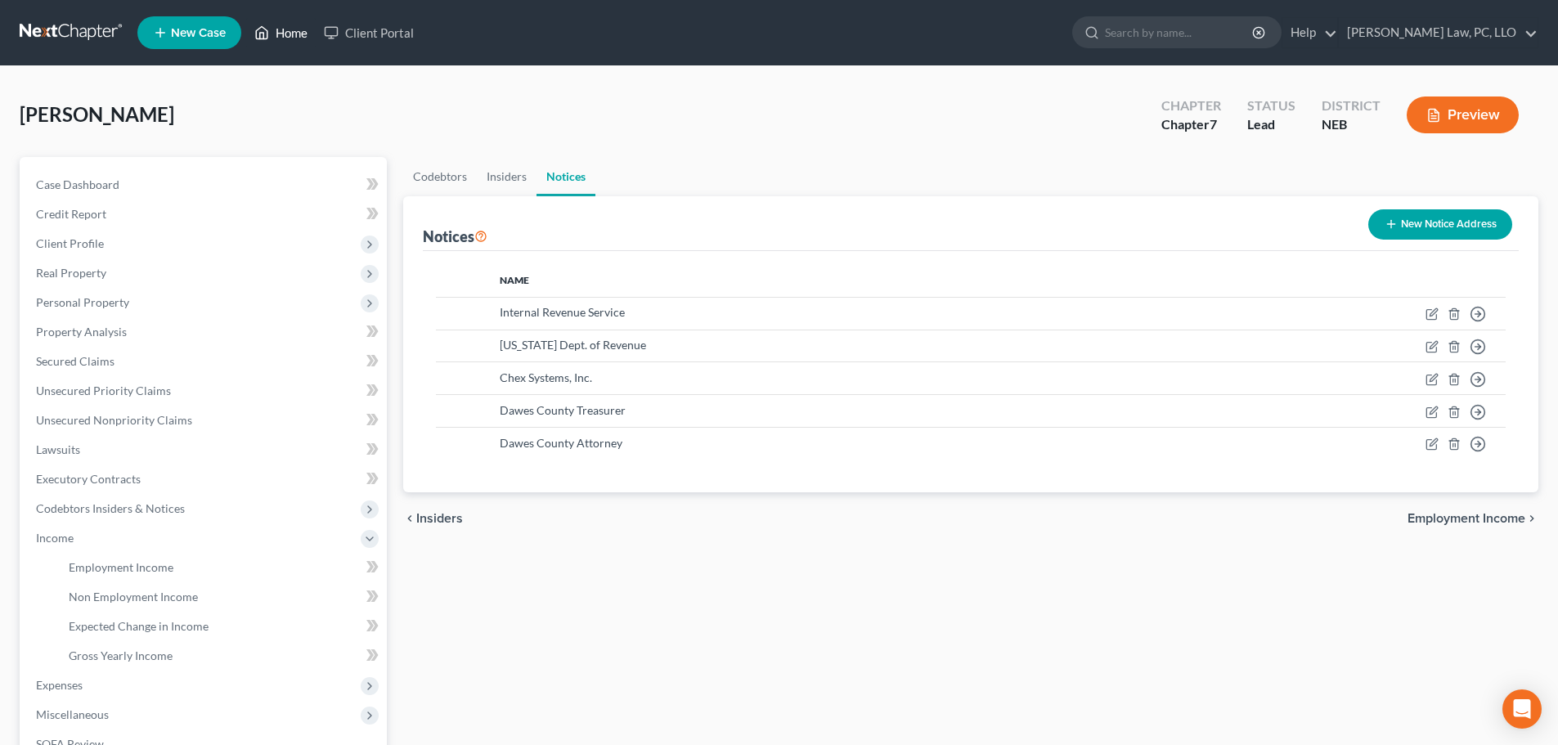
click at [283, 34] on link "Home" at bounding box center [281, 32] width 70 height 29
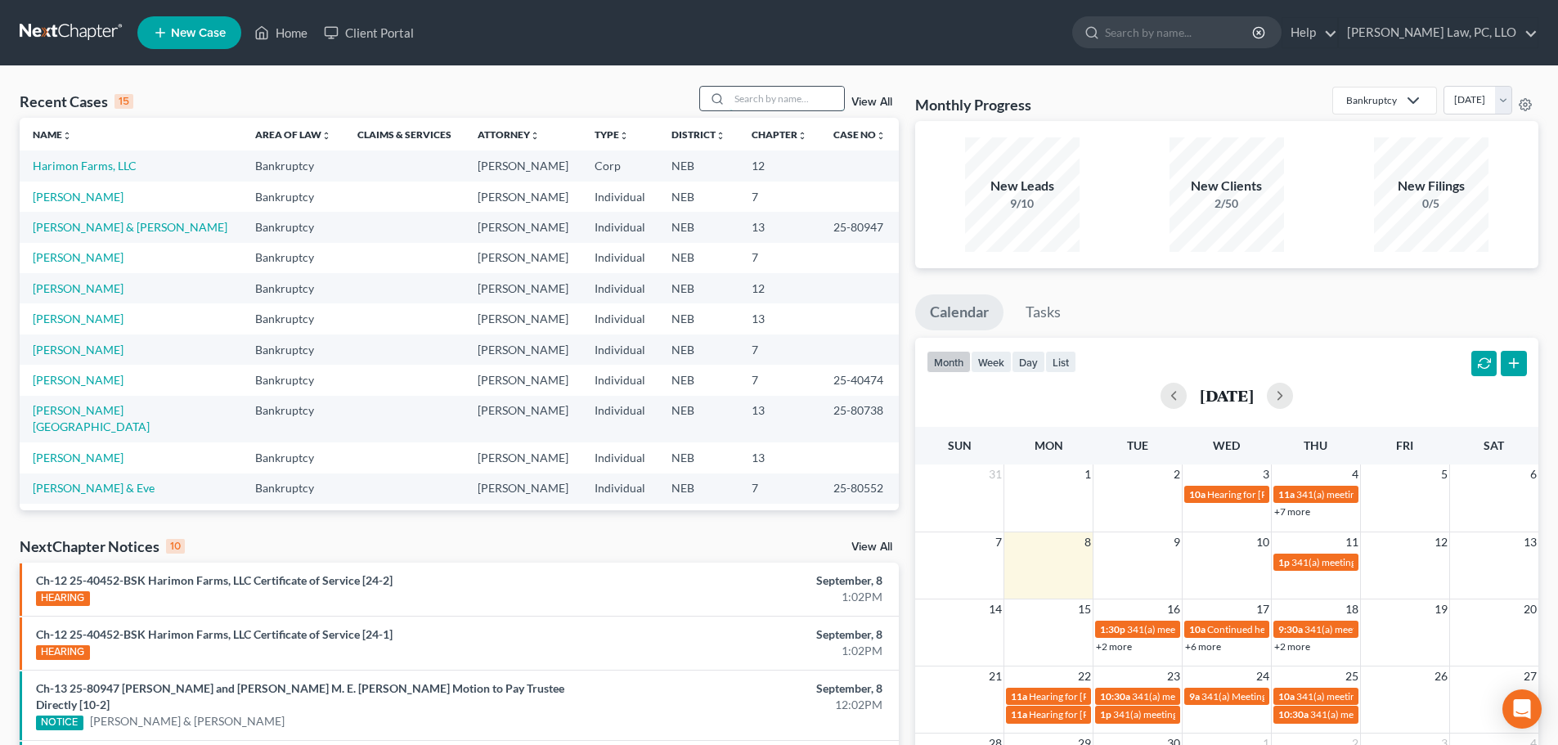
click at [760, 103] on input "search" at bounding box center [787, 99] width 115 height 24
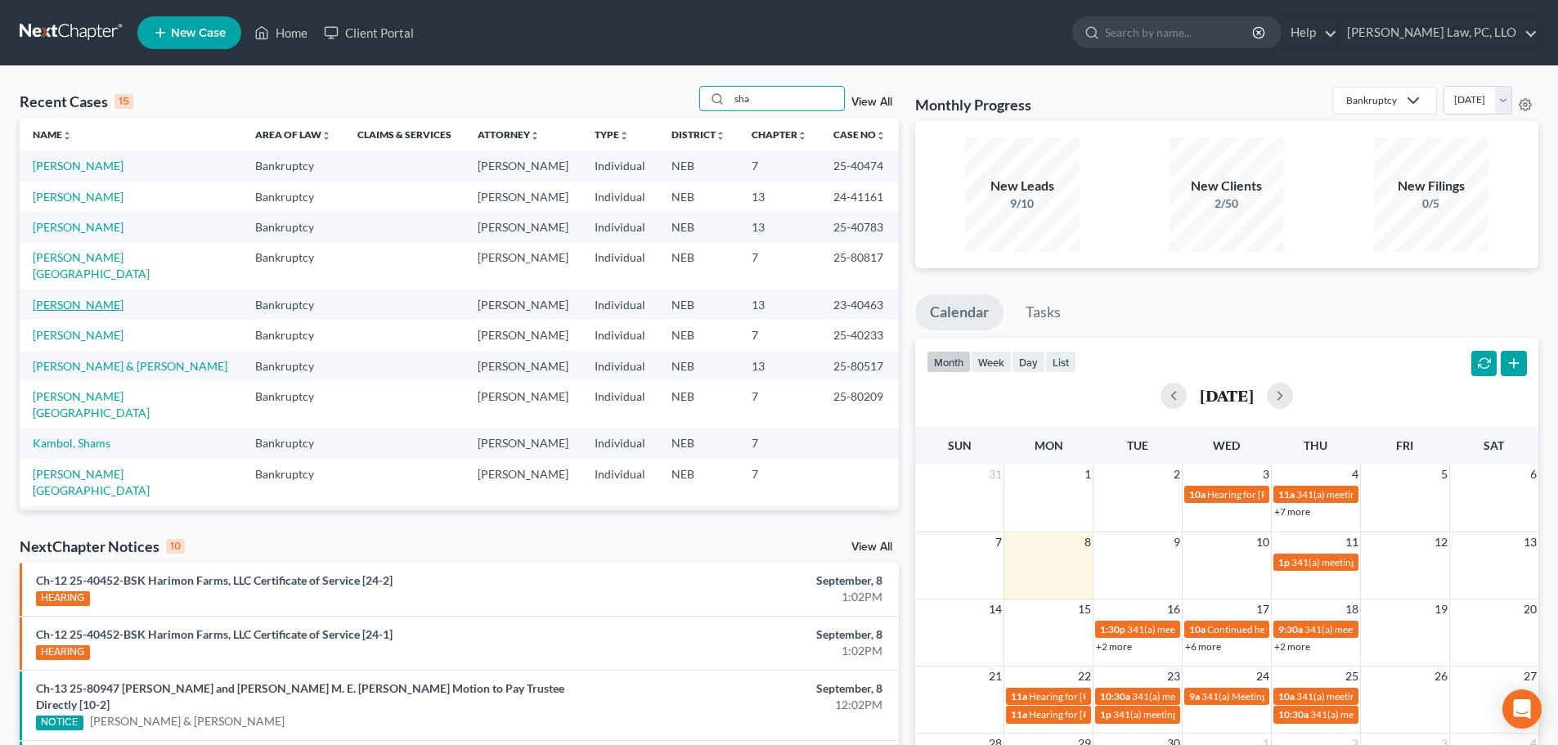
type input "sha"
click at [85, 298] on link "[PERSON_NAME]" at bounding box center [78, 305] width 91 height 14
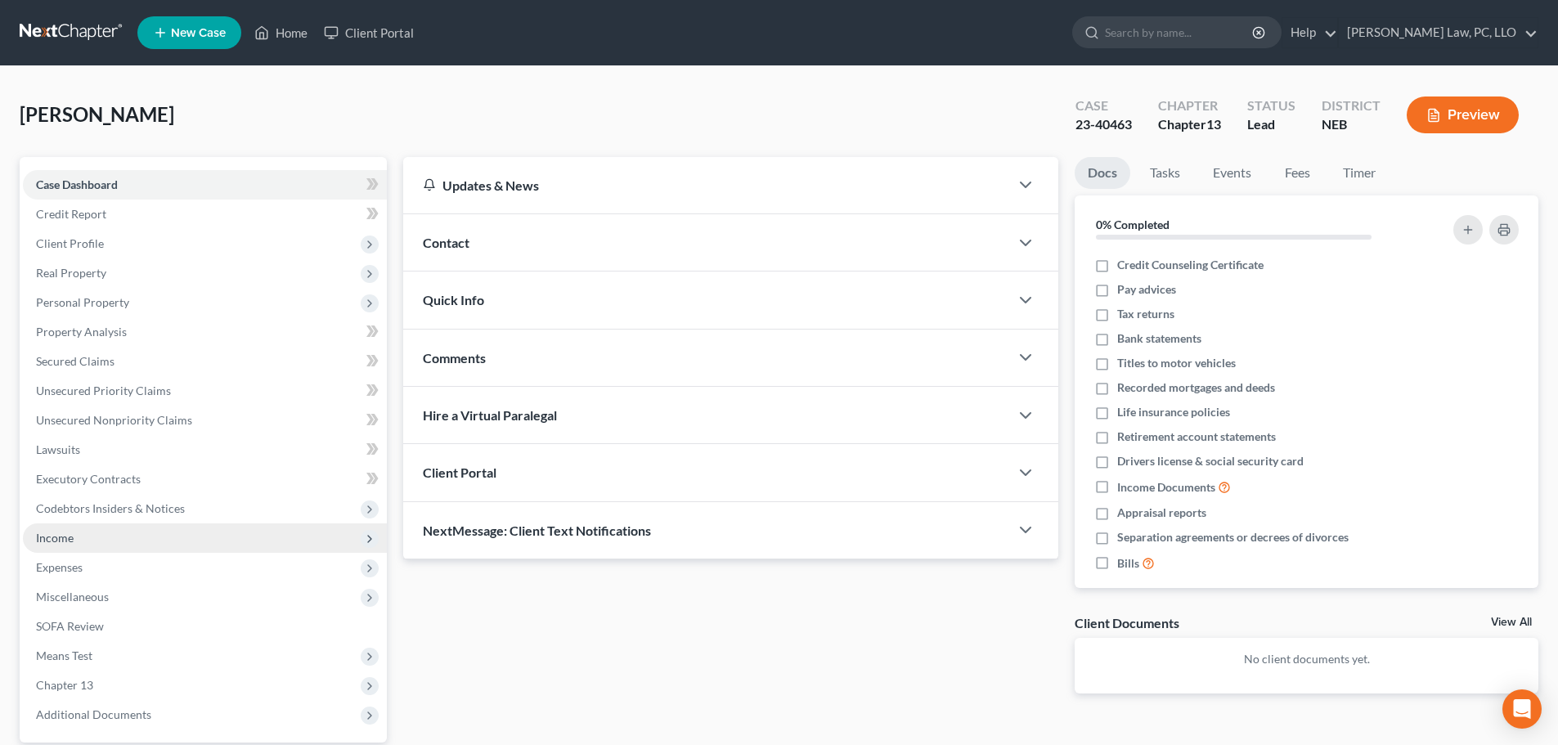
click at [88, 545] on span "Income" at bounding box center [205, 538] width 364 height 29
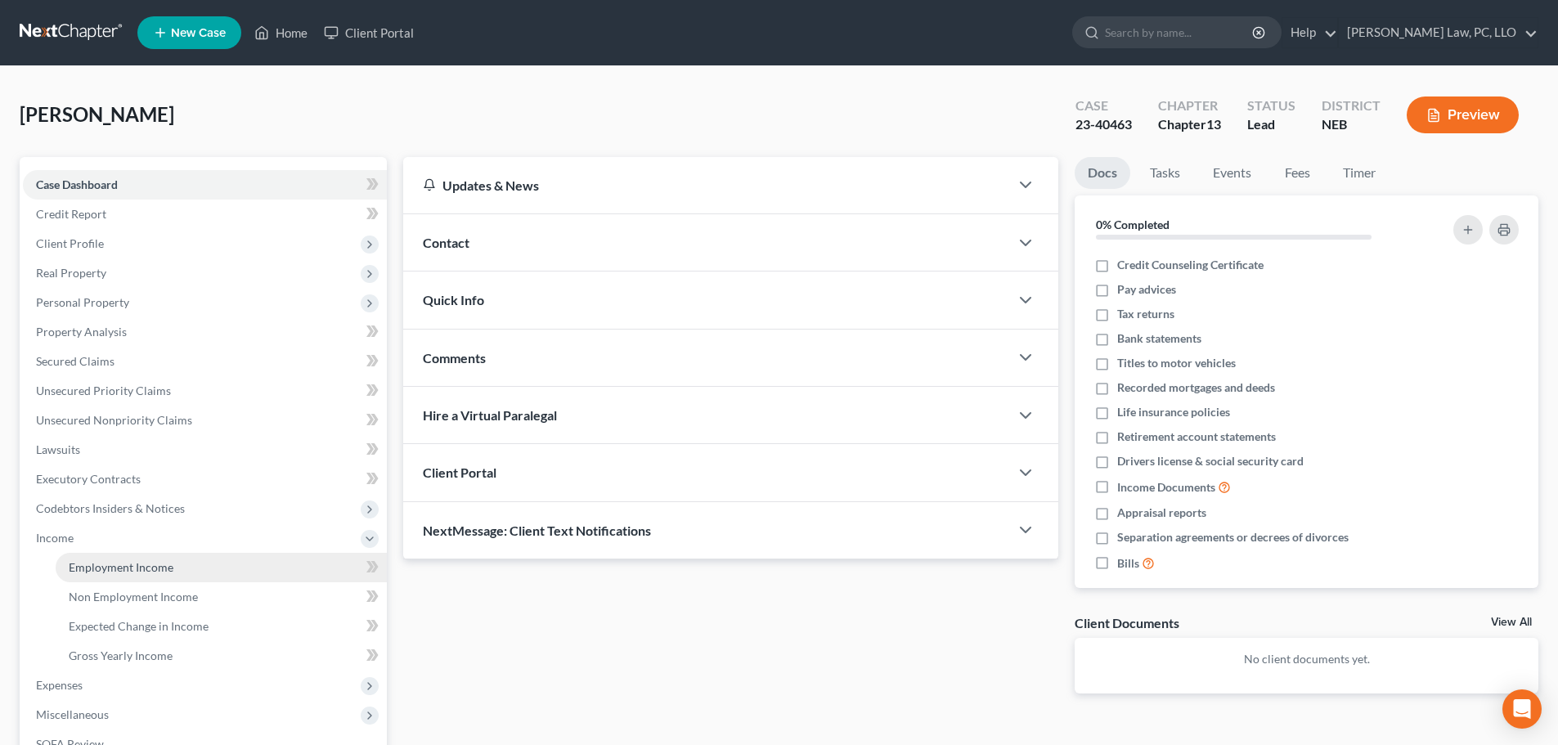
click at [94, 573] on span "Employment Income" at bounding box center [121, 567] width 105 height 14
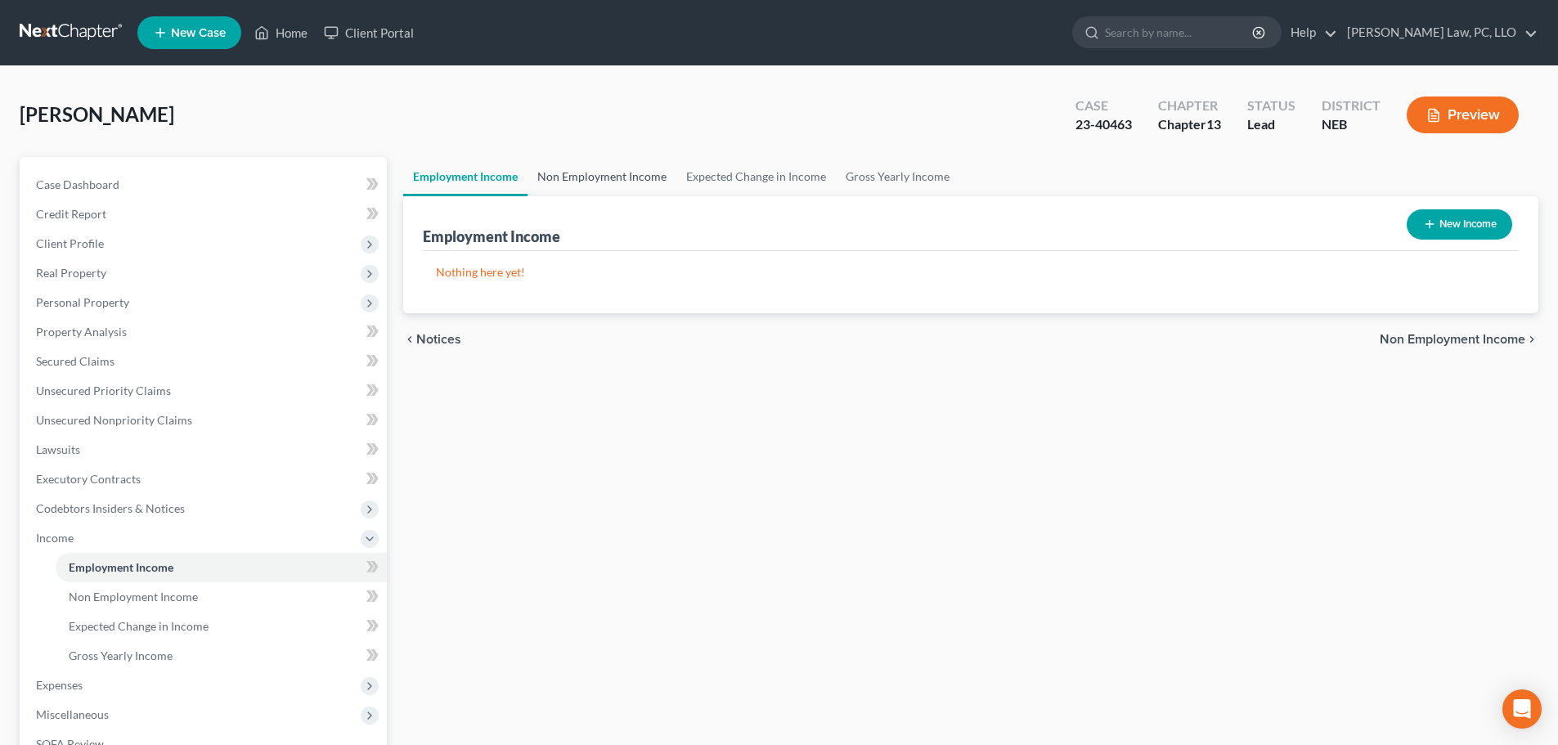
click at [577, 181] on link "Non Employment Income" at bounding box center [602, 176] width 149 height 39
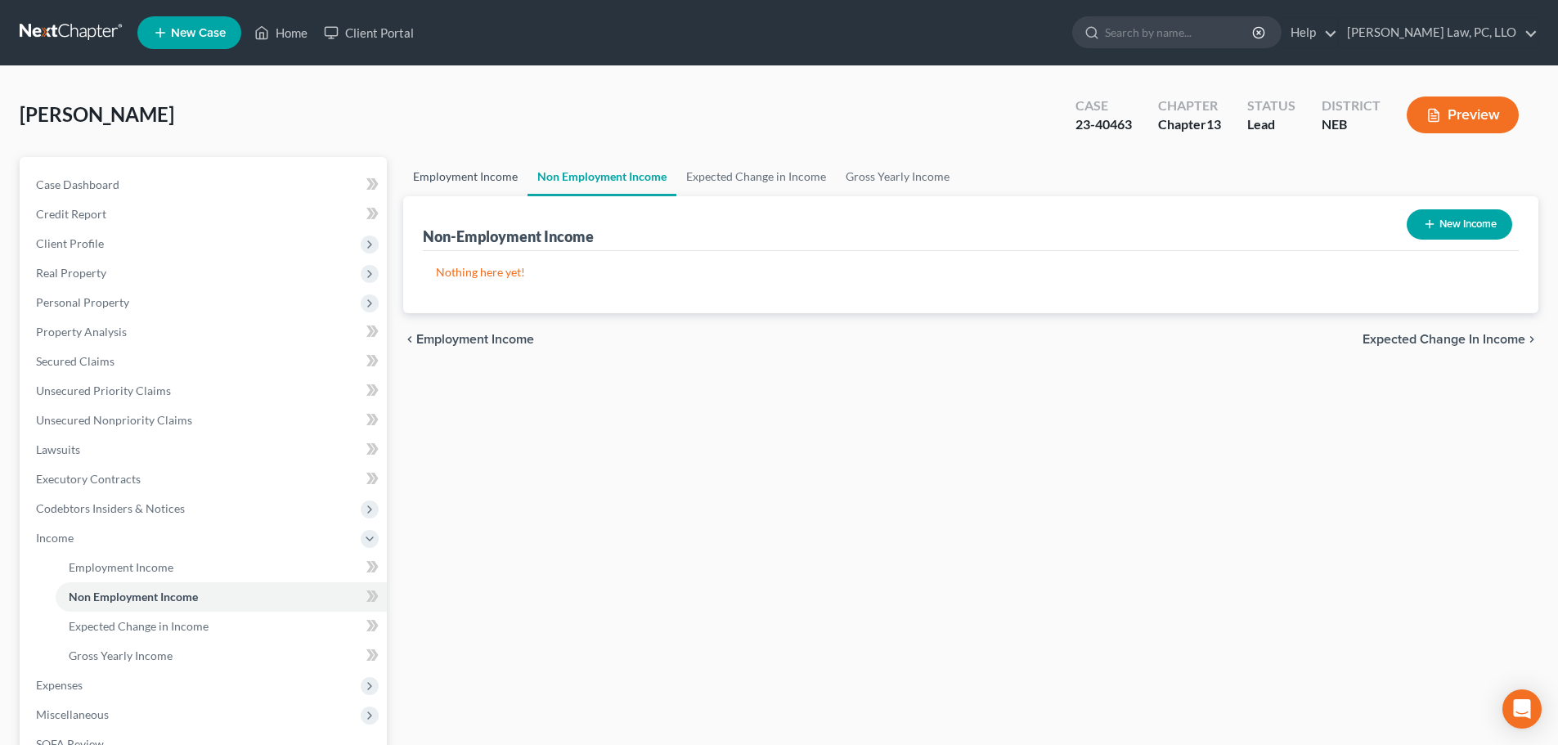
click at [483, 180] on link "Employment Income" at bounding box center [465, 176] width 124 height 39
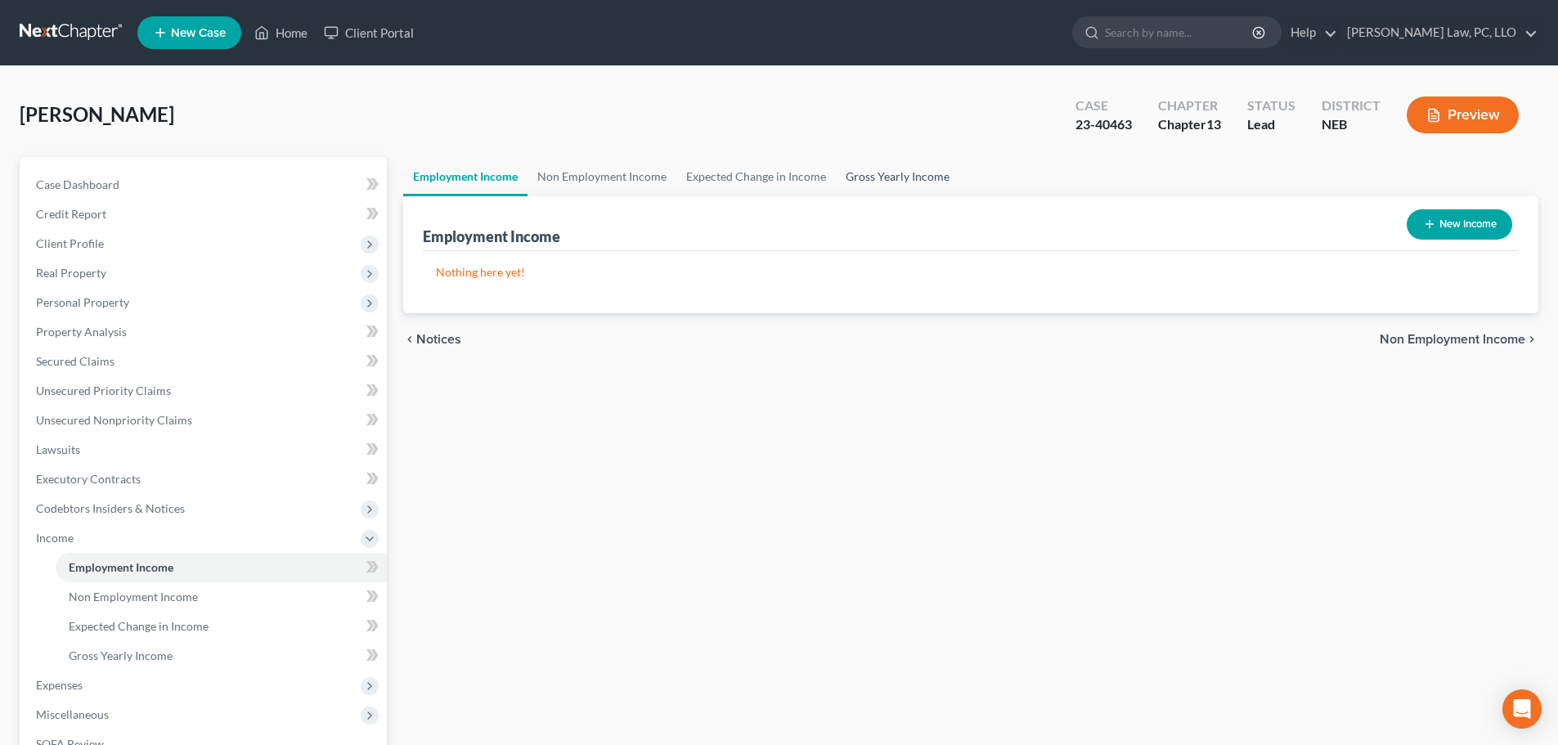
click at [867, 174] on link "Gross Yearly Income" at bounding box center [898, 176] width 124 height 39
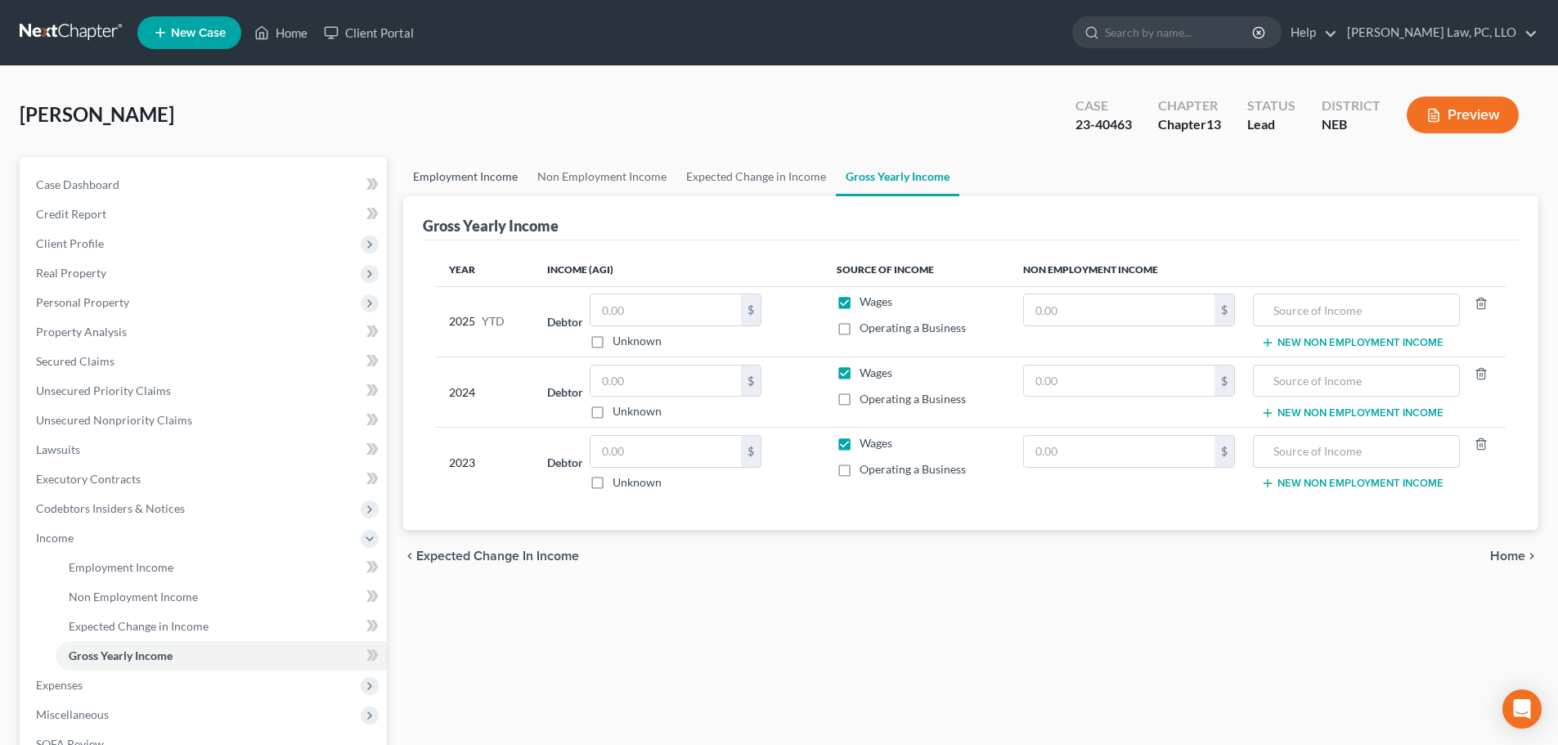
click at [434, 184] on link "Employment Income" at bounding box center [465, 176] width 124 height 39
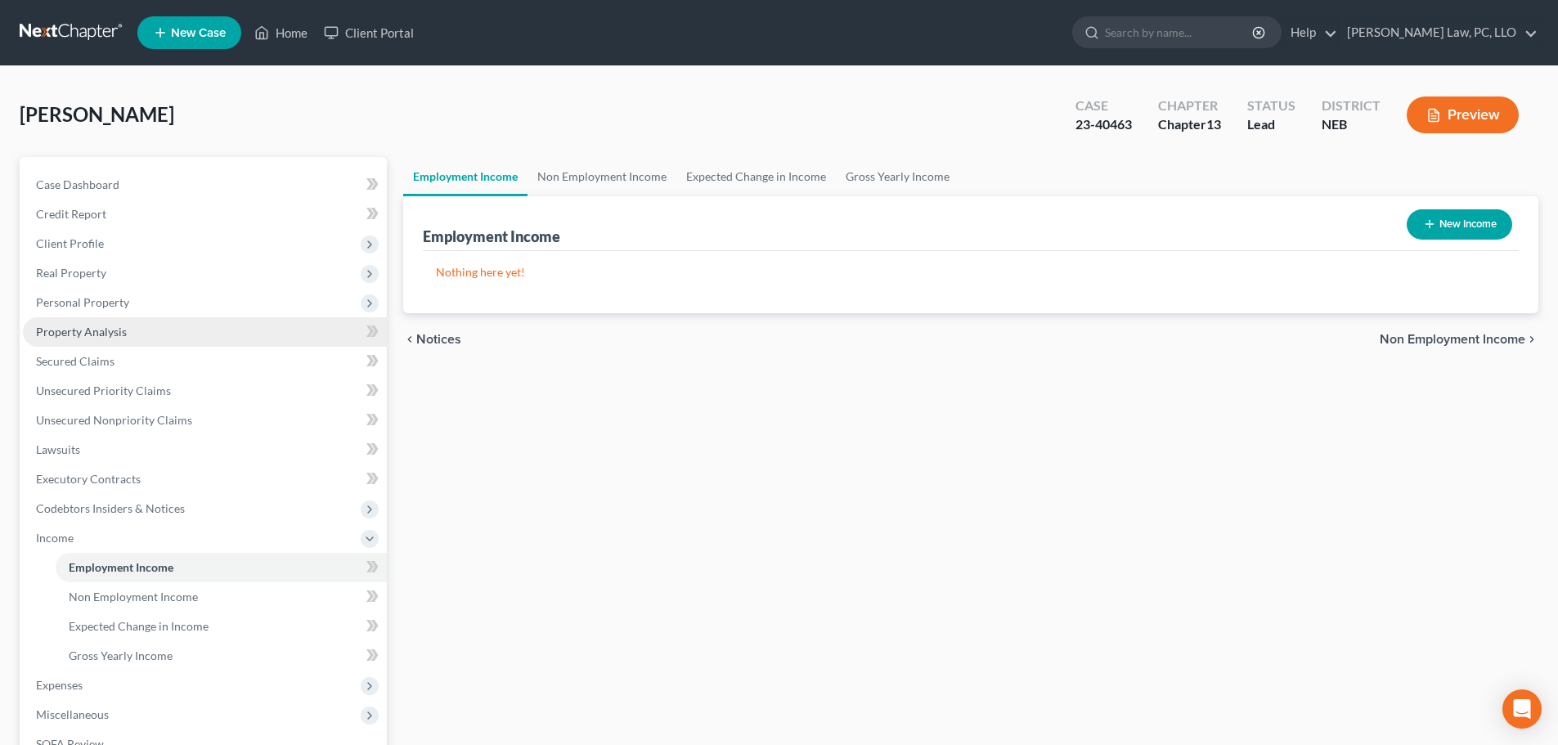
click at [228, 321] on link "Property Analysis" at bounding box center [205, 331] width 364 height 29
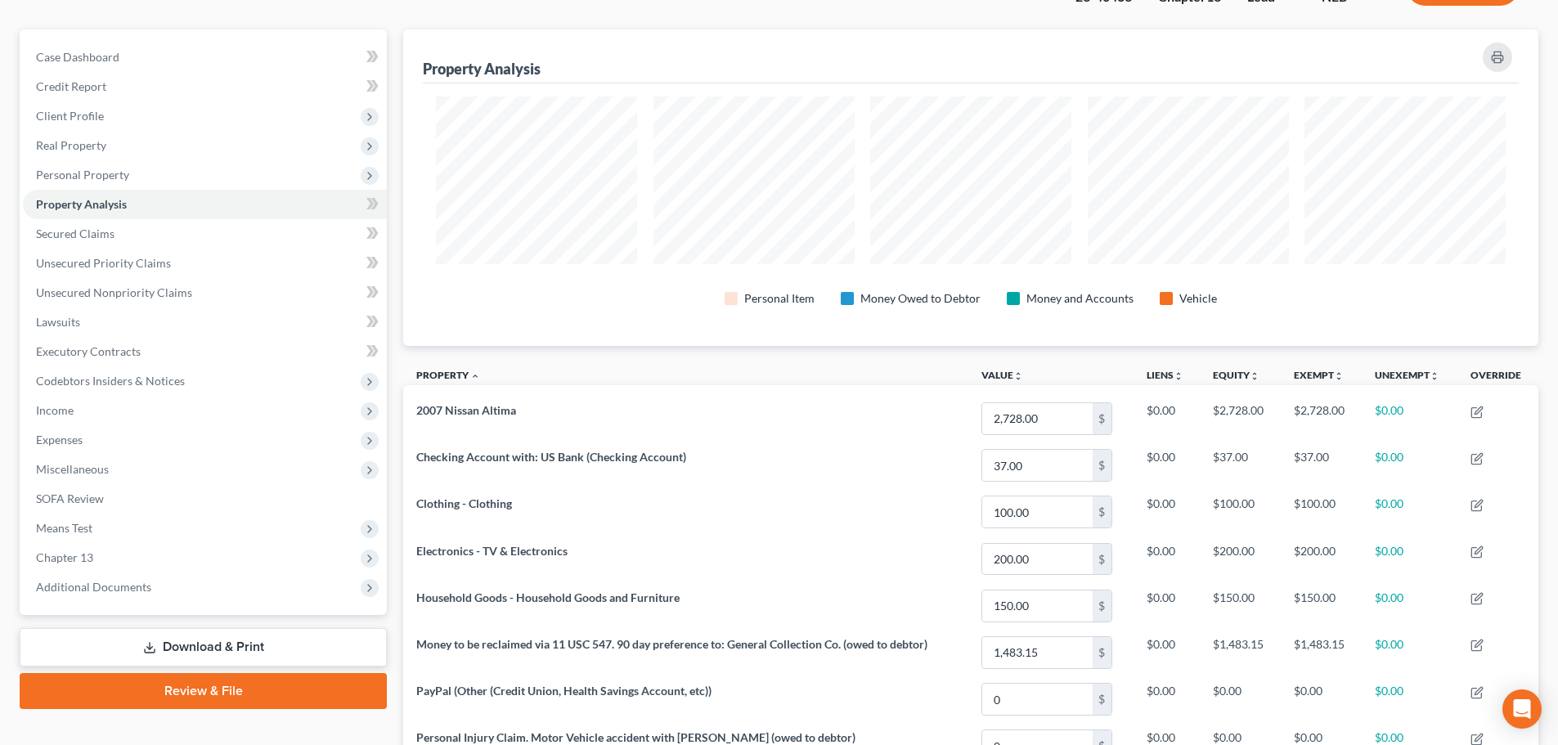
scroll to position [82, 0]
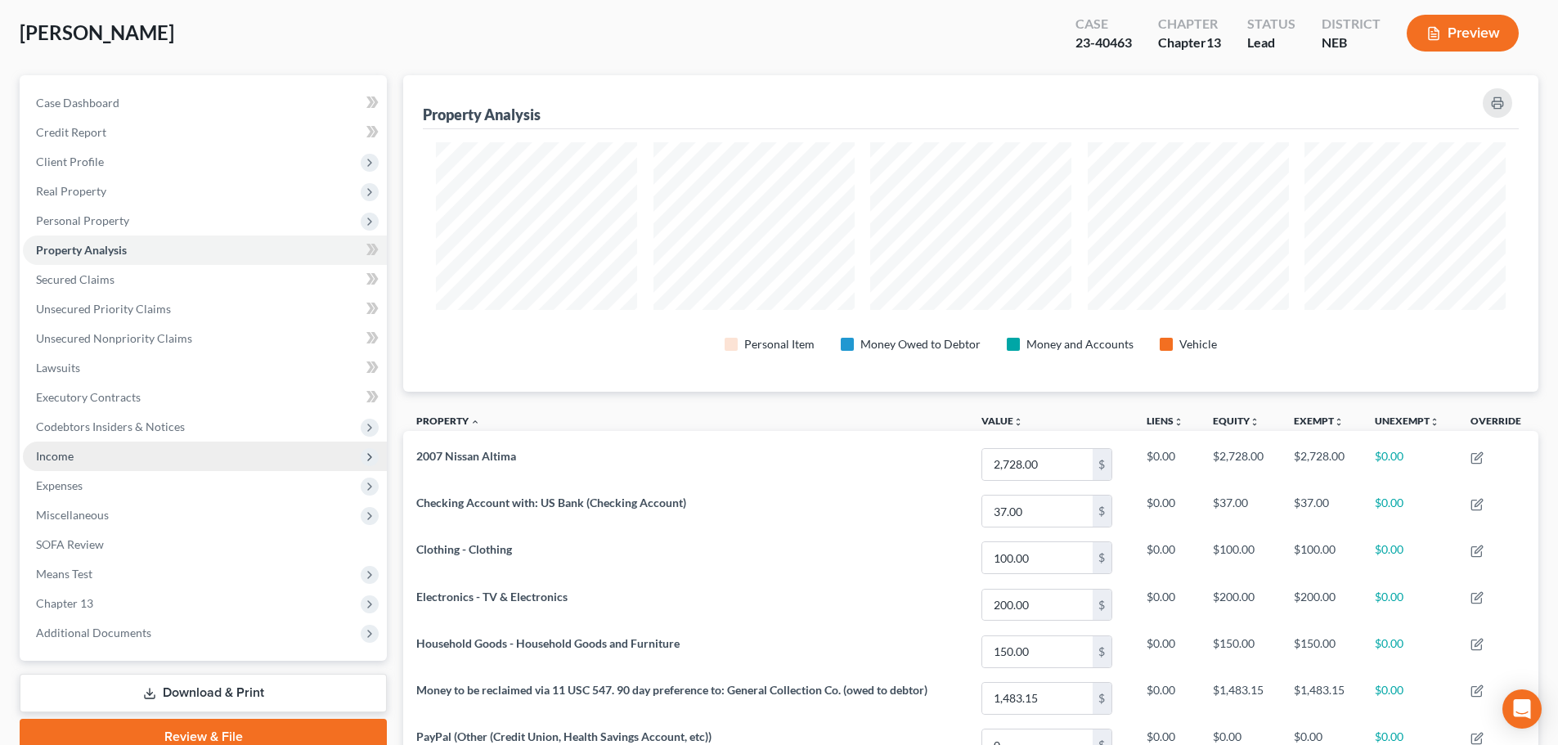
click at [106, 459] on span "Income" at bounding box center [205, 456] width 364 height 29
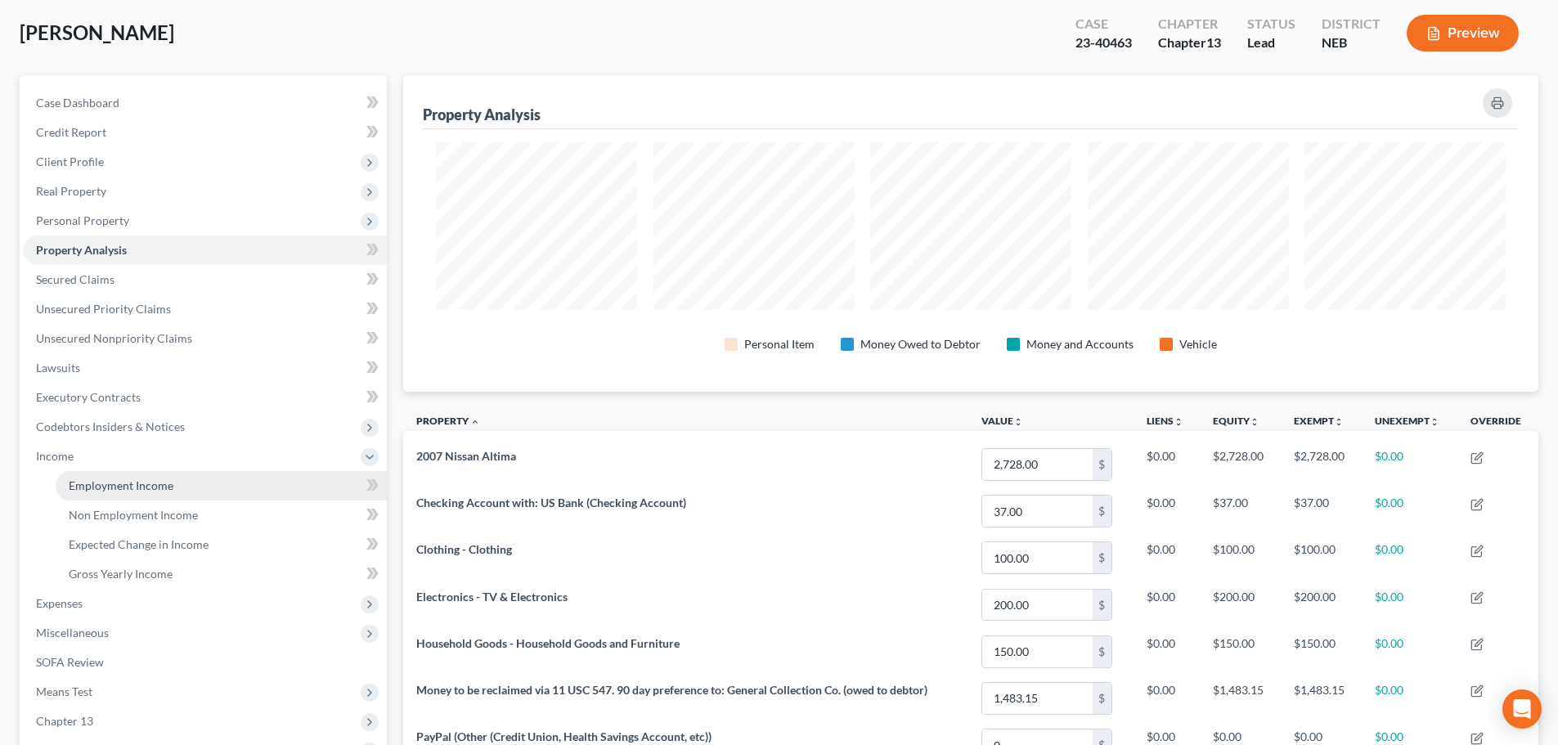
click at [113, 491] on span "Employment Income" at bounding box center [121, 486] width 105 height 14
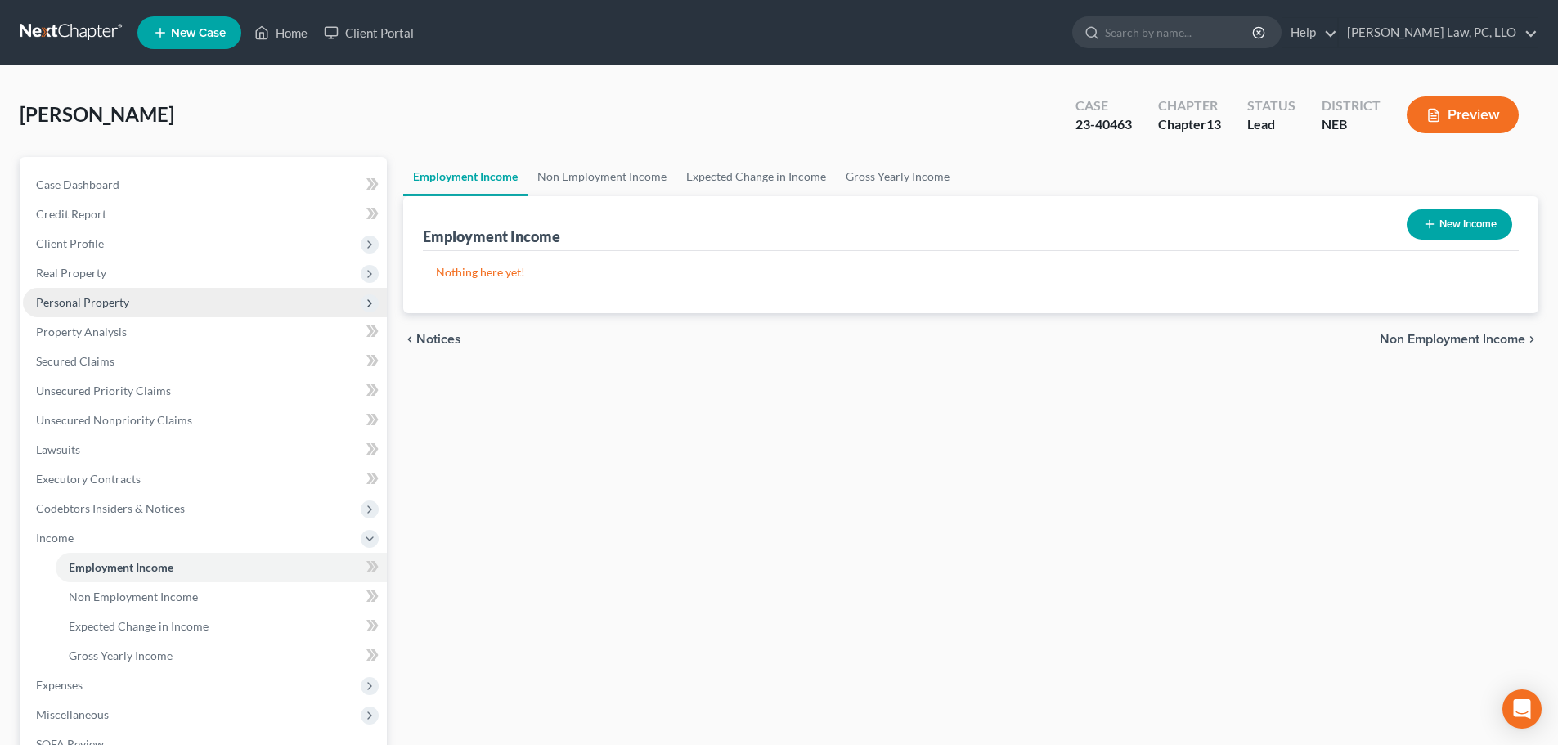
click at [105, 315] on span "Personal Property" at bounding box center [205, 302] width 364 height 29
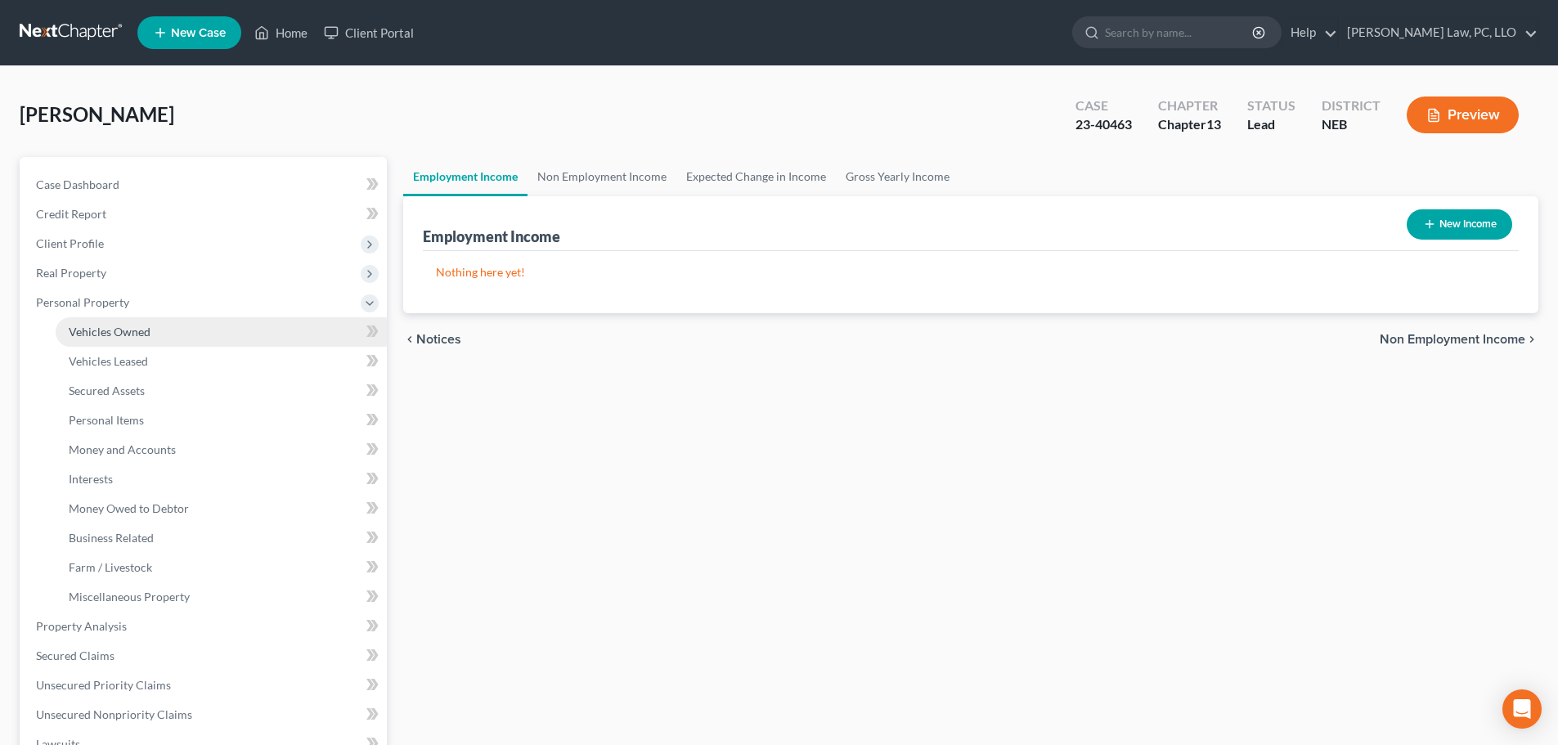
click at [110, 328] on span "Vehicles Owned" at bounding box center [110, 332] width 82 height 14
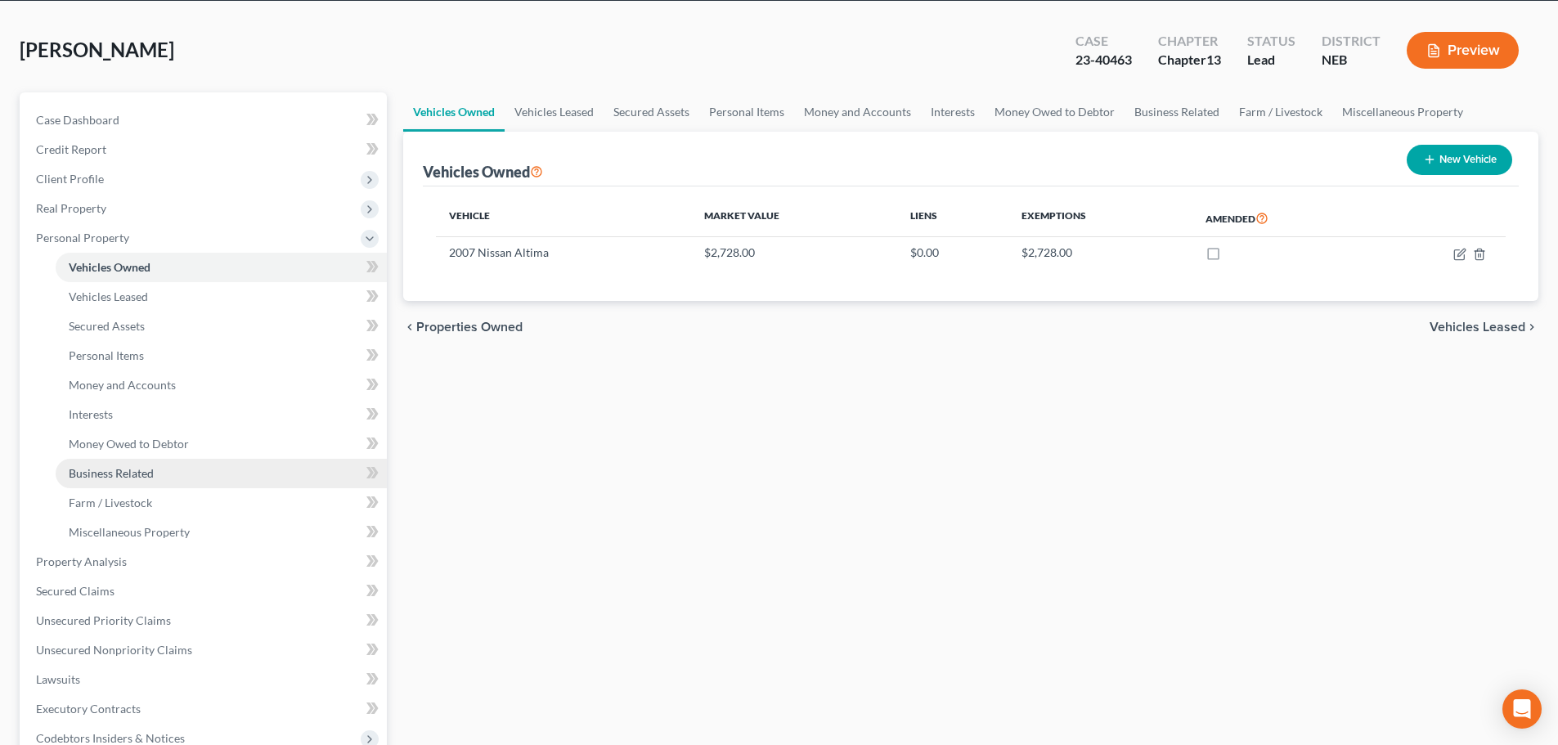
scroll to position [164, 0]
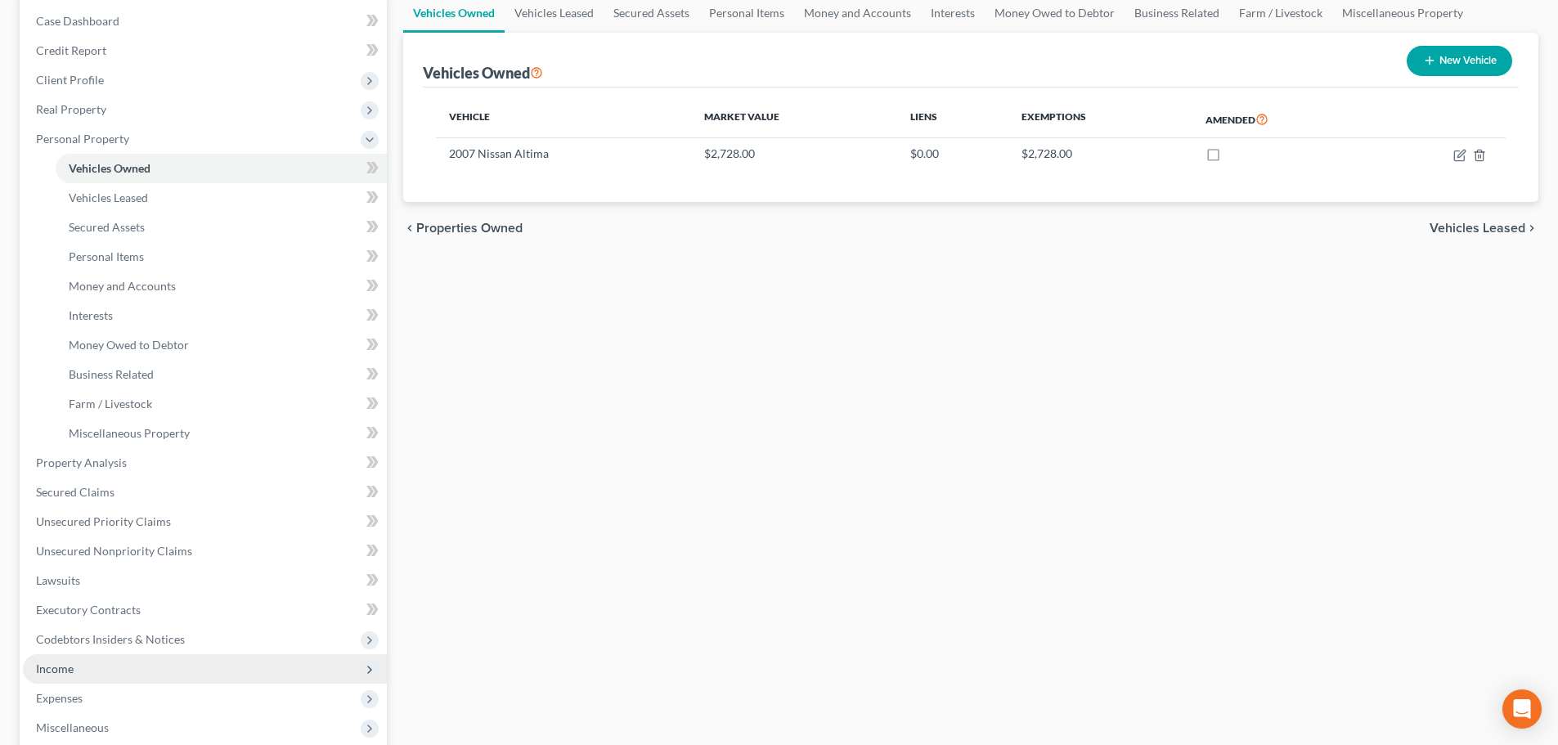
click at [61, 671] on span "Income" at bounding box center [55, 669] width 38 height 14
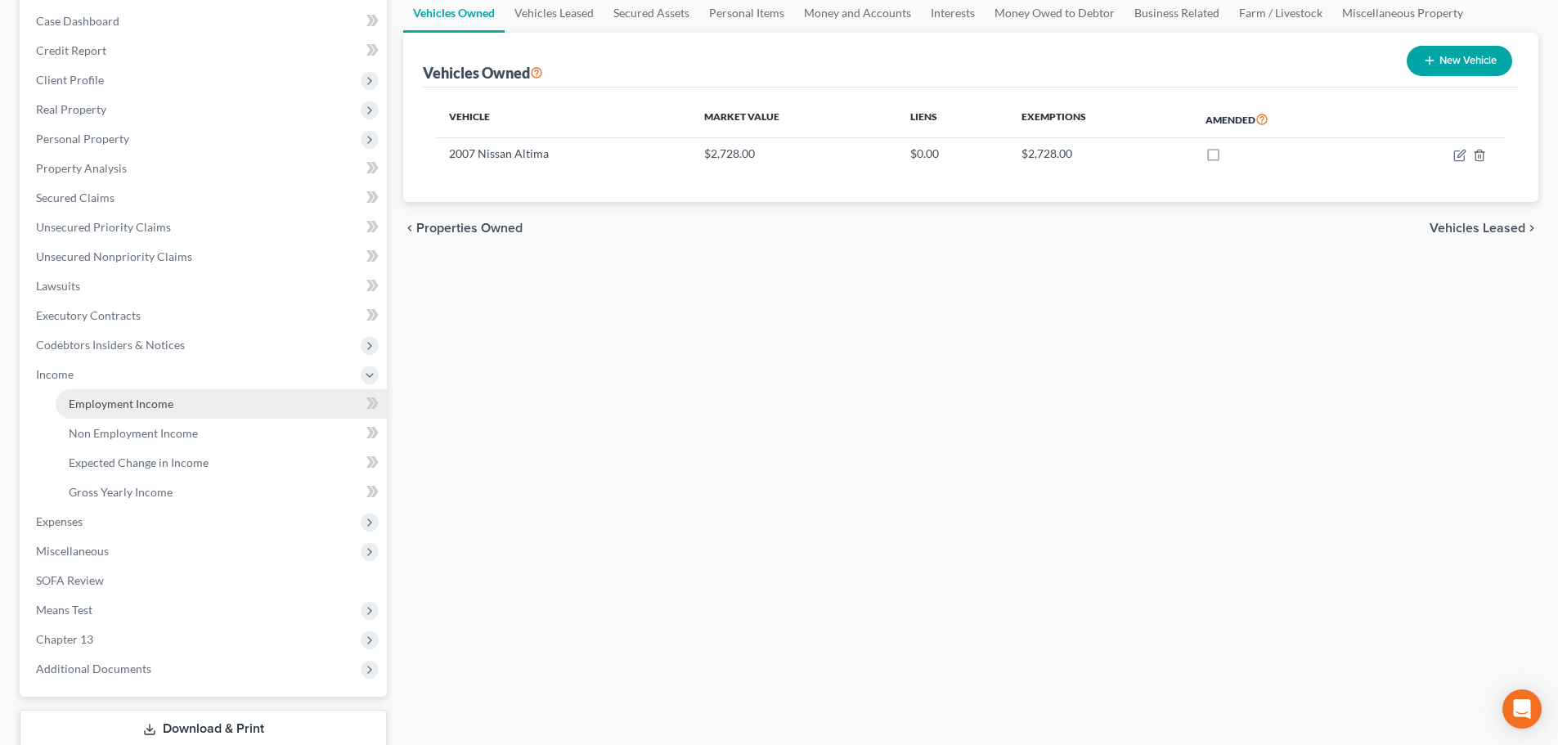
click at [109, 404] on span "Employment Income" at bounding box center [121, 404] width 105 height 14
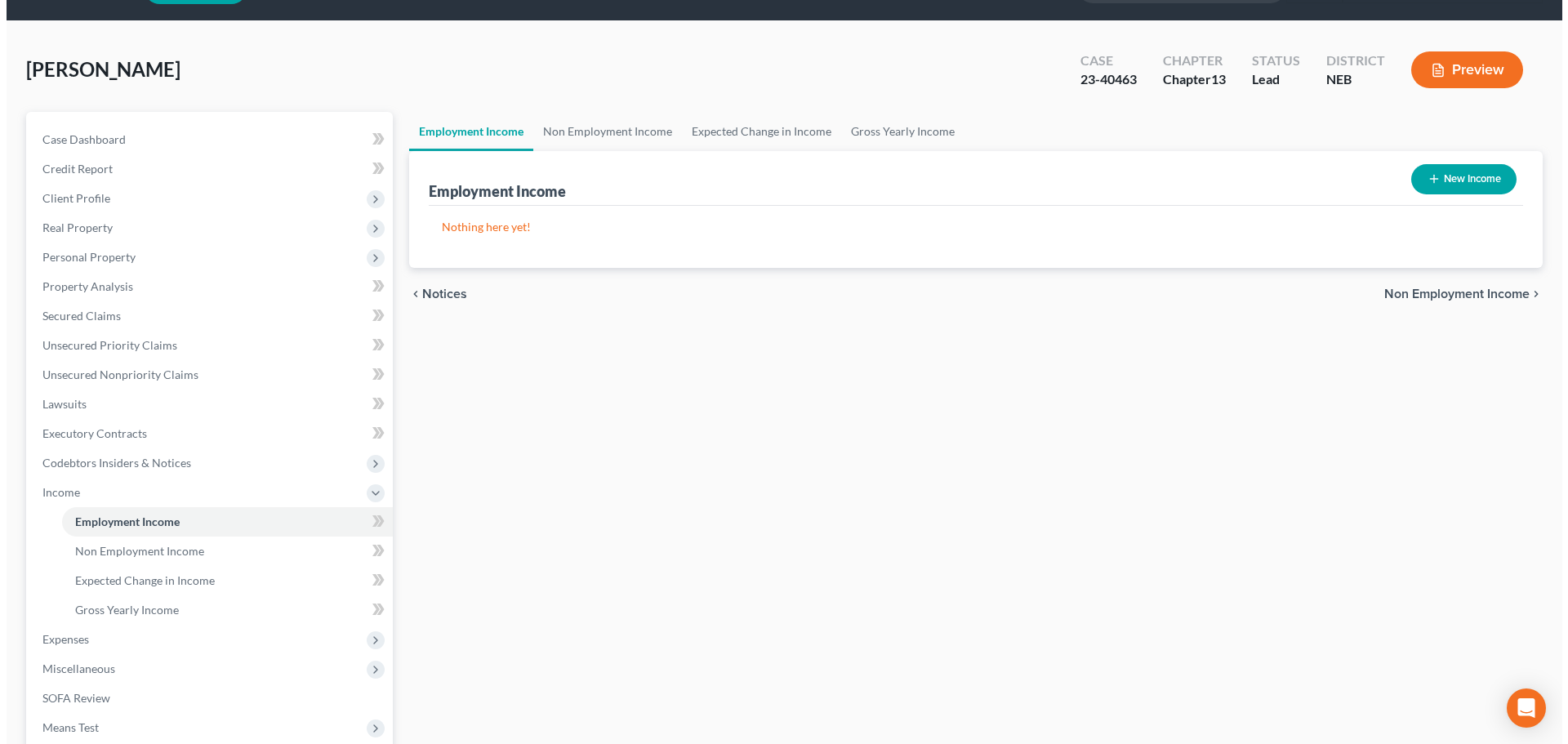
scroll to position [82, 0]
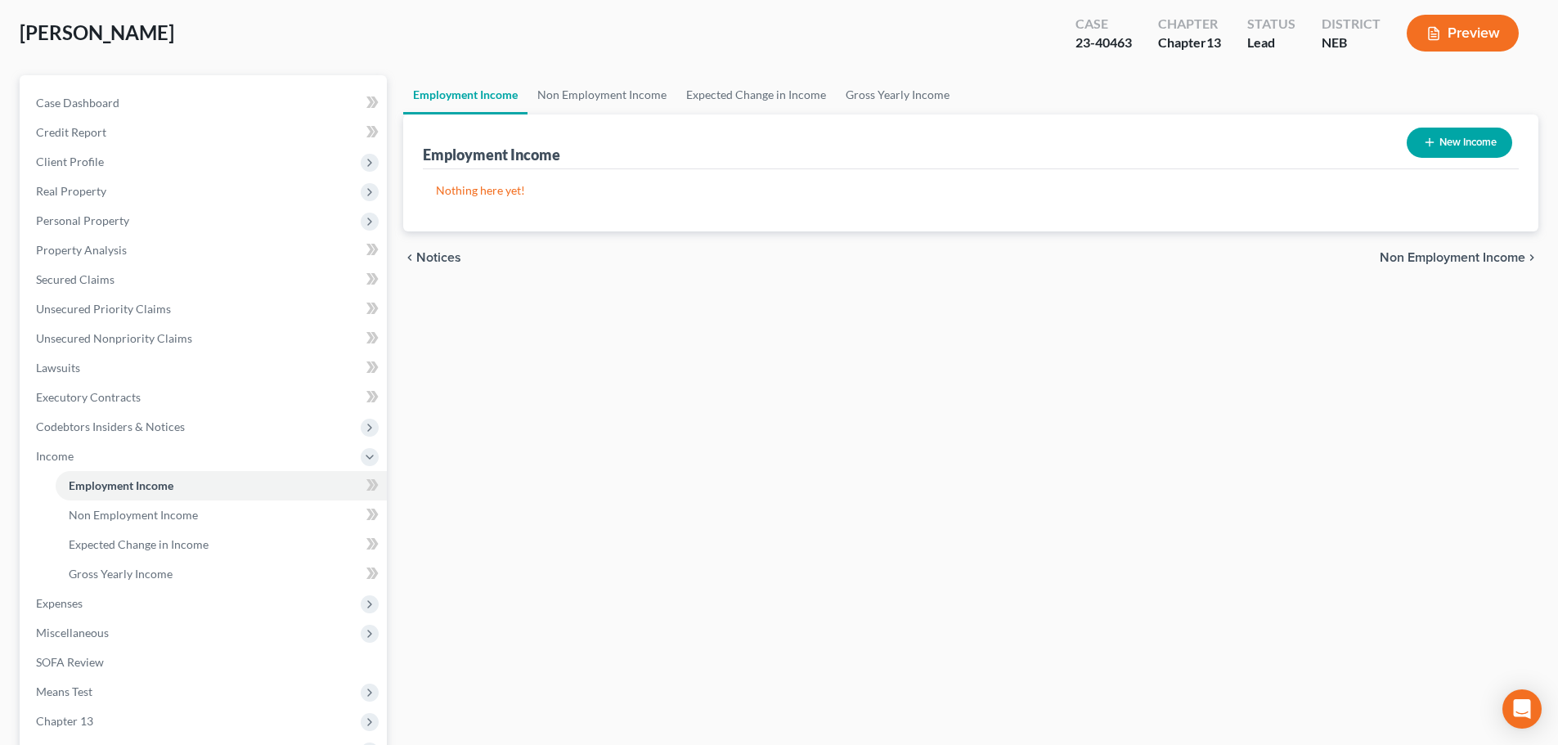
click at [1181, 280] on div "chevron_left Notices Non Employment Income chevron_right" at bounding box center [970, 258] width 1135 height 52
click at [1479, 138] on button "New Income" at bounding box center [1460, 143] width 106 height 30
select select "0"
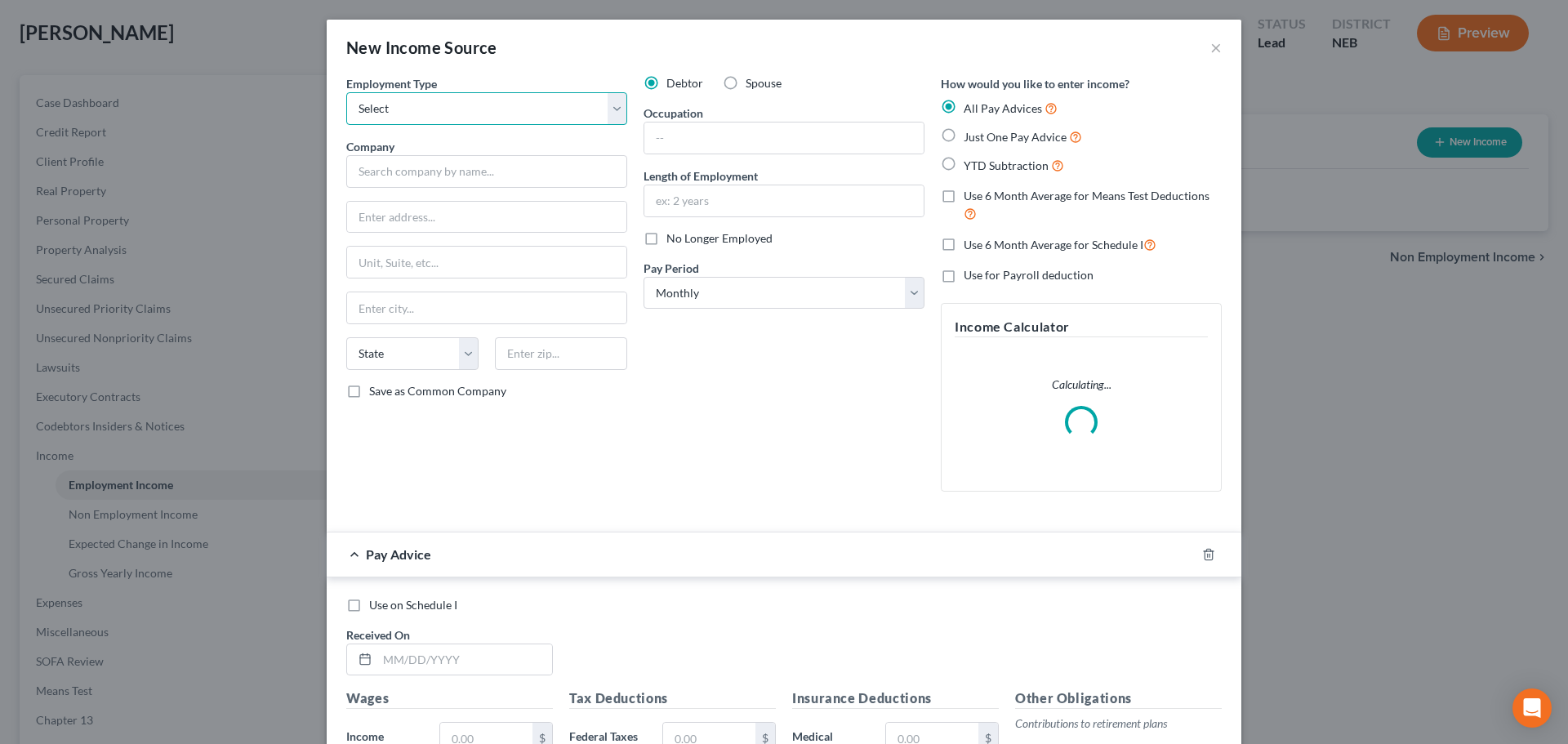
drag, startPoint x: 529, startPoint y: 113, endPoint x: 521, endPoint y: 119, distance: 10.0
click at [529, 113] on select "Select Full or [DEMOGRAPHIC_DATA] Employment Self Employment" at bounding box center [486, 108] width 280 height 33
select select "0"
click at [346, 92] on select "Select Full or [DEMOGRAPHIC_DATA] Employment Self Employment" at bounding box center [486, 108] width 280 height 33
click at [491, 169] on input "text" at bounding box center [486, 171] width 280 height 33
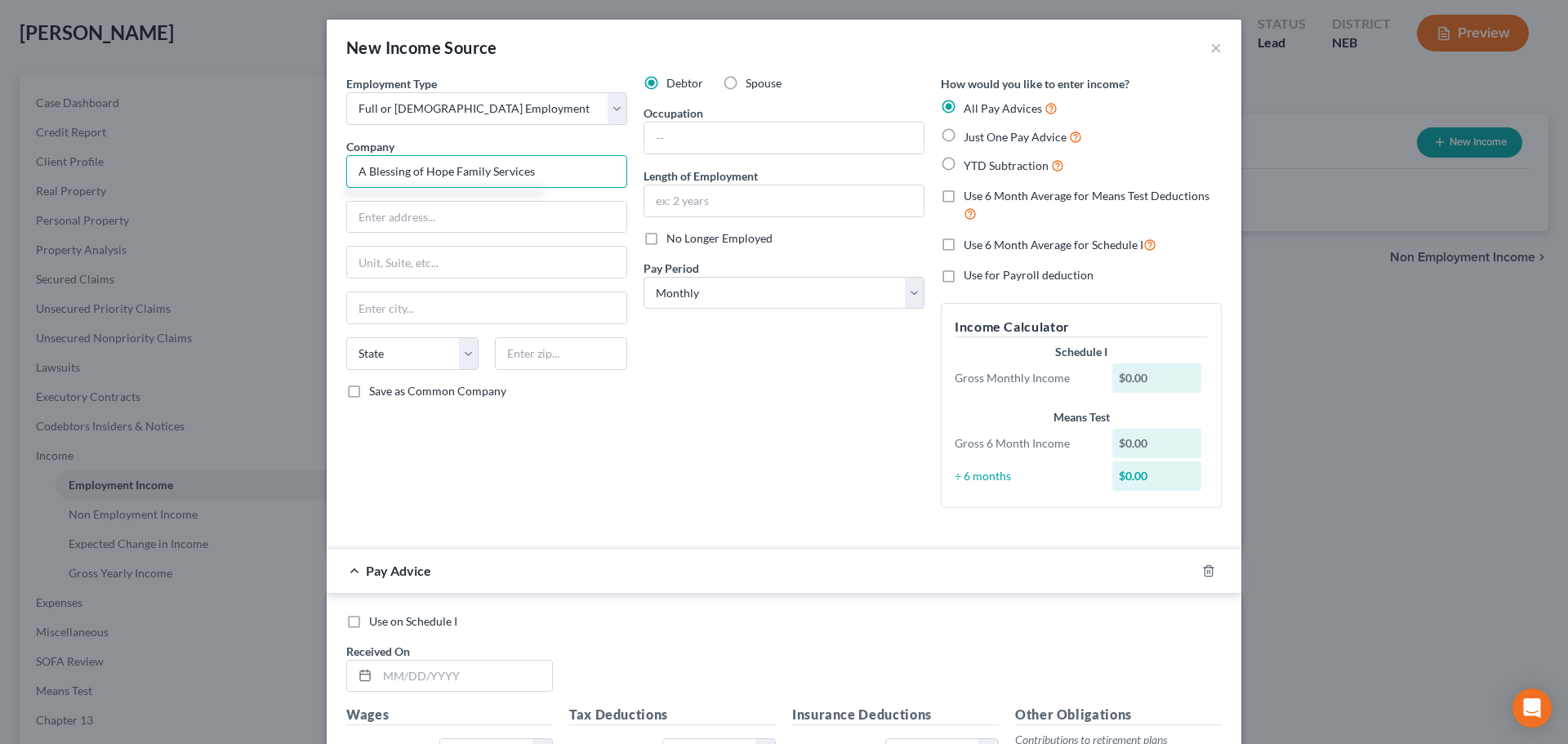
type input "A Blessing of Hope Family Services"
type input "[STREET_ADDRESS]"
type input "68521"
click at [820, 295] on select "Select Monthly Twice Monthly Every Other Week Weekly" at bounding box center [784, 293] width 280 height 33
type input "Lincoln"
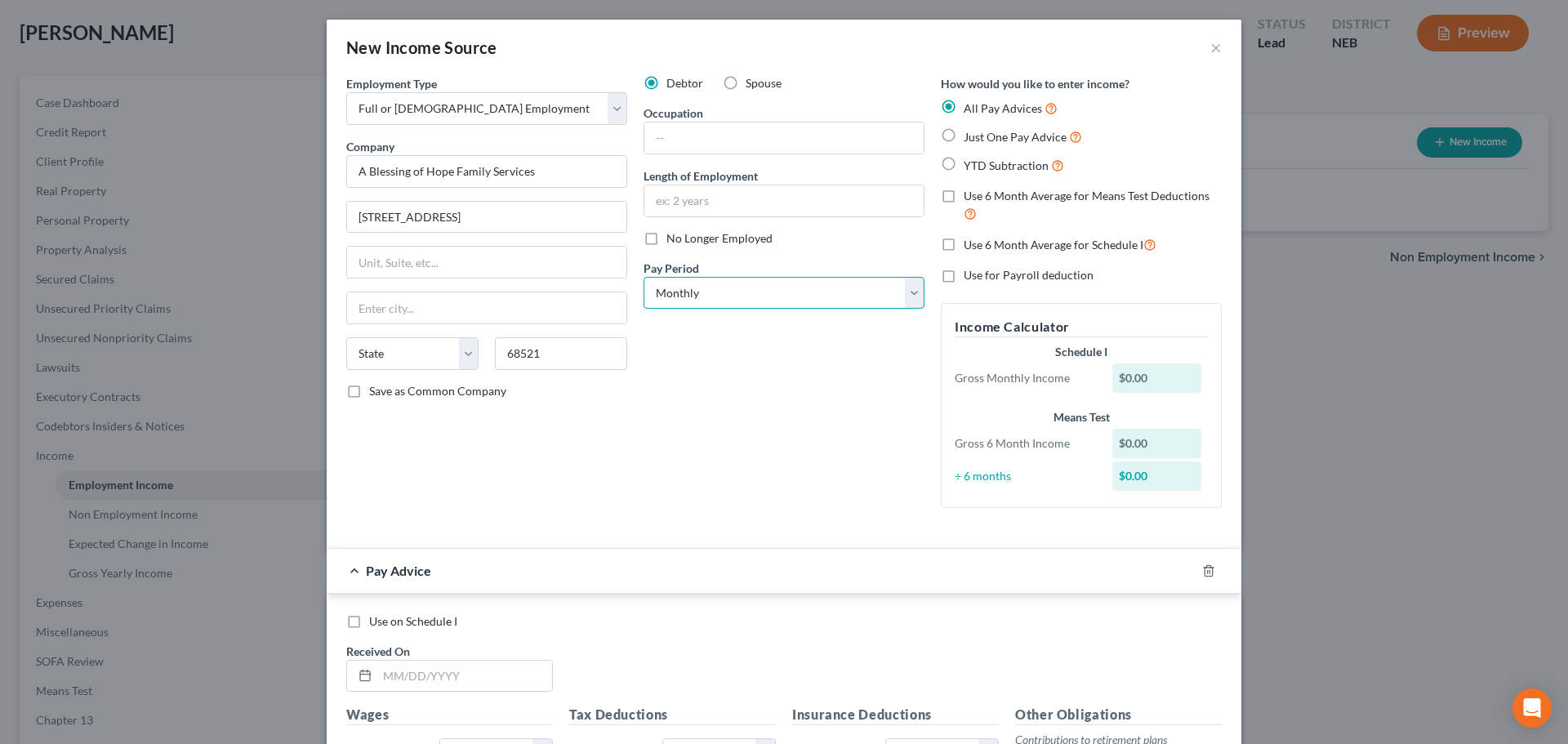
select select "30"
select select "2"
click at [644, 277] on select "Select Monthly Twice Monthly Every Other Week Weekly" at bounding box center [784, 293] width 280 height 33
click at [998, 200] on span "Use 6 Month Average for Means Test Deductions" at bounding box center [1086, 196] width 246 height 14
click at [980, 199] on input "Use 6 Month Average for Means Test Deductions" at bounding box center [975, 193] width 11 height 11
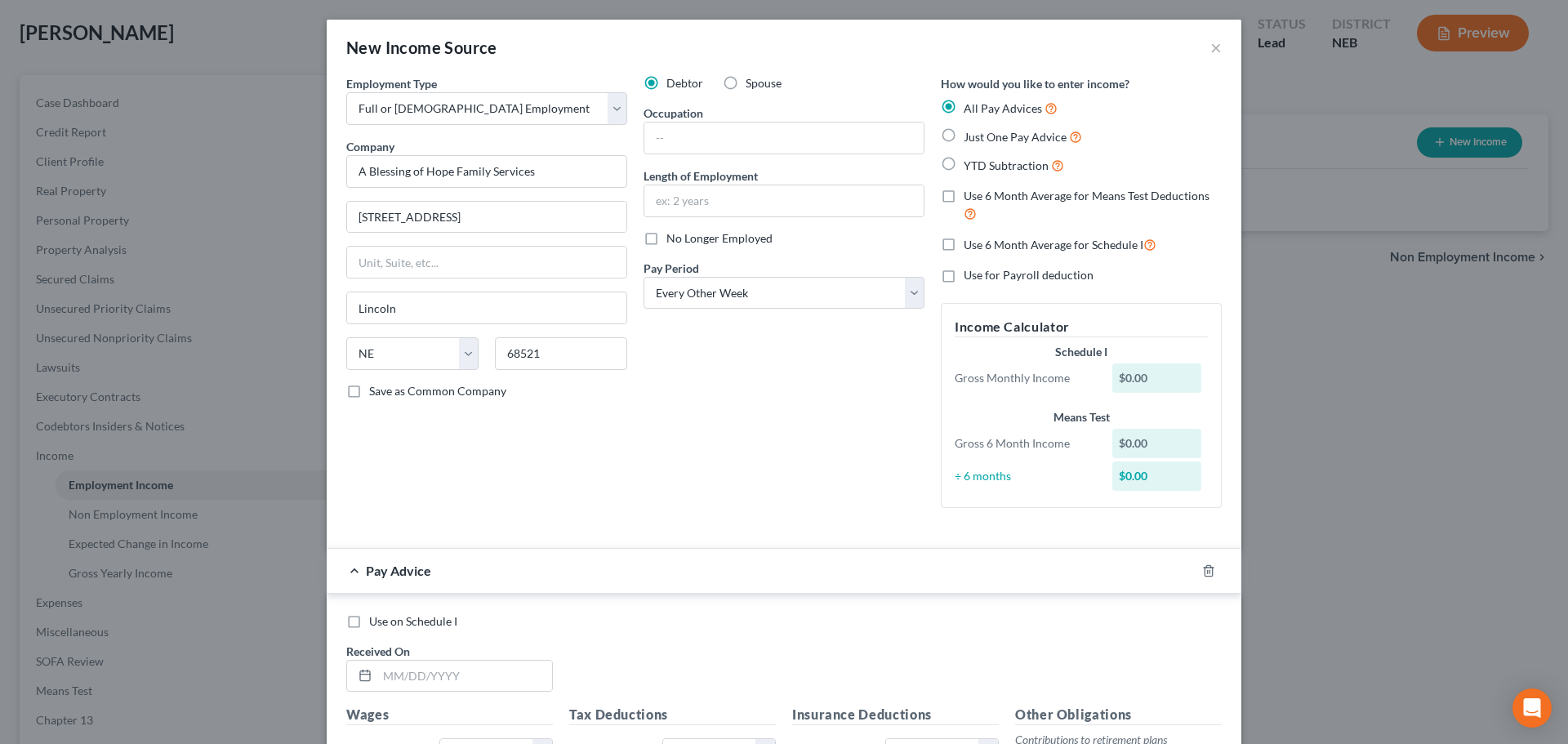
checkbox input "true"
click at [998, 244] on span "Use 6 Month Average for Schedule I" at bounding box center [1053, 245] width 180 height 14
click at [980, 244] on input "Use 6 Month Average for Schedule I" at bounding box center [975, 241] width 11 height 11
checkbox input "true"
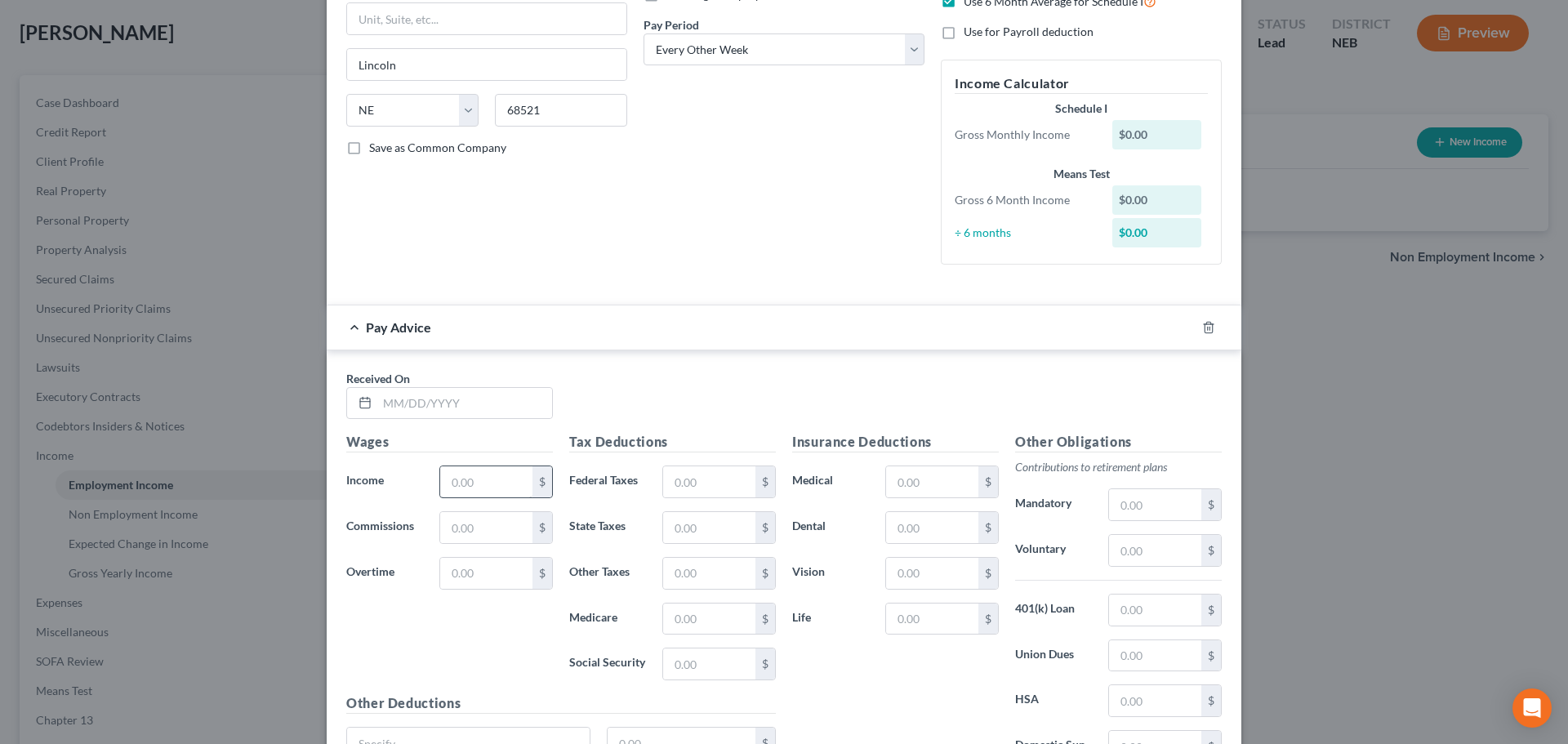
scroll to position [327, 0]
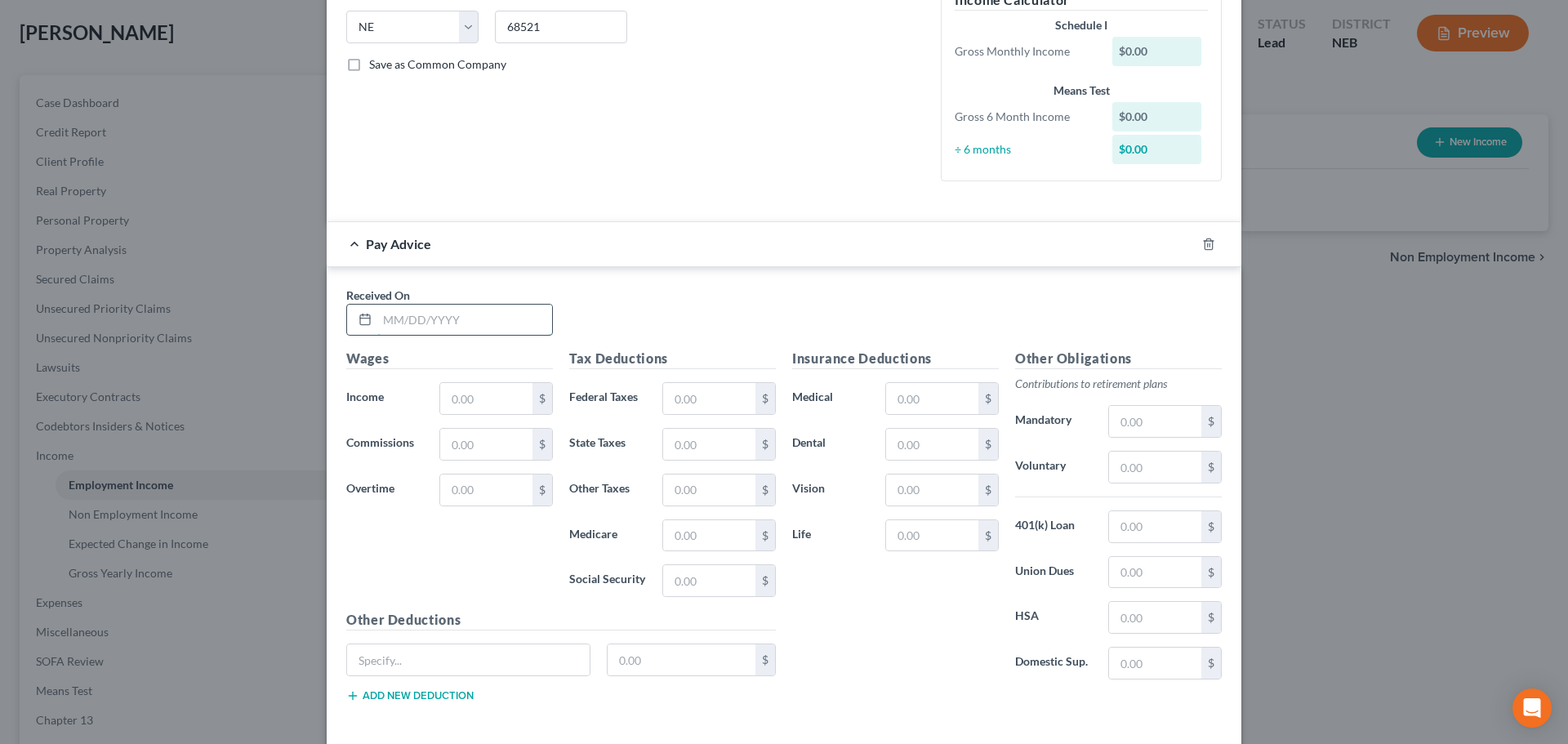
click at [460, 322] on input "text" at bounding box center [464, 320] width 175 height 31
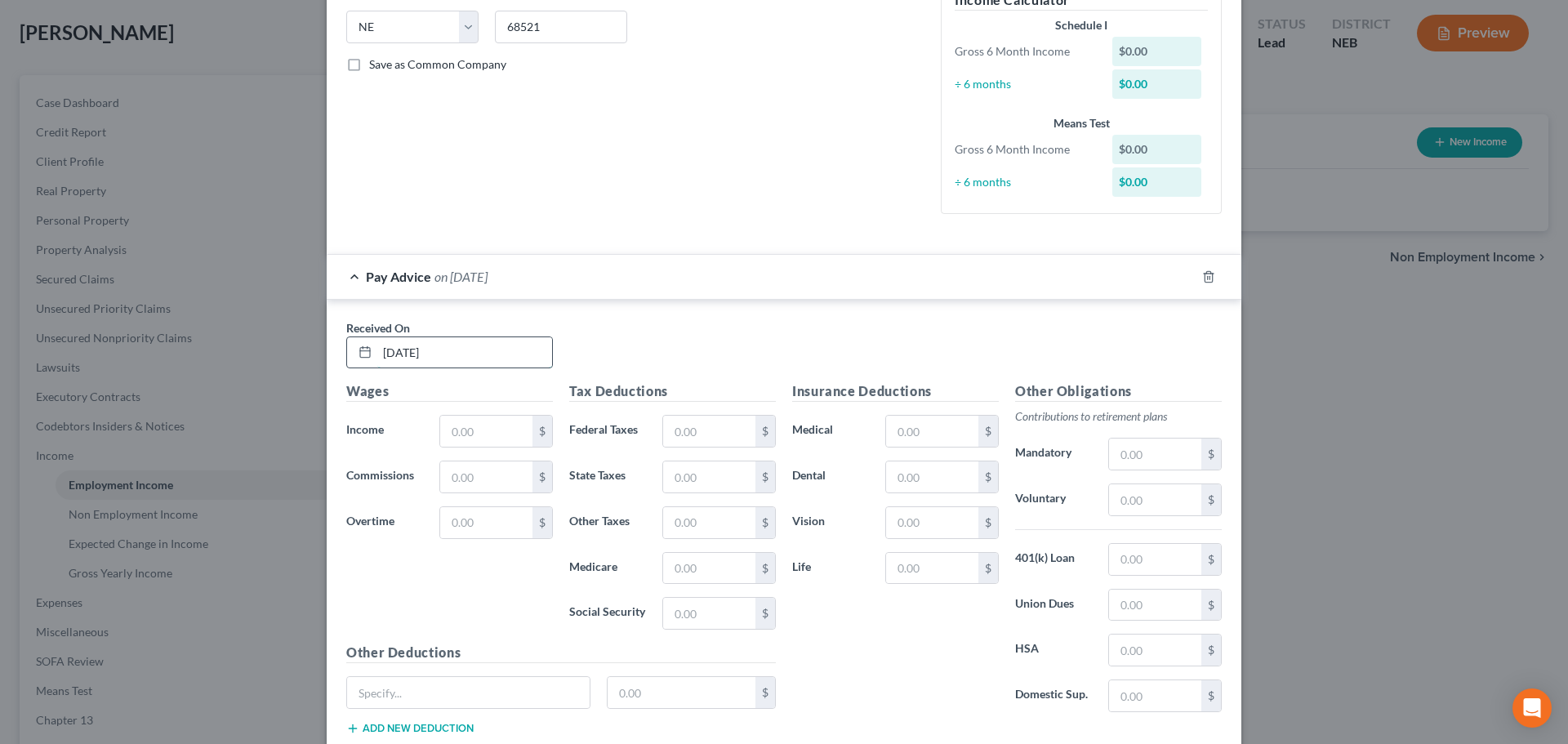
type input "[DATE]"
type input "525.88"
type input "17.01"
type input "9.50"
type input "6.72"
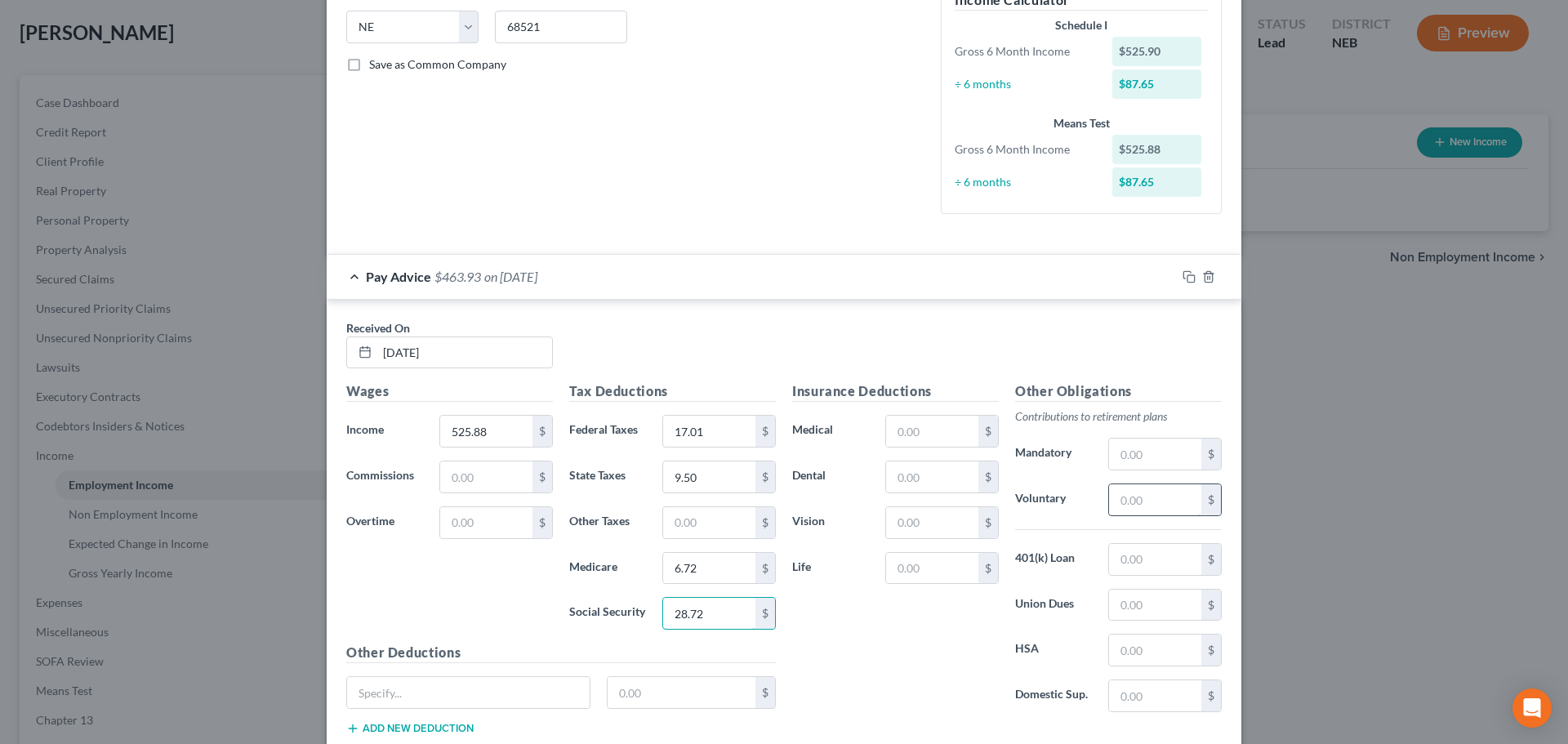
type input "28.72"
click at [1123, 497] on input "text" at bounding box center [1155, 499] width 92 height 31
type input "4.63"
click at [1187, 276] on rect "button" at bounding box center [1190, 279] width 7 height 7
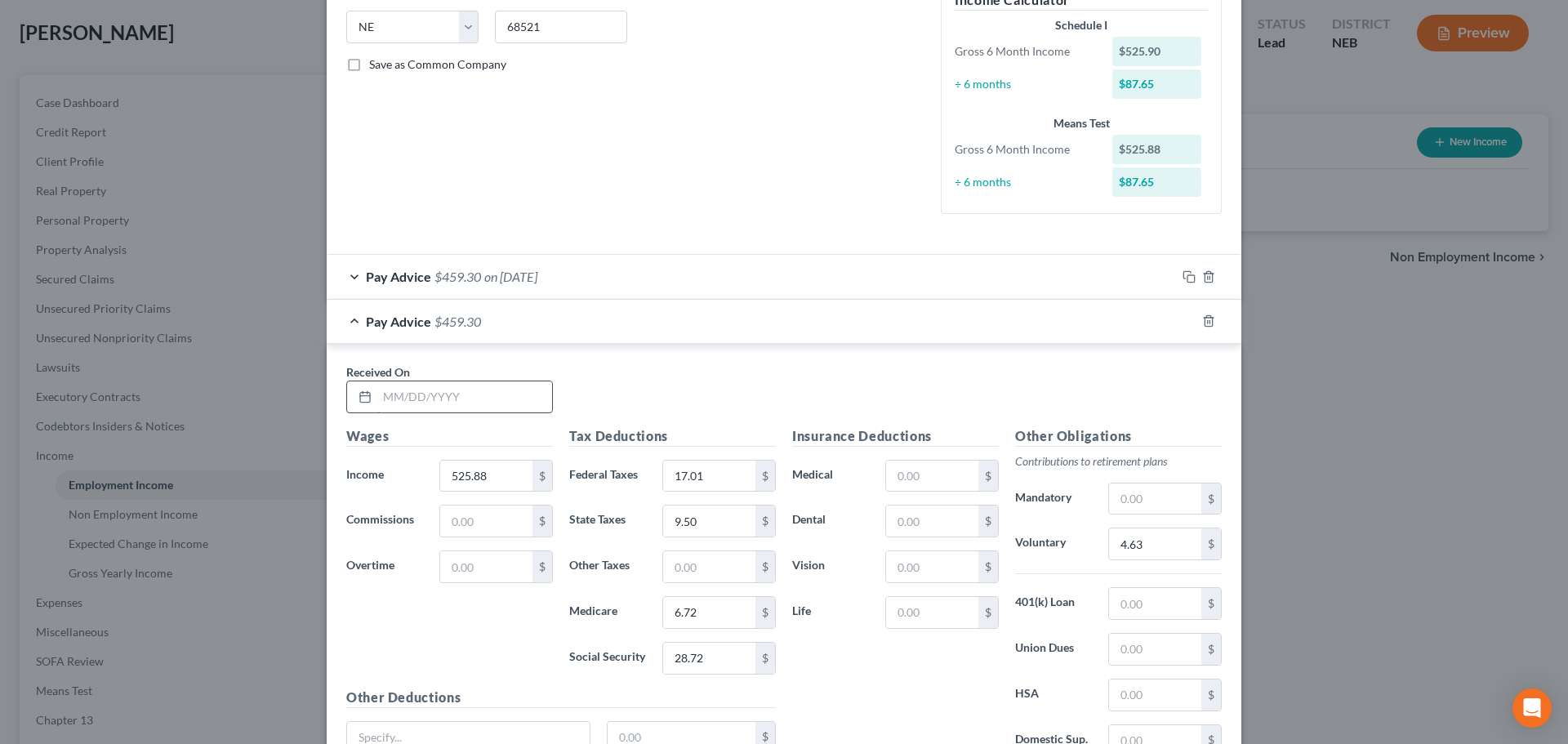
click at [487, 387] on input "text" at bounding box center [464, 396] width 175 height 31
type input "[DATE]"
type input "398.50"
type input "6.25"
type input "6.03"
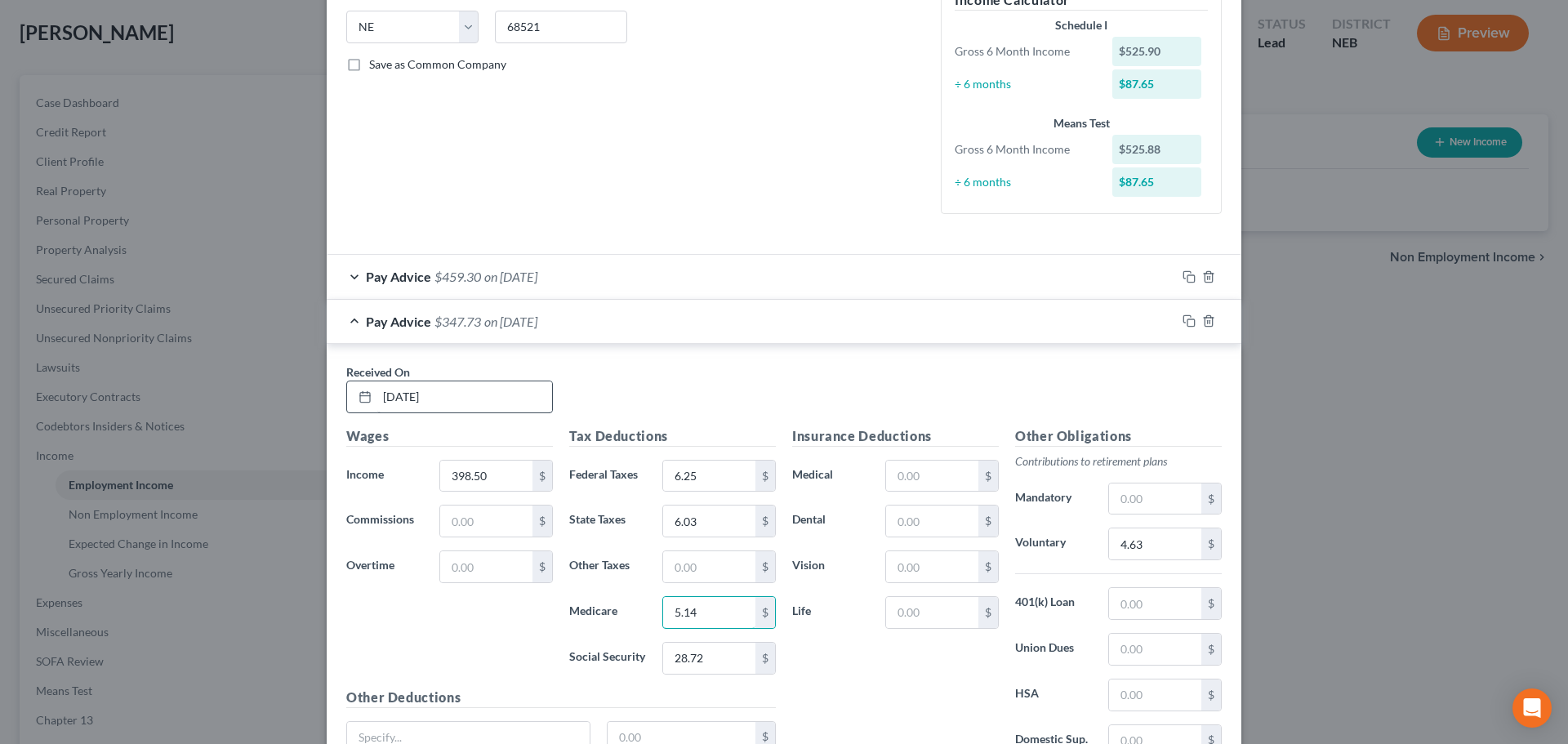
type input "5.14"
type input "21.98"
click at [1139, 541] on input "4.63" at bounding box center [1155, 543] width 92 height 31
type input "3.55"
click at [1187, 322] on rect "button" at bounding box center [1190, 323] width 7 height 7
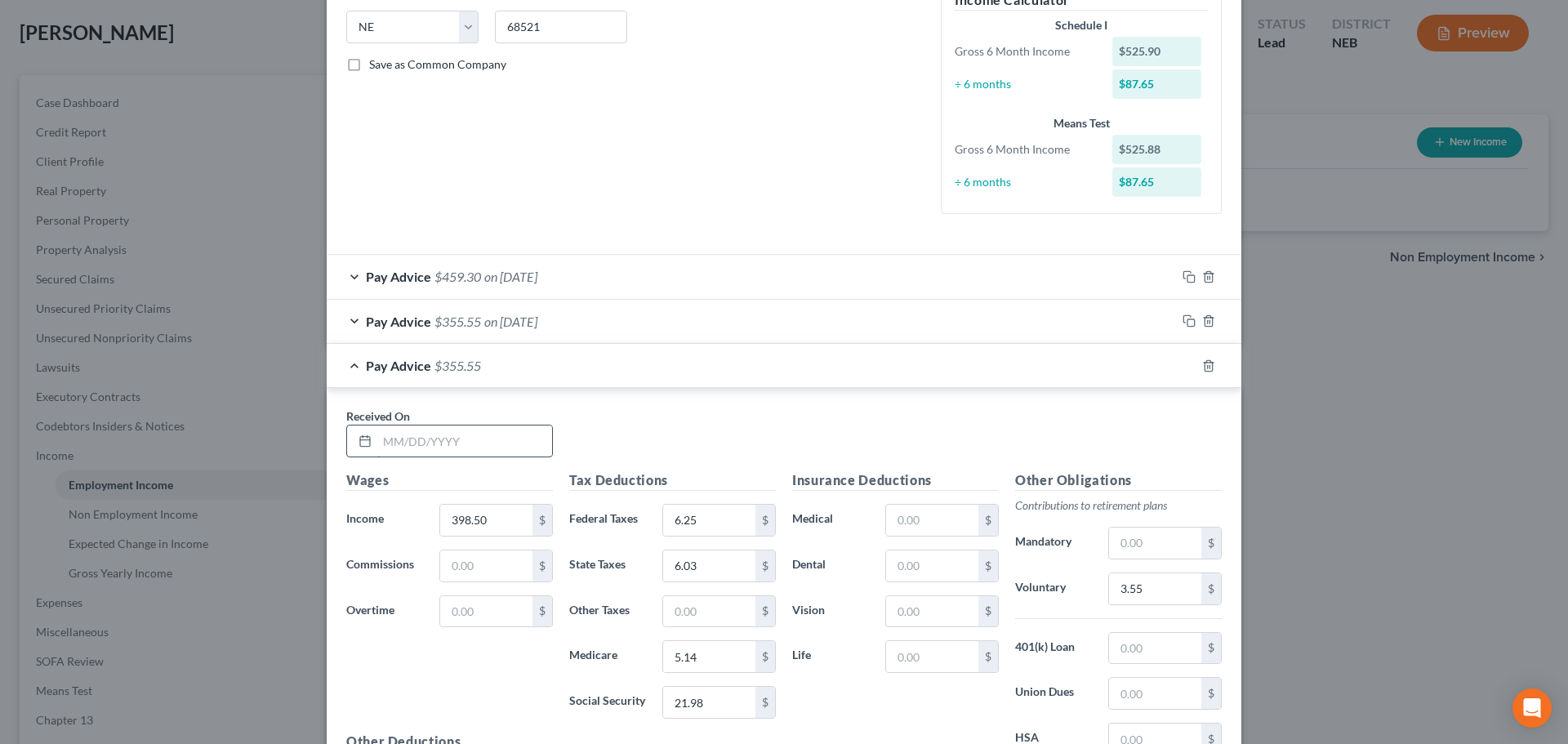
click at [419, 445] on input "text" at bounding box center [464, 440] width 175 height 31
type input "[DATE]"
click at [1187, 365] on rect "button" at bounding box center [1190, 368] width 7 height 7
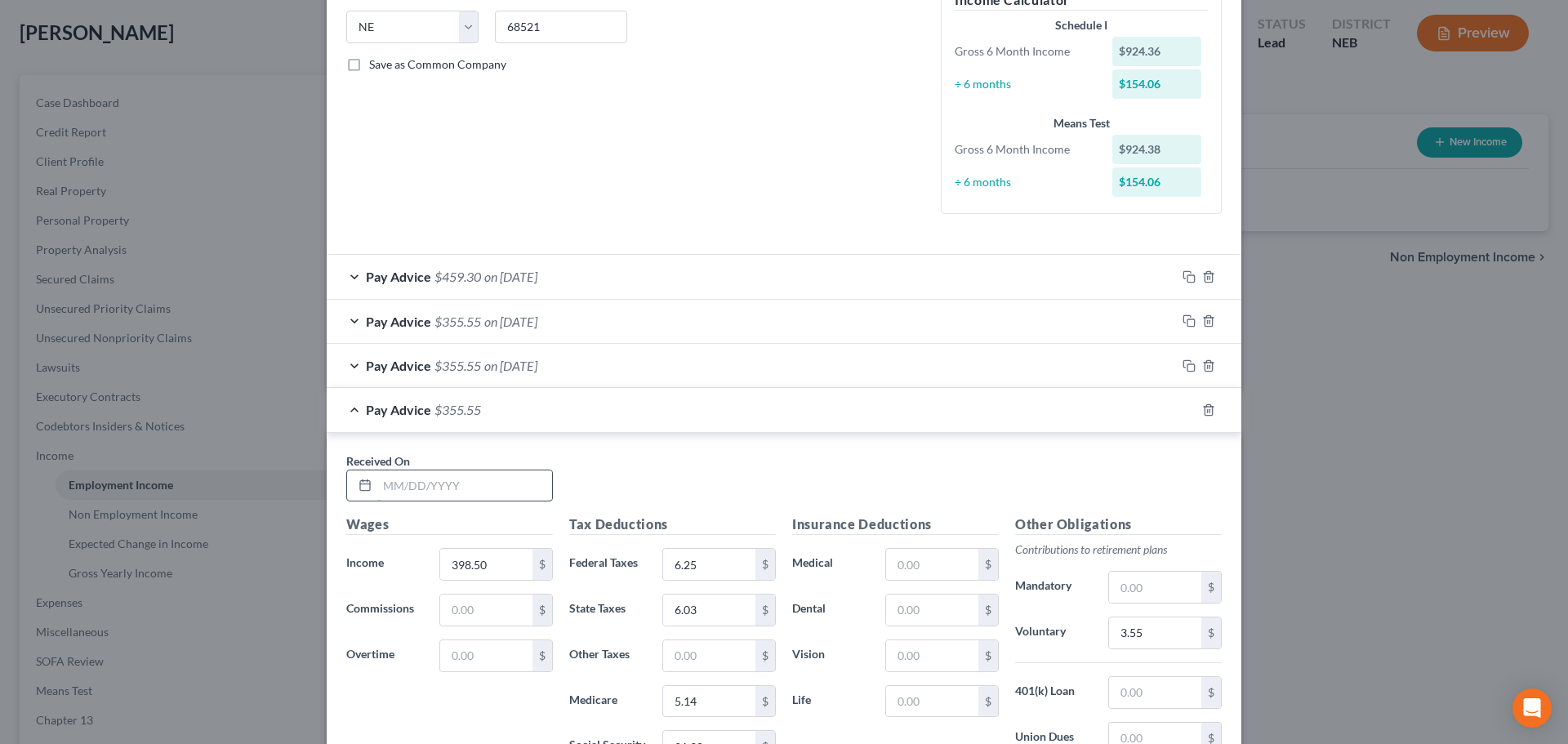
click at [476, 482] on input "text" at bounding box center [464, 485] width 175 height 31
type input "[DATE]"
type input "201.85"
type input "0.00"
type input "1.25"
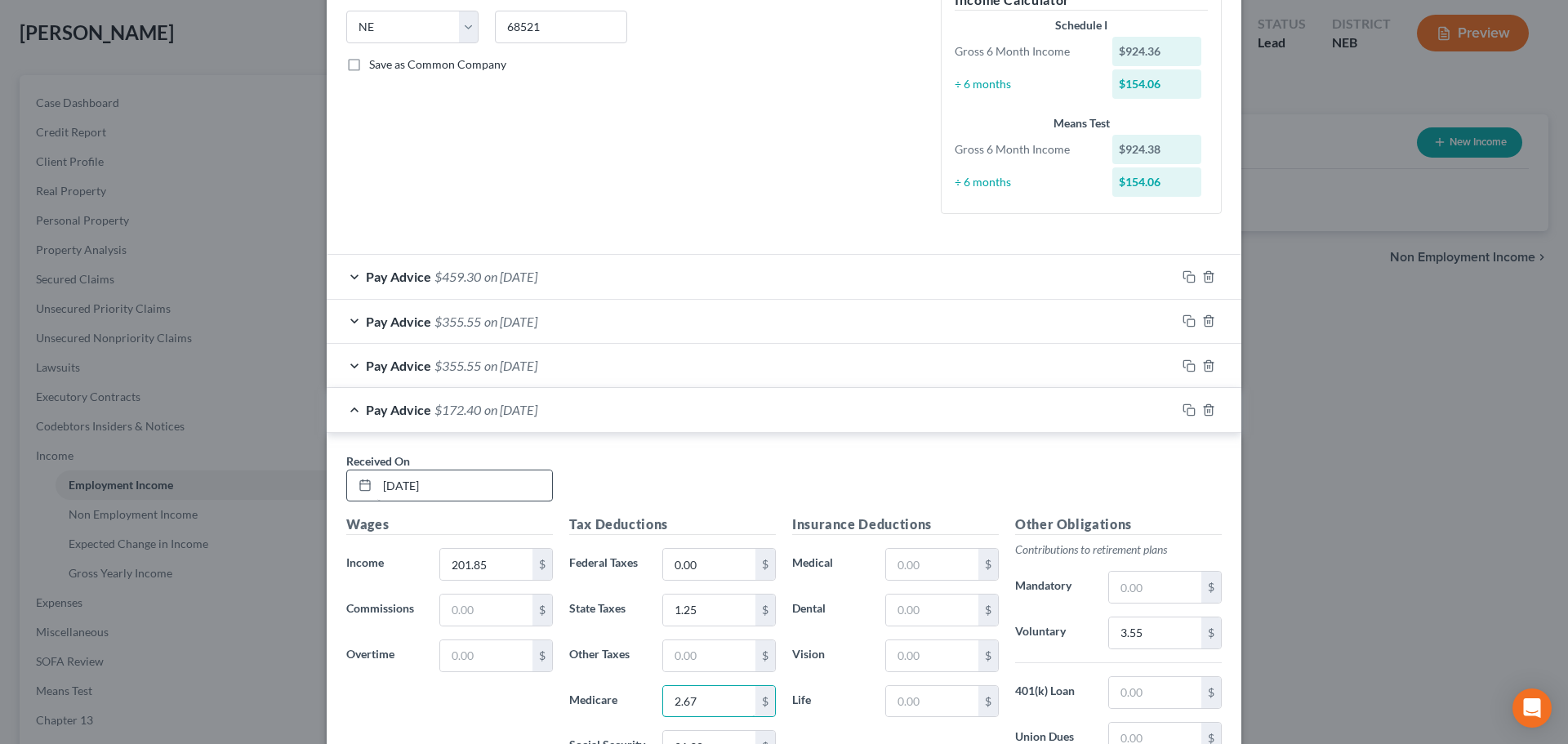
type input "2.67"
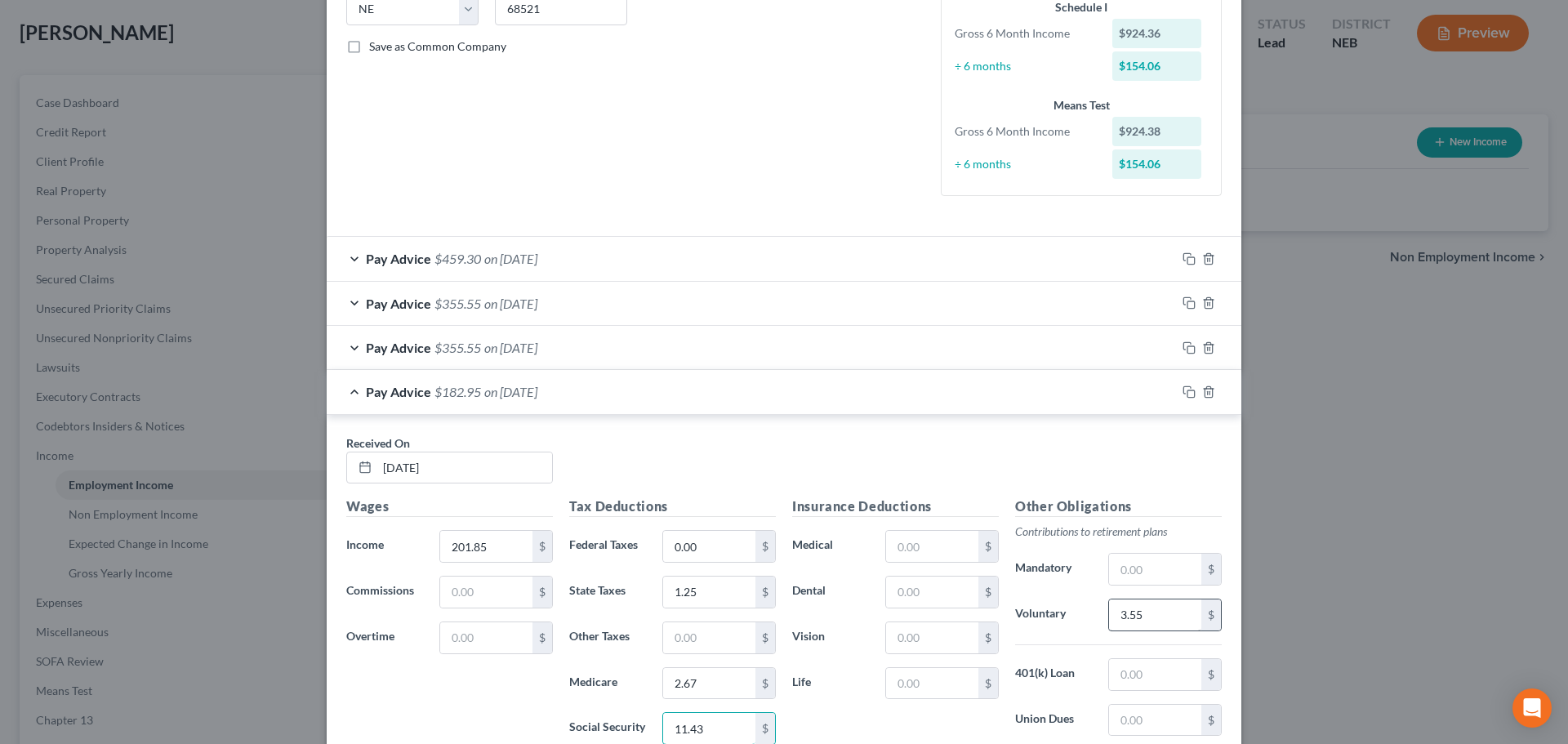
type input "11.43"
click at [1153, 621] on input "3.55" at bounding box center [1155, 614] width 92 height 31
type input "1.84"
click at [1183, 394] on icon "button" at bounding box center [1189, 391] width 13 height 13
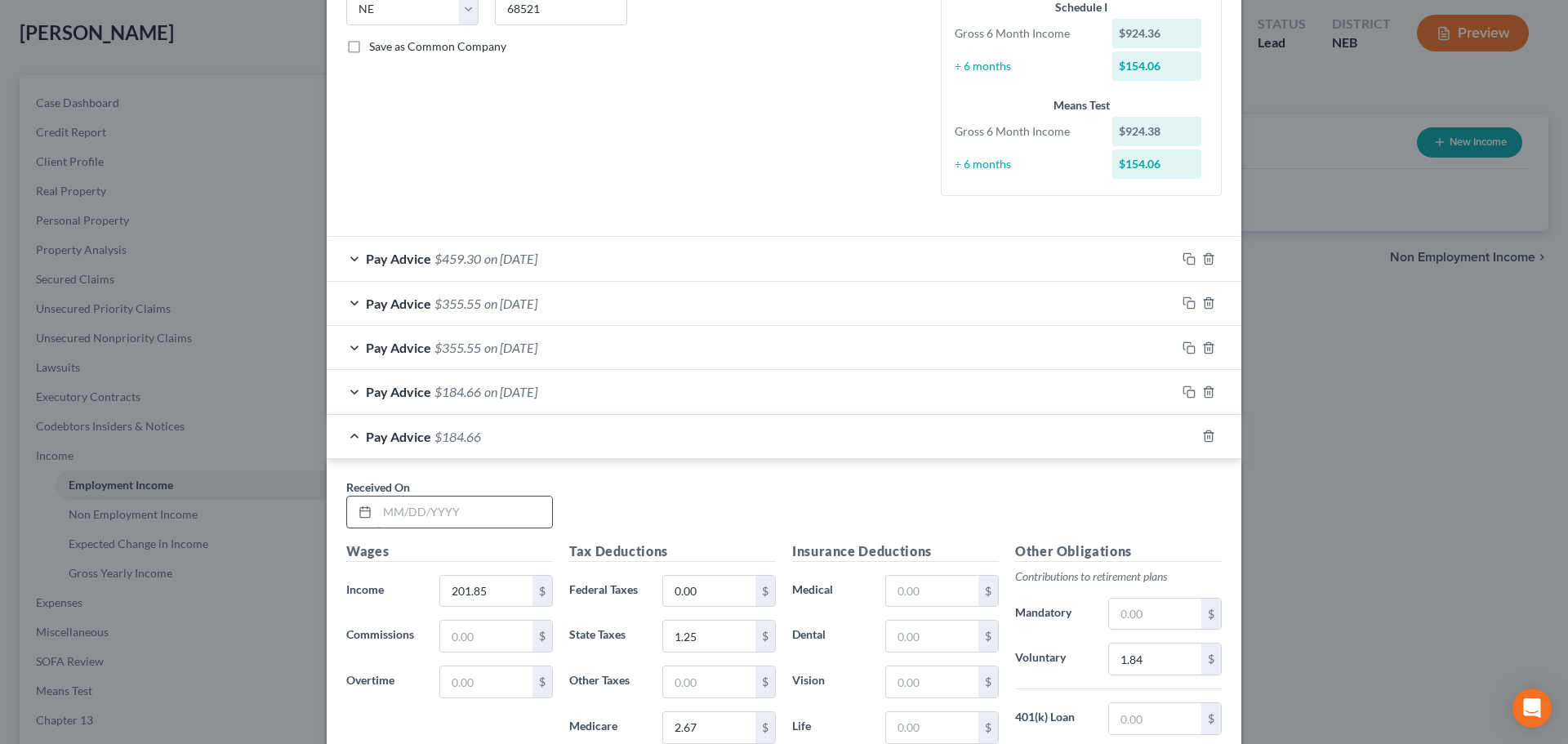
click at [417, 523] on input "text" at bounding box center [464, 511] width 175 height 31
type input "[DATE]"
type input "340.57"
type input "2.91"
type input "4.96"
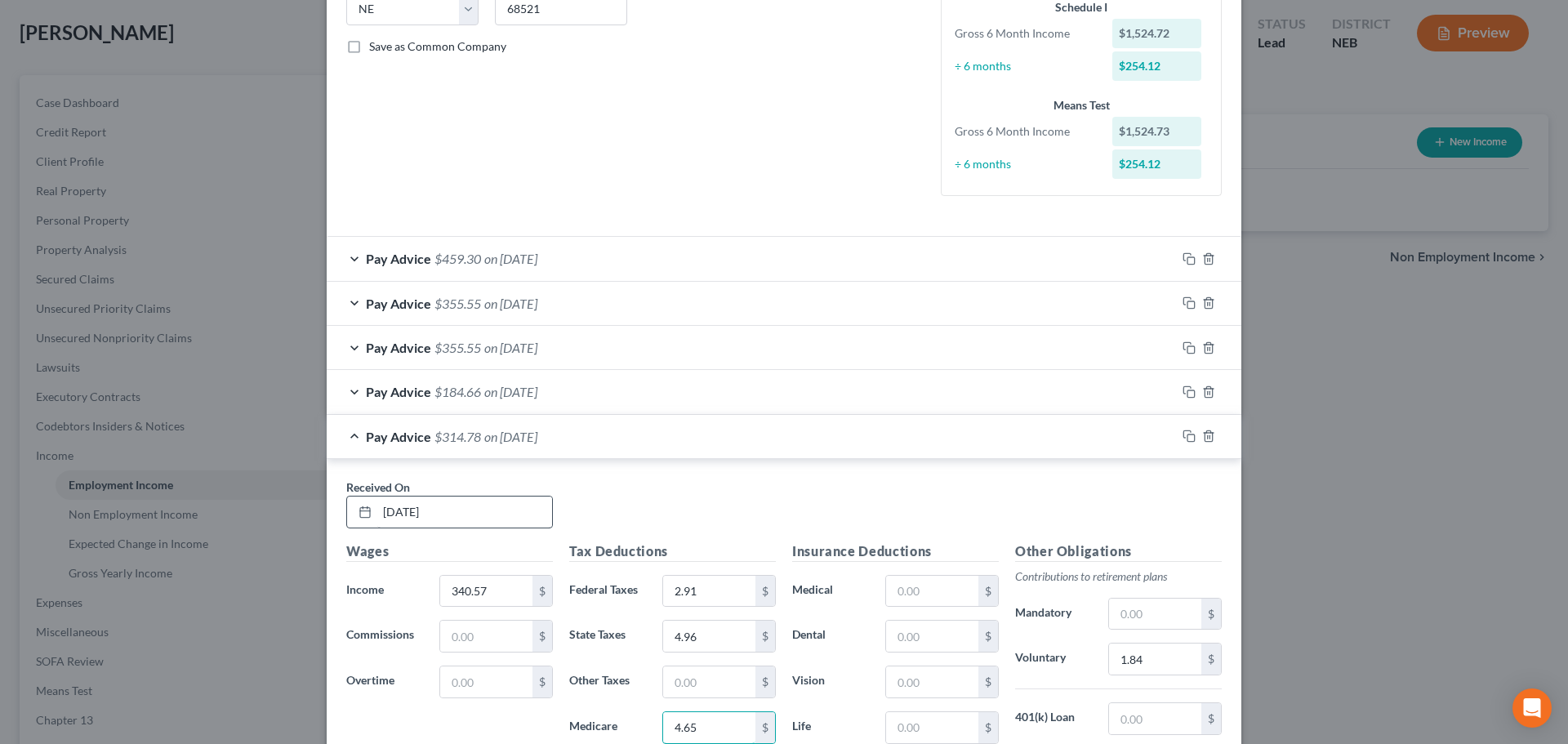
type input "4.65"
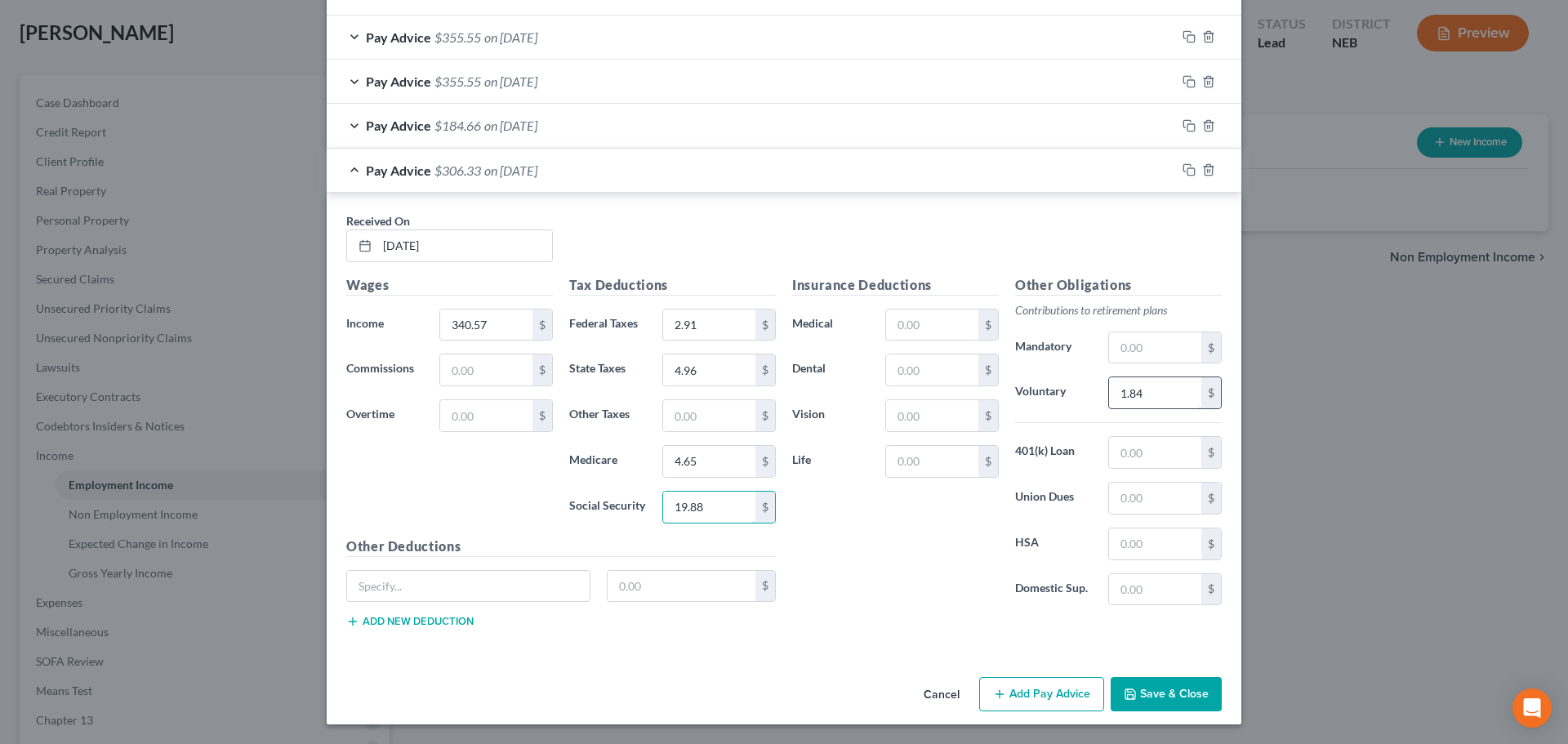
type input "19.88"
click at [1158, 392] on input "1.84" at bounding box center [1155, 392] width 92 height 31
type input "3.21"
click at [1176, 167] on div at bounding box center [1208, 170] width 65 height 26
click at [1183, 170] on icon "button" at bounding box center [1189, 170] width 13 height 13
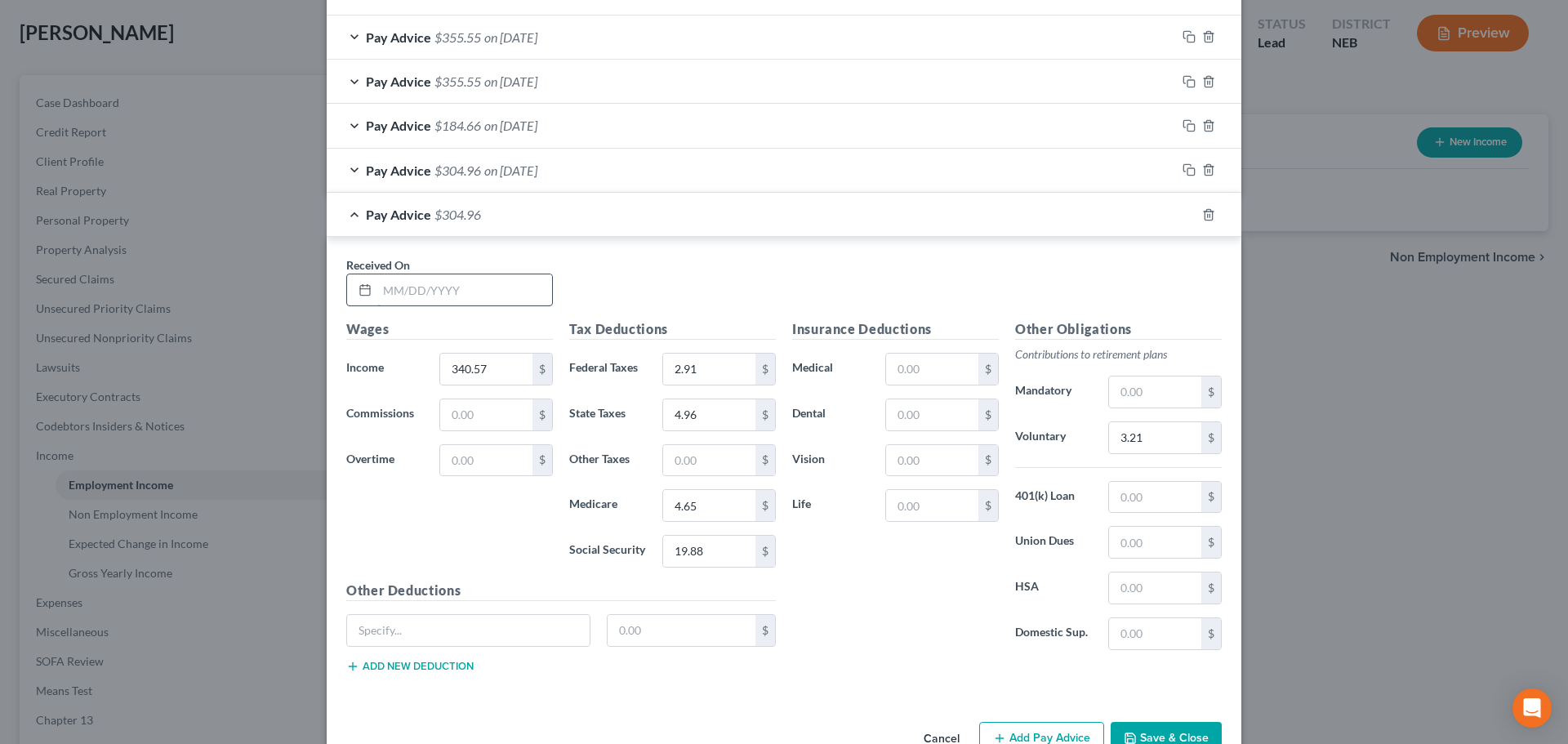
click at [474, 304] on input "text" at bounding box center [464, 290] width 175 height 31
type input "[DATE]"
type input "0"
drag, startPoint x: 404, startPoint y: 299, endPoint x: 334, endPoint y: 300, distance: 70.0
click at [338, 300] on div "Received On * [DATE]" at bounding box center [449, 282] width 223 height 50
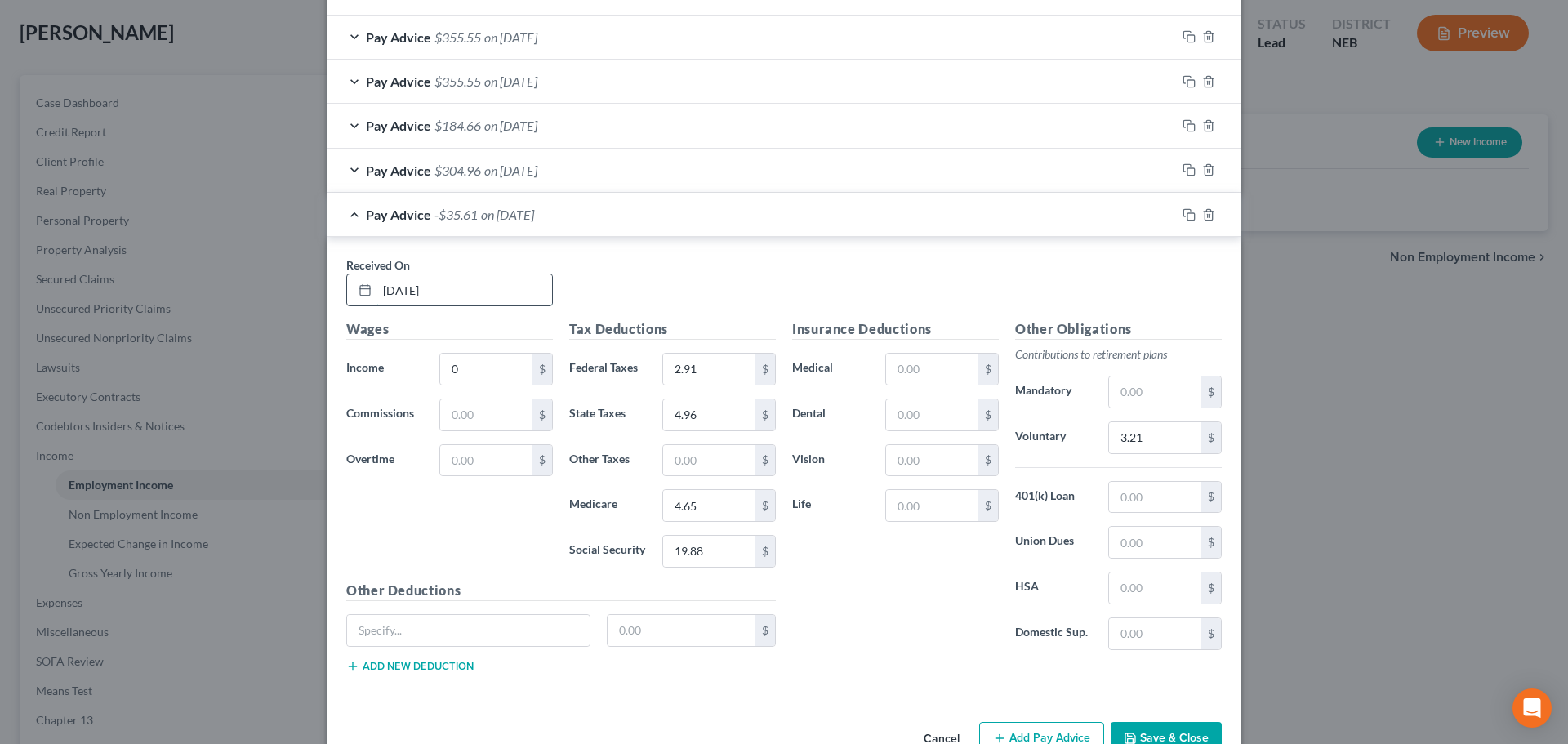
type input "[DATE]"
type input "549.75"
type input "0"
type input "12.26"
type input "7.97"
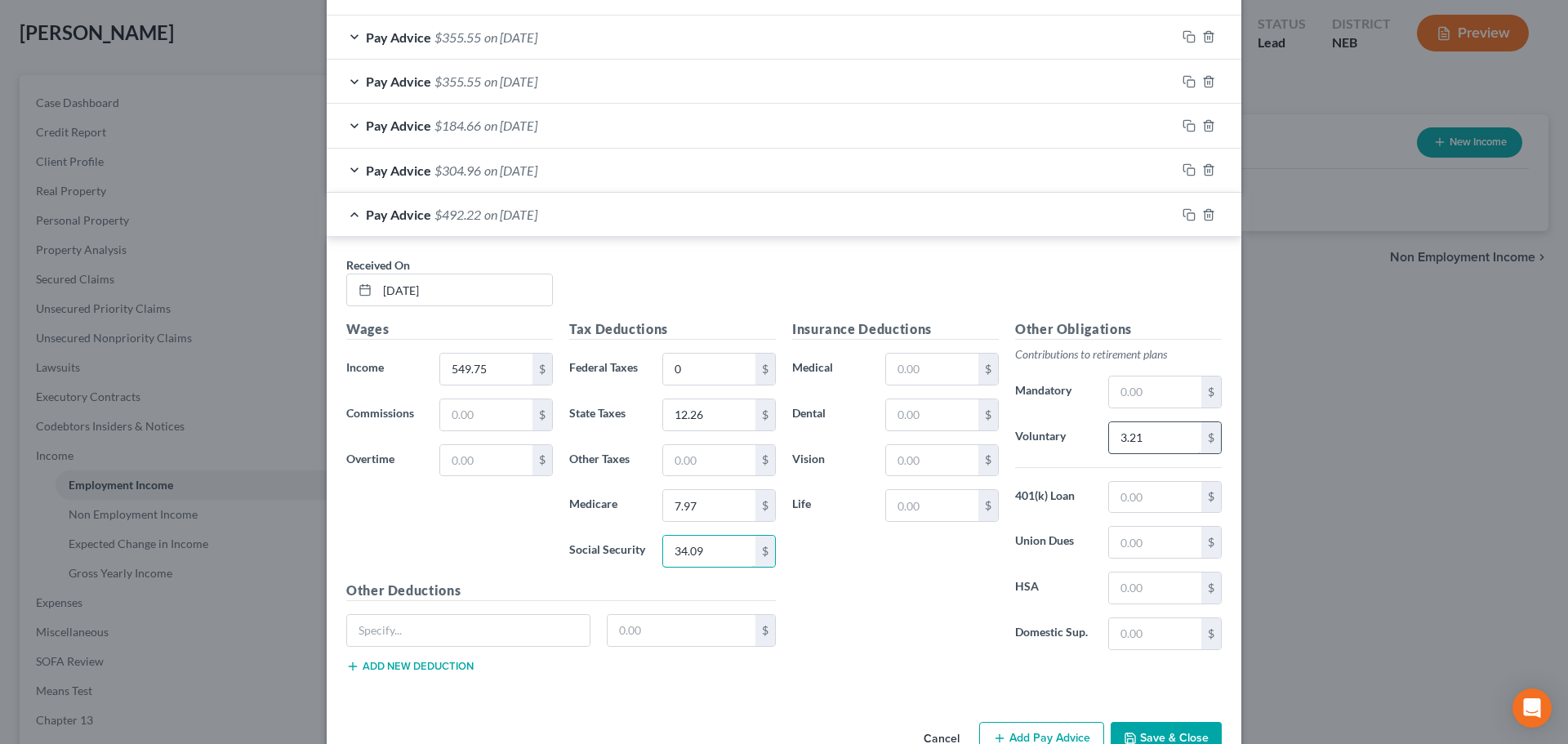
type input "34.09"
click at [1154, 449] on input "3.21" at bounding box center [1155, 437] width 92 height 31
type input "5.50"
click at [458, 414] on input "text" at bounding box center [486, 414] width 92 height 31
type input "75.90"
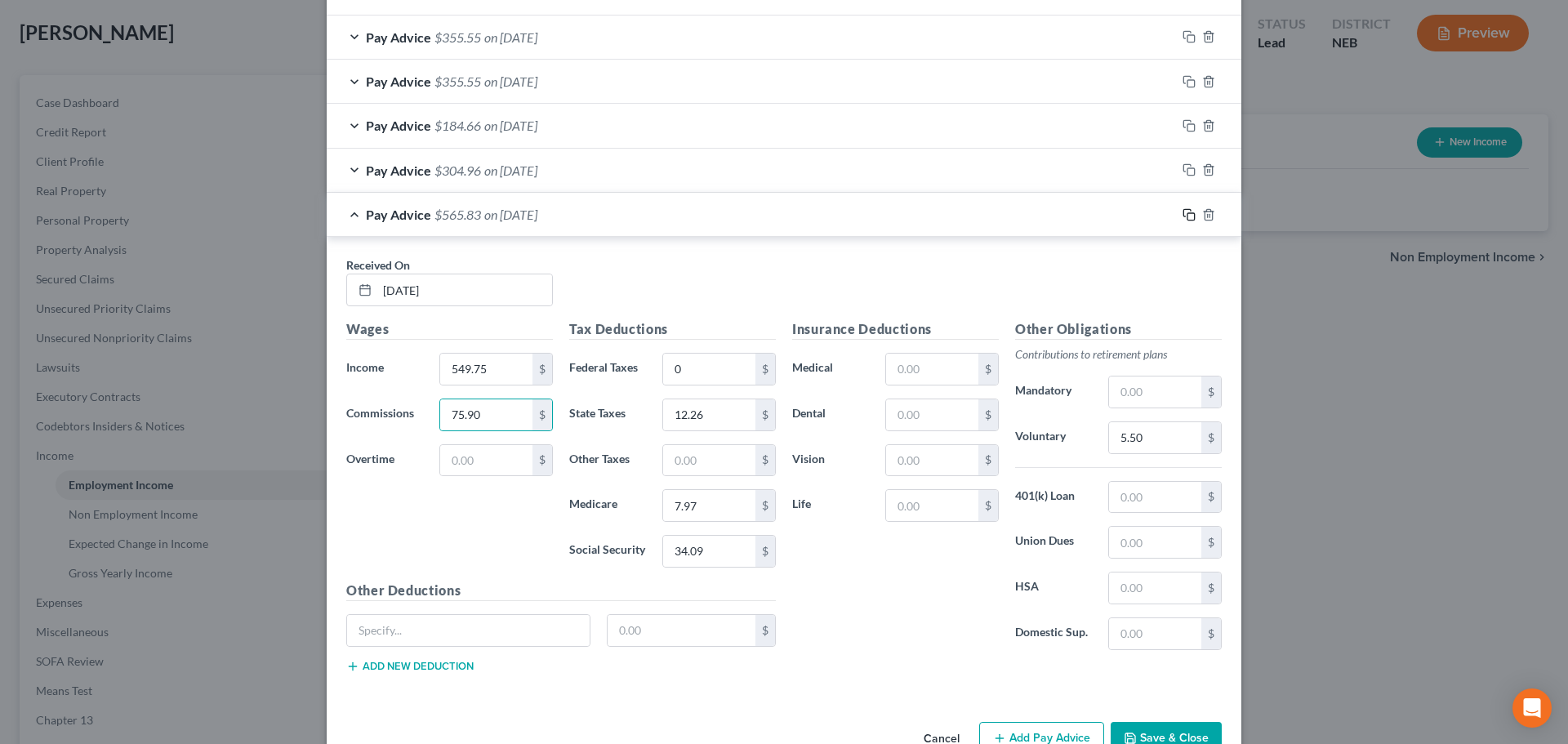
click at [1187, 216] on rect "button" at bounding box center [1190, 217] width 7 height 7
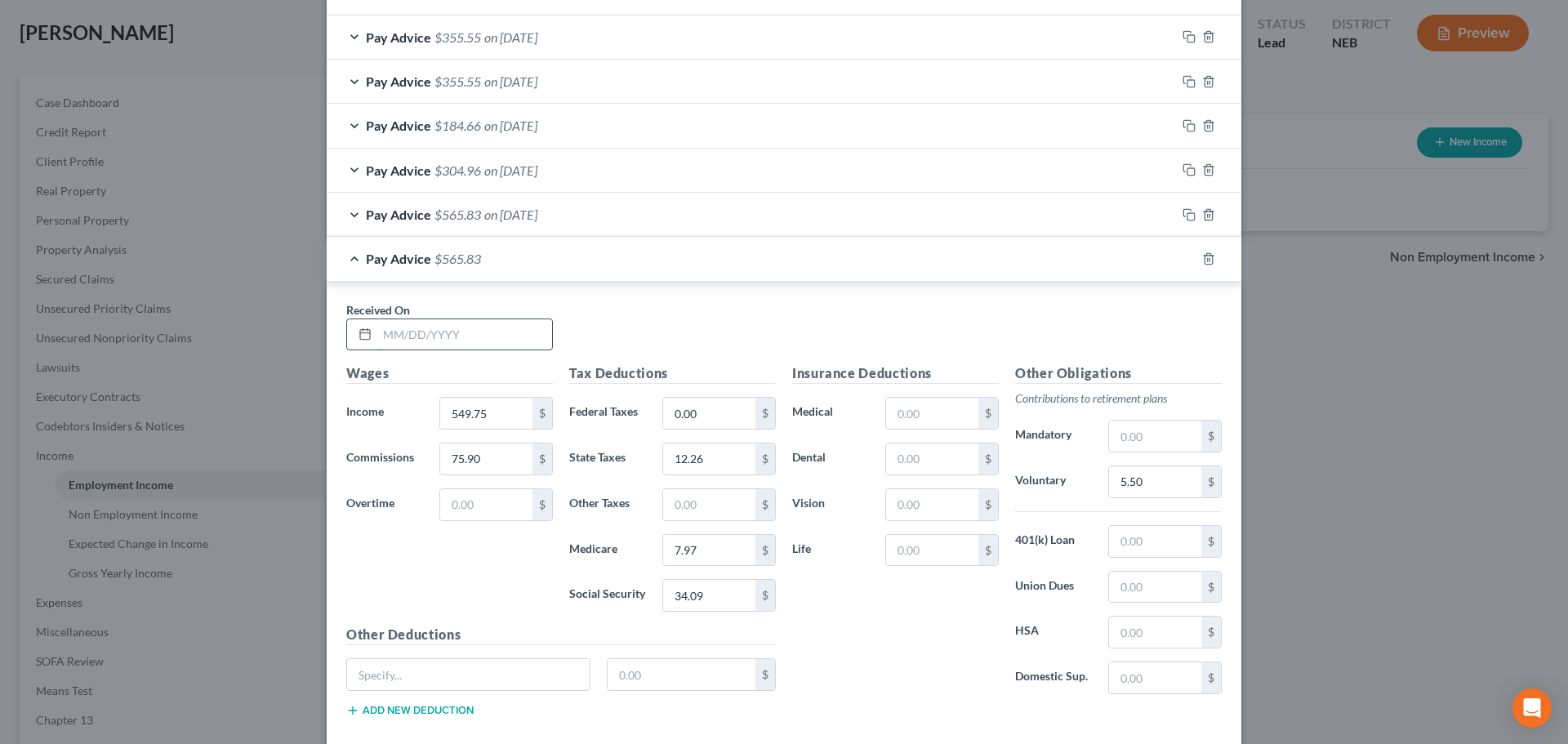
click at [424, 330] on input "text" at bounding box center [464, 335] width 175 height 31
type input "[DATE]"
click at [1184, 259] on icon "button" at bounding box center [1189, 259] width 13 height 13
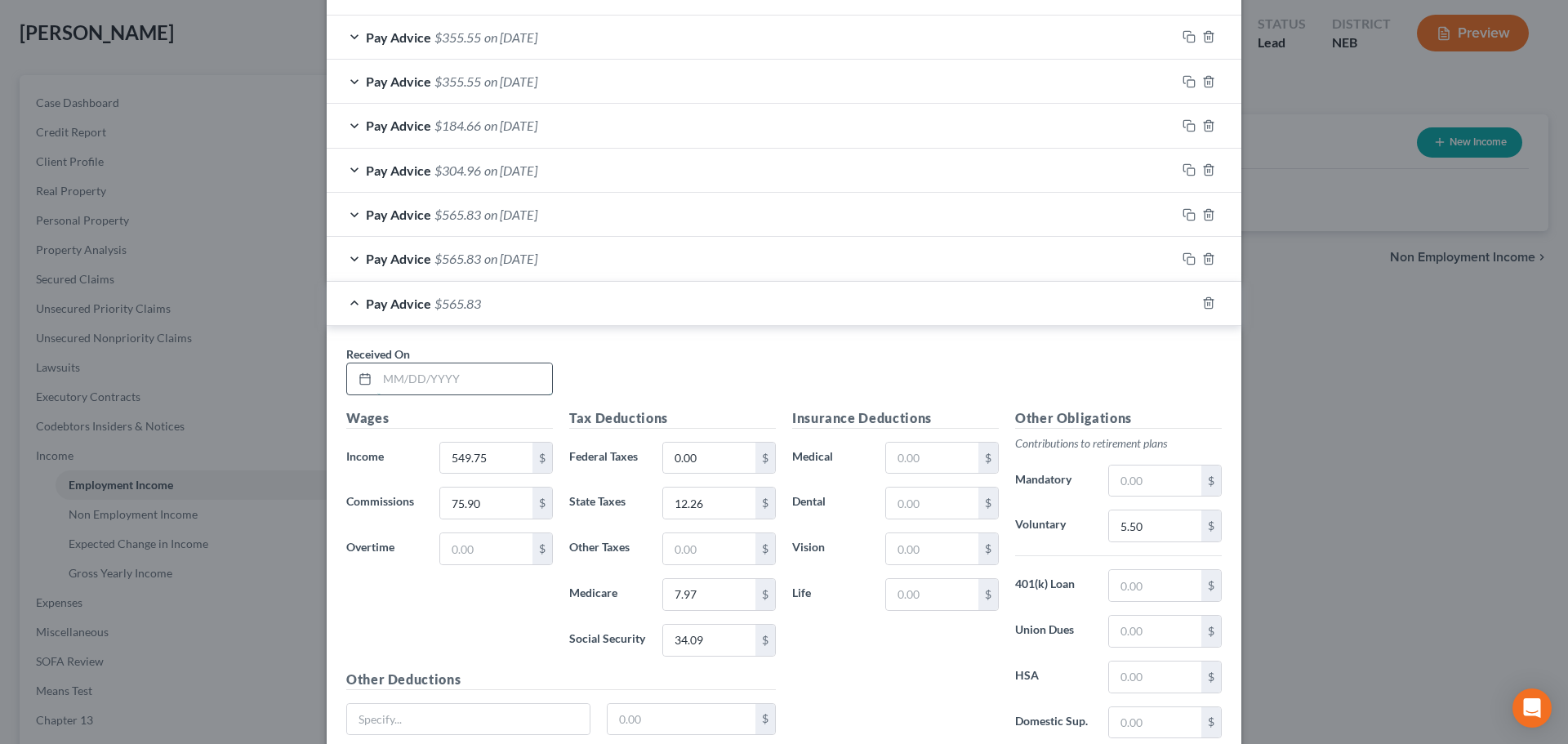
click at [445, 367] on input "text" at bounding box center [464, 378] width 175 height 31
type input "[DATE]"
type input "414.00"
type input "90.20"
type input "7.93"
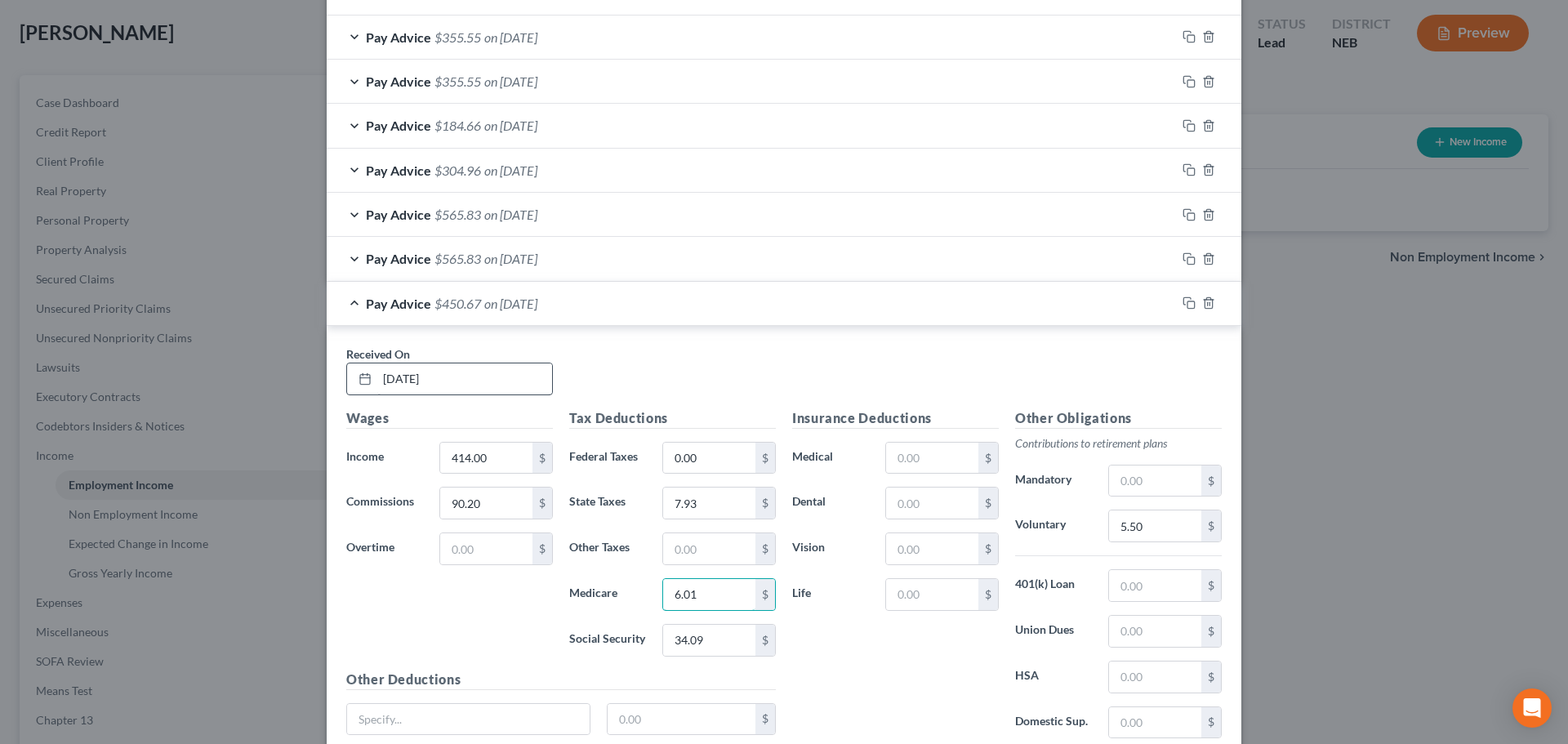
type input "6.01"
type input "25.66"
click at [1147, 534] on input "5.50" at bounding box center [1155, 525] width 92 height 31
type input "4.14"
click at [337, 305] on div "Pay Advice $460.46 on [DATE]" at bounding box center [751, 303] width 849 height 43
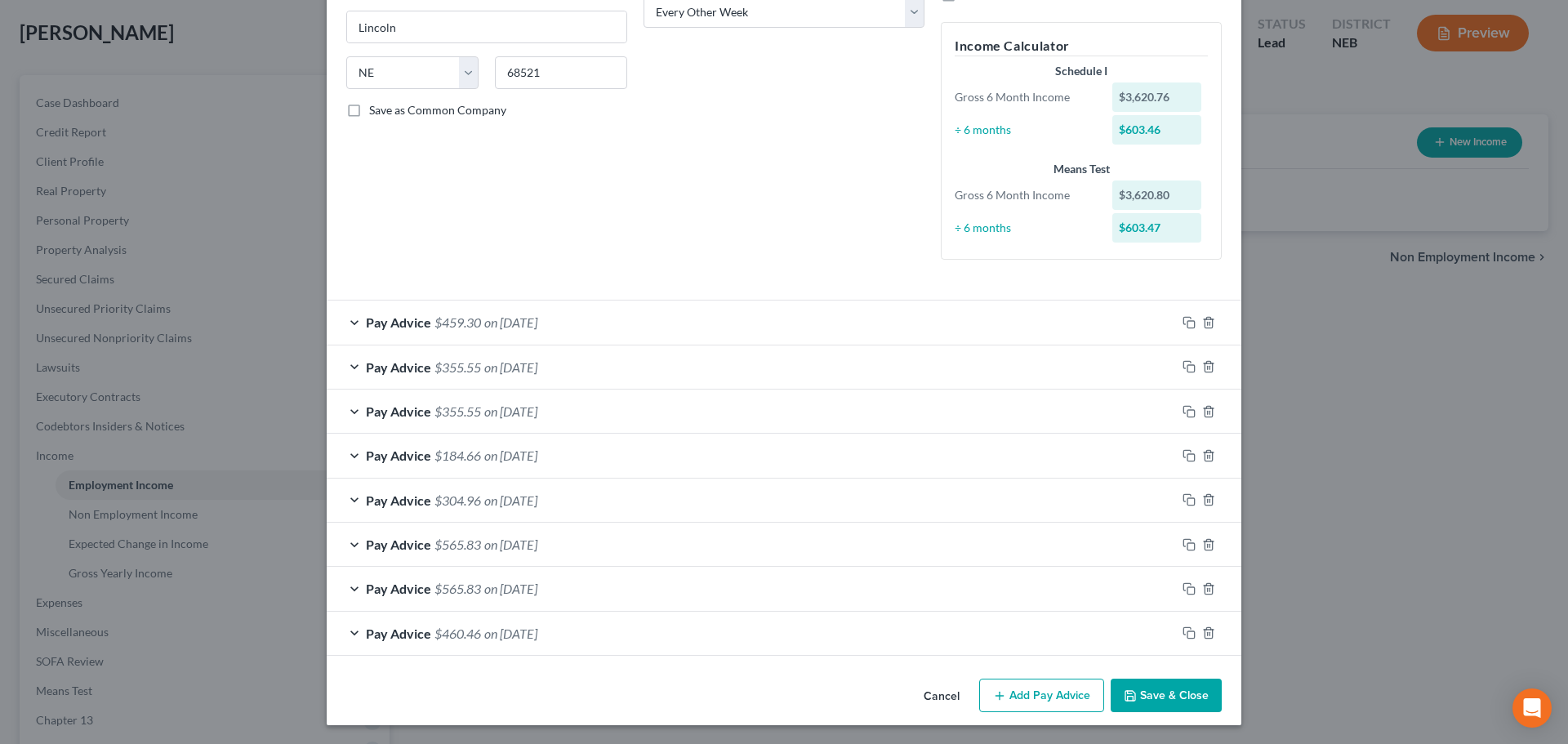
scroll to position [282, 0]
click at [1144, 689] on button "Save & Close" at bounding box center [1166, 695] width 111 height 34
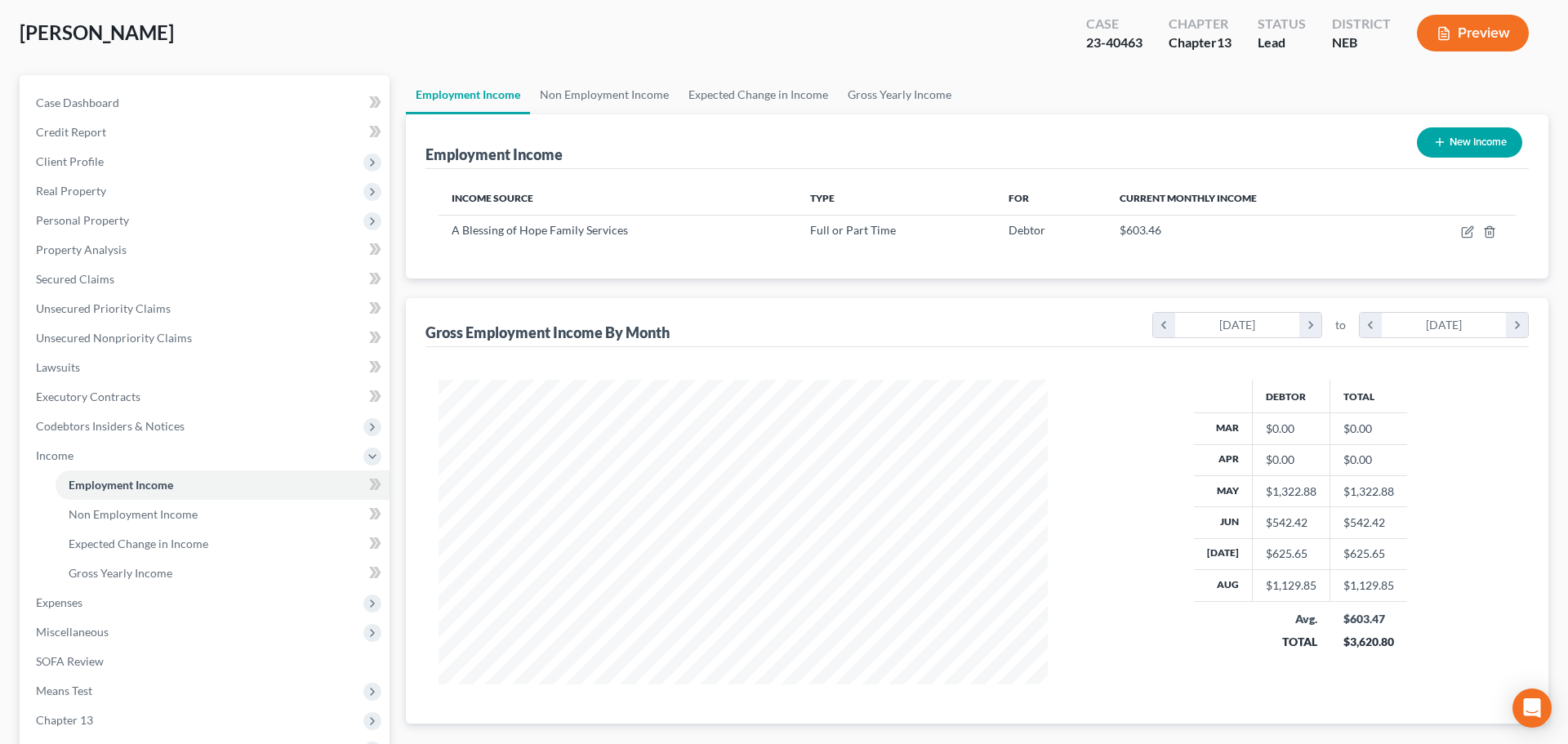
scroll to position [816644, 815843]
click at [1425, 151] on button "New Income" at bounding box center [1457, 143] width 106 height 30
select select "0"
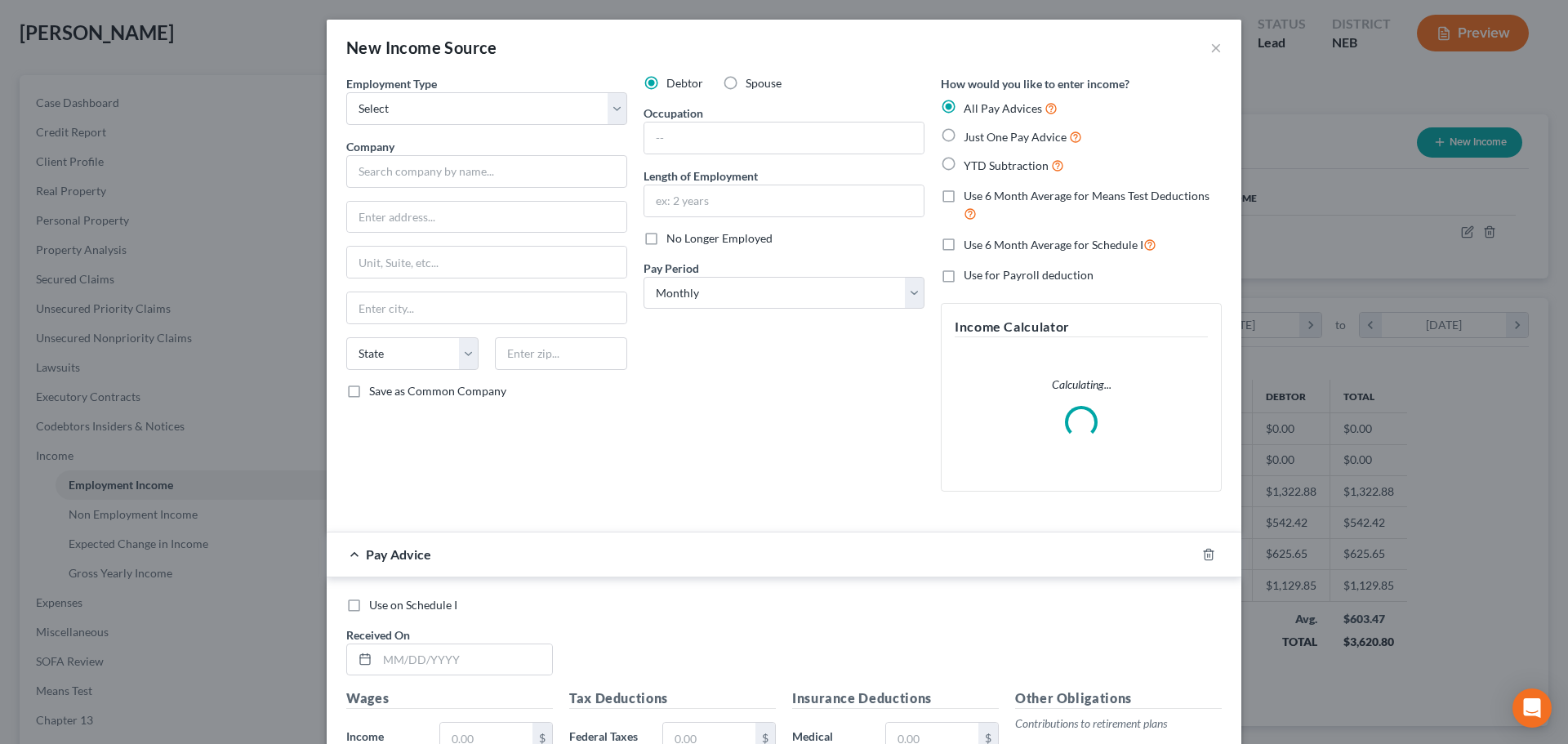
scroll to position [308, 648]
drag, startPoint x: 510, startPoint y: 104, endPoint x: 504, endPoint y: 124, distance: 20.9
click at [510, 104] on select "Select Full or [DEMOGRAPHIC_DATA] Employment Self Employment" at bounding box center [486, 108] width 280 height 33
select select "0"
click at [346, 92] on select "Select Full or [DEMOGRAPHIC_DATA] Employment Self Employment" at bounding box center [486, 108] width 280 height 33
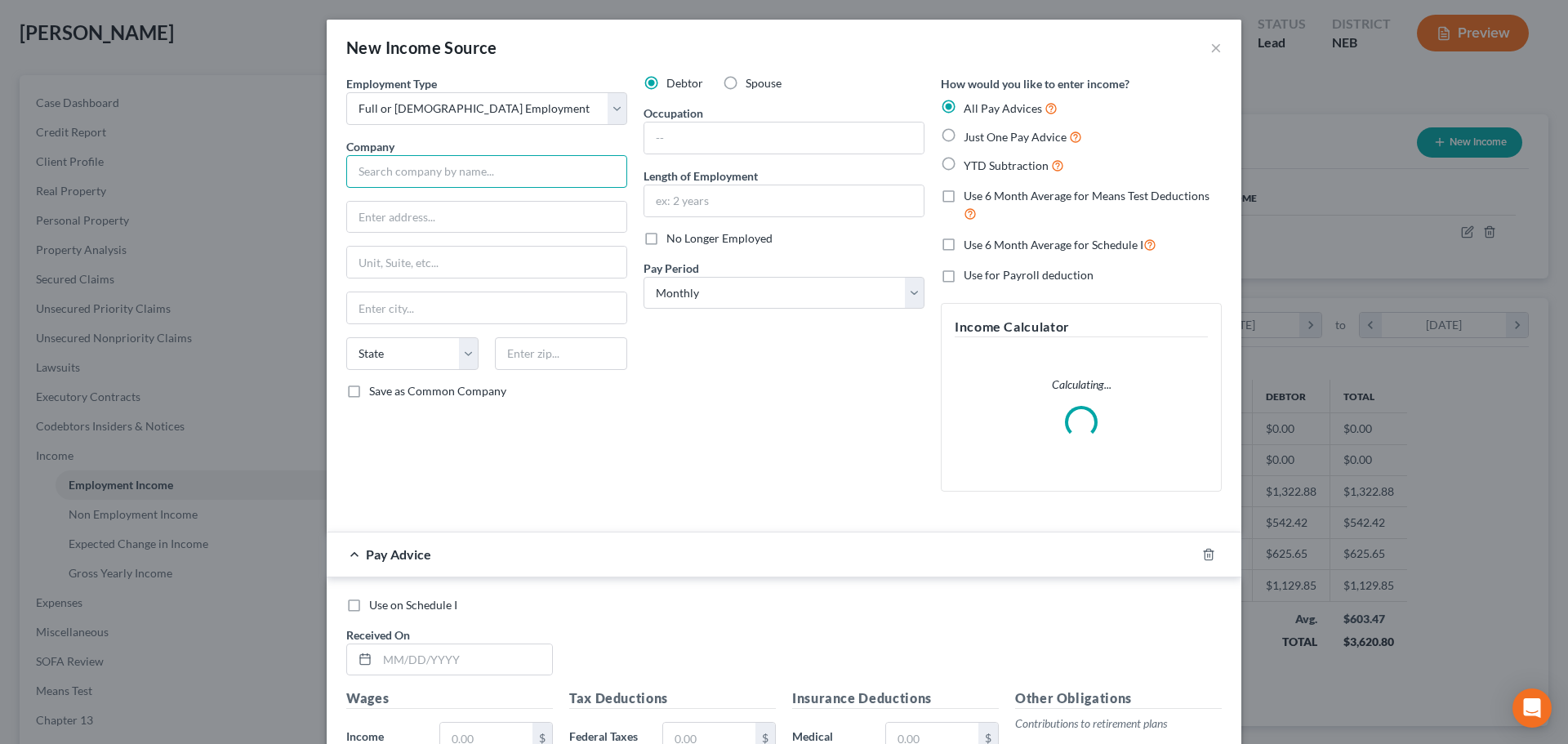
click at [466, 172] on input "text" at bounding box center [486, 171] width 280 height 33
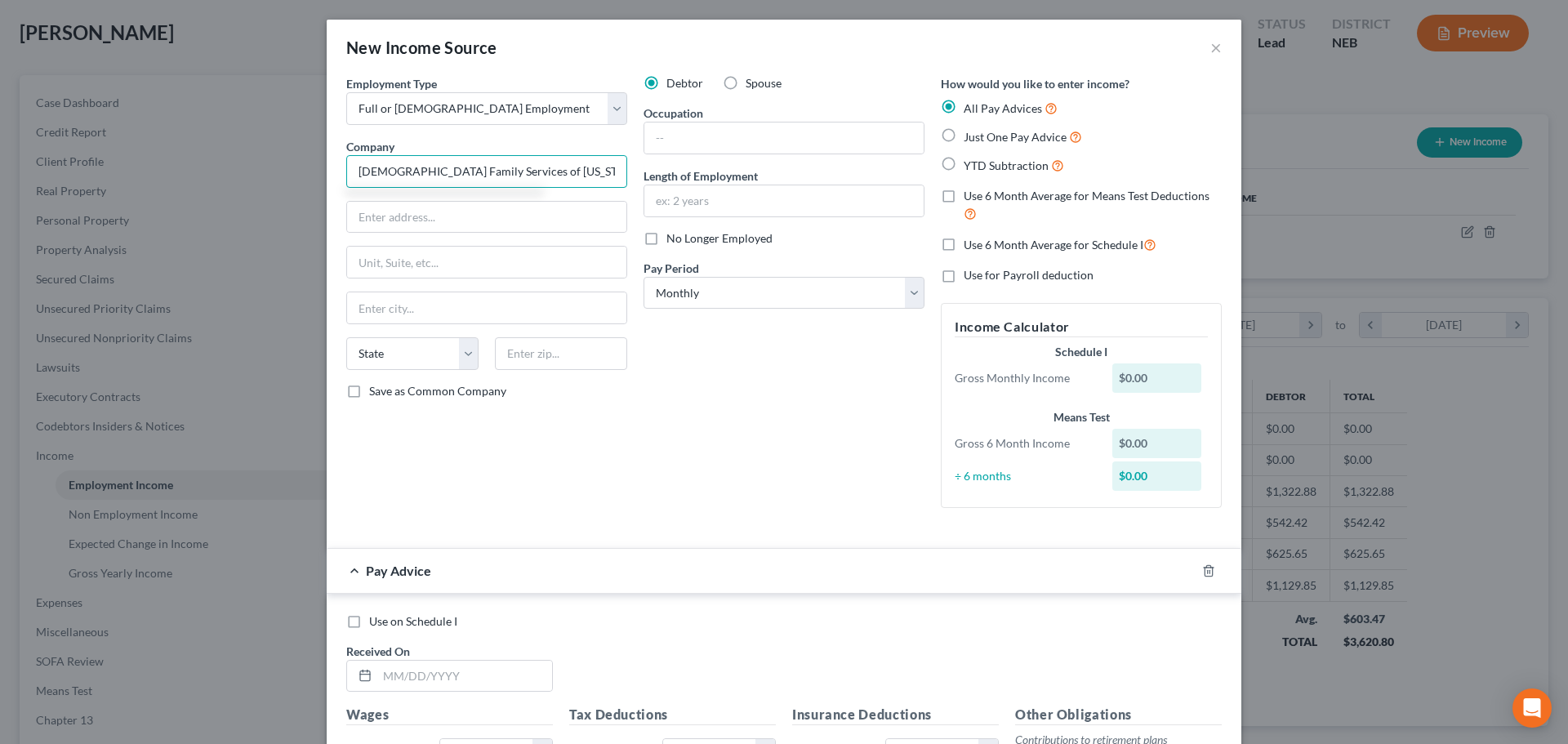
type input "[DEMOGRAPHIC_DATA] Family Services of [US_STATE], Inc."
type input "[STREET_ADDRESS]"
type input "68124"
type input "[GEOGRAPHIC_DATA]"
select select "30"
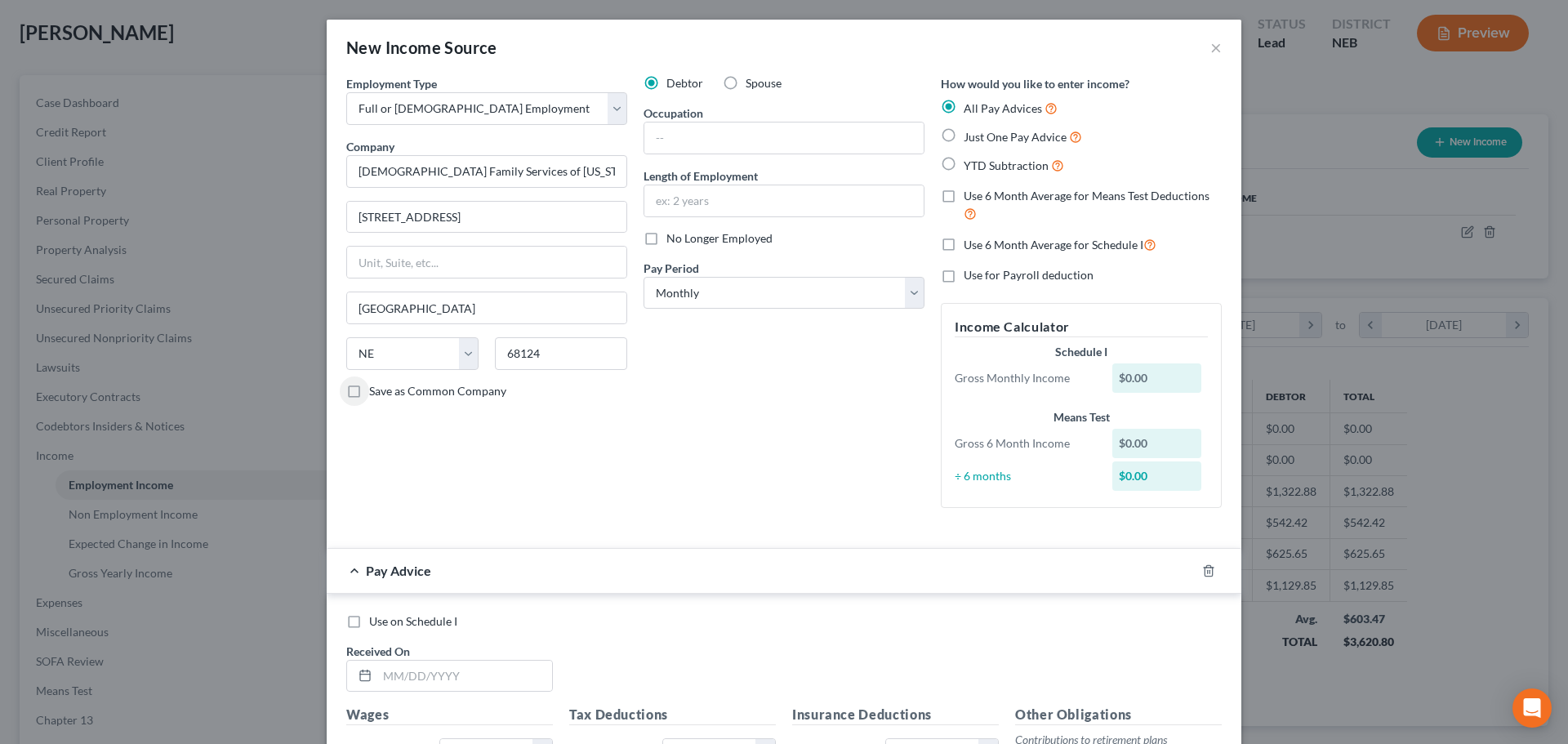
click at [1035, 196] on span "Use 6 Month Average for Means Test Deductions" at bounding box center [1086, 196] width 246 height 14
click at [980, 196] on input "Use 6 Month Average for Means Test Deductions" at bounding box center [975, 193] width 11 height 11
checkbox input "true"
click at [1003, 245] on span "Use 6 Month Average for Schedule I" at bounding box center [1053, 245] width 180 height 14
click at [980, 245] on input "Use 6 Month Average for Schedule I" at bounding box center [975, 241] width 11 height 11
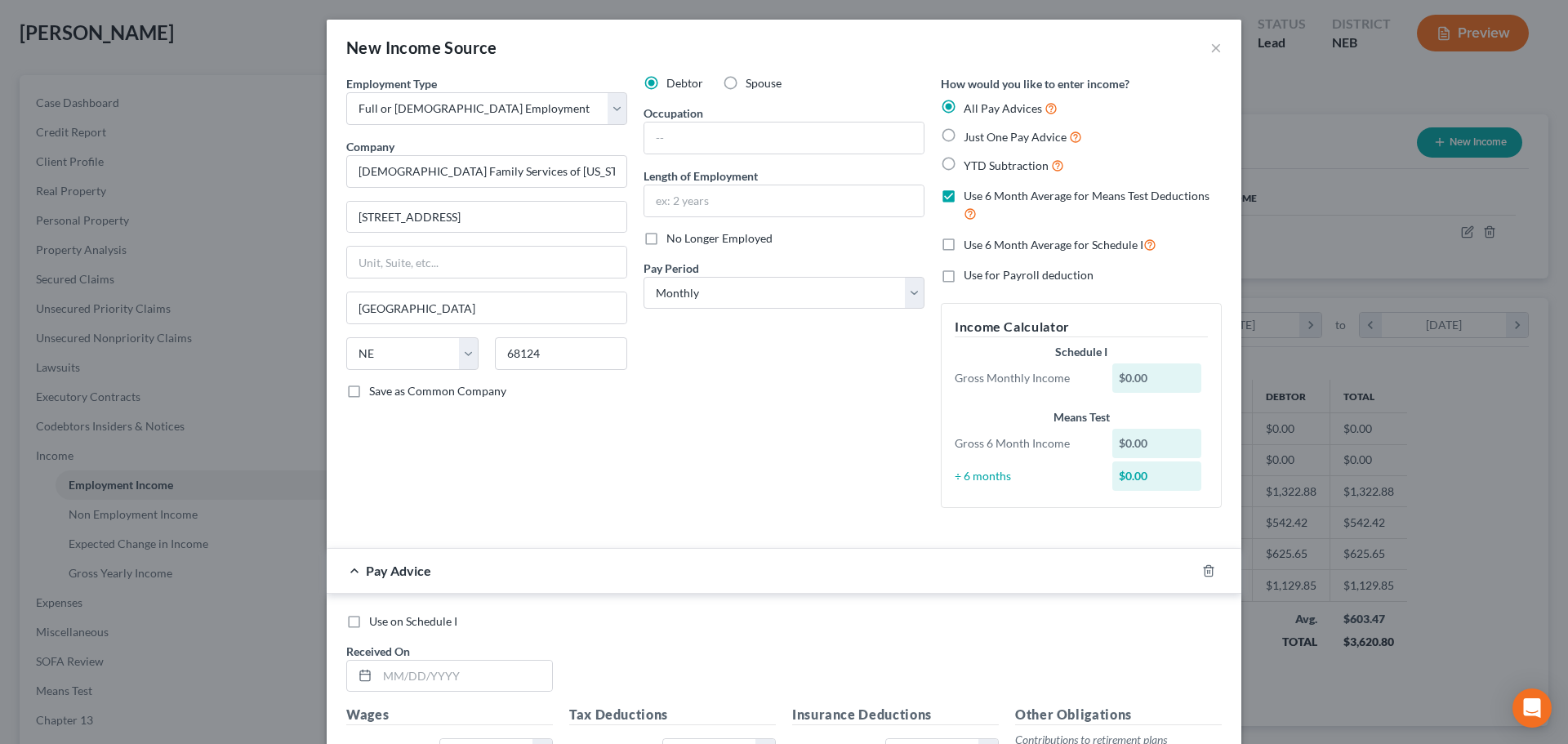
checkbox input "true"
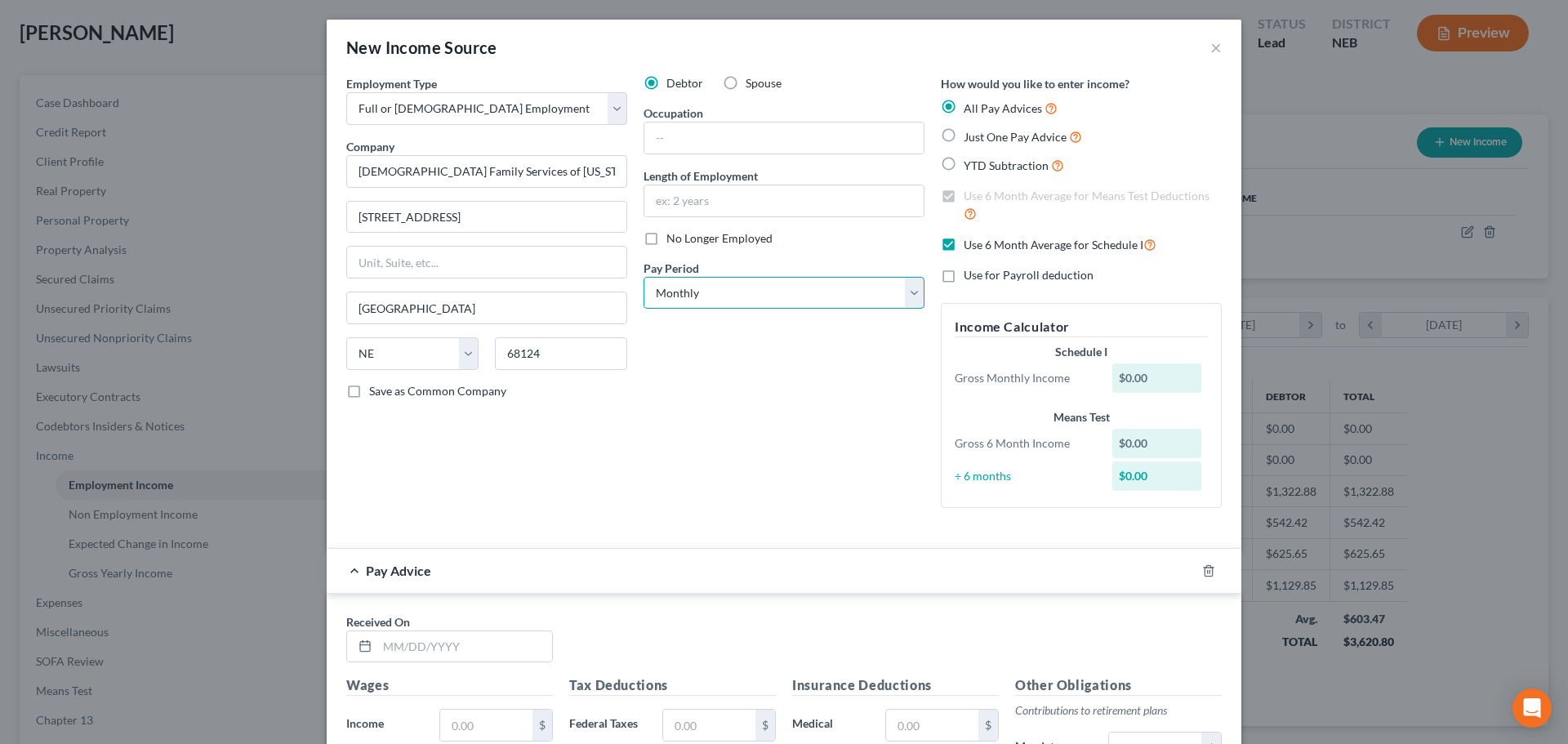
click at [837, 289] on select "Select Monthly Twice Monthly Every Other Week Weekly" at bounding box center [784, 293] width 280 height 33
select select "2"
click at [644, 277] on select "Select Monthly Twice Monthly Every Other Week Weekly" at bounding box center [784, 293] width 280 height 33
click at [493, 637] on input "text" at bounding box center [464, 646] width 175 height 31
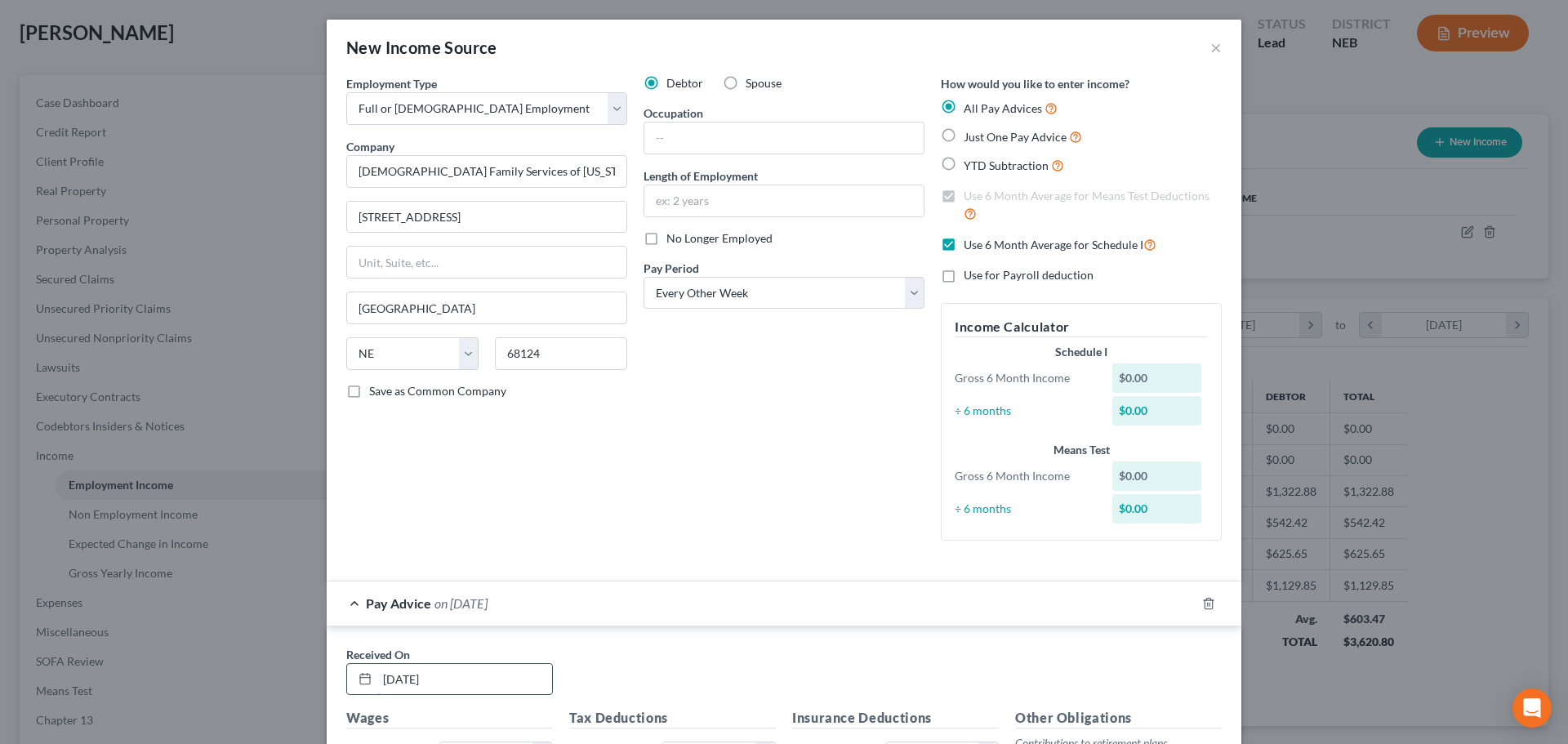
type input "[DATE]"
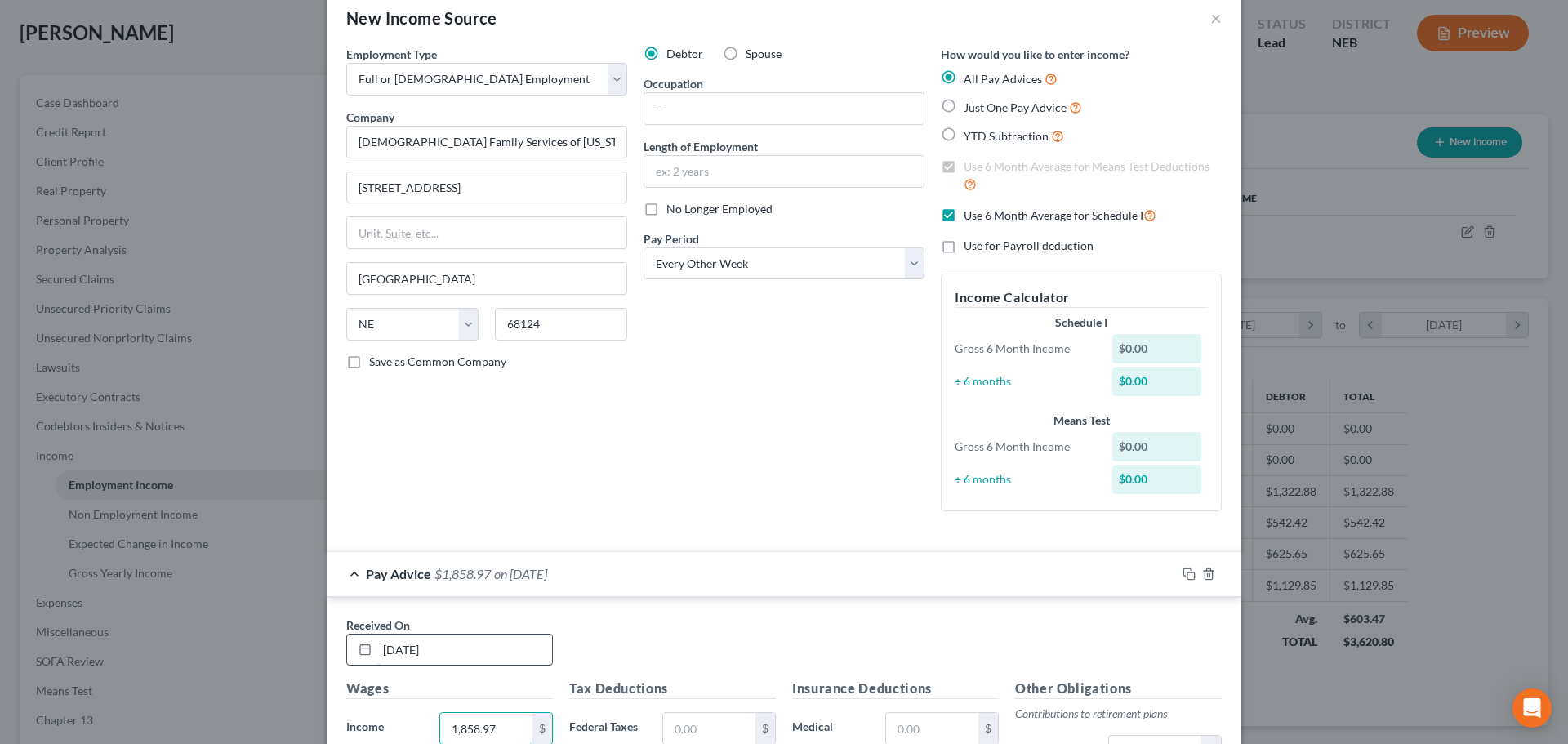
type input "1,858.97"
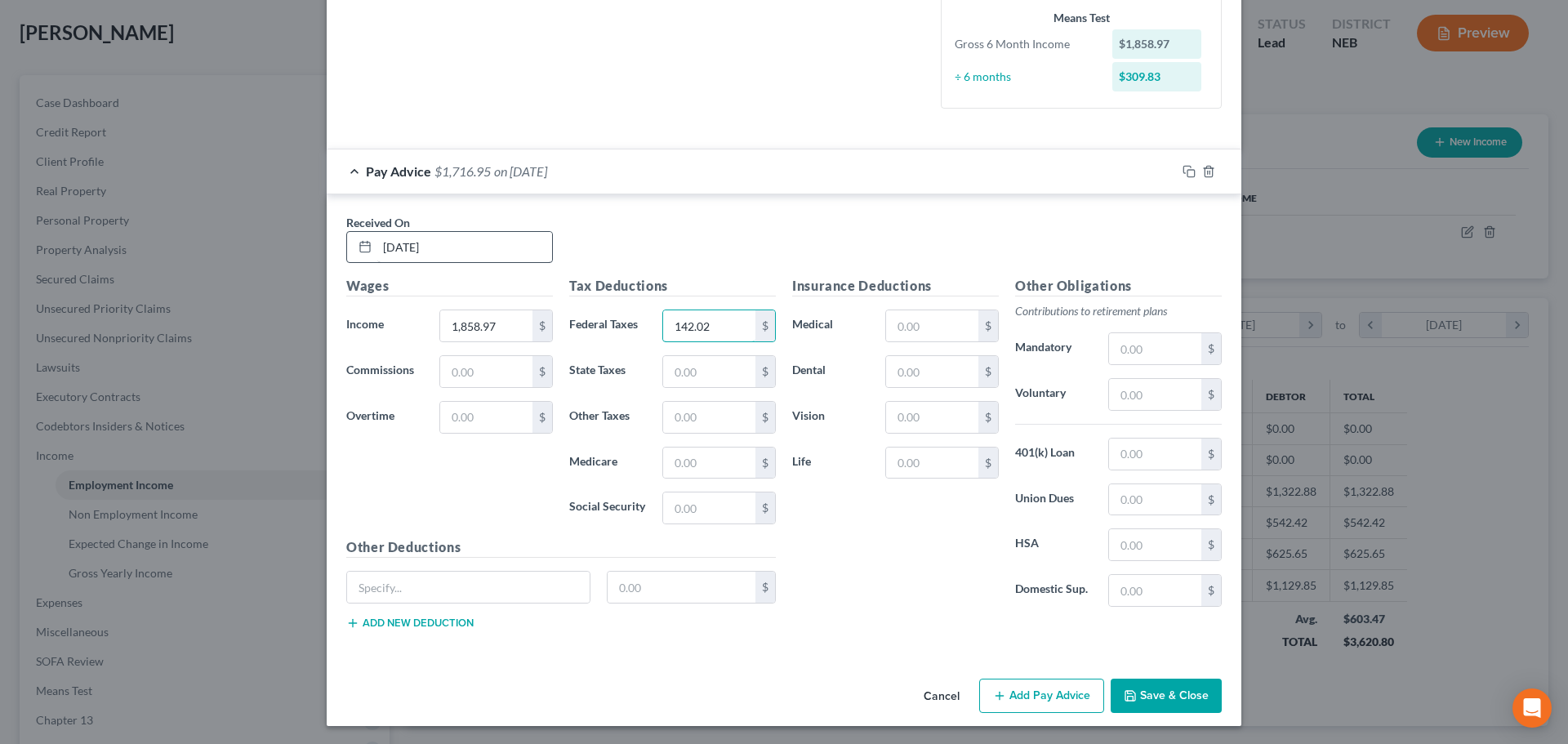
type input "142.02"
type input "1"
type input "2"
type input "75.77"
type input "25.91"
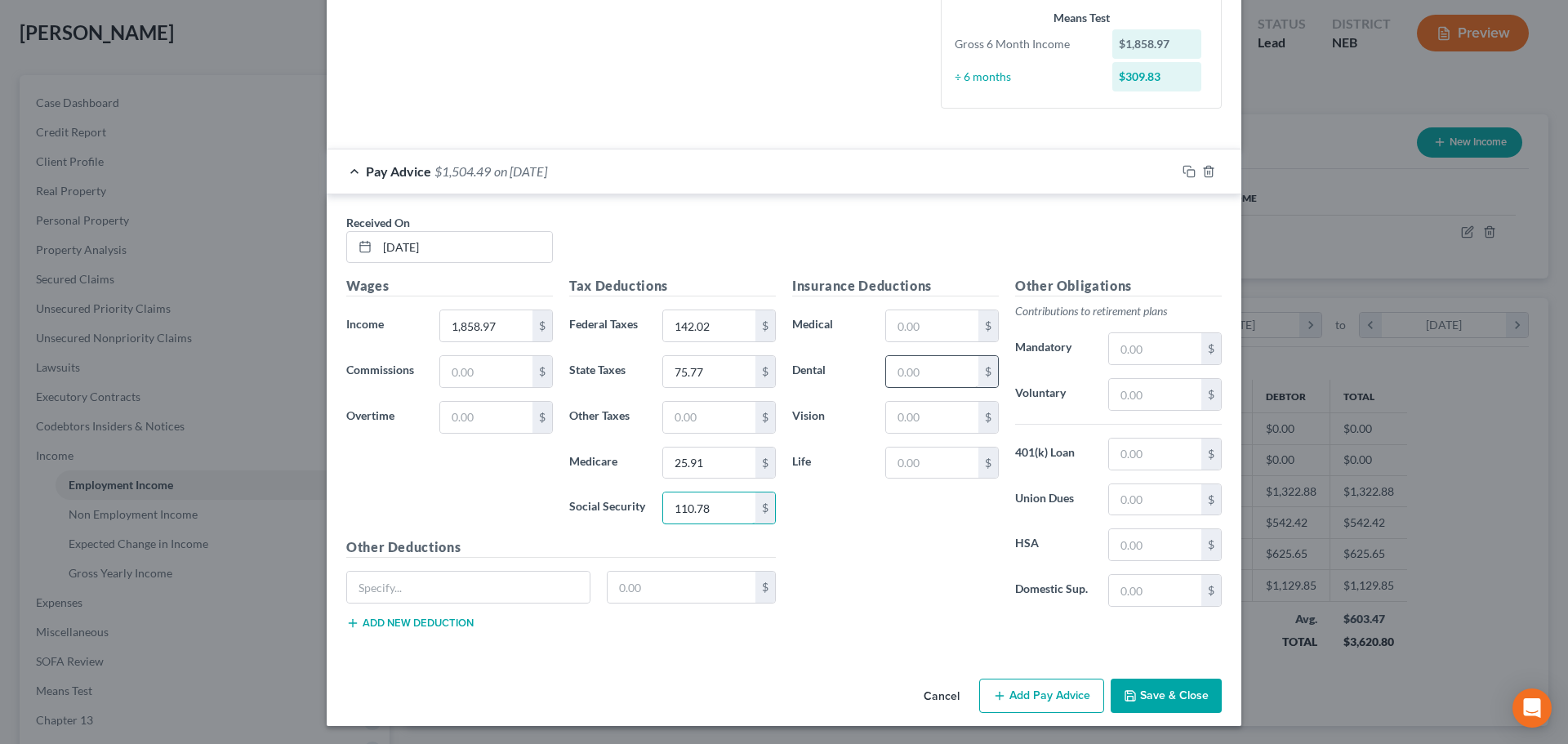
type input "110.78"
click at [945, 371] on input "text" at bounding box center [932, 372] width 92 height 31
type input "6.98"
click at [935, 336] on input "text" at bounding box center [932, 326] width 92 height 31
type input "65.28"
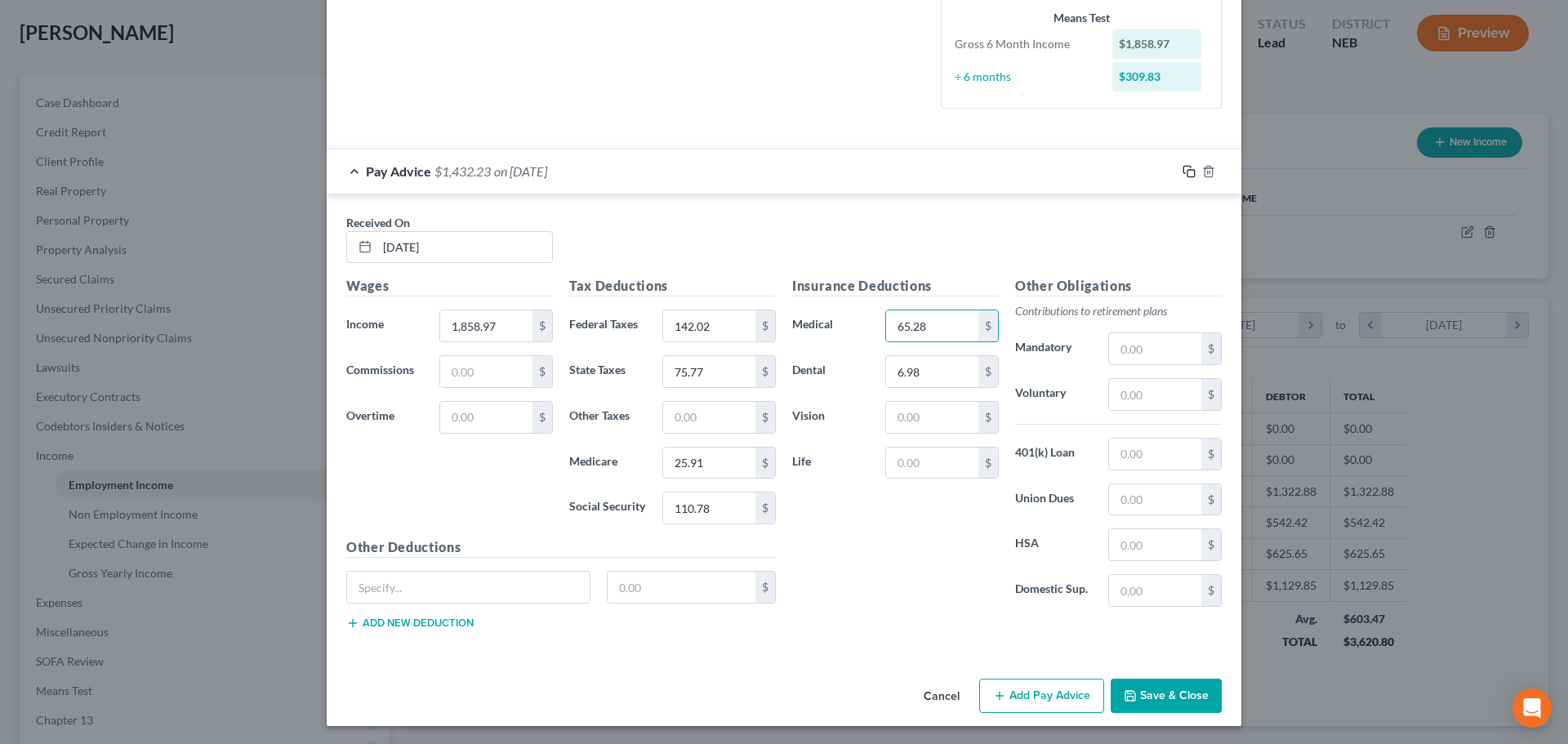
click at [1183, 175] on icon "button" at bounding box center [1189, 171] width 13 height 13
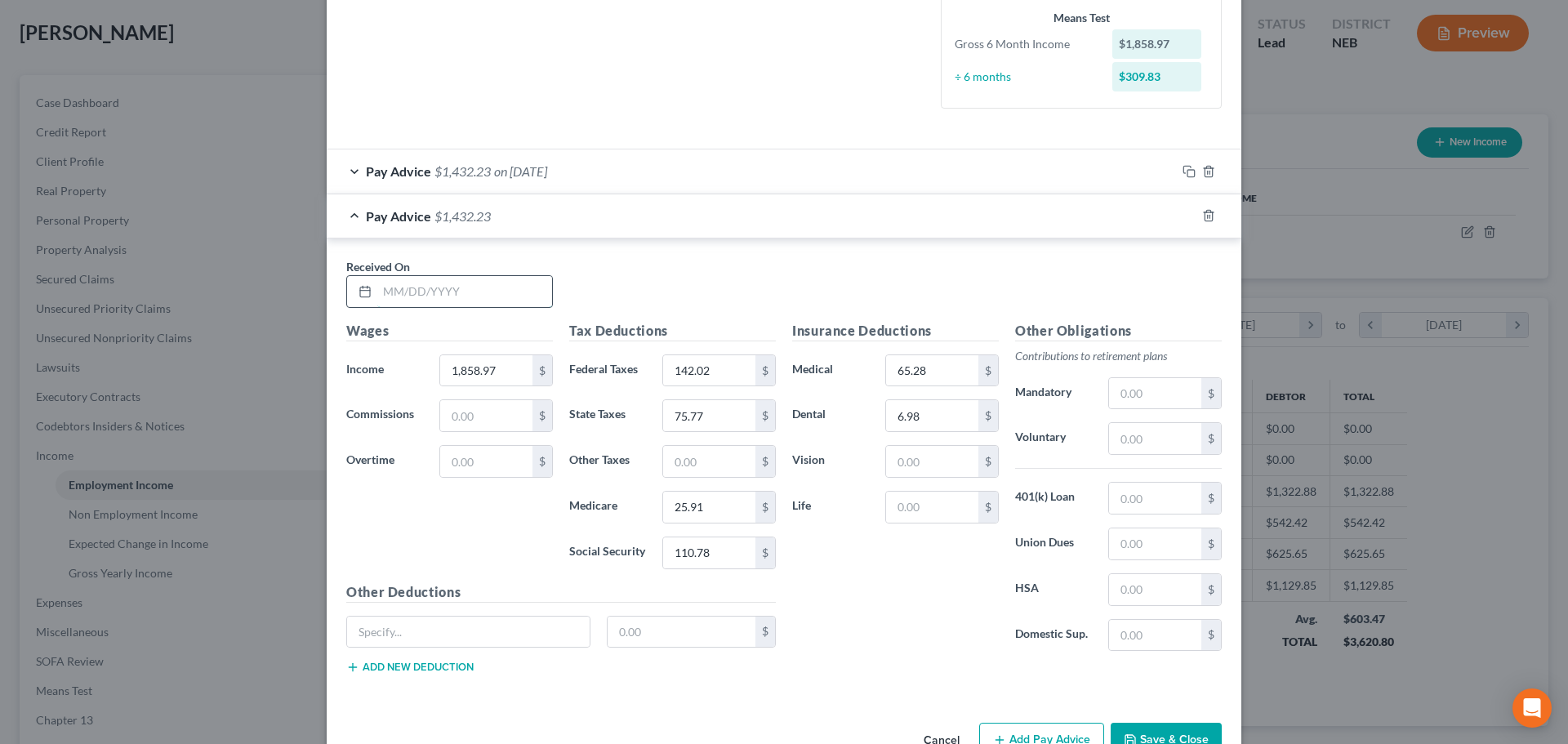
click at [451, 298] on input "text" at bounding box center [464, 291] width 175 height 31
type input "[DATE]"
type input "1,470.74"
type input "95.43"
type input "51.08"
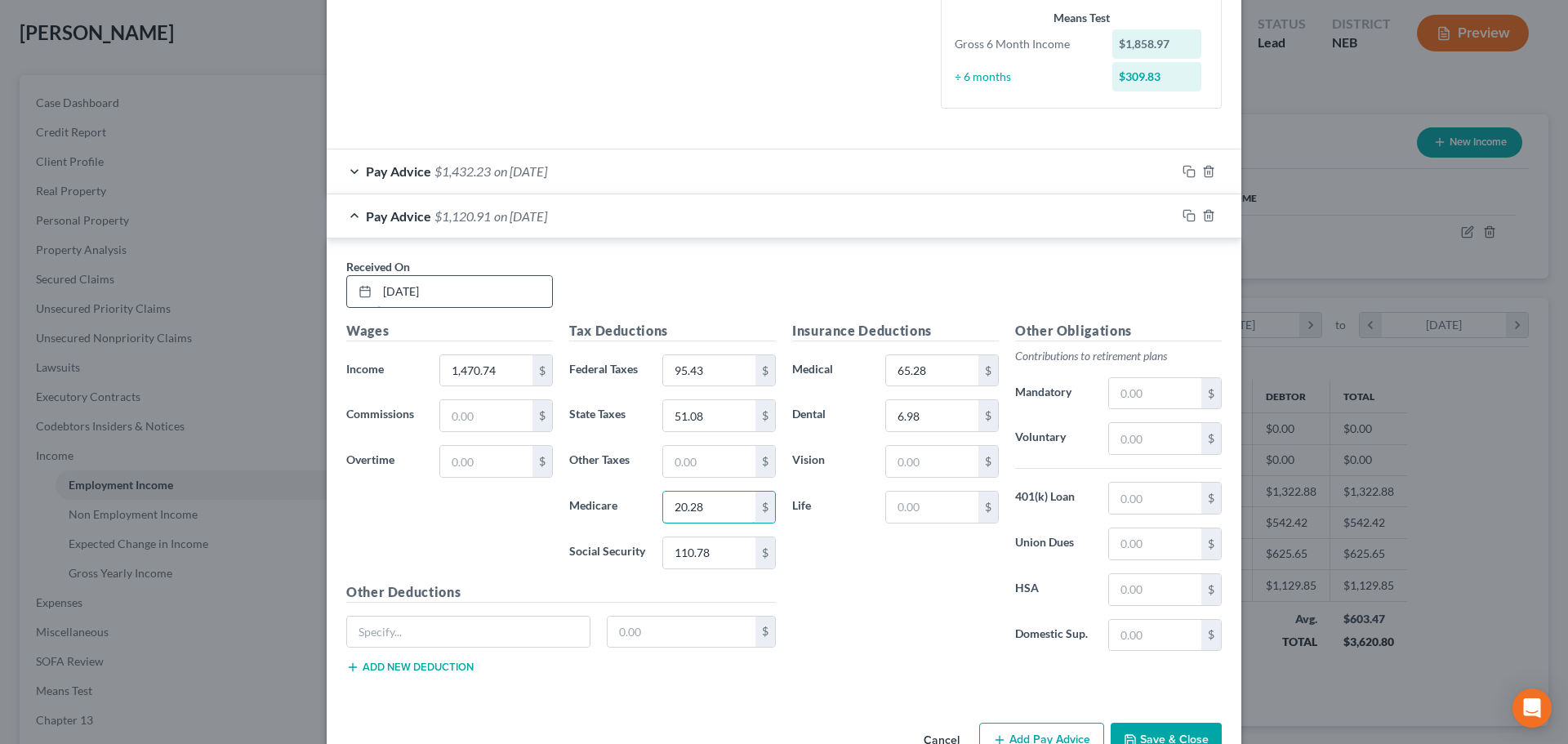
type input "20.28"
type input "86.71"
click at [1183, 220] on icon "button" at bounding box center [1189, 215] width 13 height 13
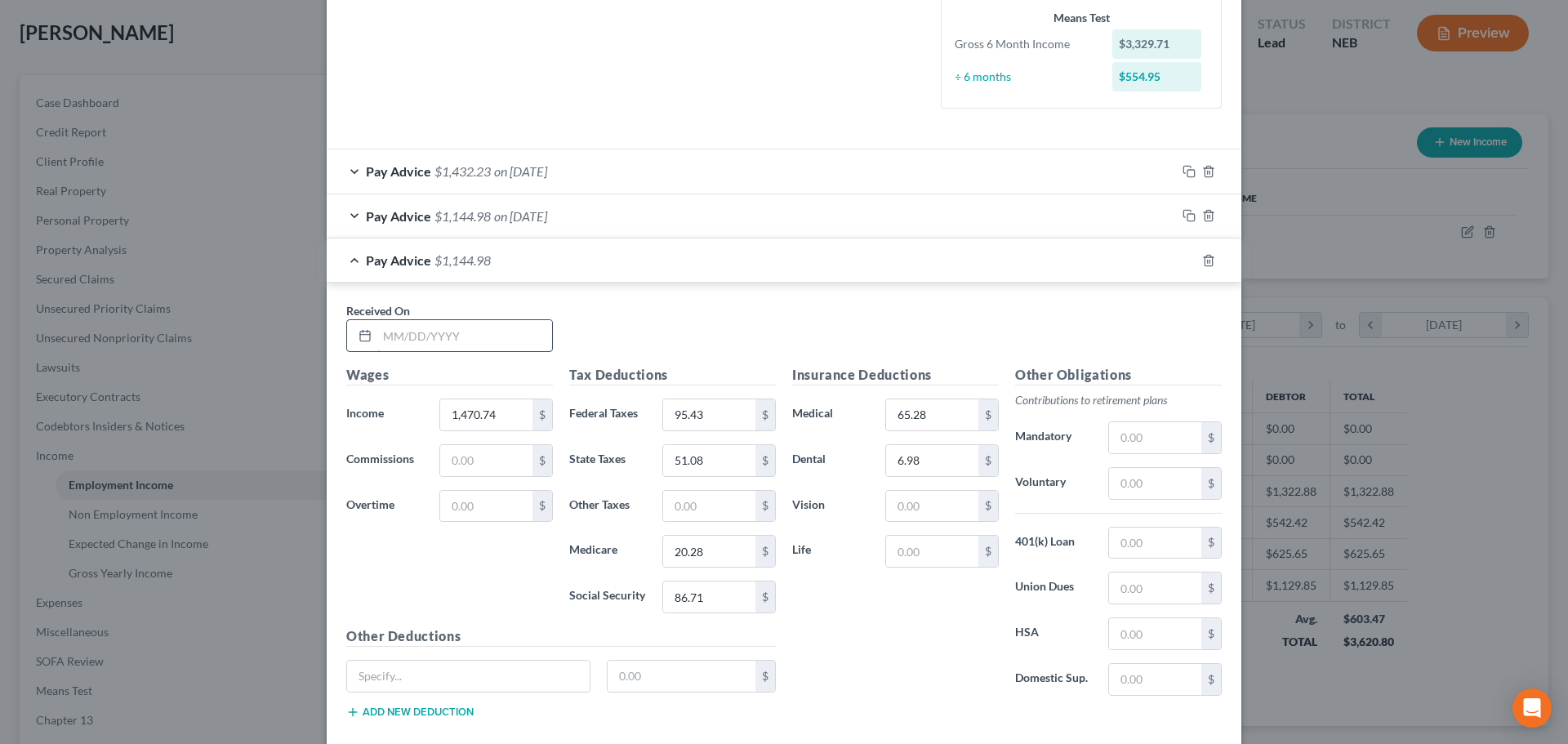
click at [496, 340] on input "text" at bounding box center [464, 336] width 175 height 31
type input "[DATE]"
type input "1,461.60"
type input "103.01"
type input "55.00"
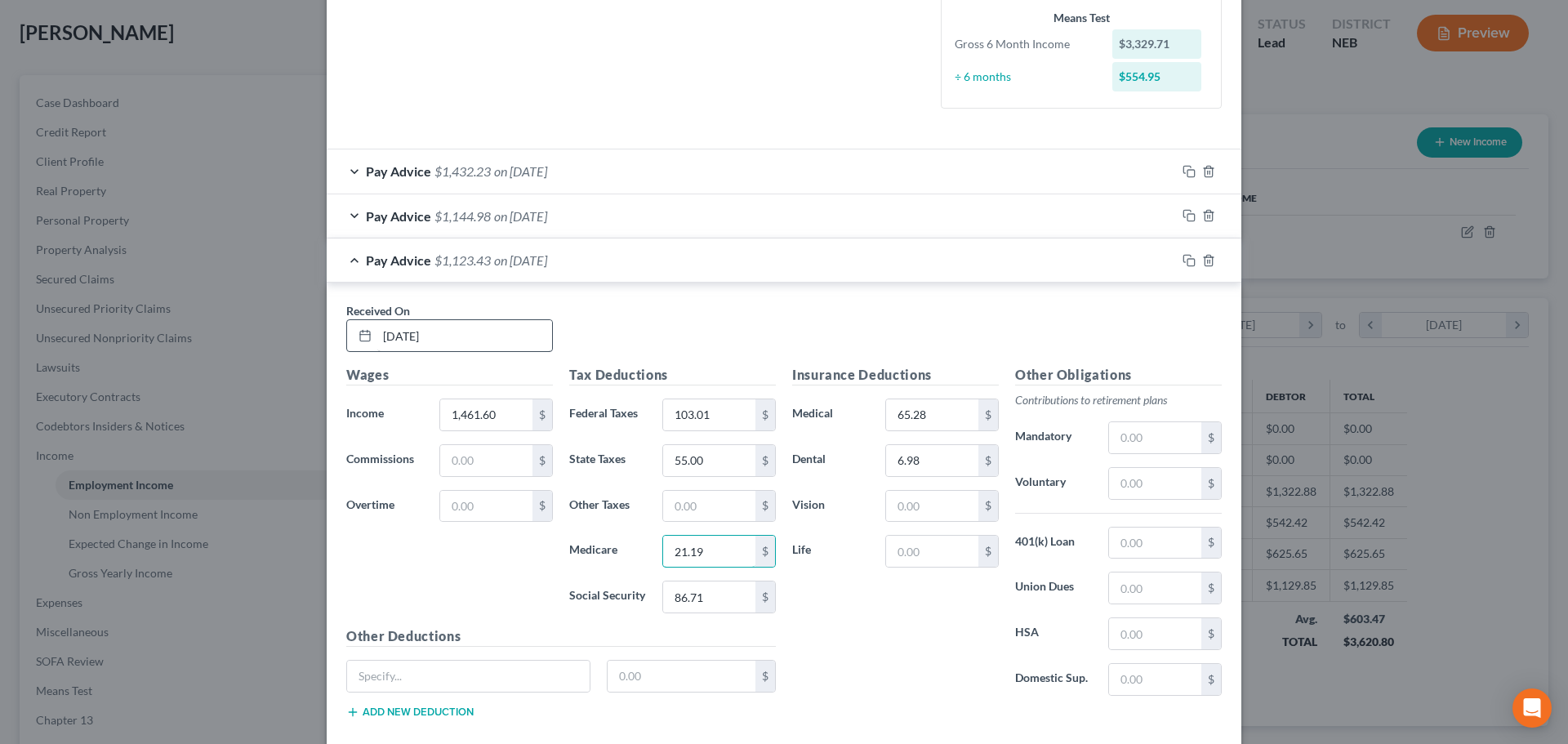
type input "21.19"
type input "90.62"
click at [1188, 263] on rect "button" at bounding box center [1190, 262] width 7 height 7
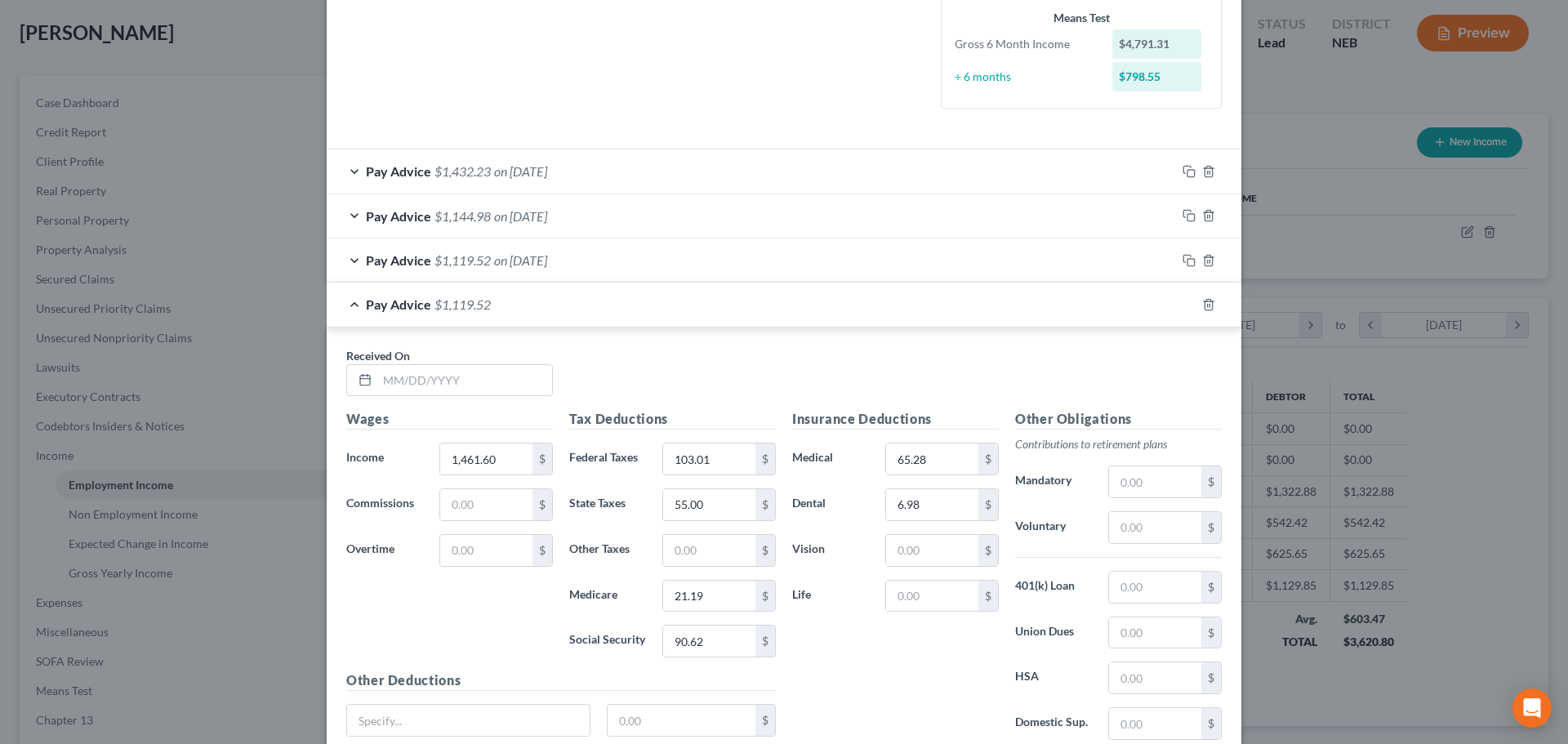
click at [453, 362] on div "Received On *" at bounding box center [449, 372] width 223 height 50
click at [447, 380] on input "text" at bounding box center [464, 380] width 175 height 31
type input "[DATE]"
type input "1,616.21"
type input "112.89"
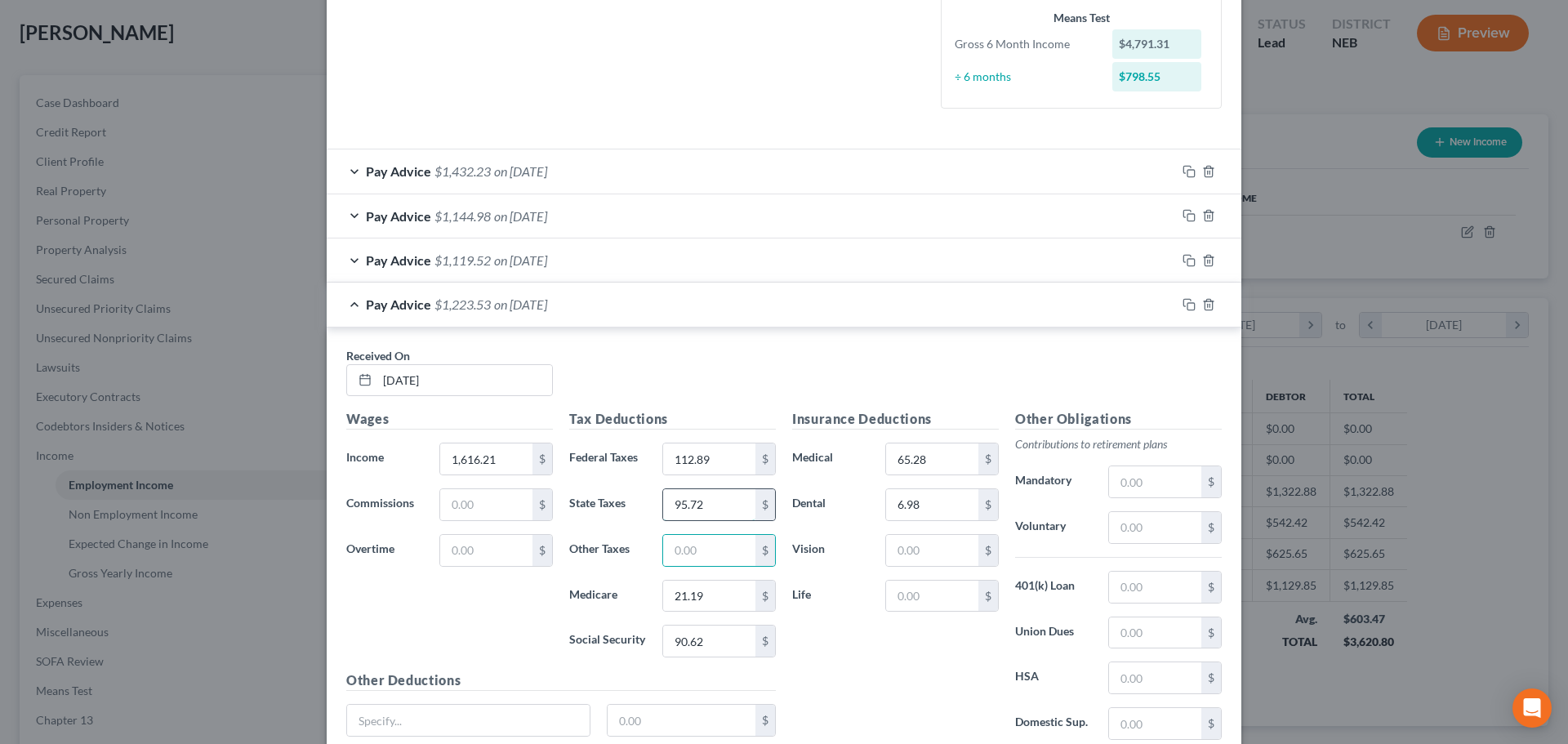
click at [725, 508] on input "95.72" at bounding box center [709, 504] width 92 height 31
type input "60.26"
type input "22.39"
type input "95.72"
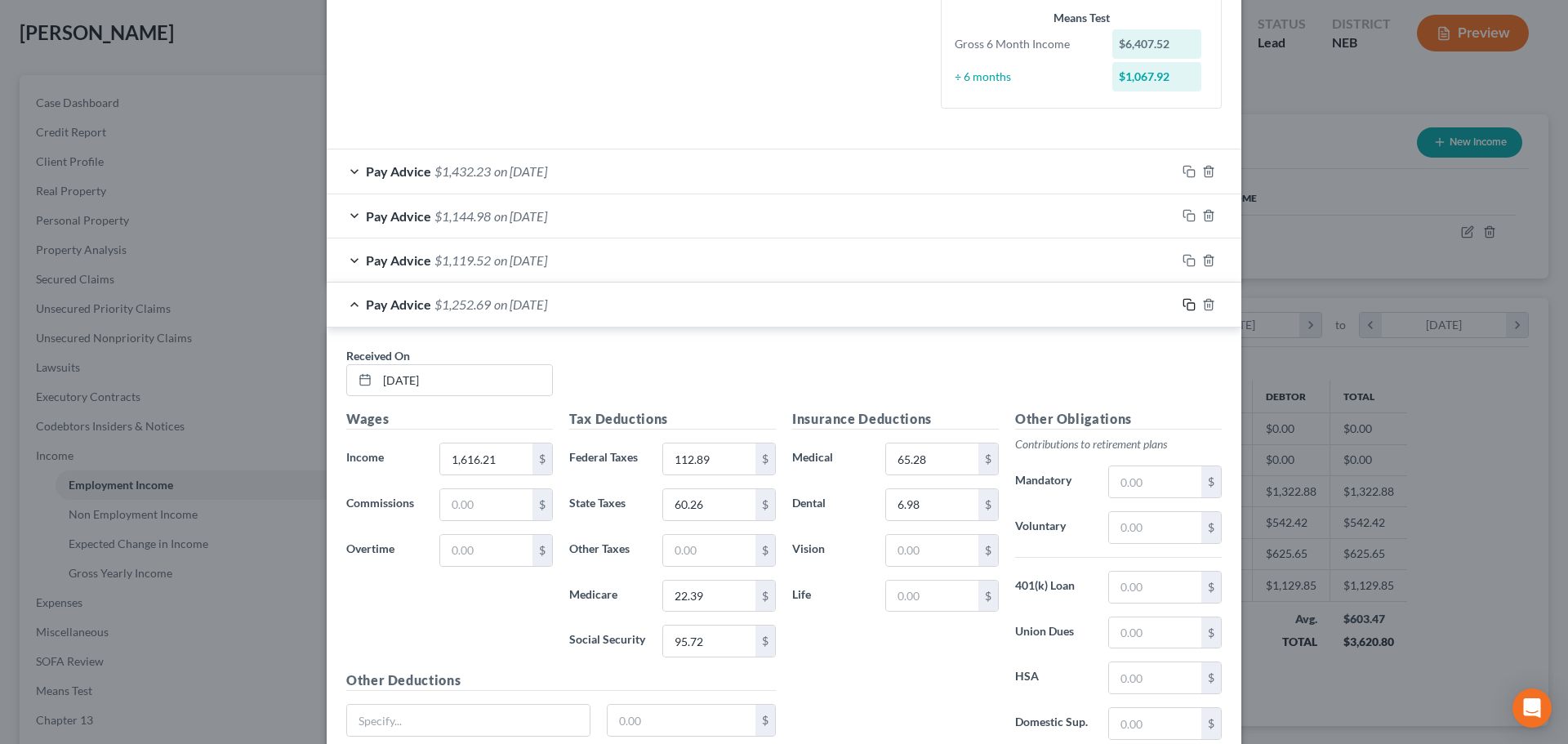
click at [1183, 302] on icon "button" at bounding box center [1189, 305] width 13 height 13
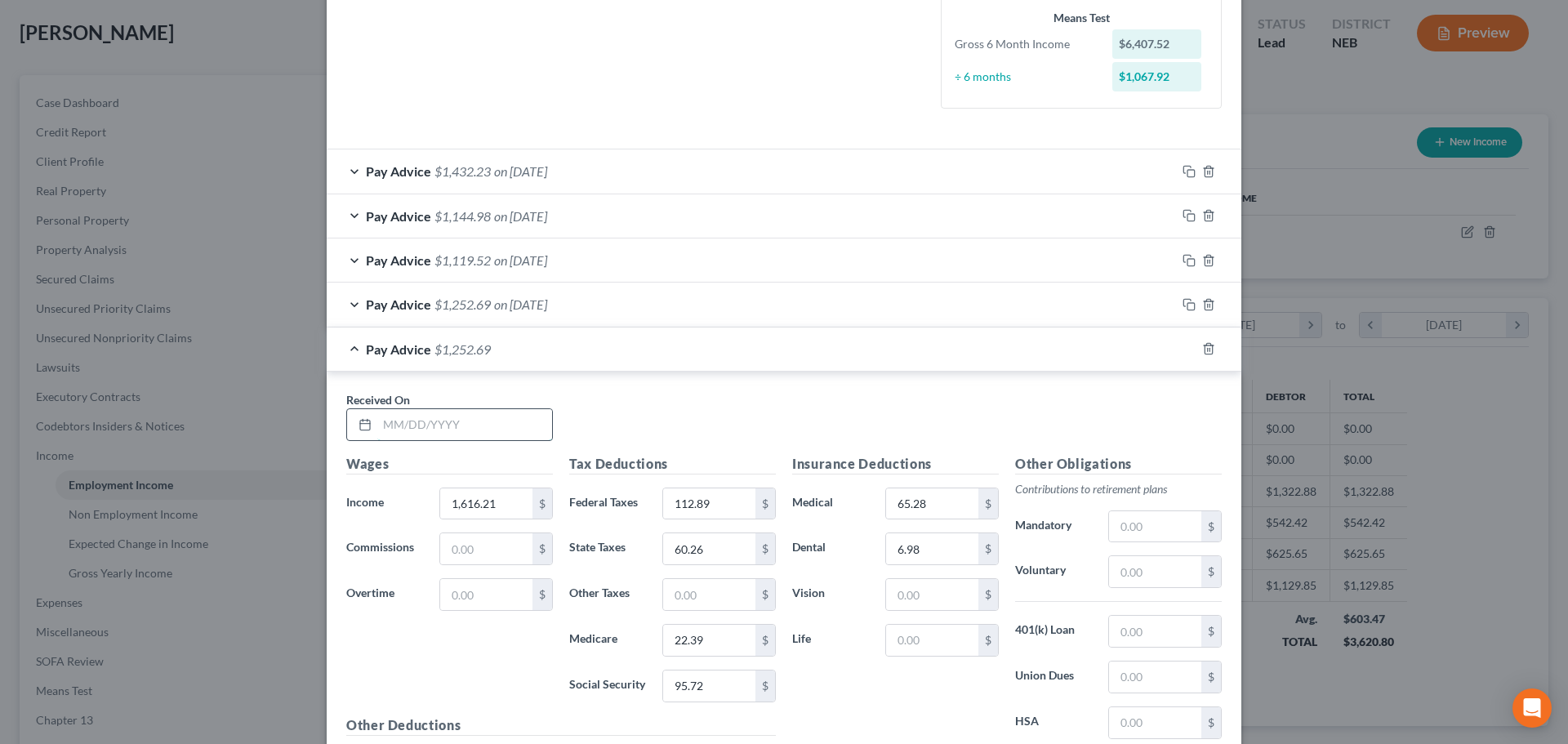
click at [457, 428] on input "text" at bounding box center [464, 424] width 175 height 31
type input "[DATE]"
type input "1,572.00"
type input "107.58"
type input "57.43"
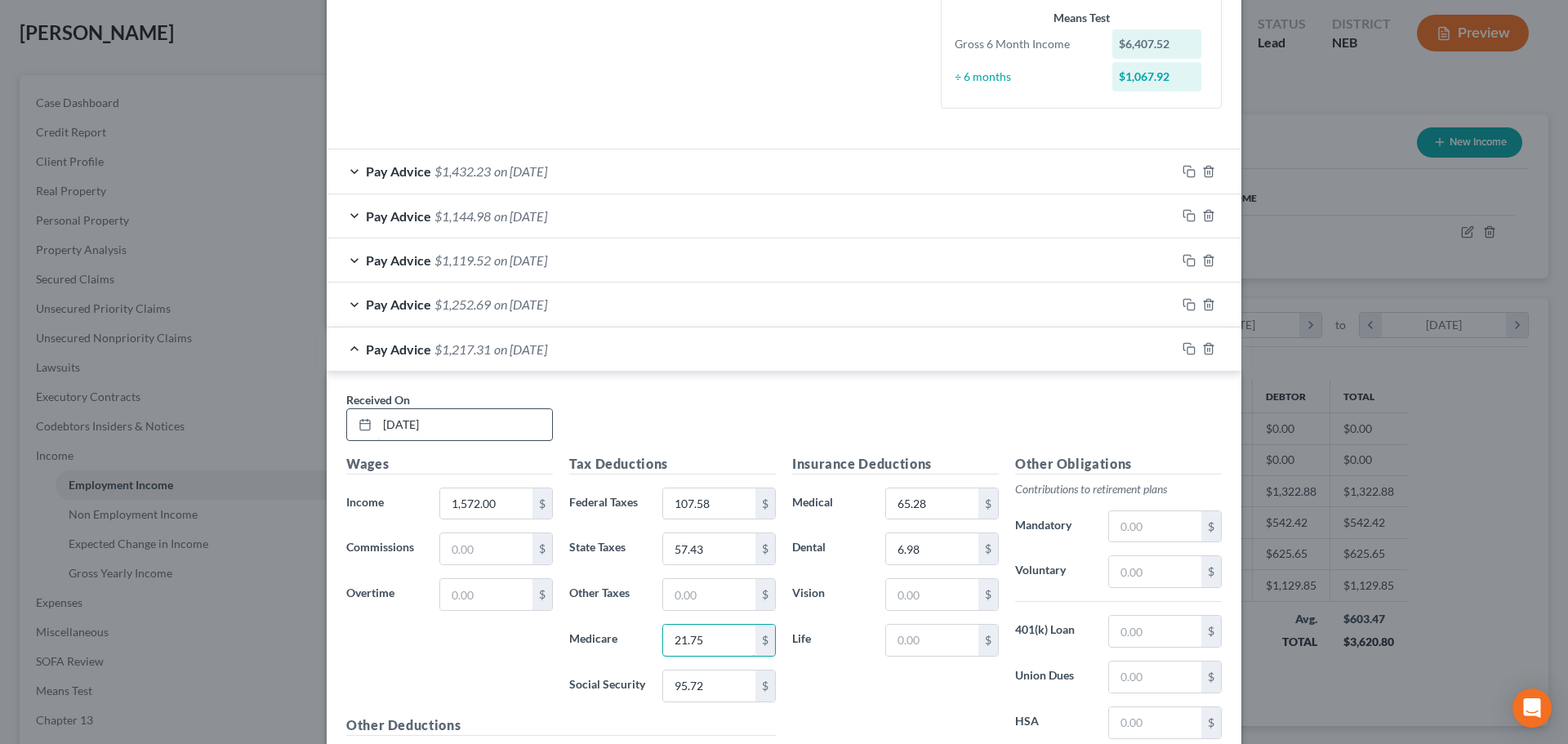
type input "21.75"
type input "92.98"
click at [1187, 348] on rect "button" at bounding box center [1190, 351] width 7 height 7
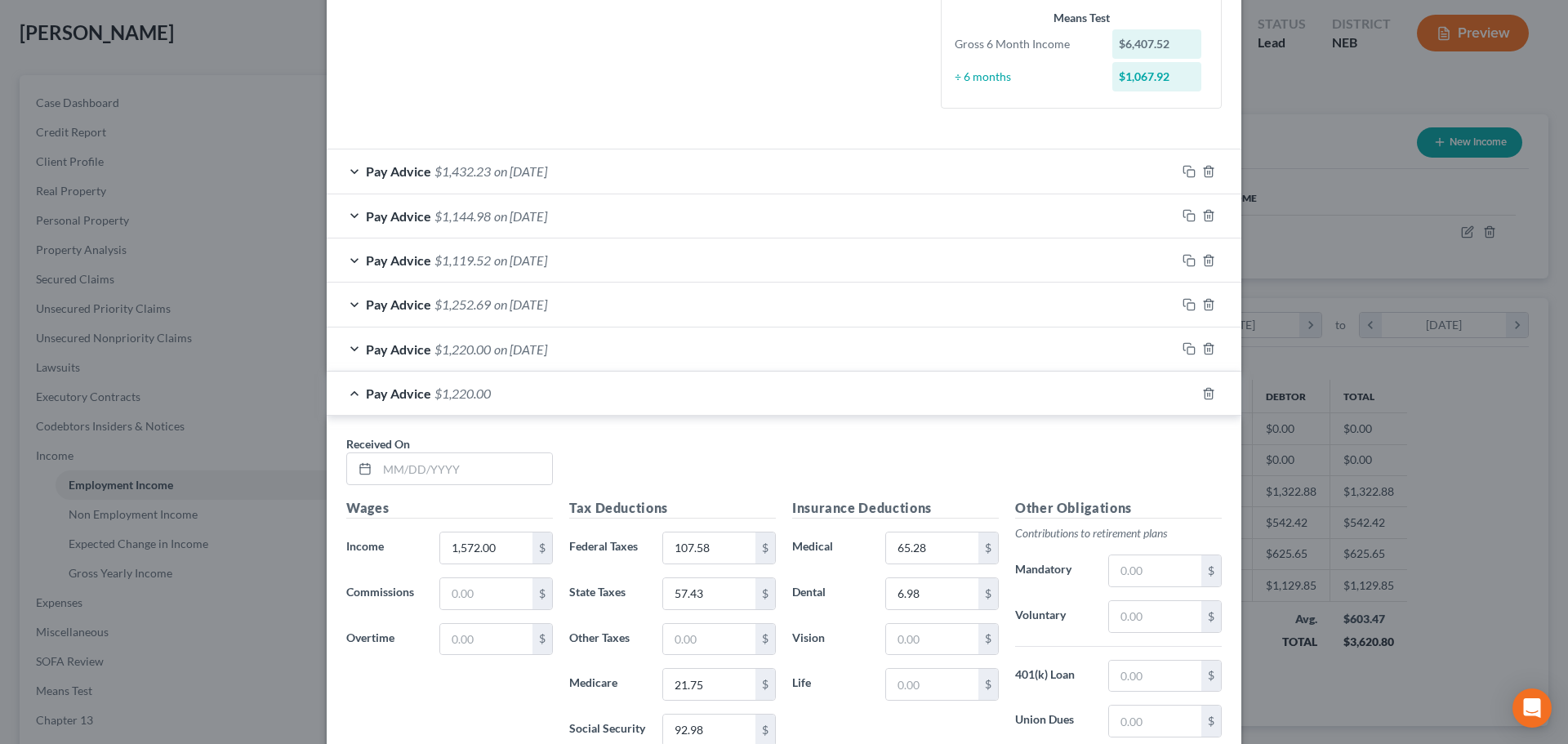
click at [444, 486] on div "Received On *" at bounding box center [784, 466] width 891 height 63
click at [442, 478] on input "text" at bounding box center [464, 468] width 175 height 31
type input "[DATE]"
type input "1,635.86"
type input "115.25"
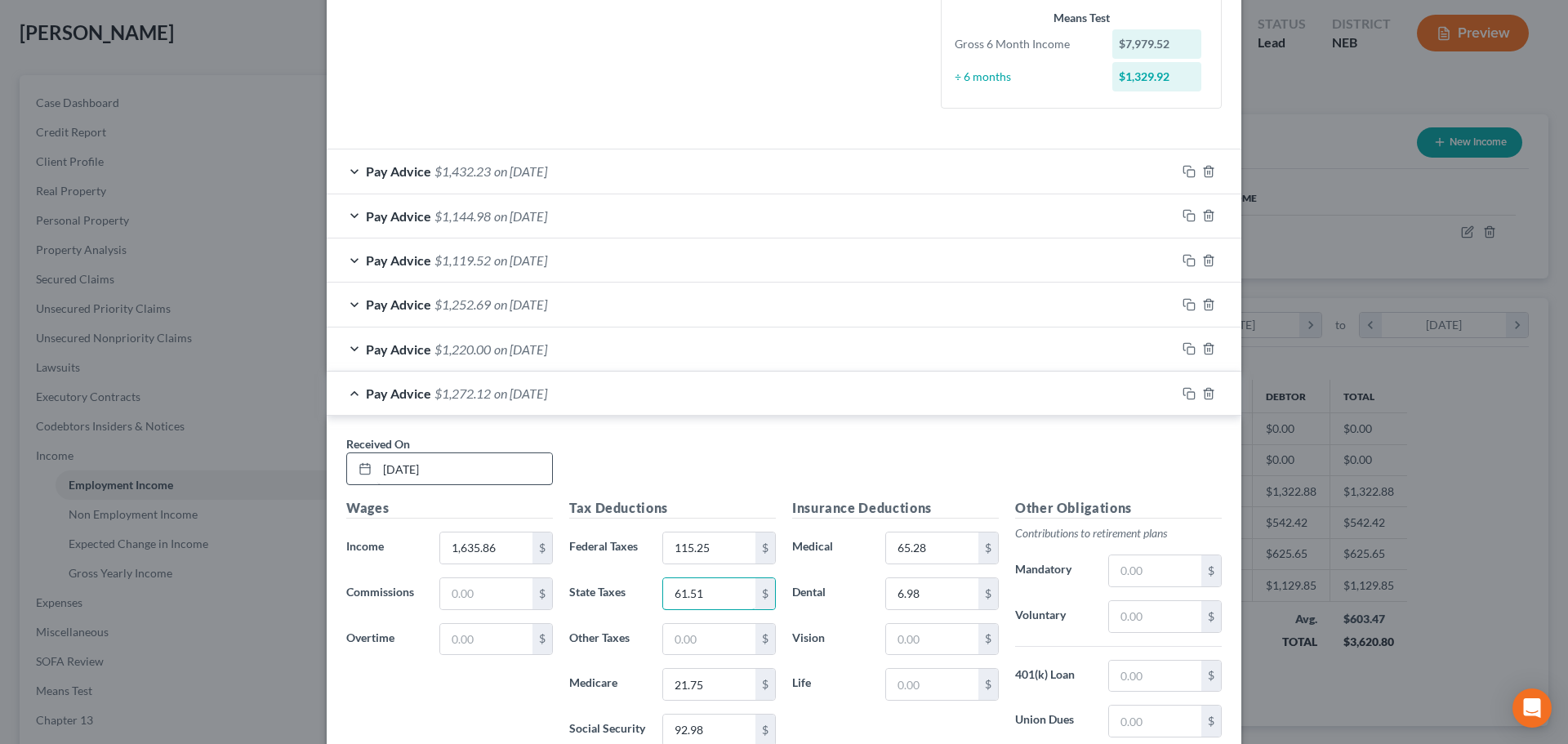
type input "61.51"
type input "22.67"
type input "96.94"
click at [1184, 388] on icon "button" at bounding box center [1186, 389] width 7 height 7
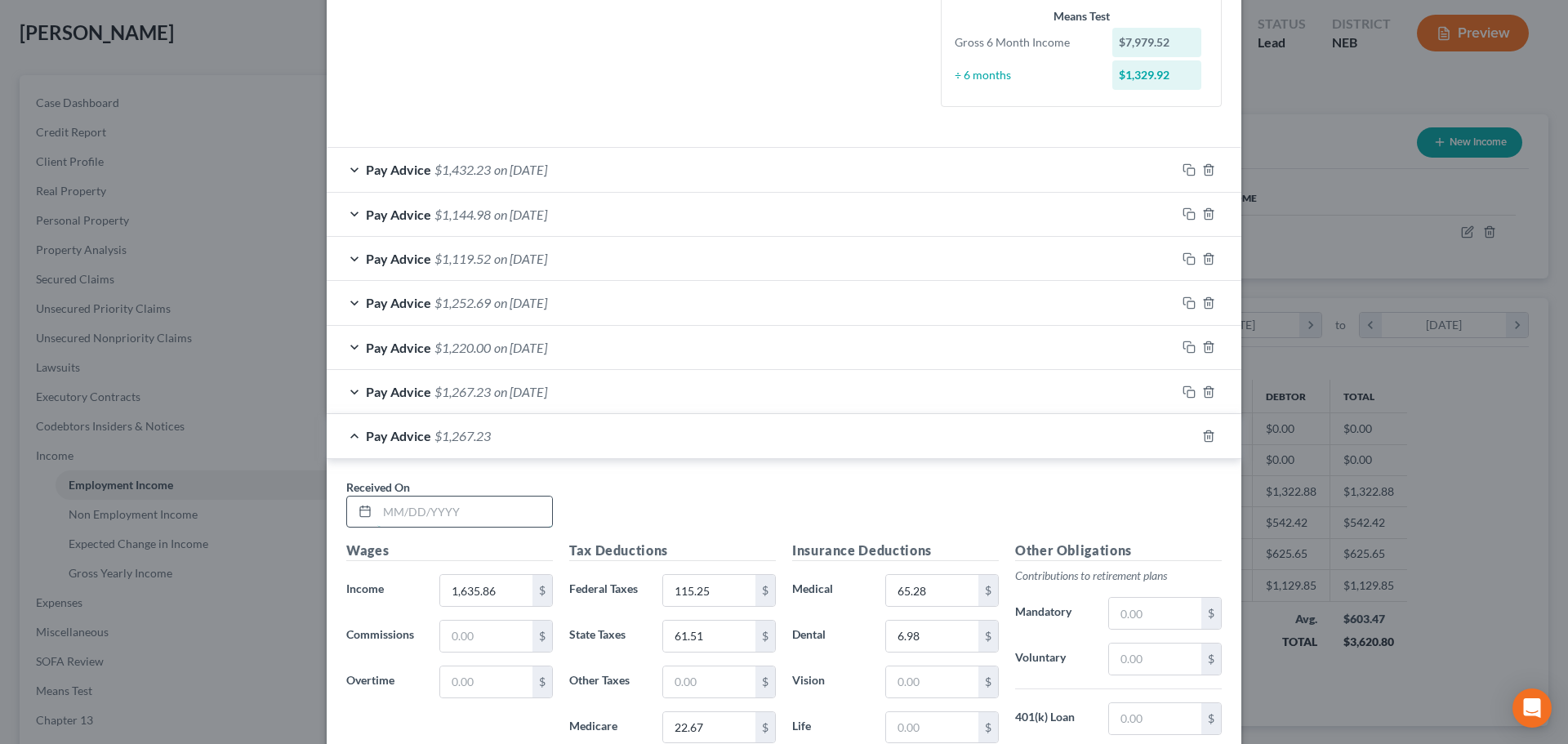
click at [456, 523] on input "text" at bounding box center [464, 511] width 175 height 31
type input "[DATE]"
drag, startPoint x: 494, startPoint y: 590, endPoint x: 430, endPoint y: 608, distance: 66.5
click at [430, 608] on div "Wages Income * 245.61 $ Commissions $ Overtime $" at bounding box center [449, 672] width 223 height 262
type input "1,867.69"
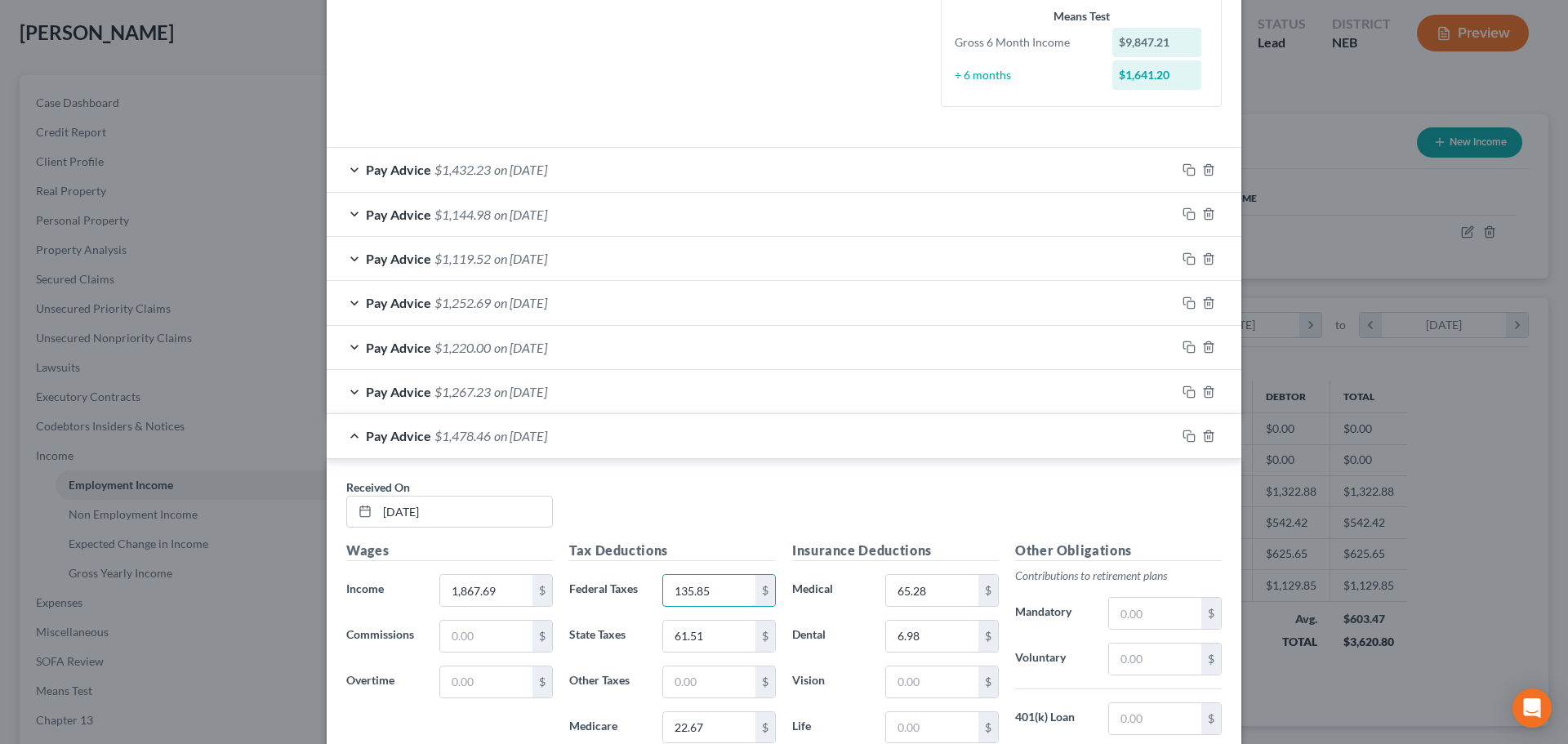
type input "135.85"
type input "66.42"
type input "25.89"
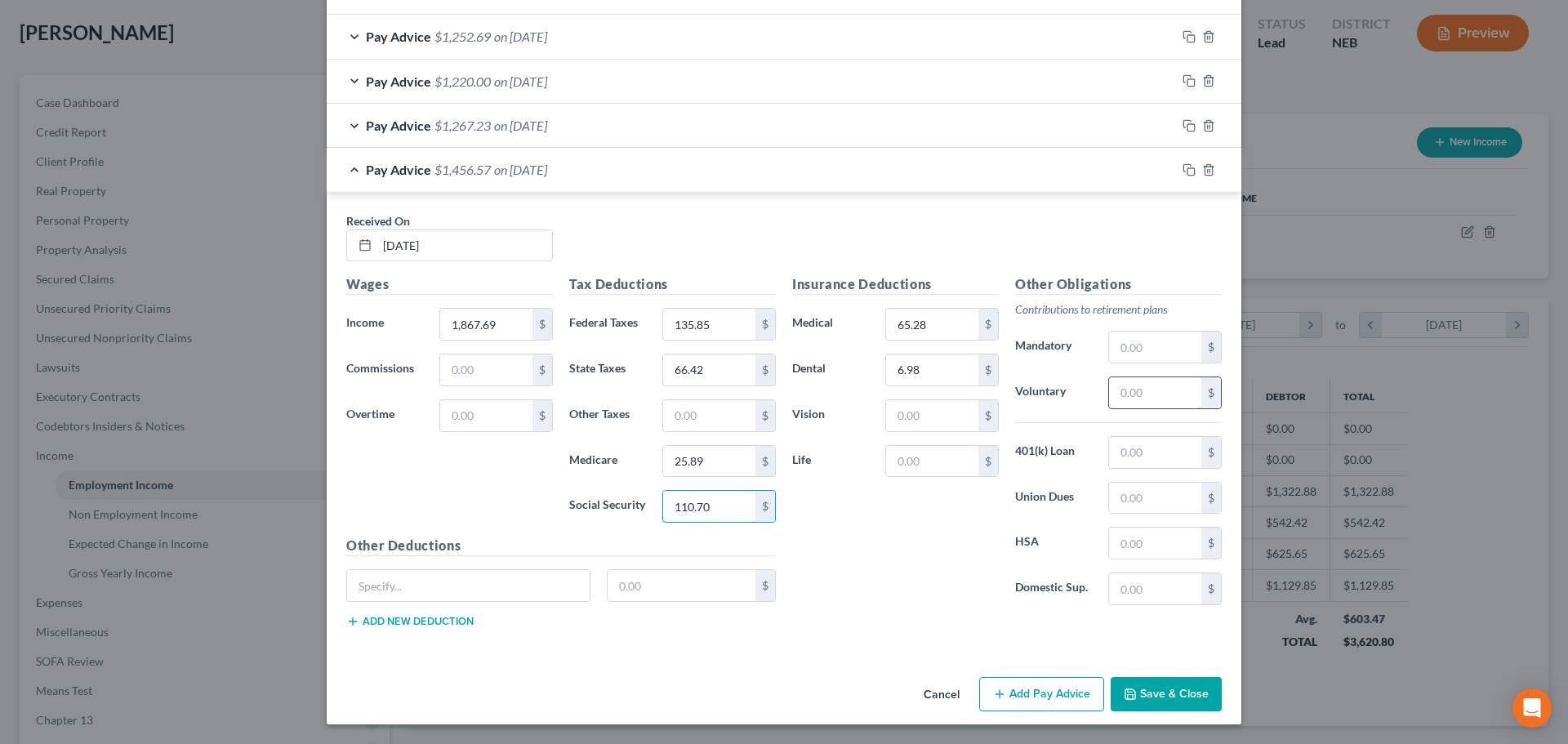
type input "110.70"
click at [1153, 401] on input "text" at bounding box center [1155, 392] width 92 height 31
type input "93.38"
click at [956, 322] on input "65.28" at bounding box center [932, 324] width 92 height 31
type input "74.13"
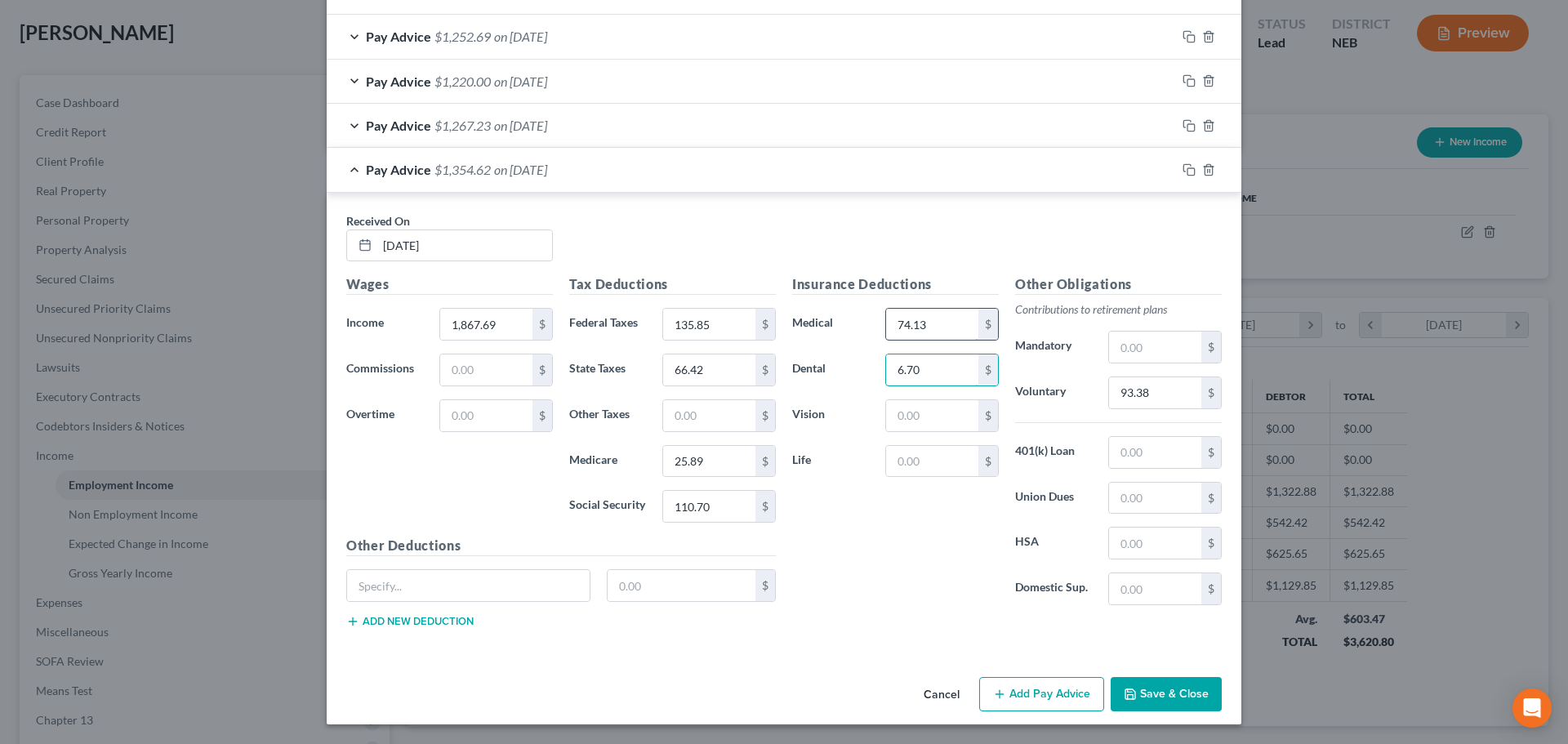
type input "6.70"
click at [930, 418] on input "text" at bounding box center [932, 415] width 92 height 31
type input "1.40"
click at [1191, 172] on div at bounding box center [1208, 170] width 65 height 26
click at [1187, 171] on icon "button" at bounding box center [1189, 170] width 13 height 13
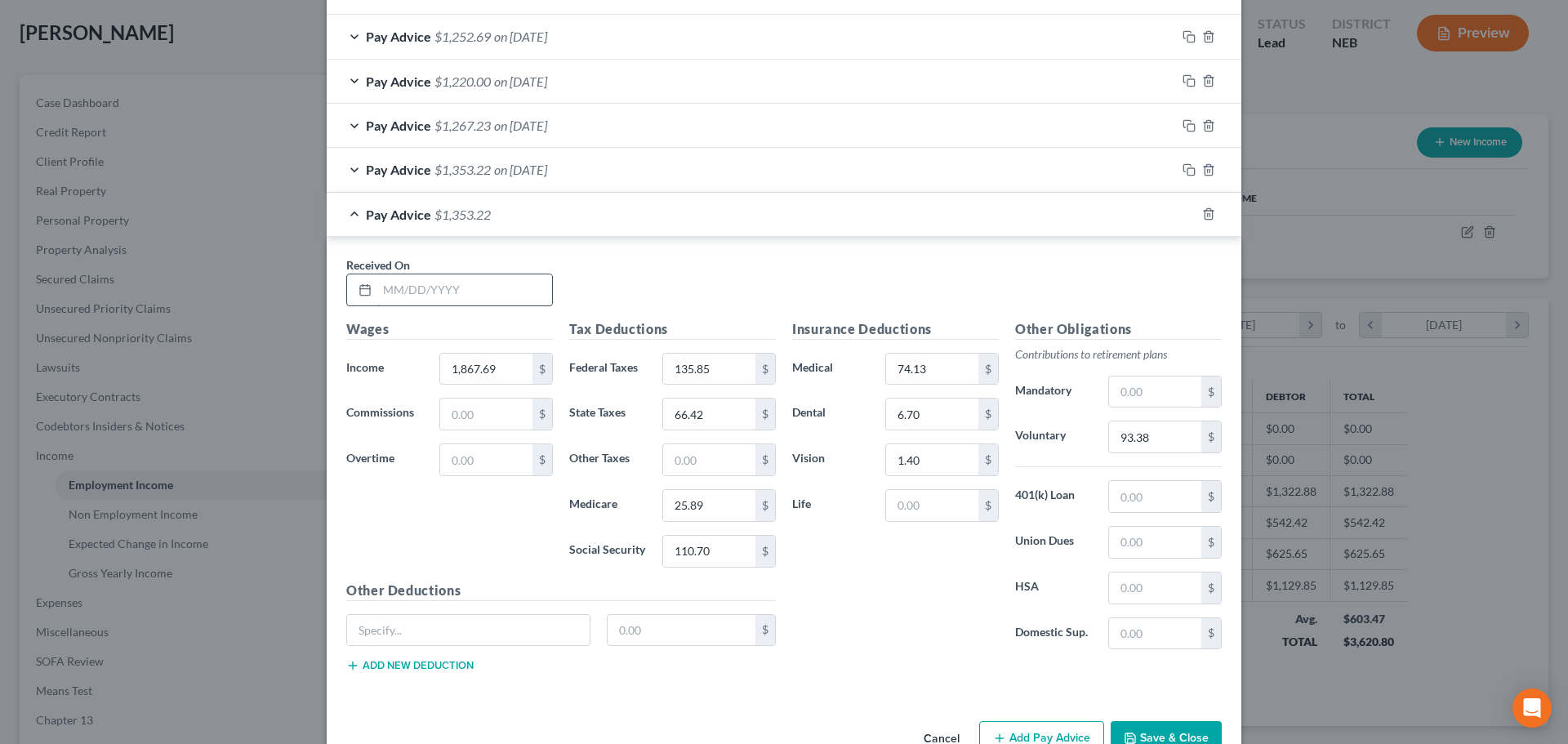
click at [497, 294] on input "text" at bounding box center [464, 290] width 175 height 31
type input "[DATE]"
type input "1,877.22"
type input "137.00"
type input "66.92"
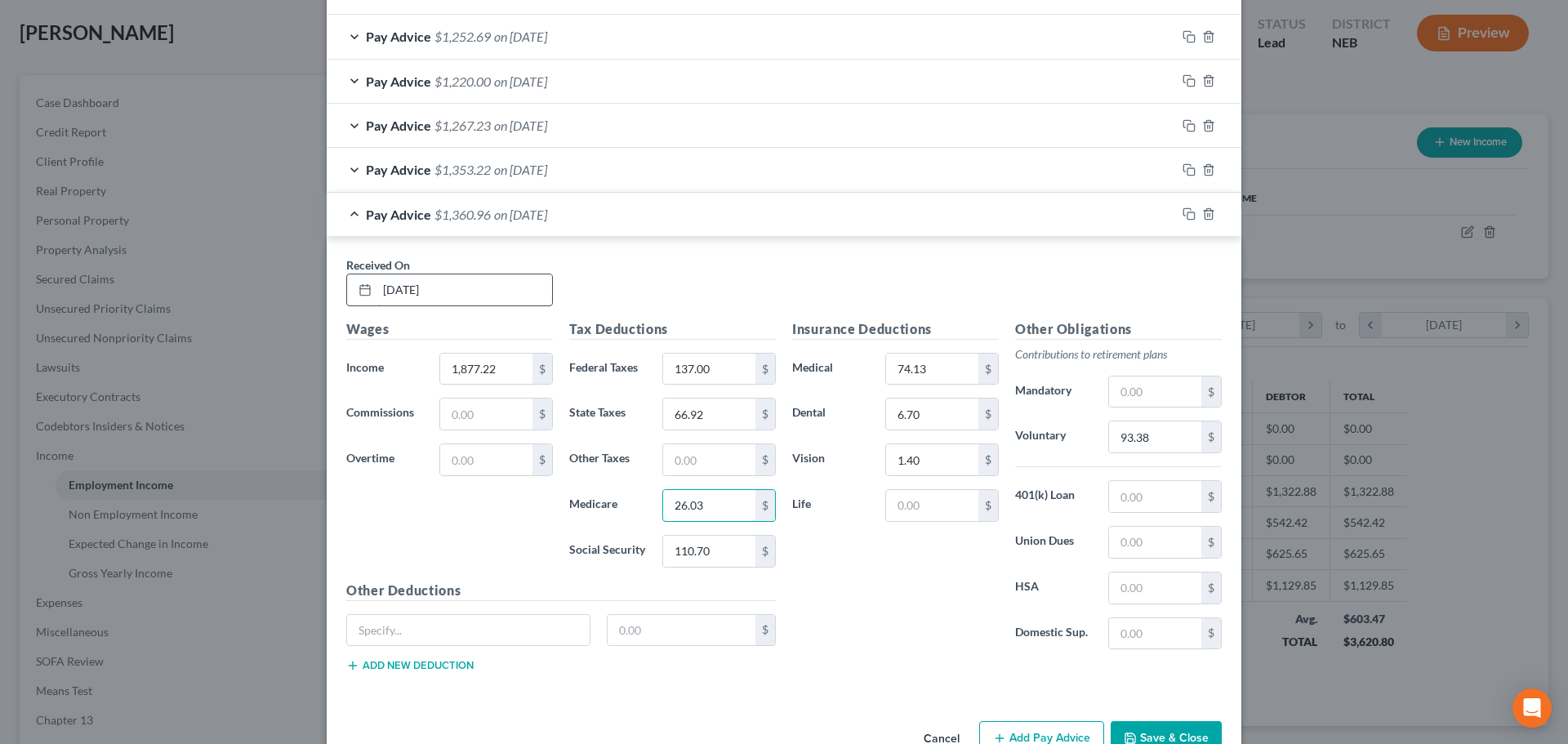
type input "26.03"
type input "111.29"
click at [1138, 435] on input "93.38" at bounding box center [1155, 436] width 92 height 31
type input "93.86"
click at [1183, 209] on icon "button" at bounding box center [1186, 212] width 7 height 7
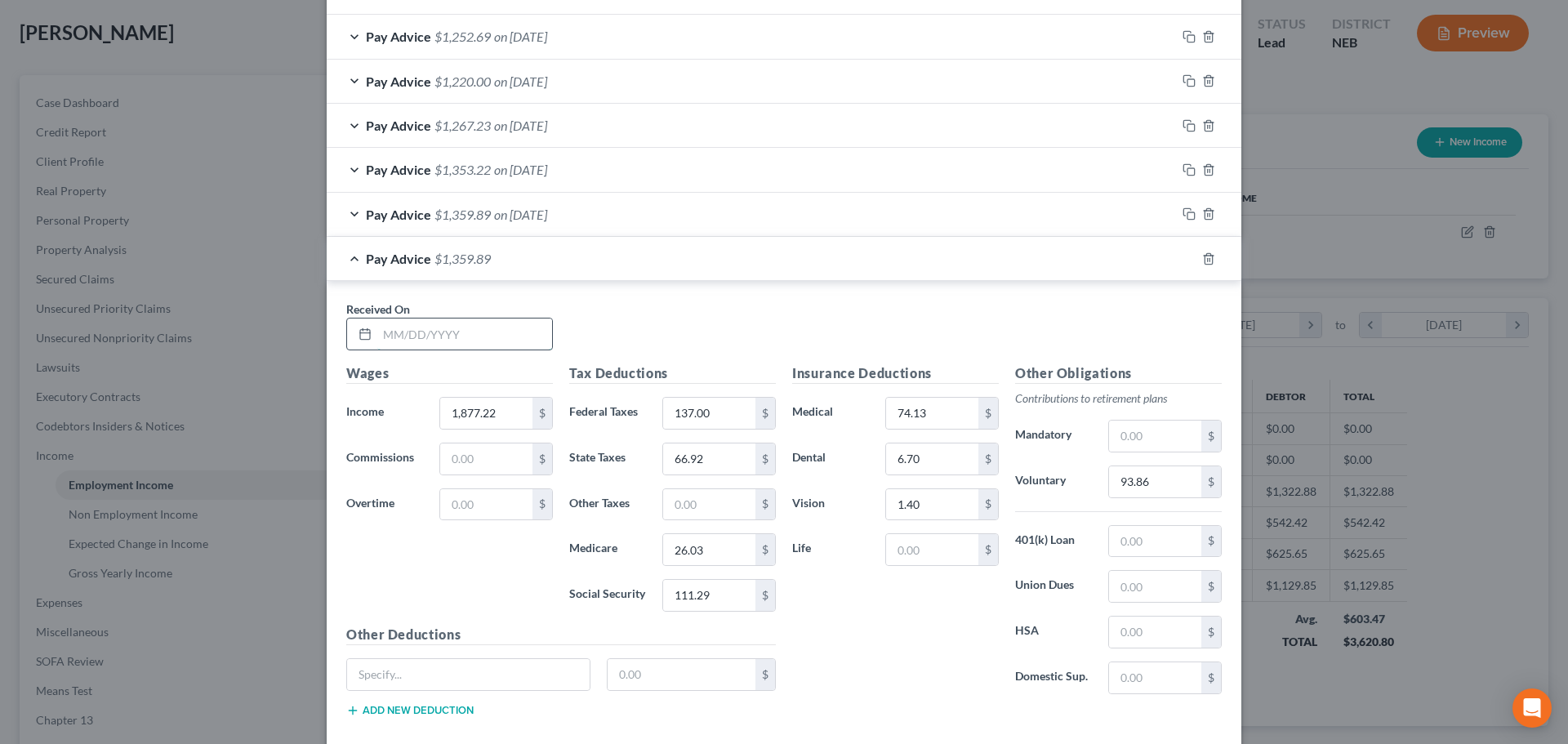
click at [471, 330] on input "text" at bounding box center [464, 334] width 175 height 31
type input "[DATE]"
type input "1,925.26"
type input "135.80"
type input "66.40"
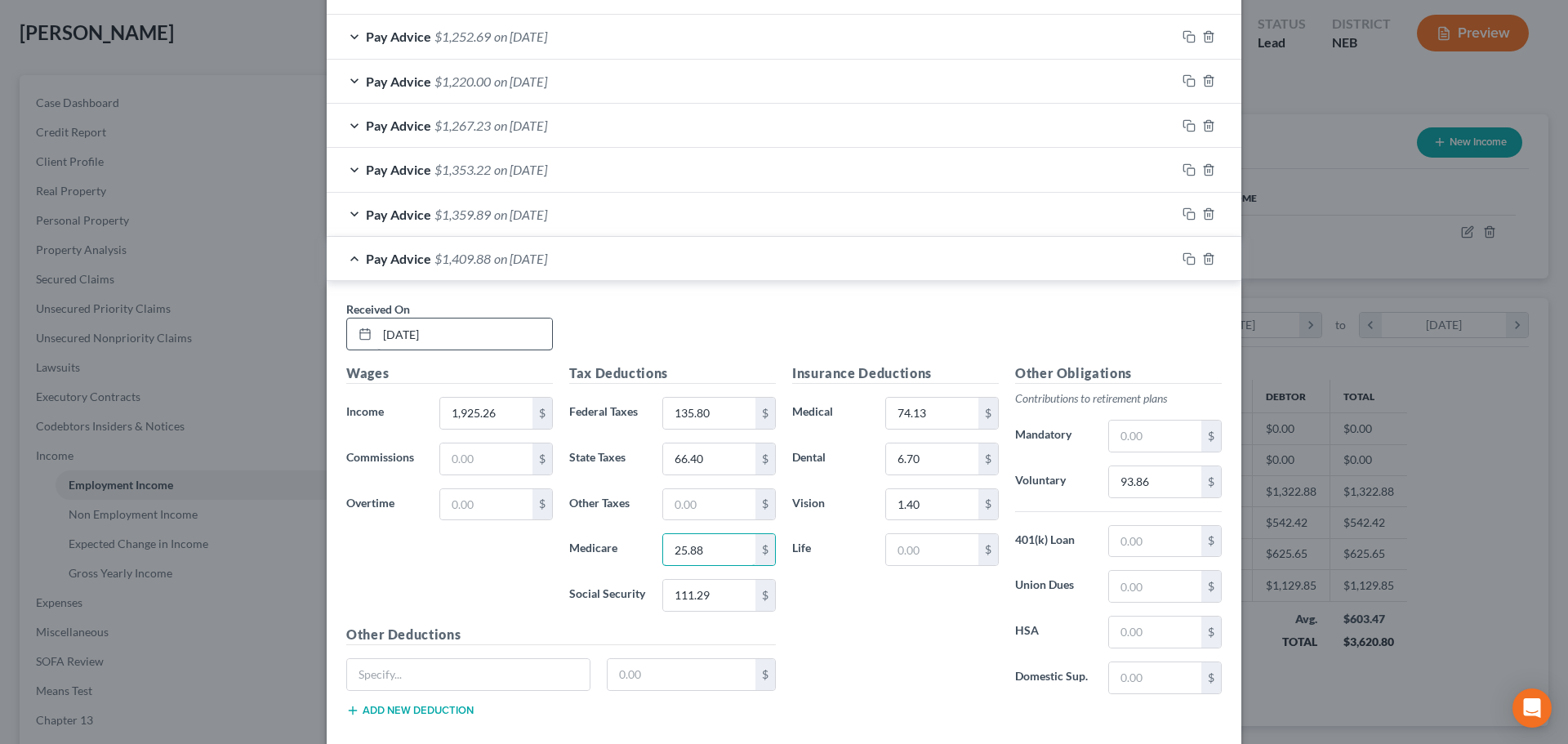
type input "25.88"
type input "110.67"
click at [1137, 470] on input "93.86" at bounding box center [1155, 481] width 92 height 31
type input "93.37"
click at [1185, 260] on icon "button" at bounding box center [1189, 259] width 13 height 13
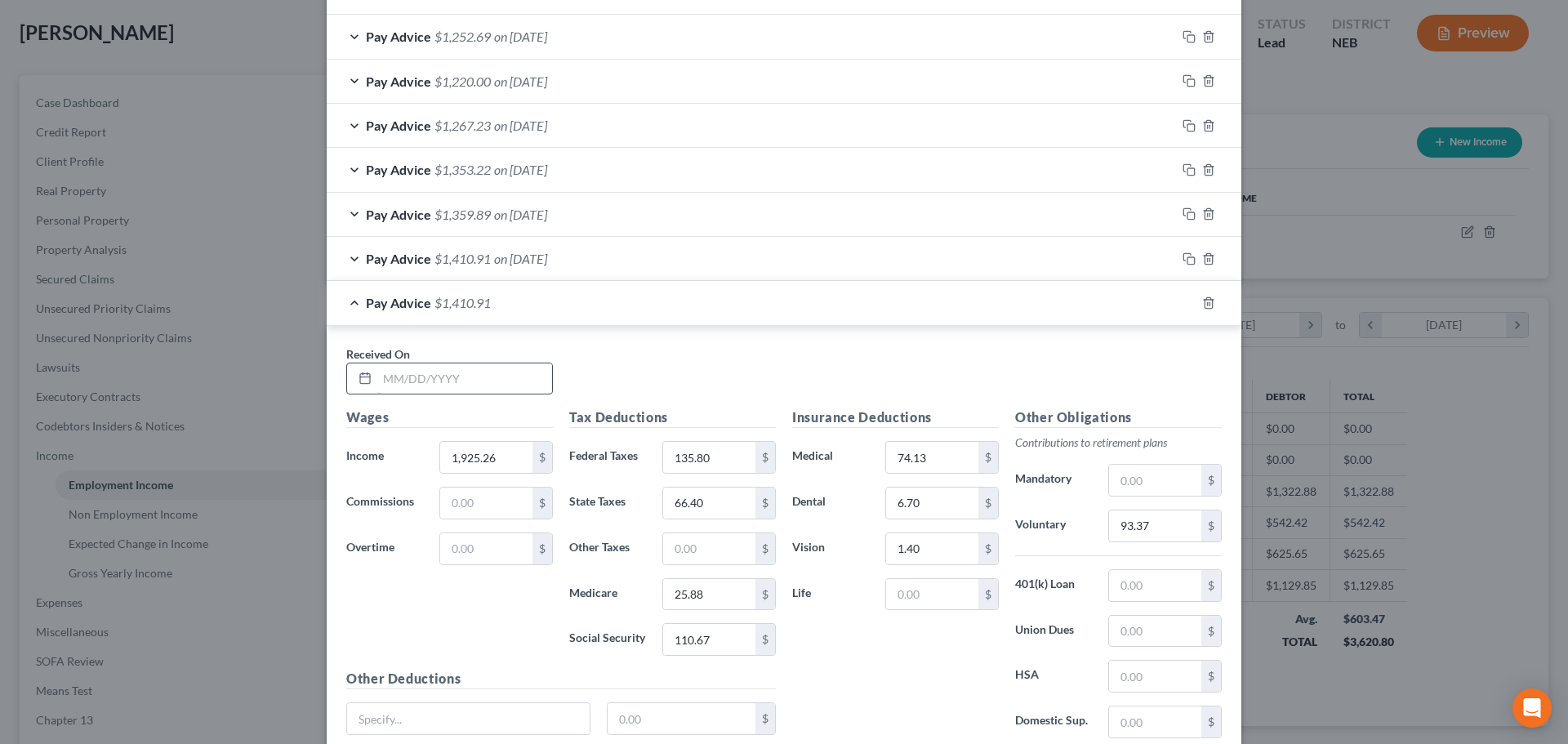
click at [450, 389] on input "text" at bounding box center [464, 378] width 175 height 31
type input "[DATE]"
type input "1,867.30"
type input "135.80"
type input "66.40"
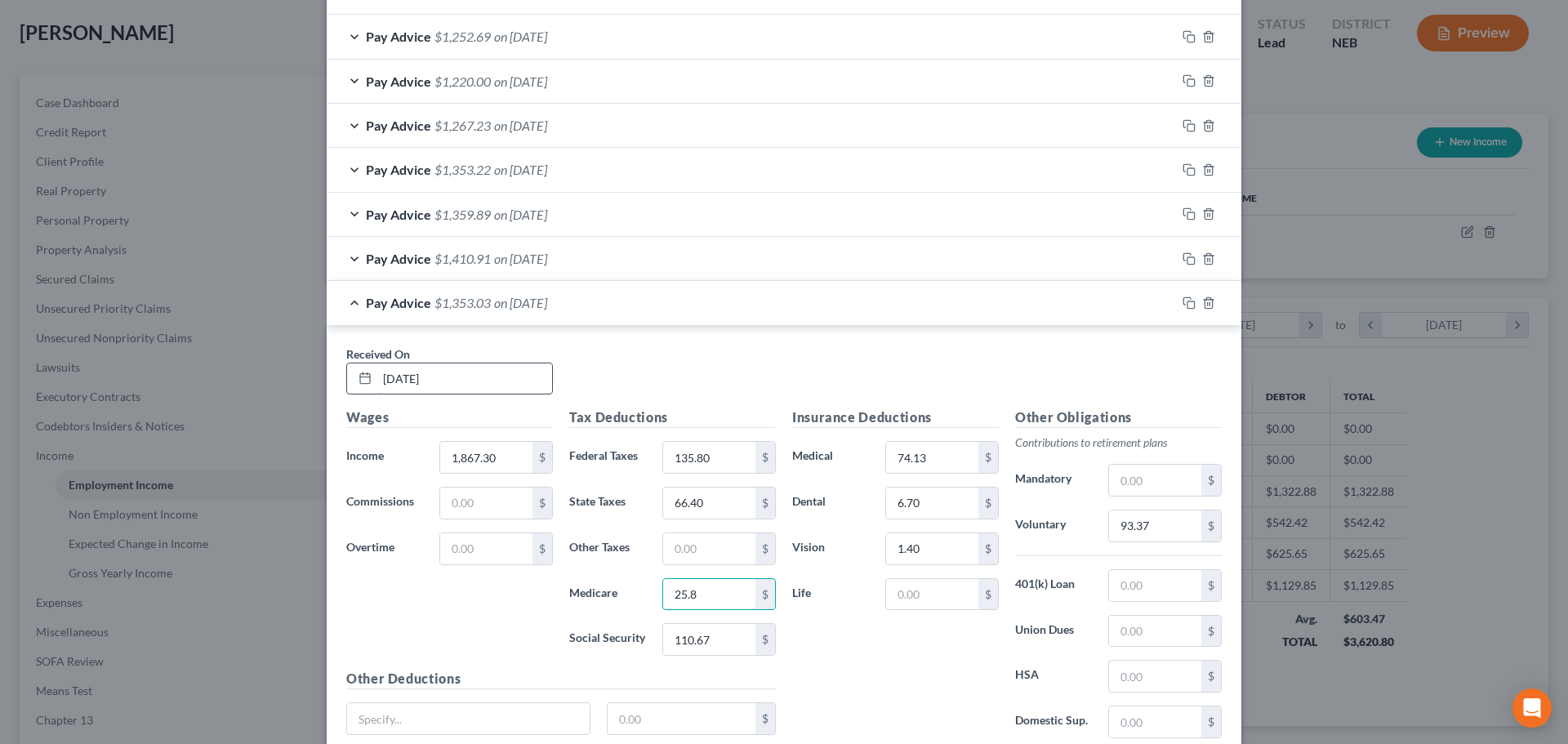
type input "25.88"
type input "110.67"
click at [1147, 531] on input "93.37" at bounding box center [1155, 525] width 92 height 31
click at [351, 304] on div "Pay Advice $1,352.95 on [DATE]" at bounding box center [751, 302] width 849 height 43
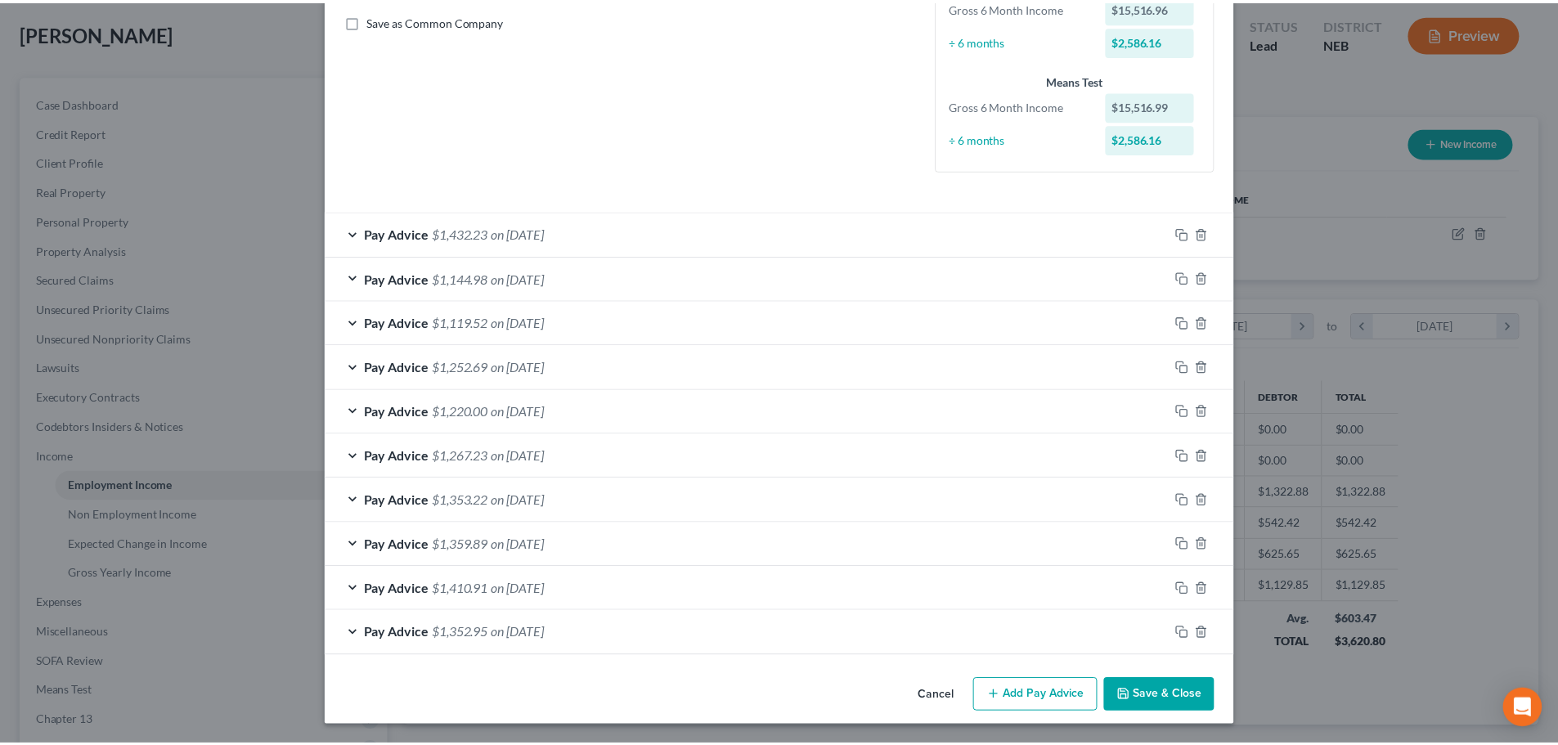
scroll to position [371, 0]
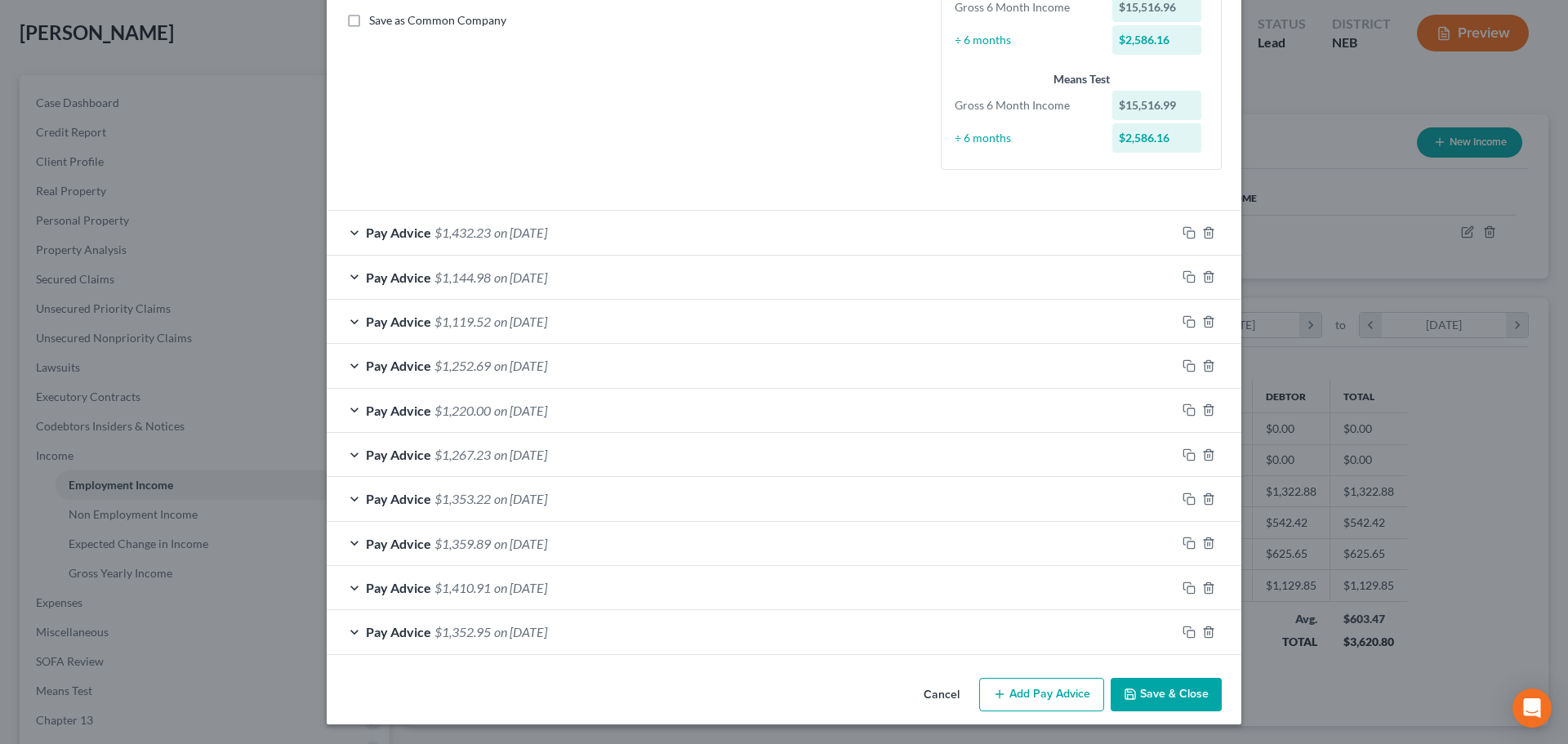
click at [1174, 692] on button "Save & Close" at bounding box center [1166, 695] width 111 height 34
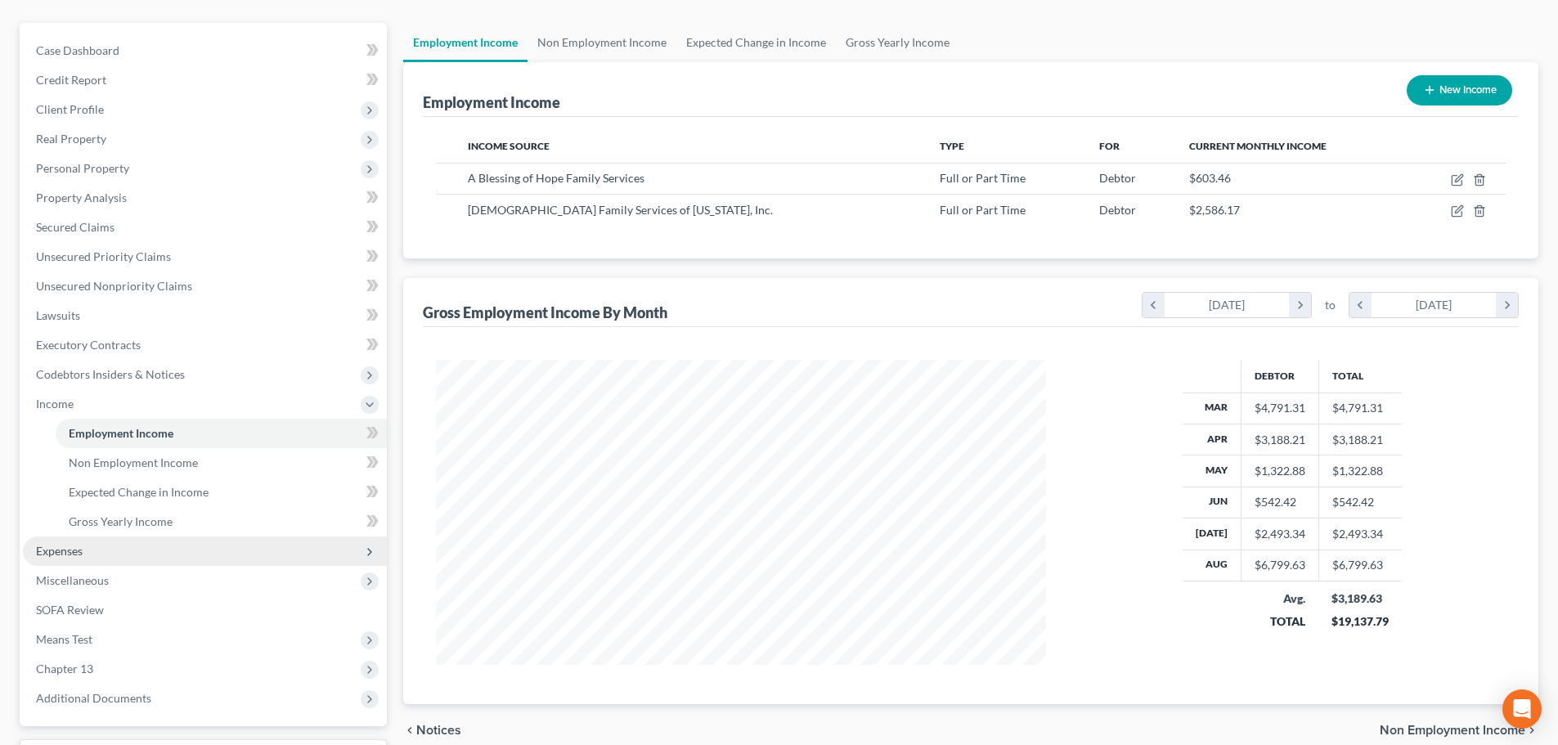
scroll to position [164, 0]
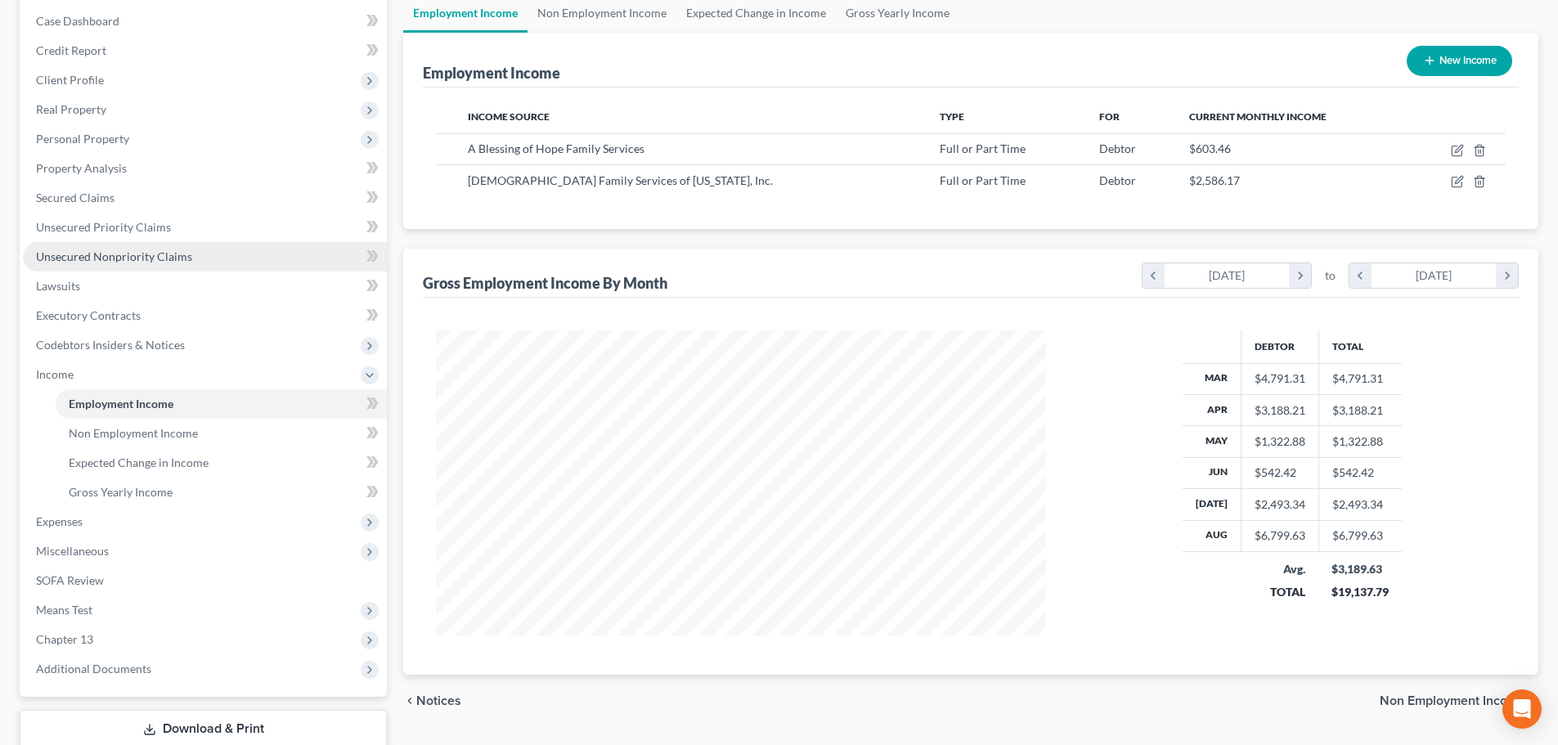
click at [133, 265] on link "Unsecured Nonpriority Claims" at bounding box center [205, 256] width 364 height 29
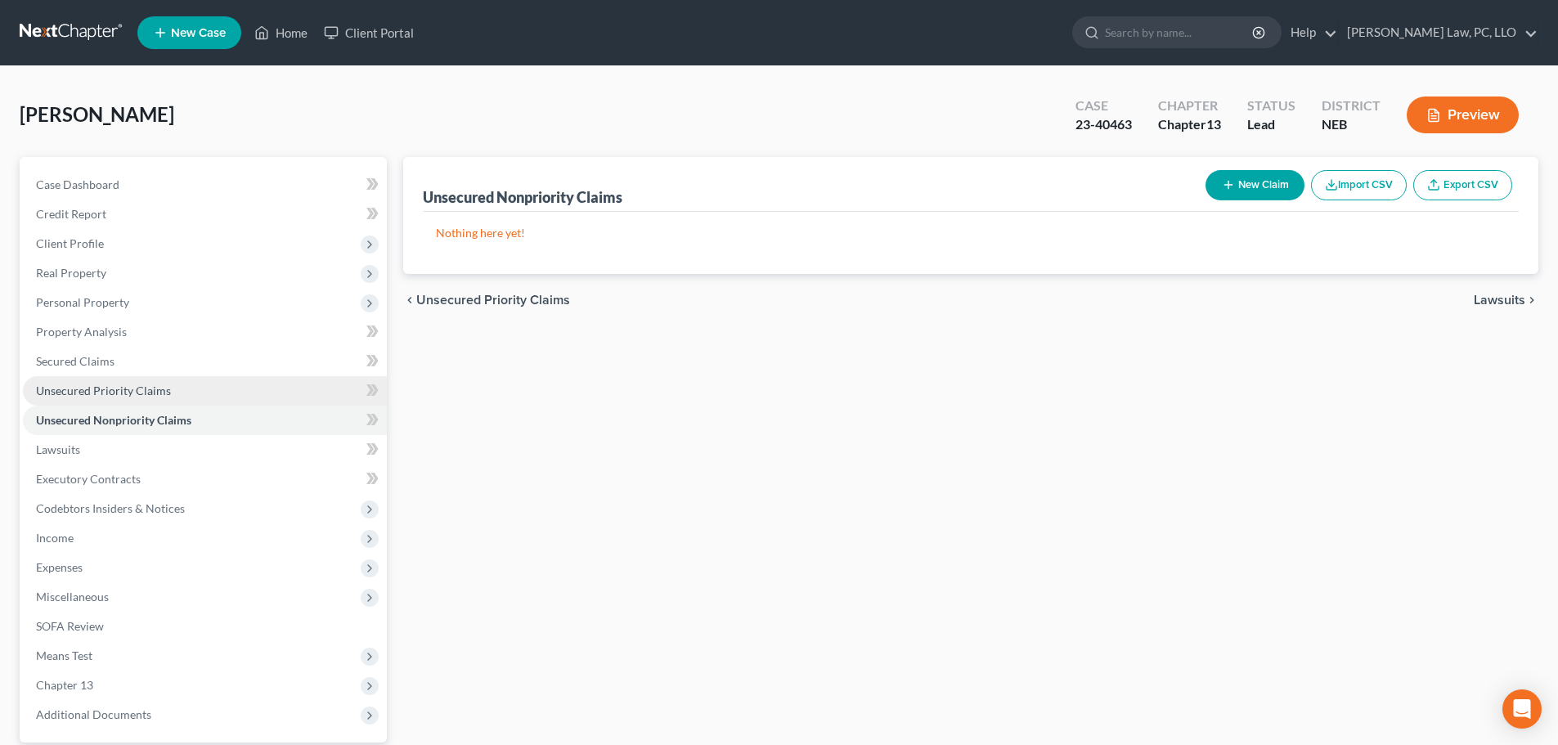
click at [103, 393] on span "Unsecured Priority Claims" at bounding box center [103, 391] width 135 height 14
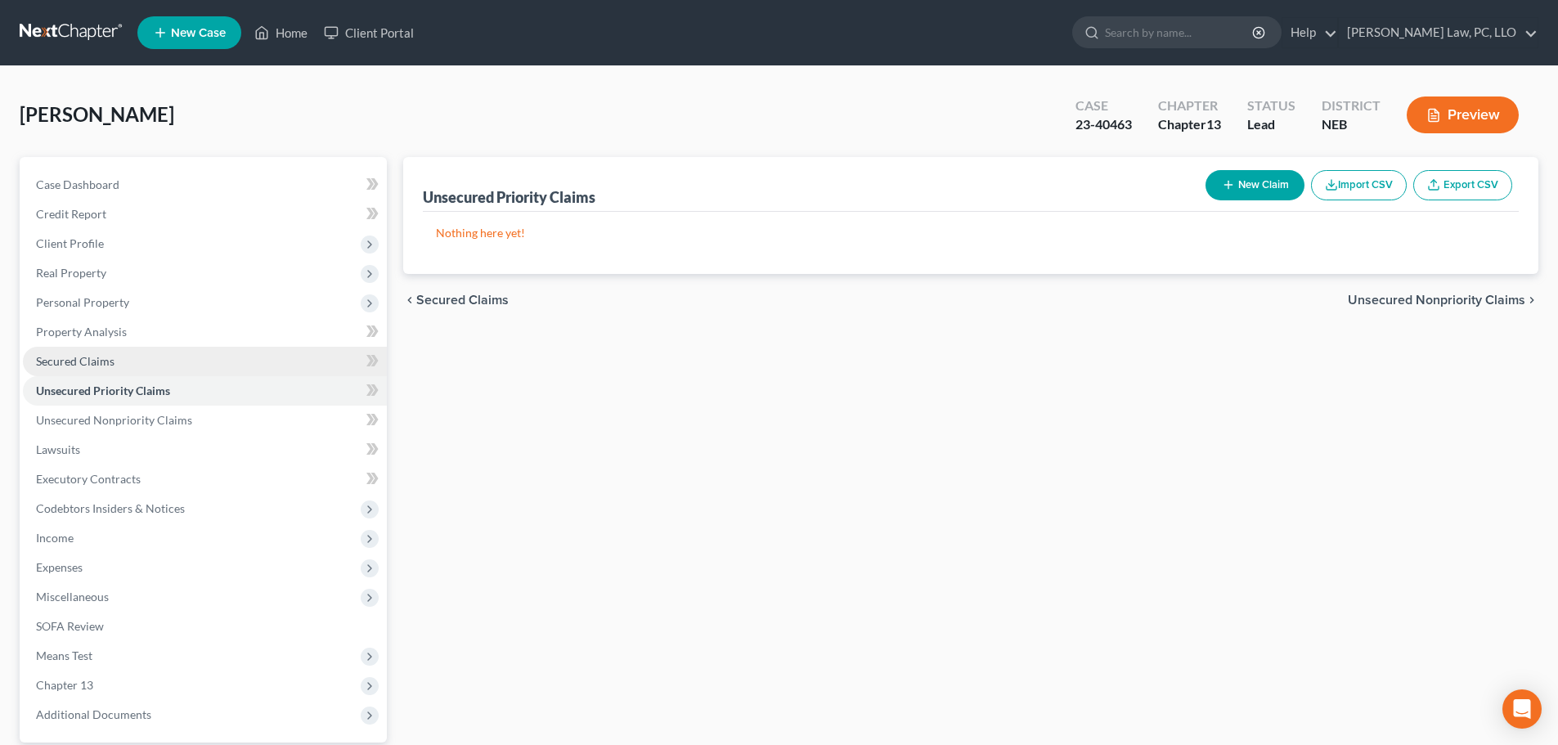
click at [103, 362] on span "Secured Claims" at bounding box center [75, 361] width 79 height 14
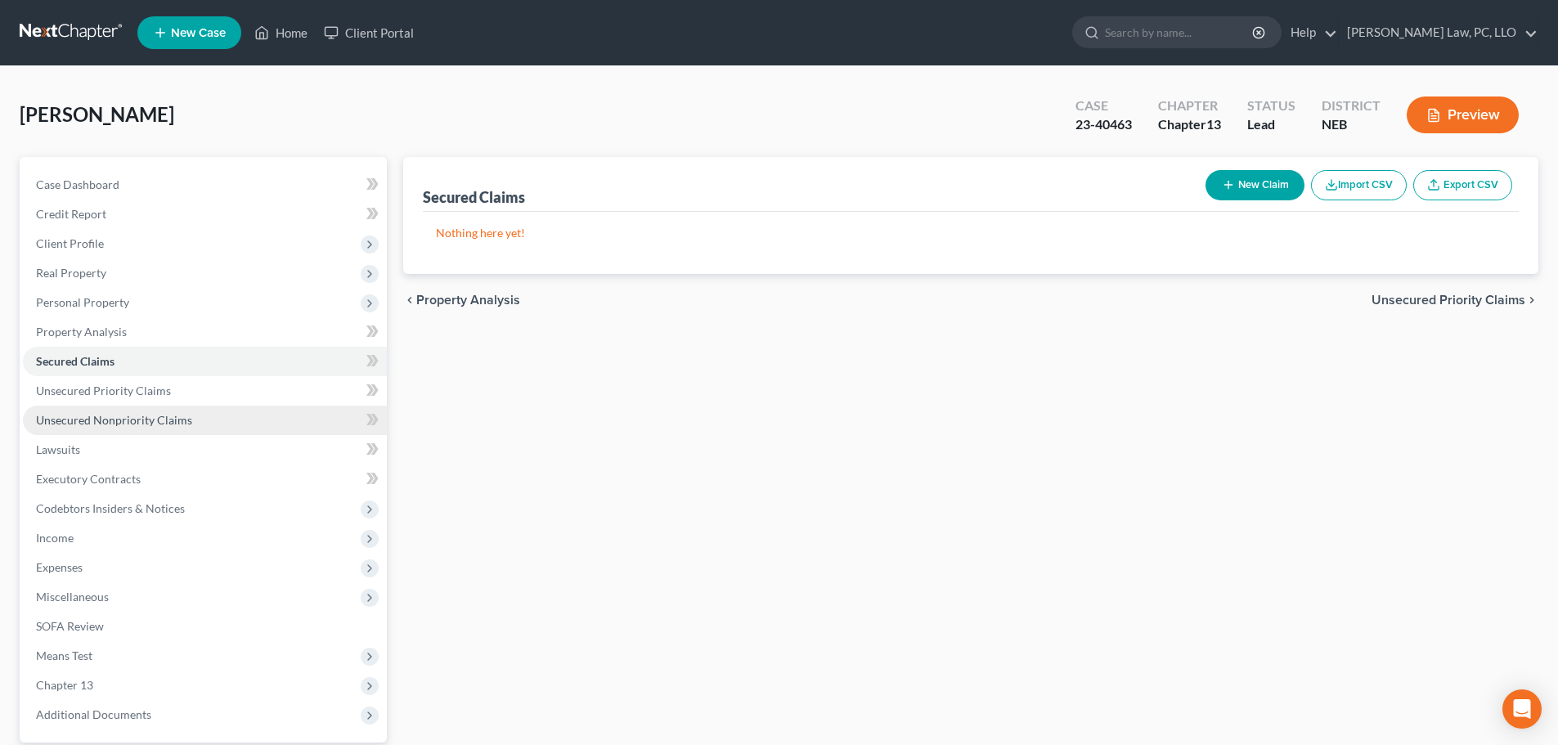
click at [96, 425] on span "Unsecured Nonpriority Claims" at bounding box center [114, 420] width 156 height 14
click at [1248, 199] on button "New Claim" at bounding box center [1255, 185] width 99 height 30
select select "0"
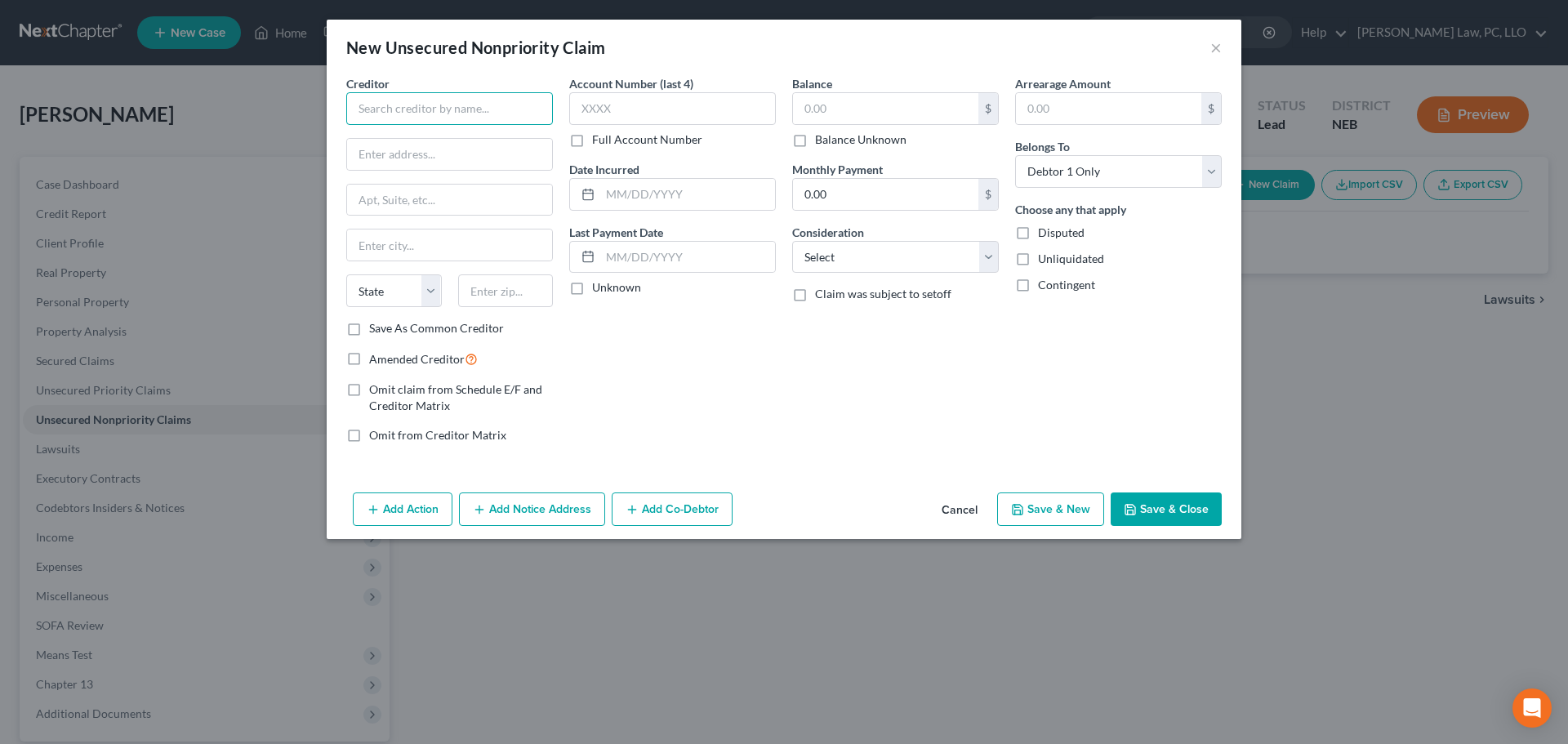
click at [428, 122] on input "text" at bounding box center [449, 108] width 207 height 33
type input "Sunbit"
click at [385, 160] on div "[STREET_ADDRESS]" at bounding box center [444, 153] width 170 height 14
type input "[STREET_ADDRESS]"
type input "[GEOGRAPHIC_DATA]"
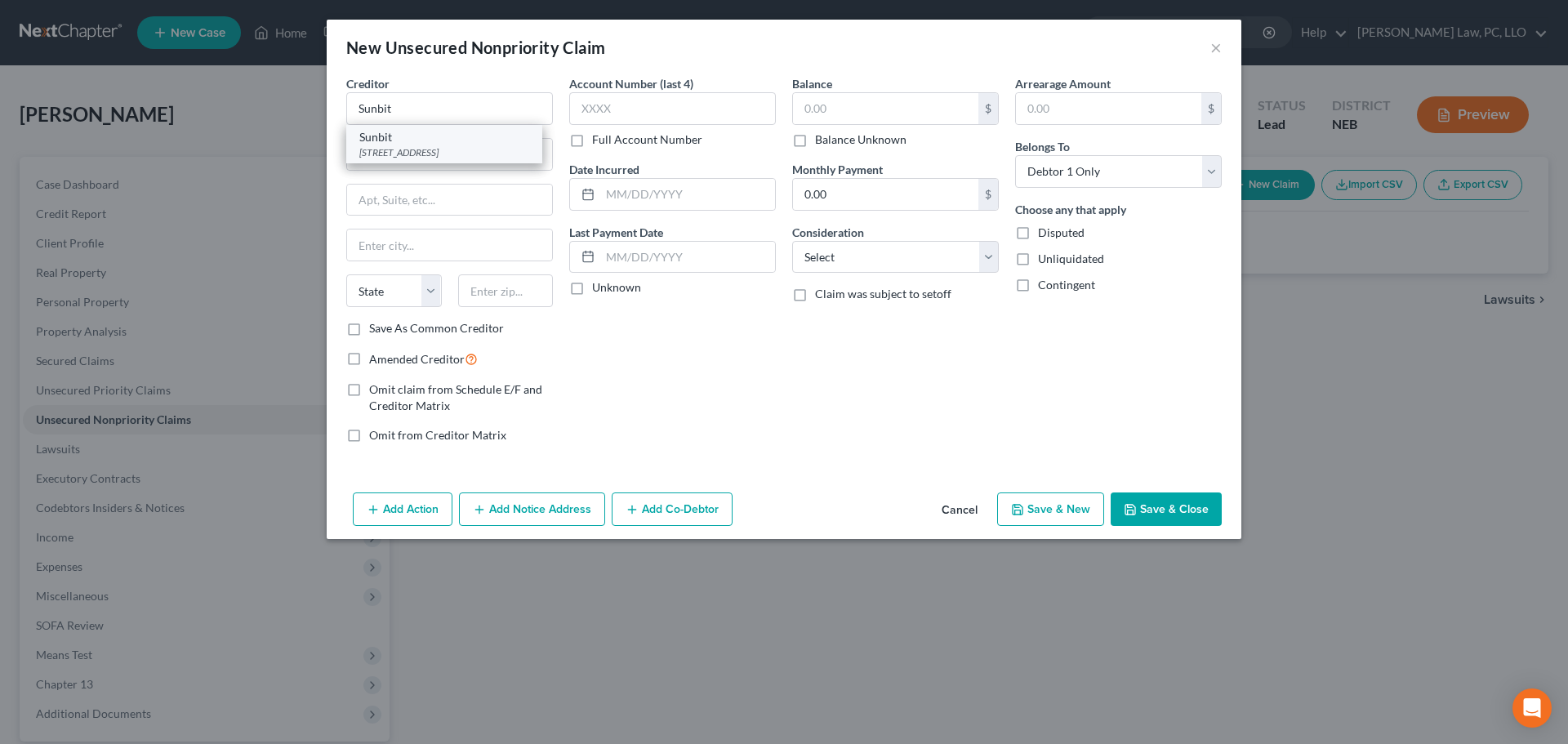
select select "4"
type input "90024"
click at [814, 139] on label "Balance Unknown" at bounding box center [860, 140] width 92 height 16
click at [821, 139] on input "Balance Unknown" at bounding box center [826, 137] width 11 height 11
checkbox input "true"
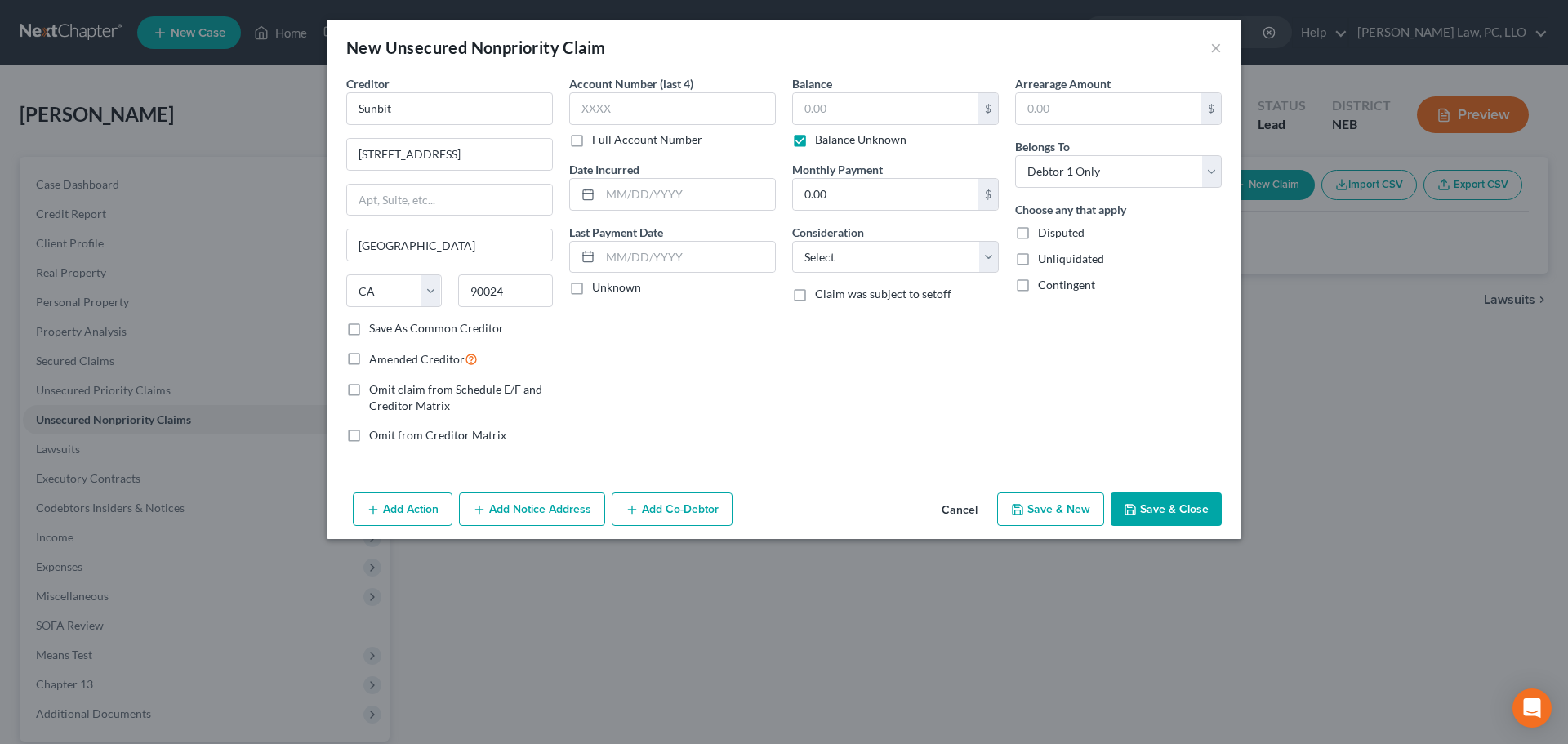
type input "0.00"
click at [1018, 510] on icon "button" at bounding box center [1017, 509] width 13 height 13
select select "0"
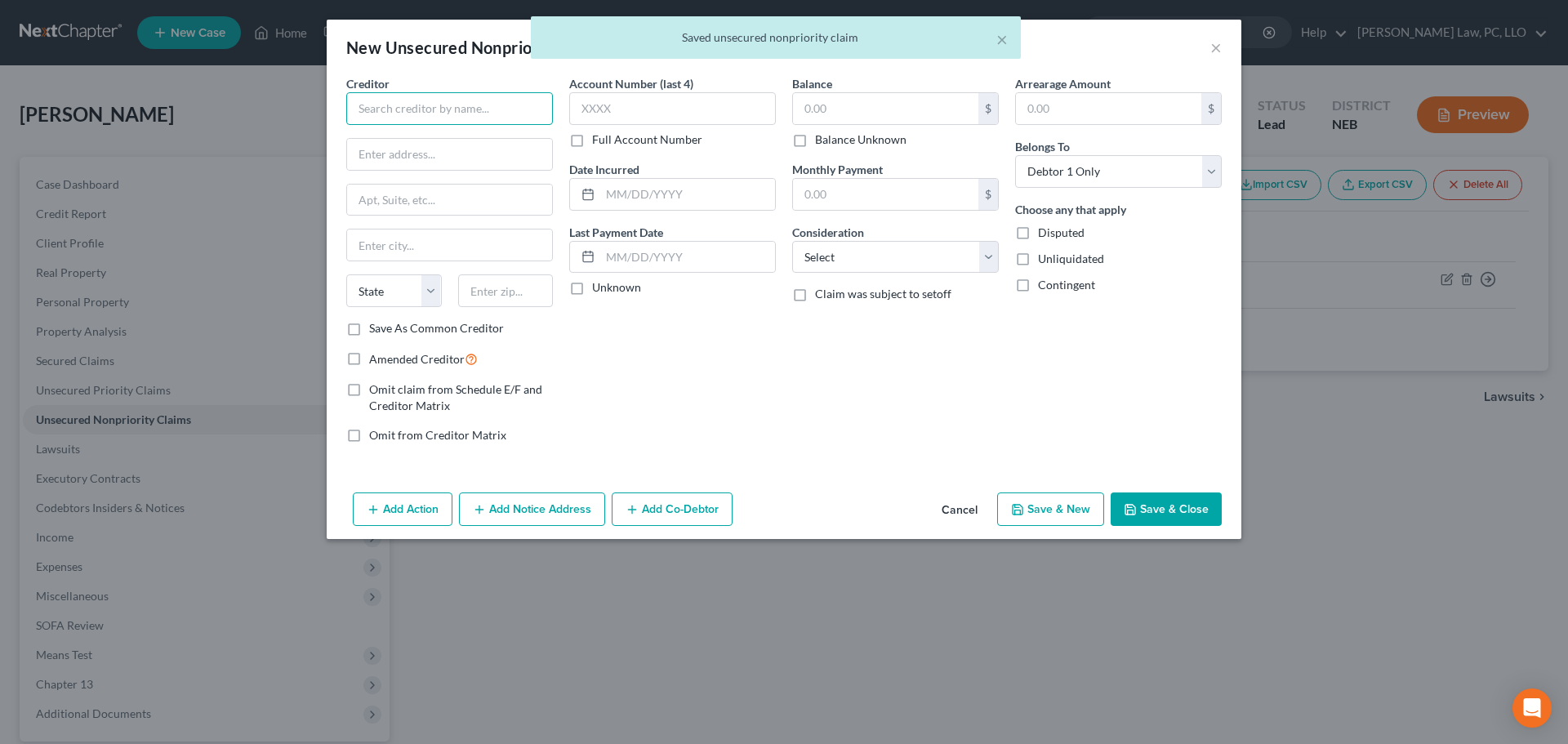
click at [469, 121] on input "text" at bounding box center [449, 108] width 207 height 33
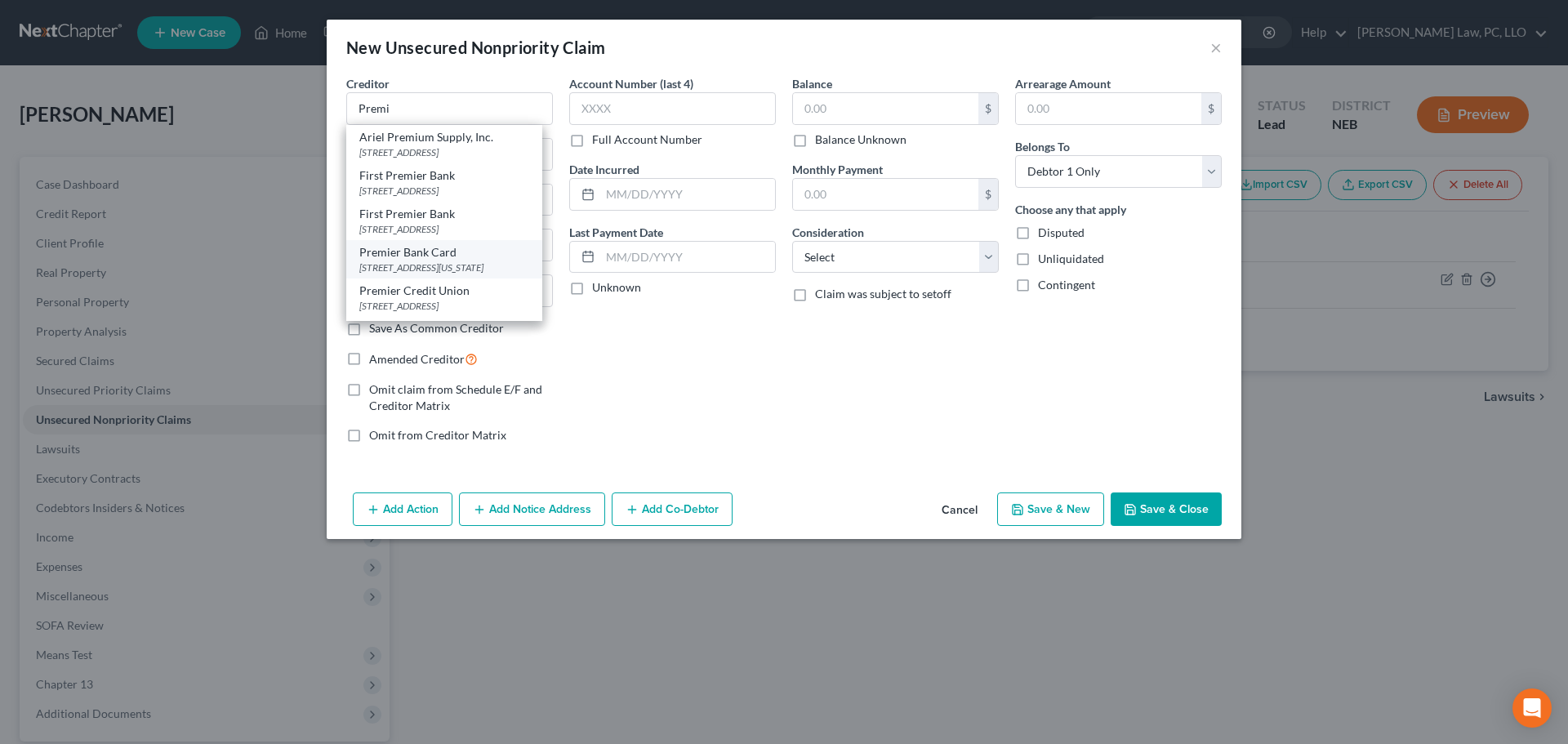
click at [410, 251] on div "Premier Bank Card" at bounding box center [444, 253] width 170 height 16
type input "Premier Bank Card"
type input "[STREET_ADDRESS][US_STATE]"
type input "[GEOGRAPHIC_DATA]"
select select "43"
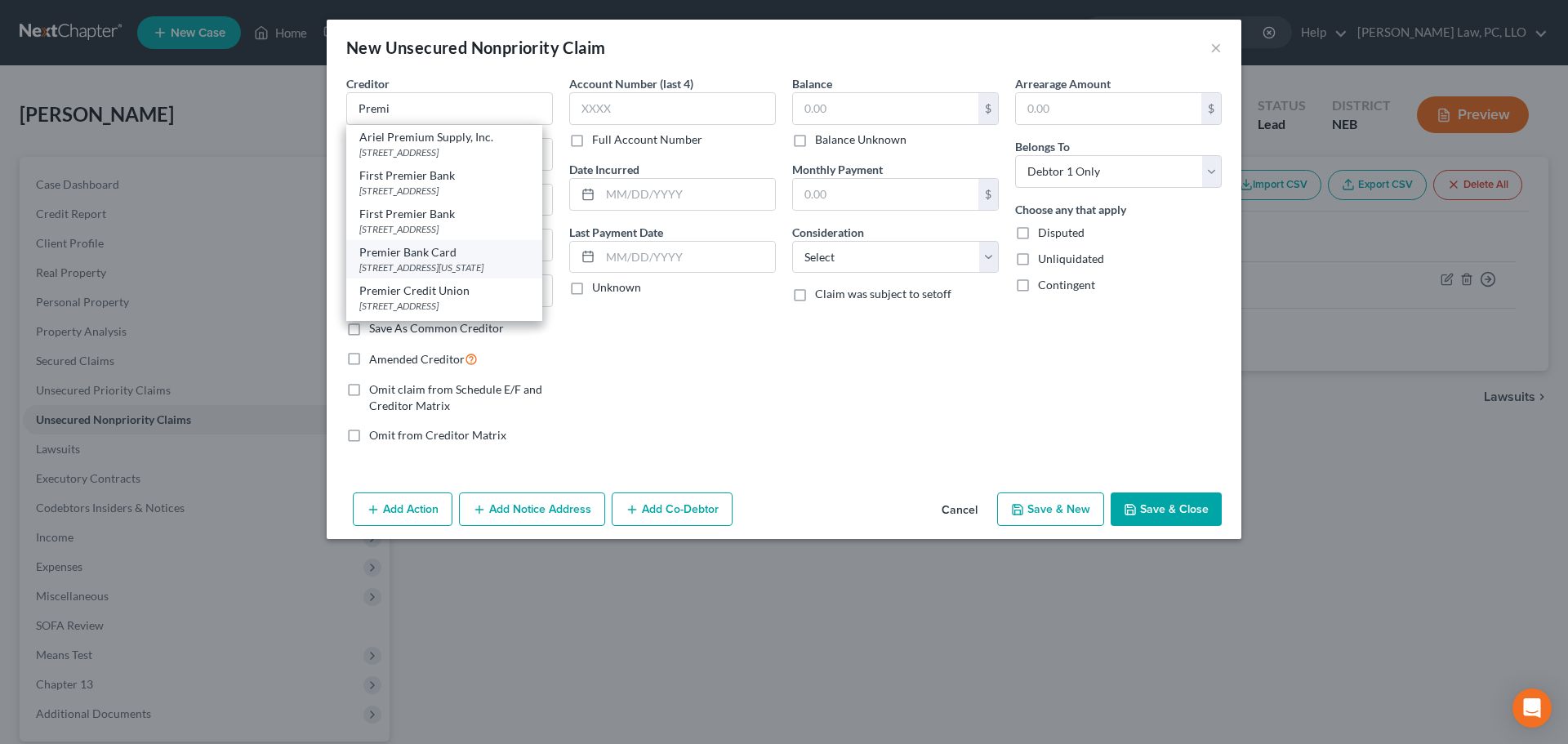
type input "57104"
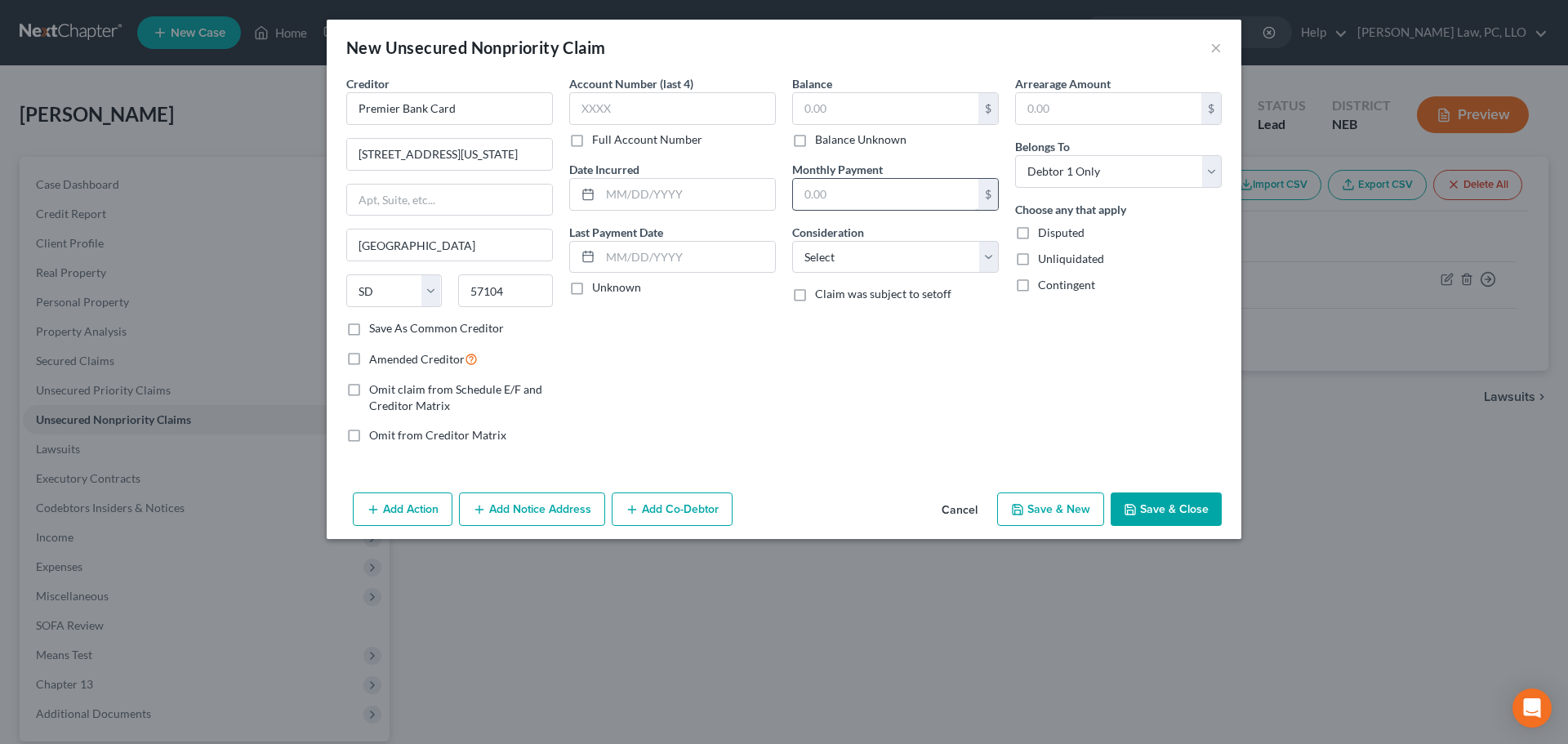
click at [863, 142] on label "Balance Unknown" at bounding box center [860, 140] width 92 height 16
click at [832, 142] on input "Balance Unknown" at bounding box center [826, 137] width 11 height 11
checkbox input "true"
type input "0.00"
click at [1028, 515] on button "Save & New" at bounding box center [1050, 509] width 107 height 34
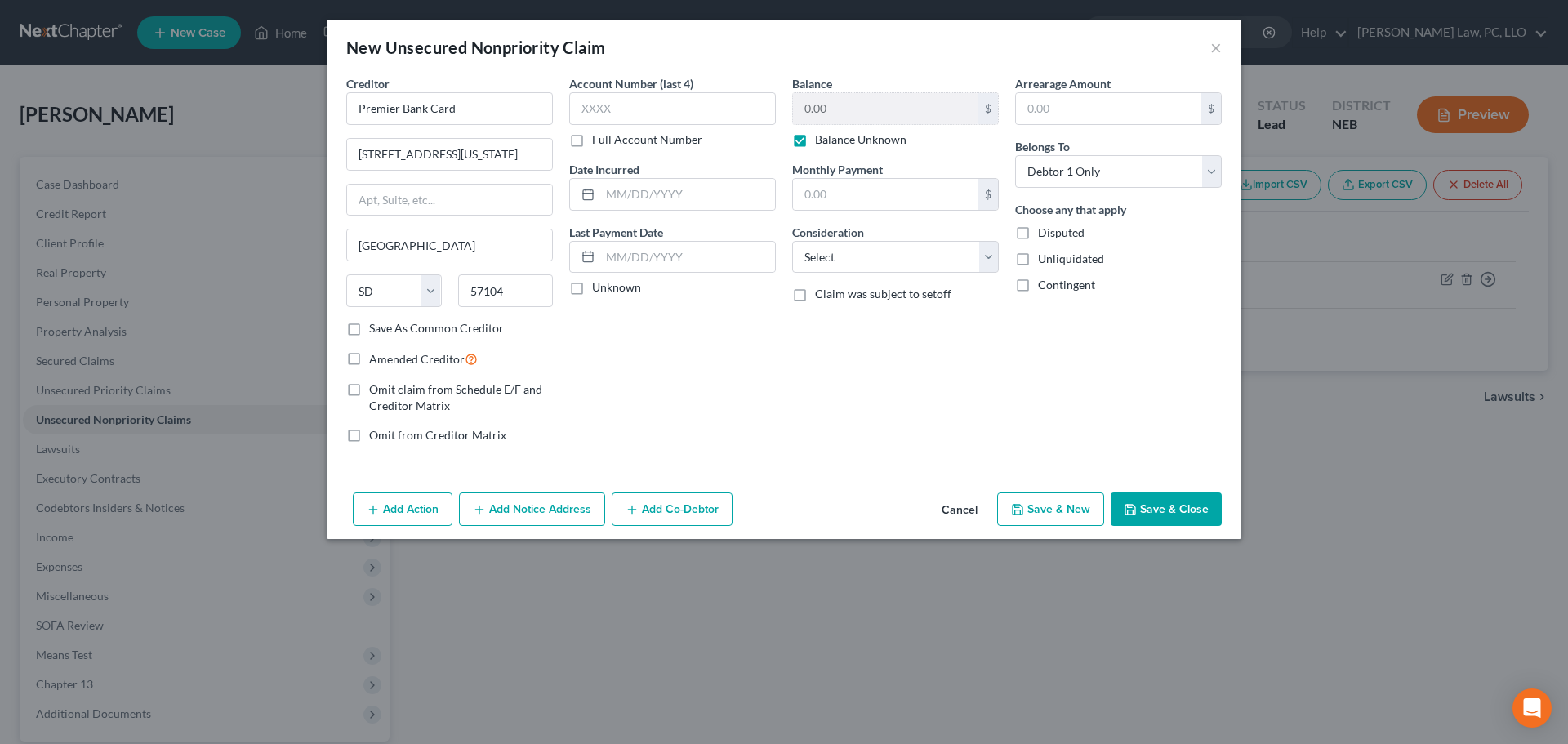
select select "0"
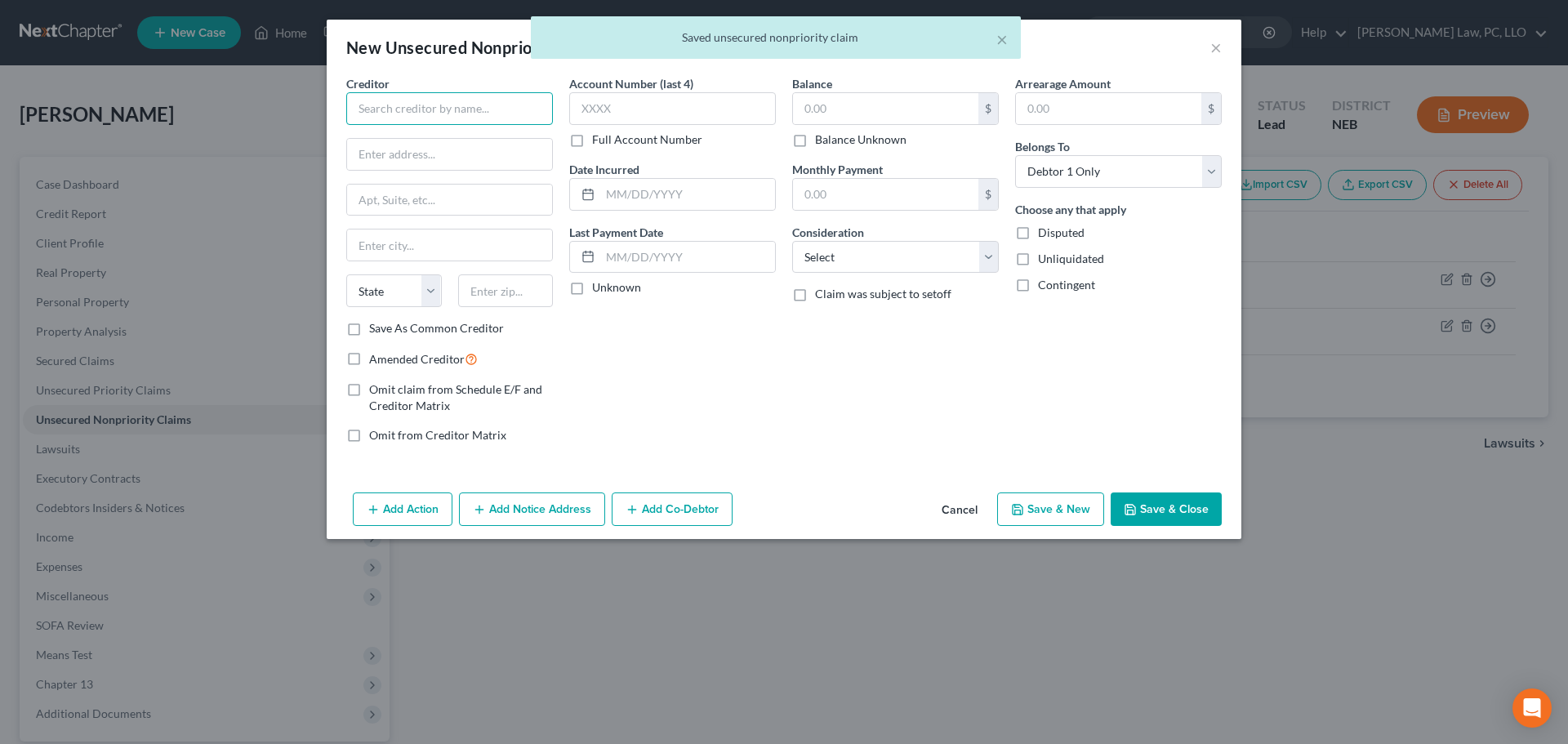
click at [375, 117] on input "text" at bounding box center [449, 108] width 207 height 33
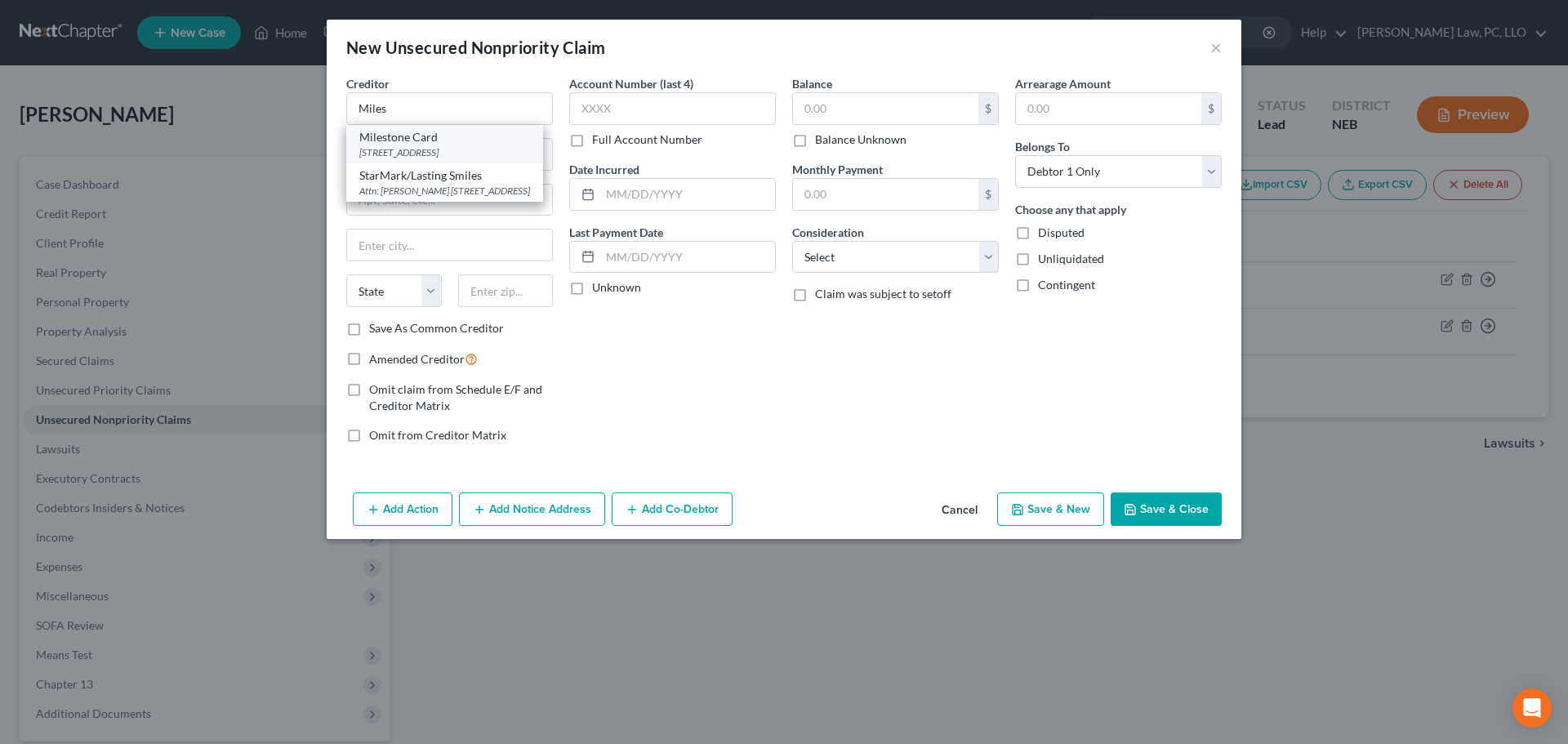
click at [446, 142] on div "Milestone Card" at bounding box center [444, 137] width 171 height 16
type input "Milestone Card"
type input "[STREET_ADDRESS]"
type input "Beaverton"
select select "38"
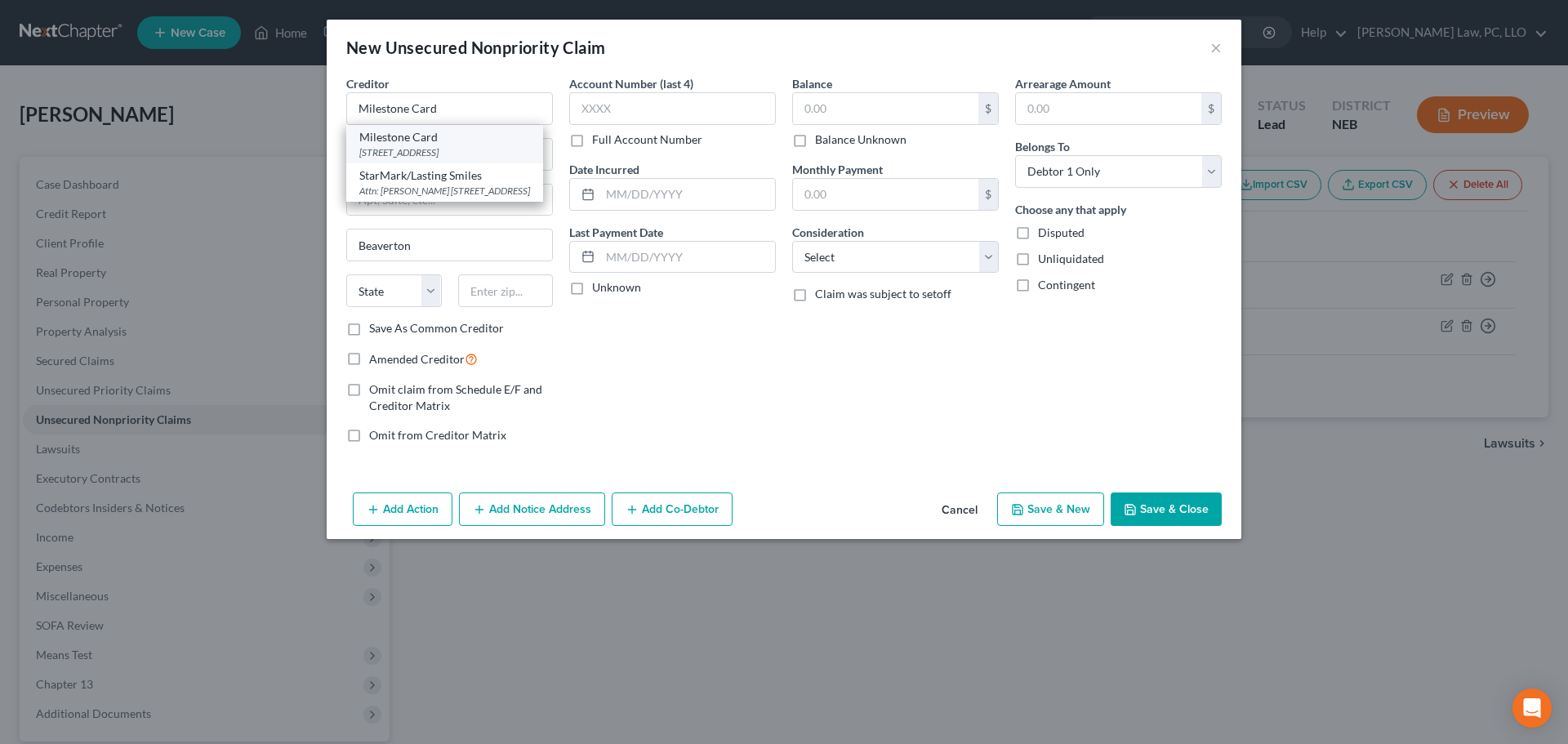
type input "97006"
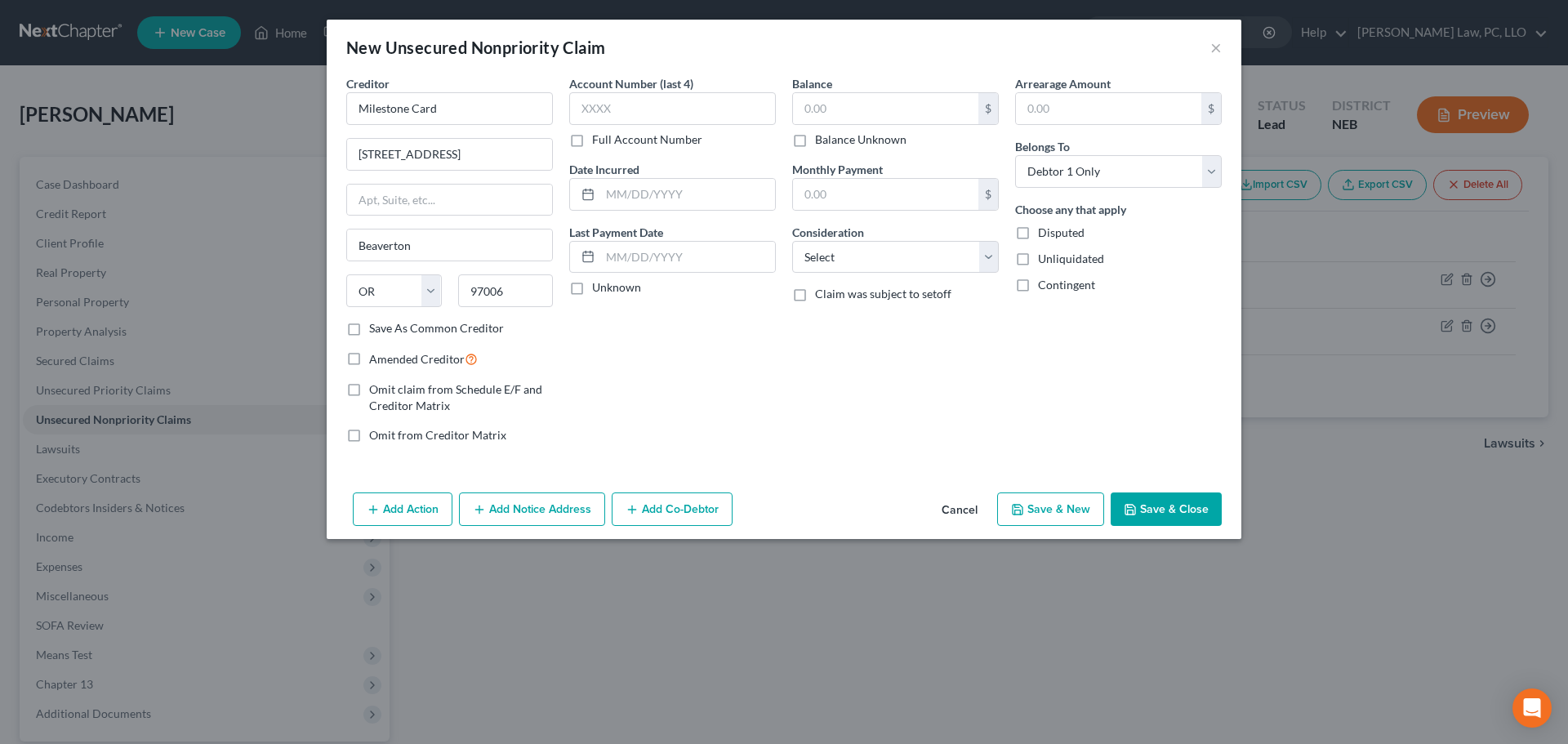
click at [814, 146] on label "Balance Unknown" at bounding box center [860, 140] width 92 height 16
click at [821, 142] on input "Balance Unknown" at bounding box center [826, 137] width 11 height 11
checkbox input "true"
type input "0.00"
click at [1023, 504] on icon "button" at bounding box center [1017, 509] width 13 height 13
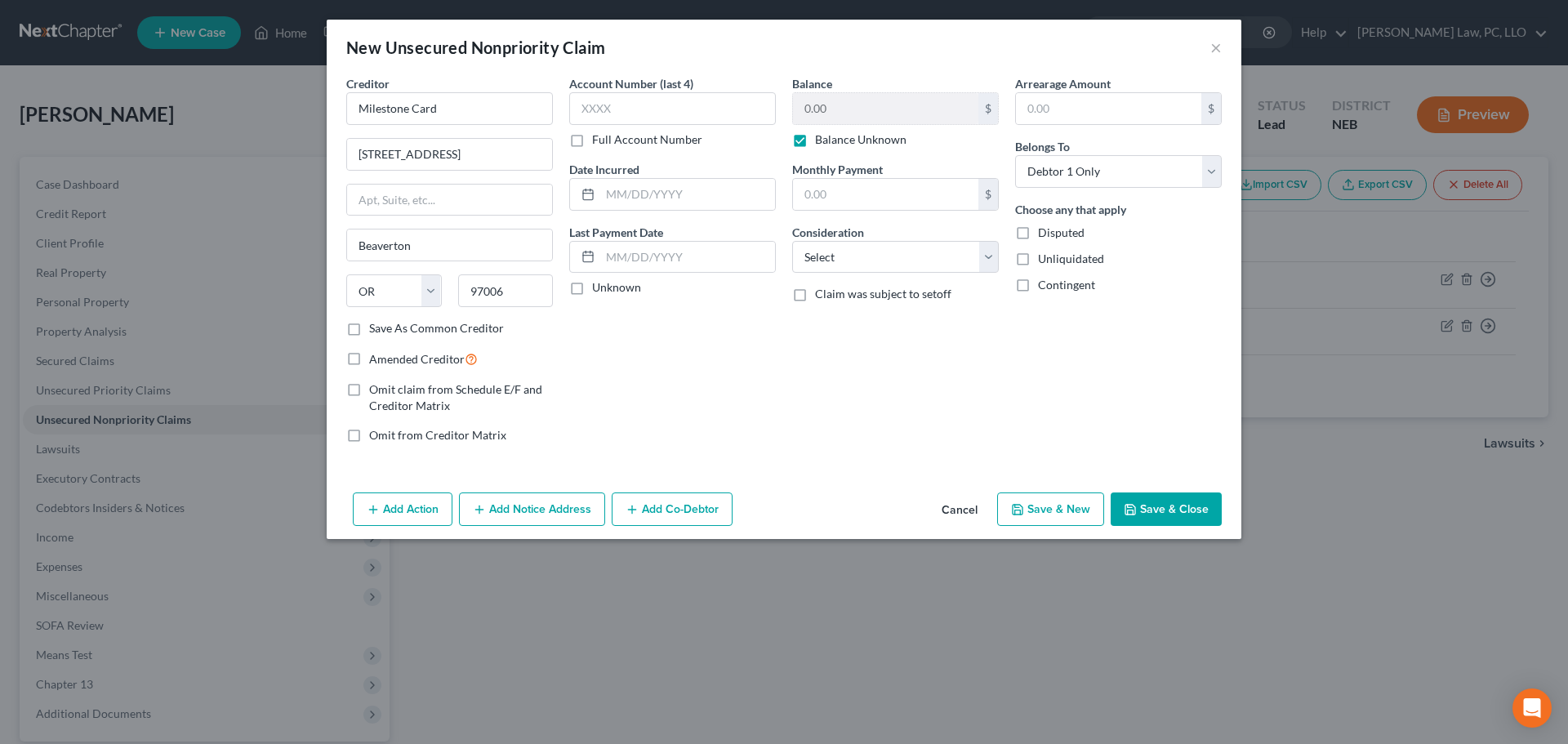
select select "0"
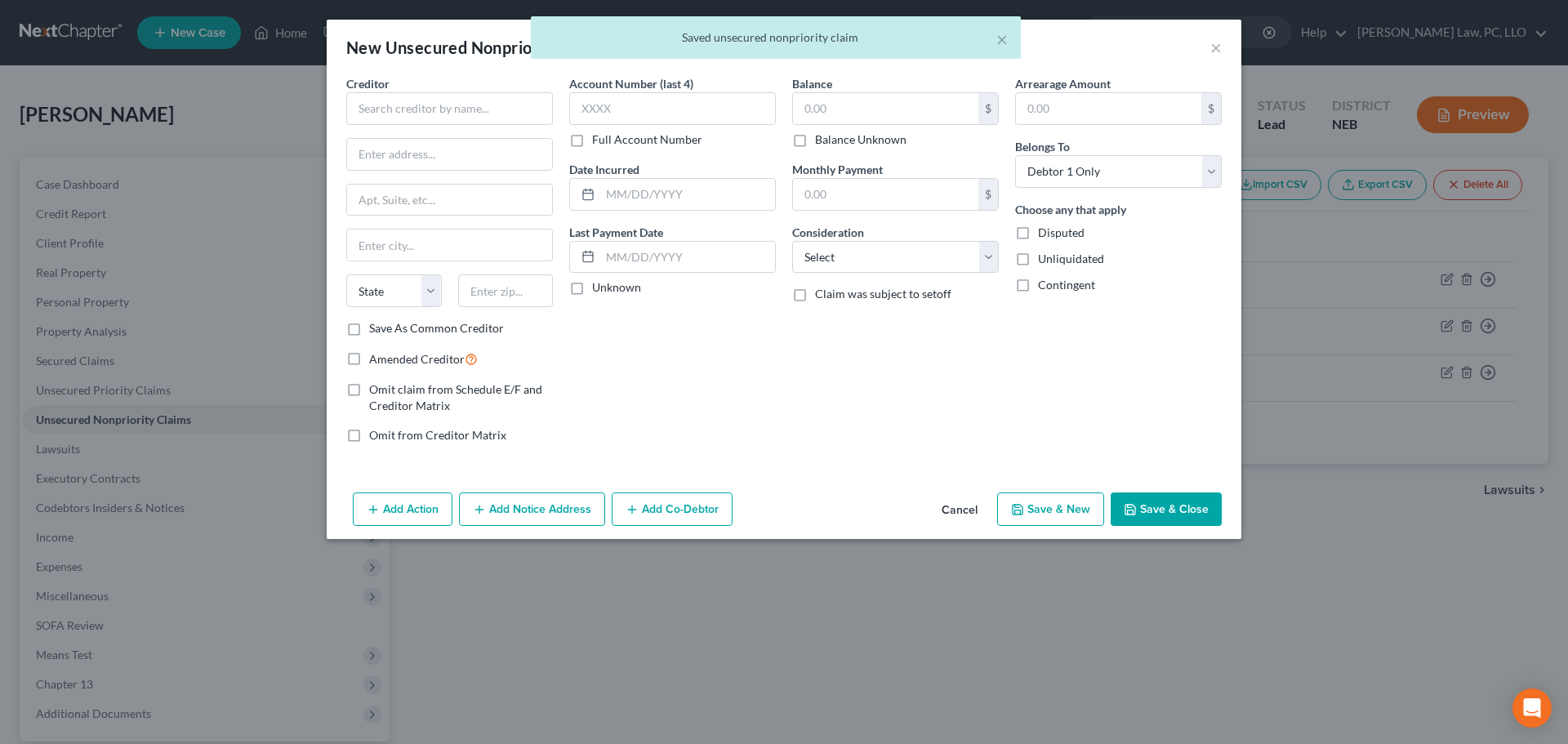
type input "0.00"
click at [430, 115] on input "text" at bounding box center [449, 108] width 207 height 33
click at [430, 136] on div "Concora Credit" at bounding box center [444, 137] width 170 height 16
type input "Concora Credit"
type input "PO Box 23030"
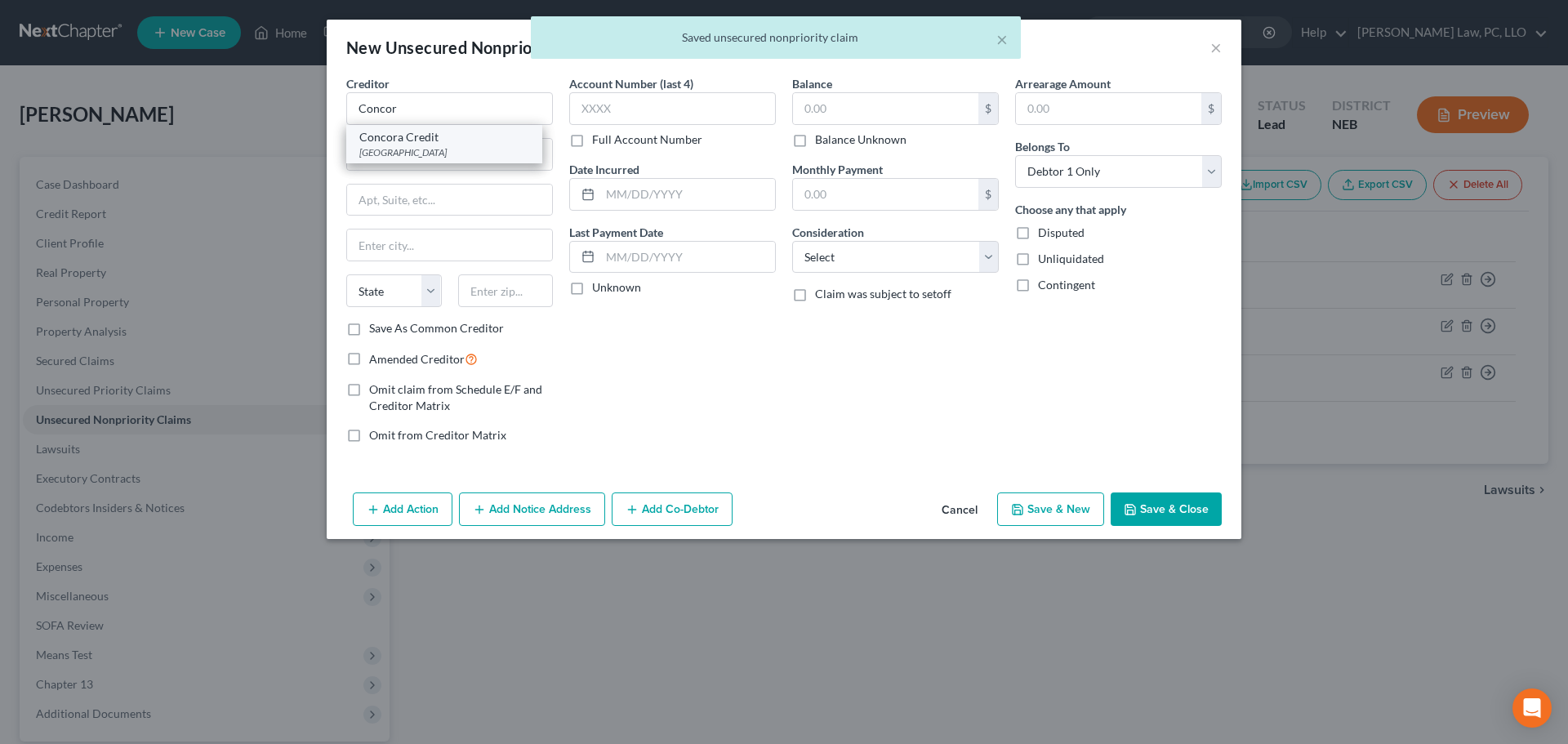
type input "Columbus"
select select "10"
type input "31902"
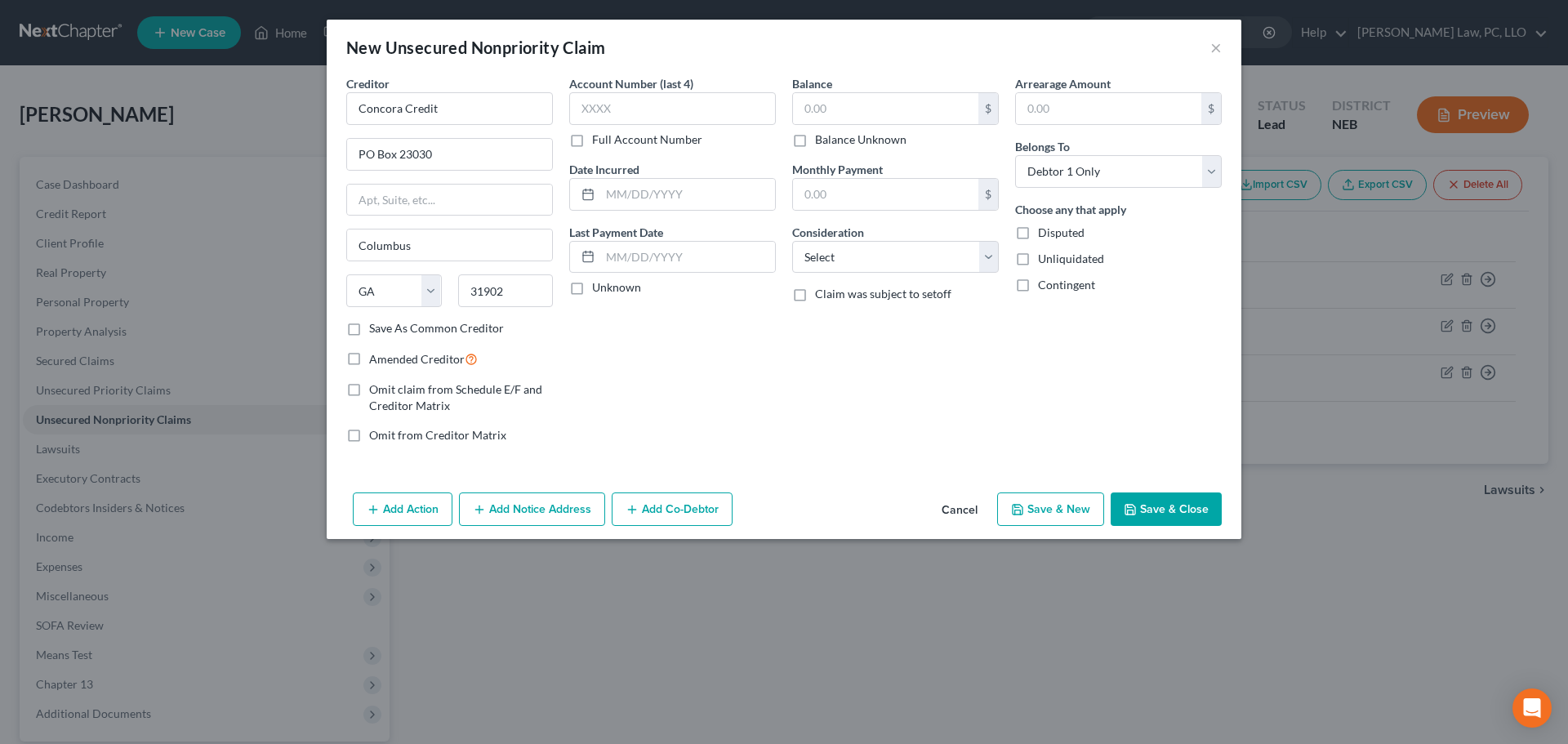
click at [844, 135] on label "Balance Unknown" at bounding box center [860, 140] width 92 height 16
click at [832, 135] on input "Balance Unknown" at bounding box center [826, 137] width 11 height 11
checkbox input "true"
type input "0.00"
click at [1017, 500] on button "Save & New" at bounding box center [1050, 509] width 107 height 34
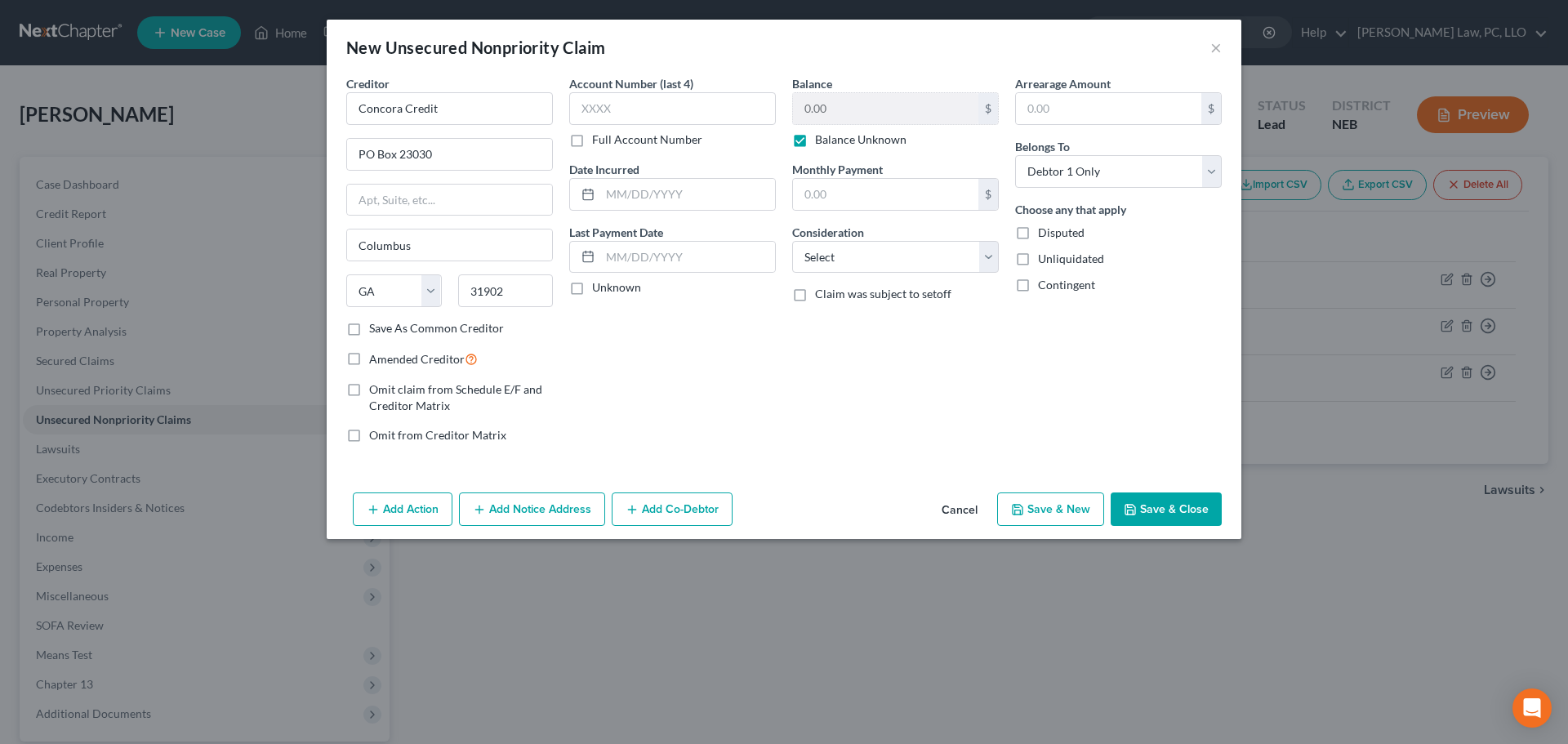
type input "0.00"
select select "0"
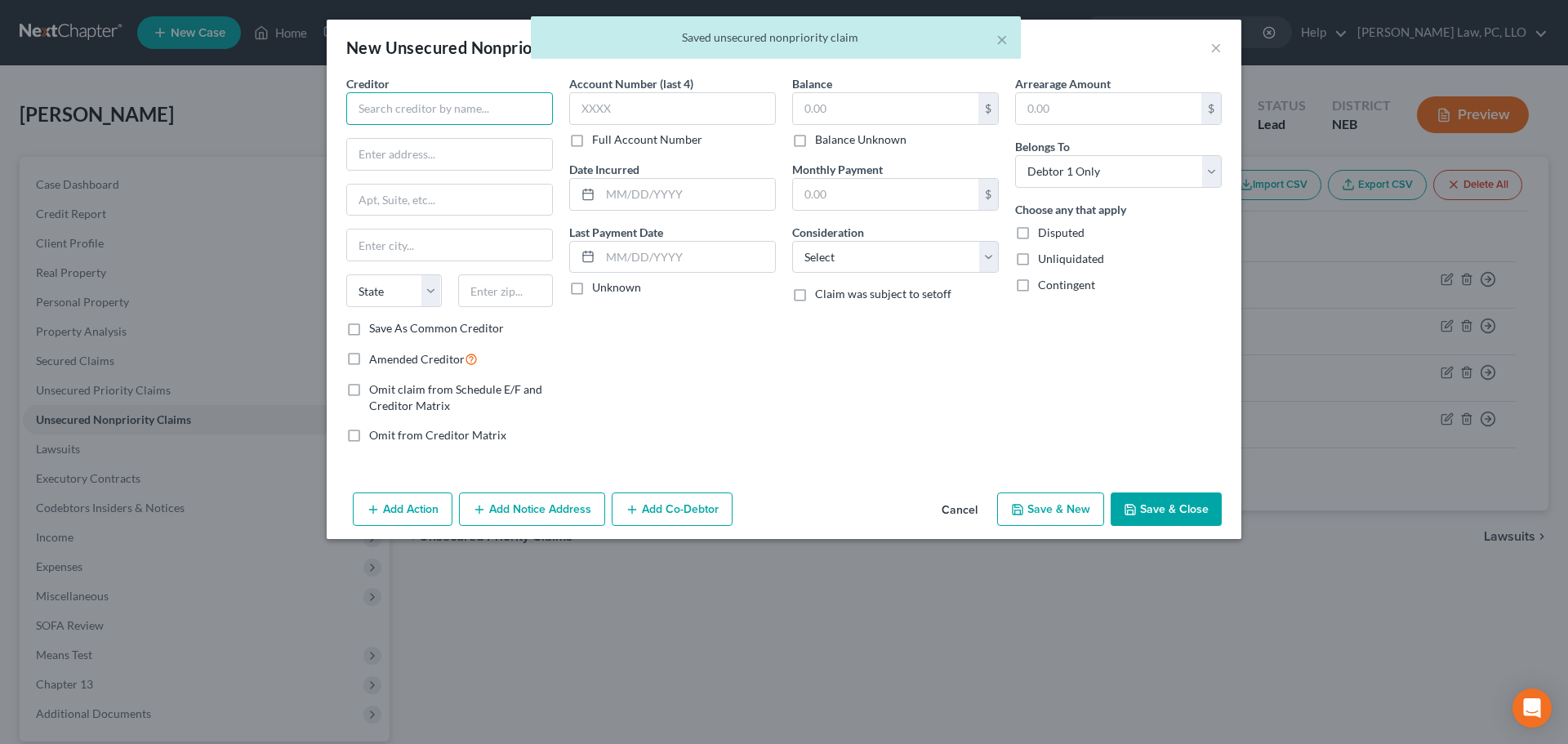
click at [399, 105] on input "text" at bounding box center [449, 108] width 207 height 33
click at [400, 140] on div "Sparrow" at bounding box center [444, 137] width 170 height 16
type input "Sparrow"
type input "[STREET_ADDRESS]"
type input "[GEOGRAPHIC_DATA]"
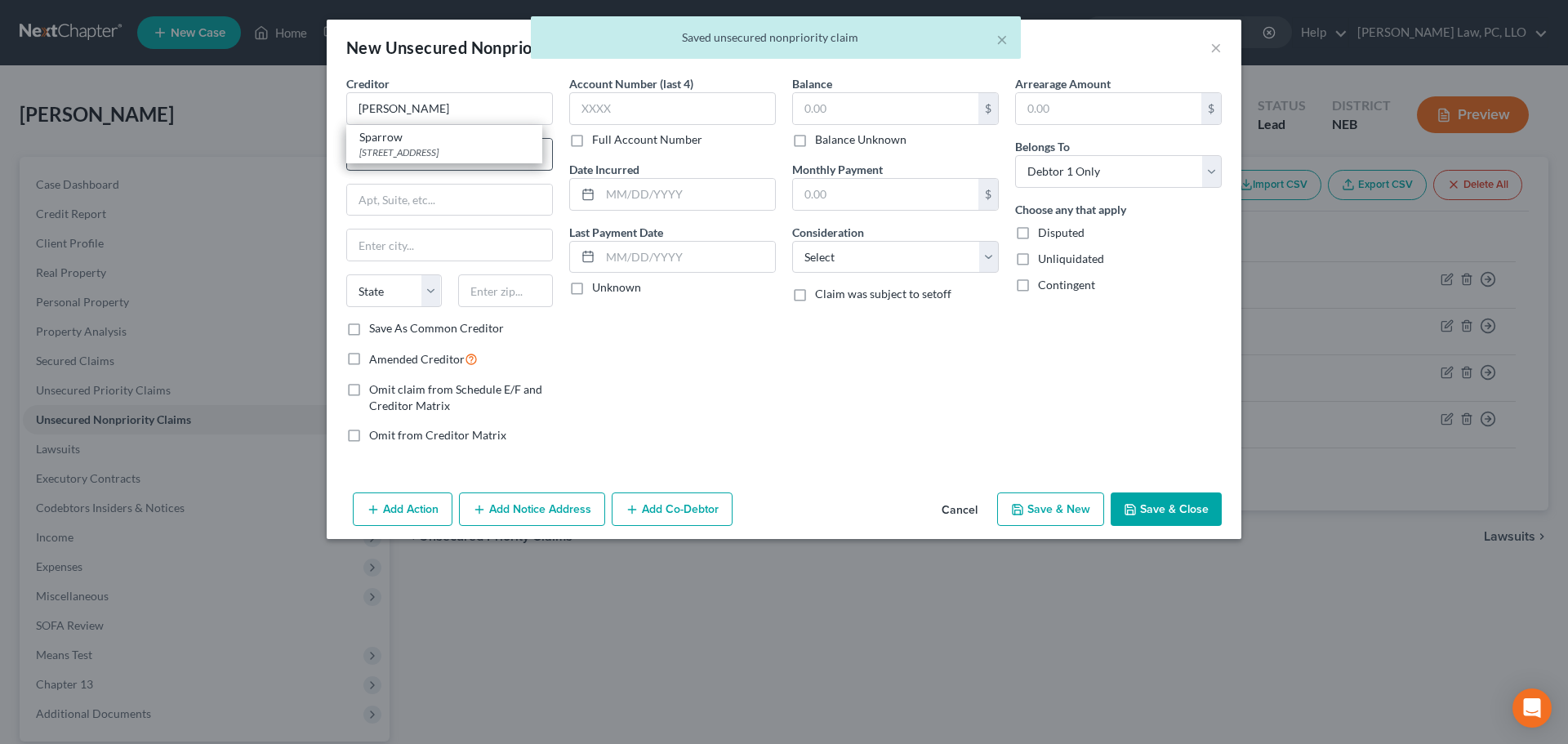
select select "44"
type input "37211"
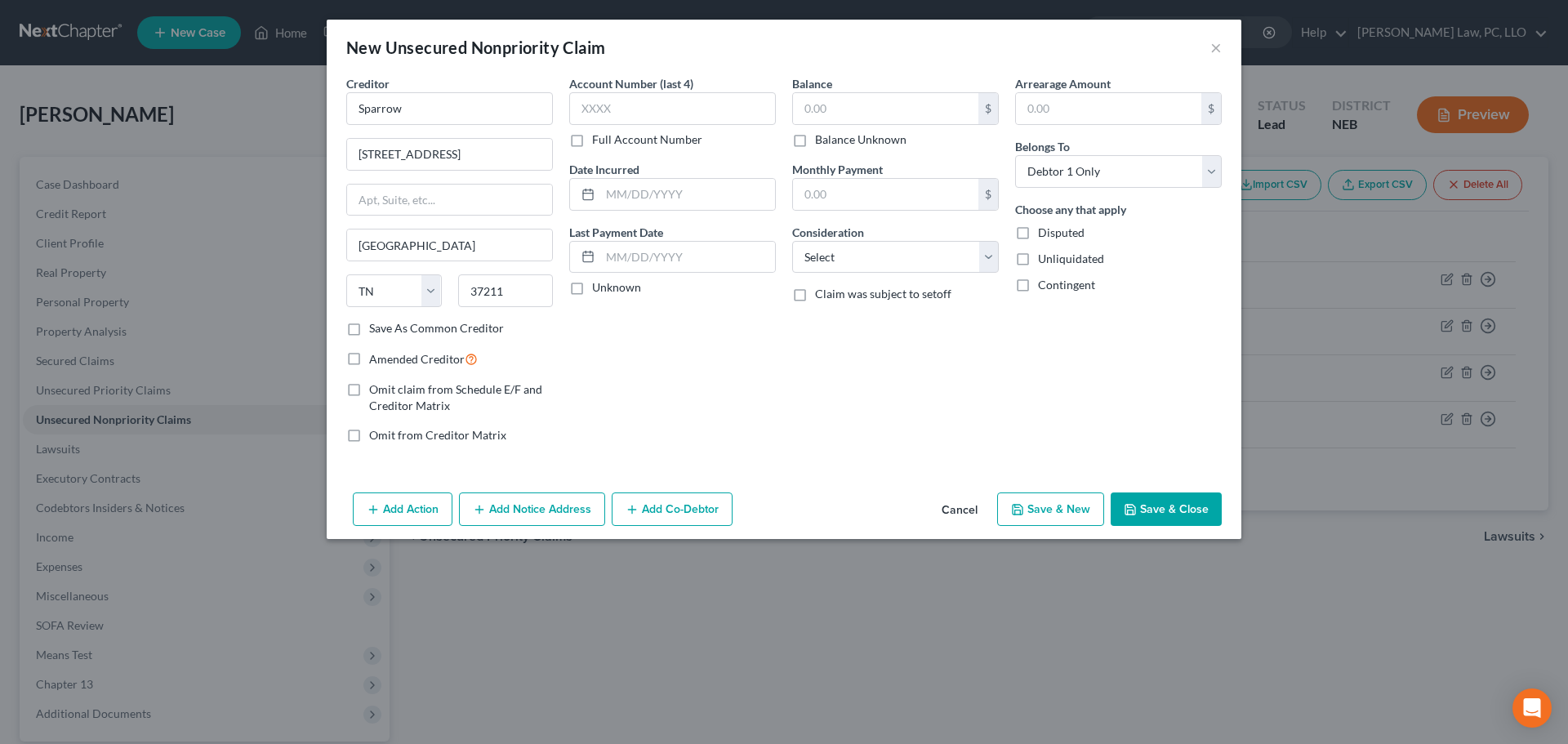
click at [827, 146] on label "Balance Unknown" at bounding box center [860, 140] width 92 height 16
click at [827, 142] on input "Balance Unknown" at bounding box center [826, 137] width 11 height 11
checkbox input "true"
type input "0.00"
click at [1036, 515] on button "Save & New" at bounding box center [1050, 509] width 107 height 34
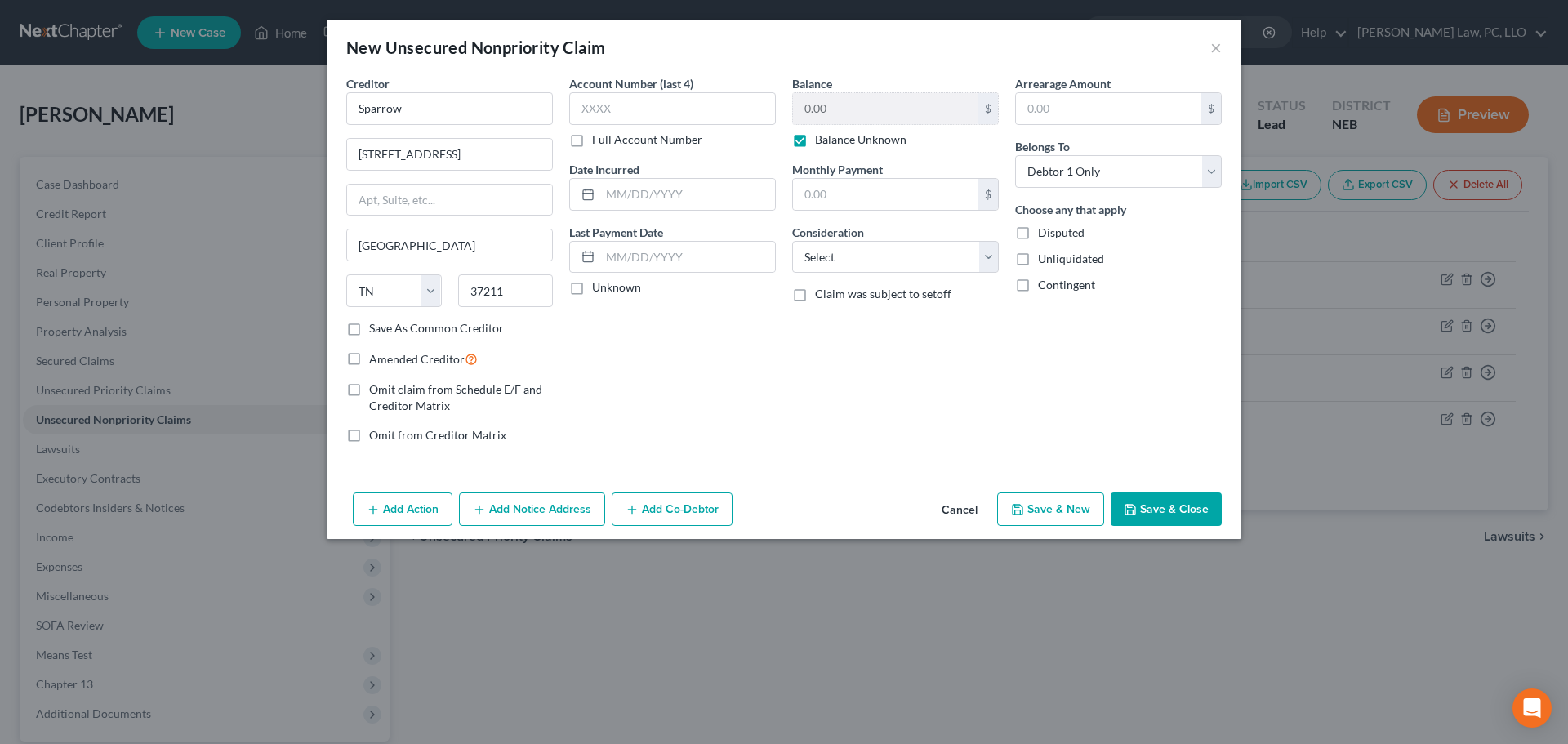
select select "0"
type input "0.00"
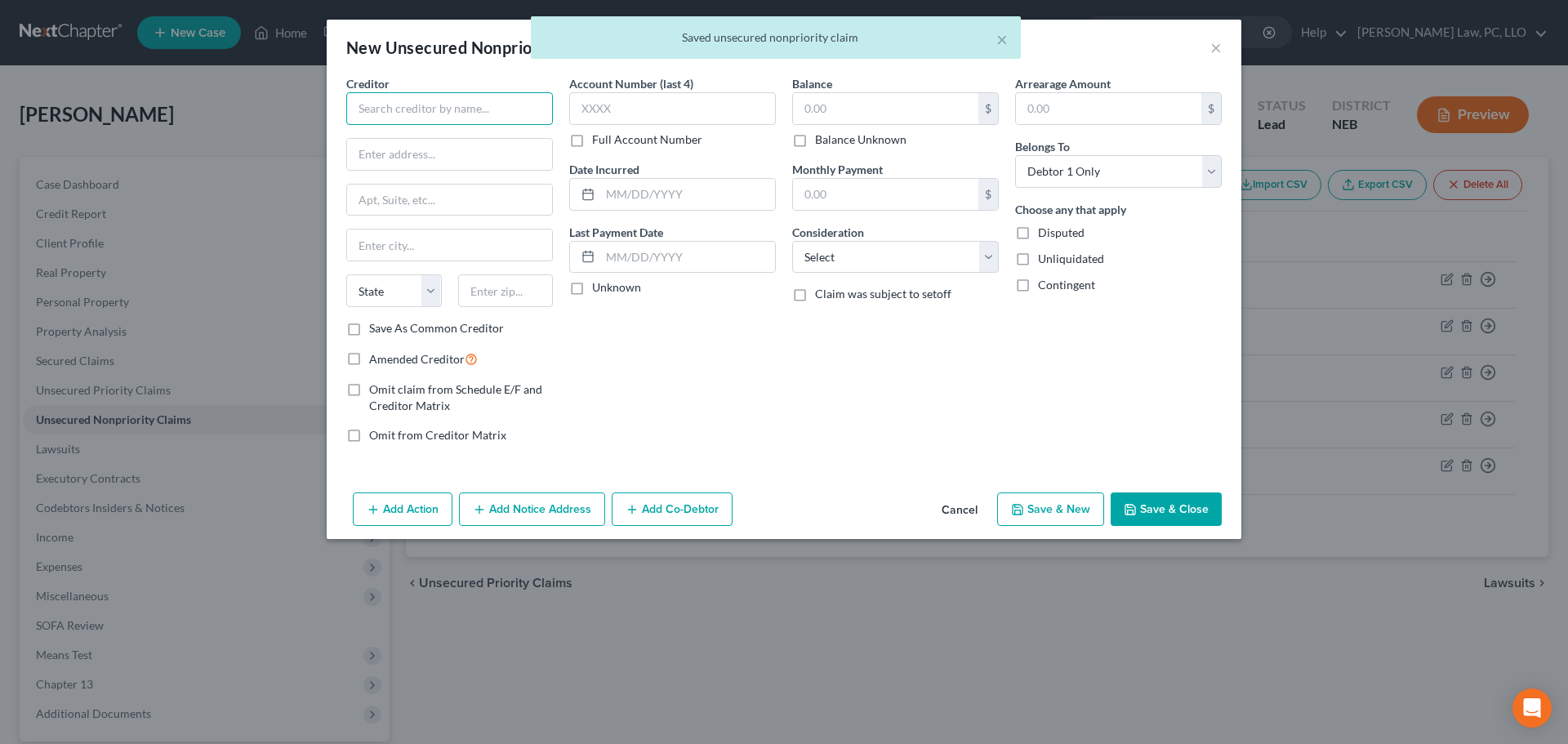
click at [390, 107] on input "text" at bounding box center [449, 108] width 207 height 33
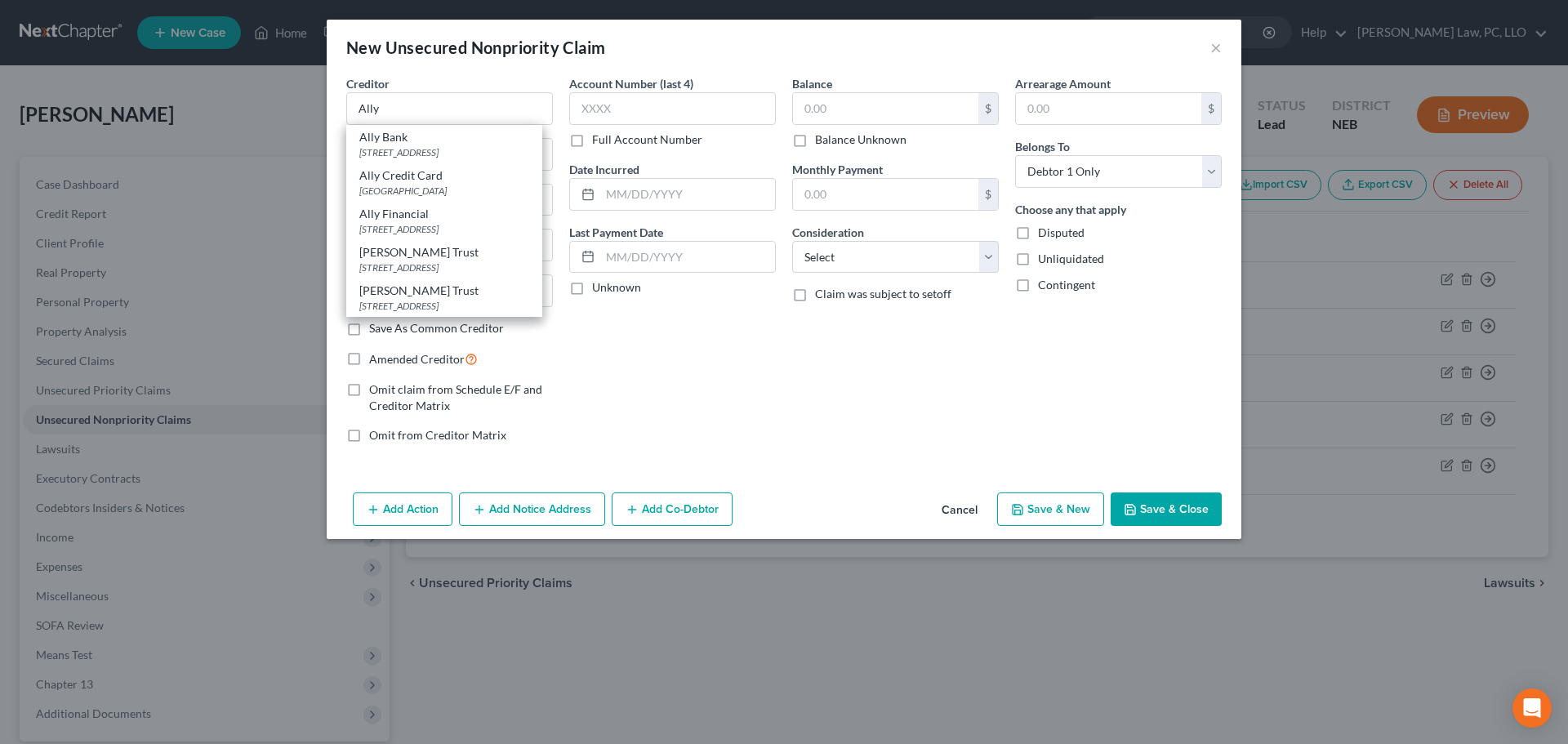
drag, startPoint x: 451, startPoint y: 185, endPoint x: 459, endPoint y: 181, distance: 8.9
click at [451, 185] on div "[GEOGRAPHIC_DATA]" at bounding box center [444, 191] width 170 height 14
type input "Ally Credit Card"
type input "PO Box 660371"
type input "[GEOGRAPHIC_DATA]"
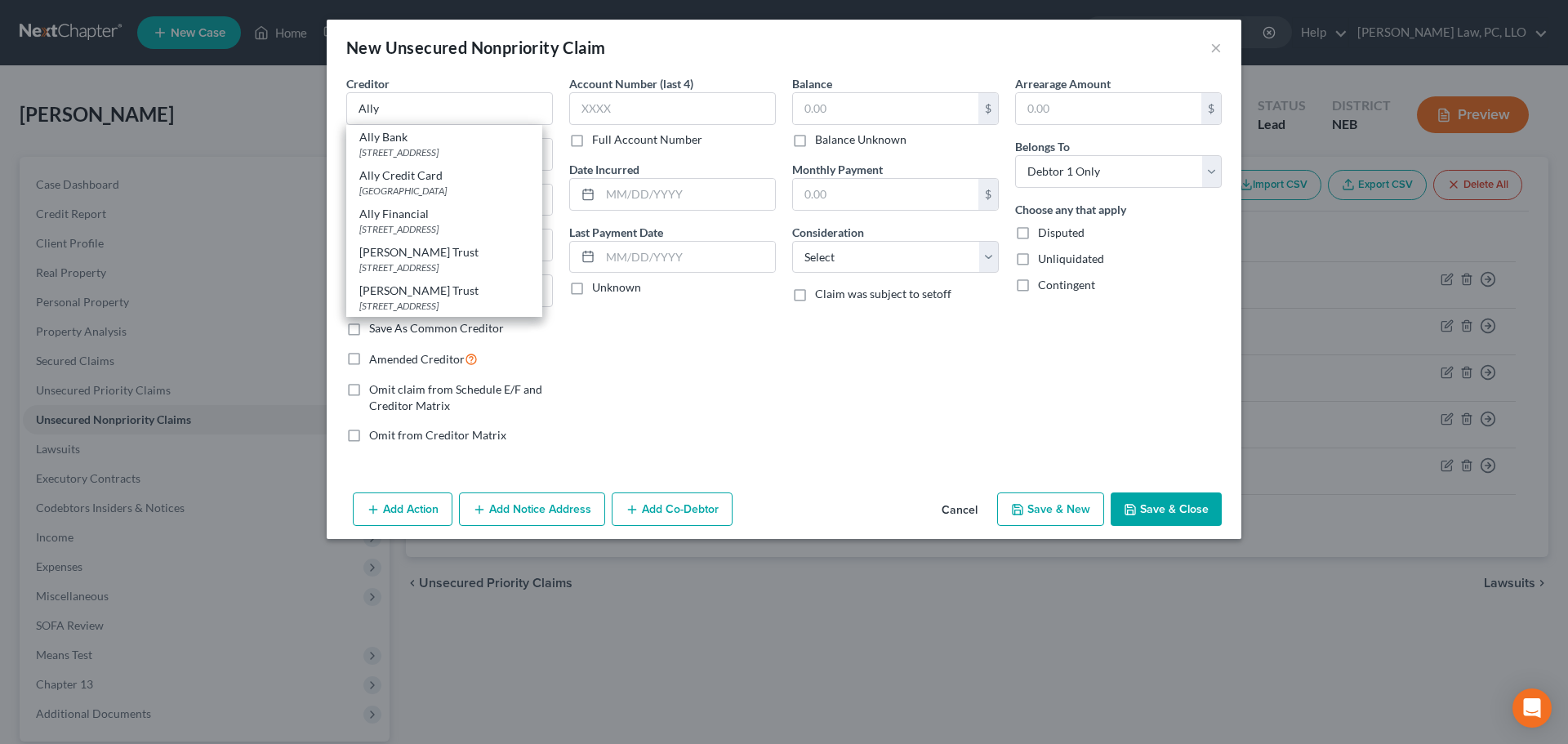
select select "45"
type input "75266"
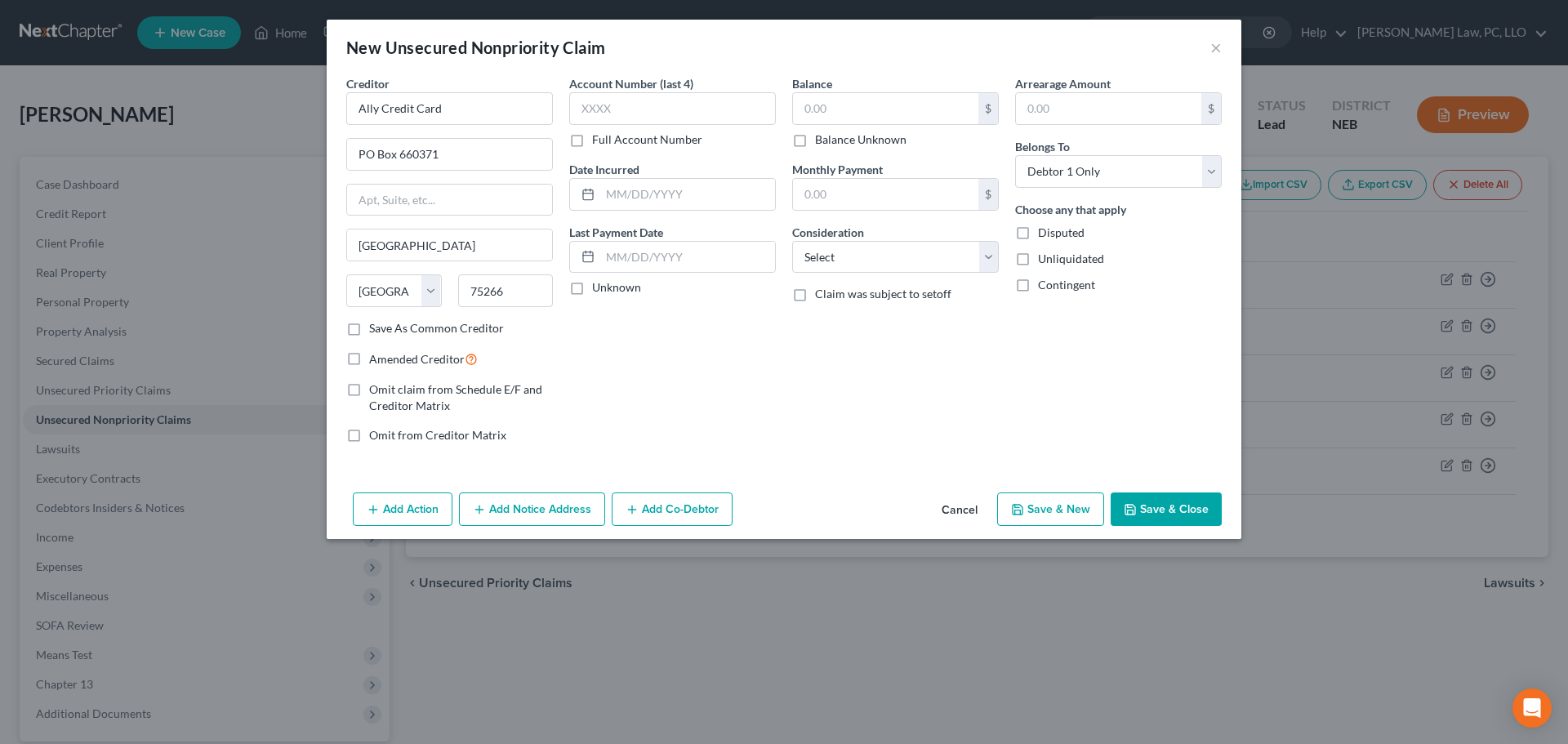
click at [849, 142] on label "Balance Unknown" at bounding box center [860, 140] width 92 height 16
click at [832, 142] on input "Balance Unknown" at bounding box center [826, 137] width 11 height 11
checkbox input "true"
type input "0.00"
click at [1030, 504] on button "Save & New" at bounding box center [1050, 509] width 107 height 34
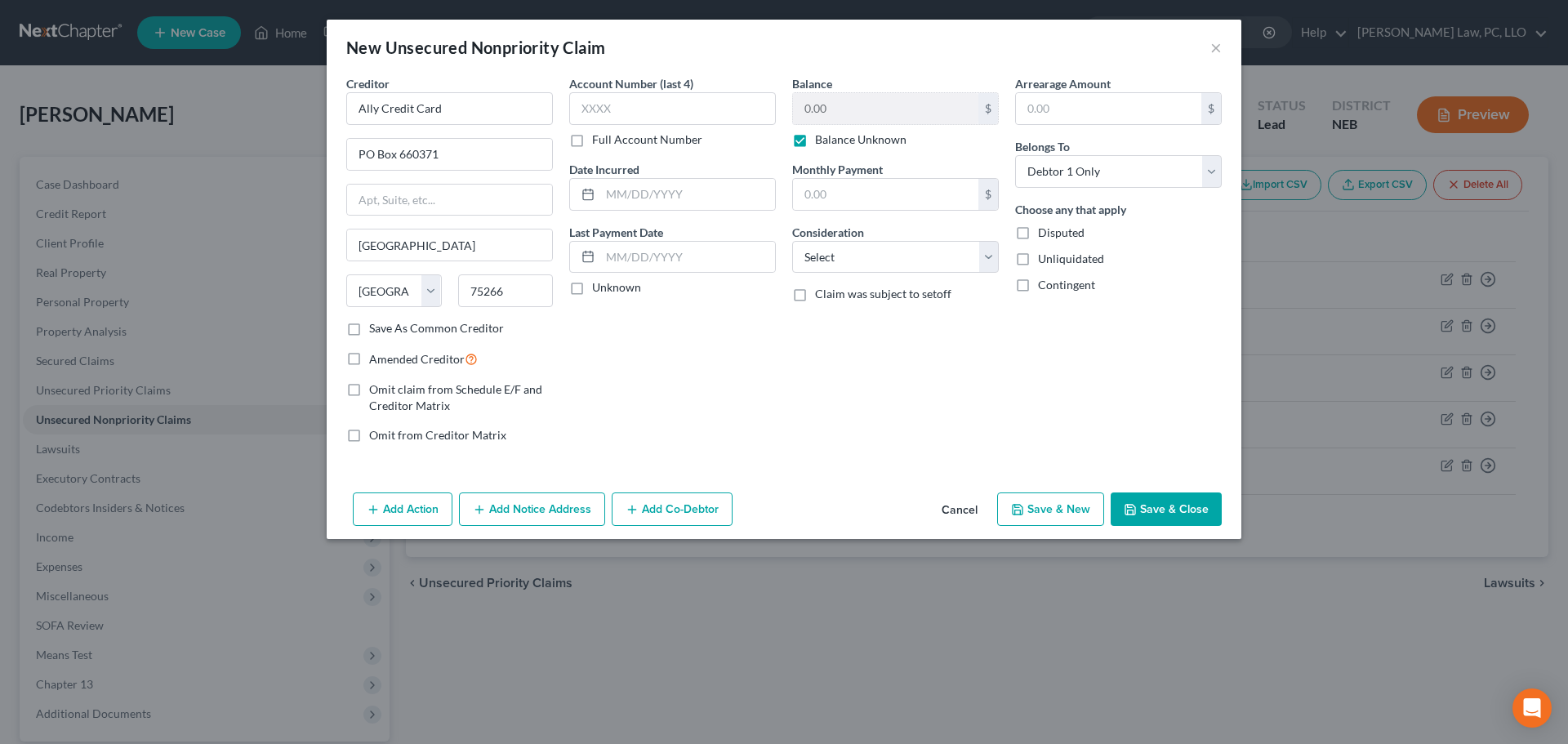
select select "0"
type input "0.00"
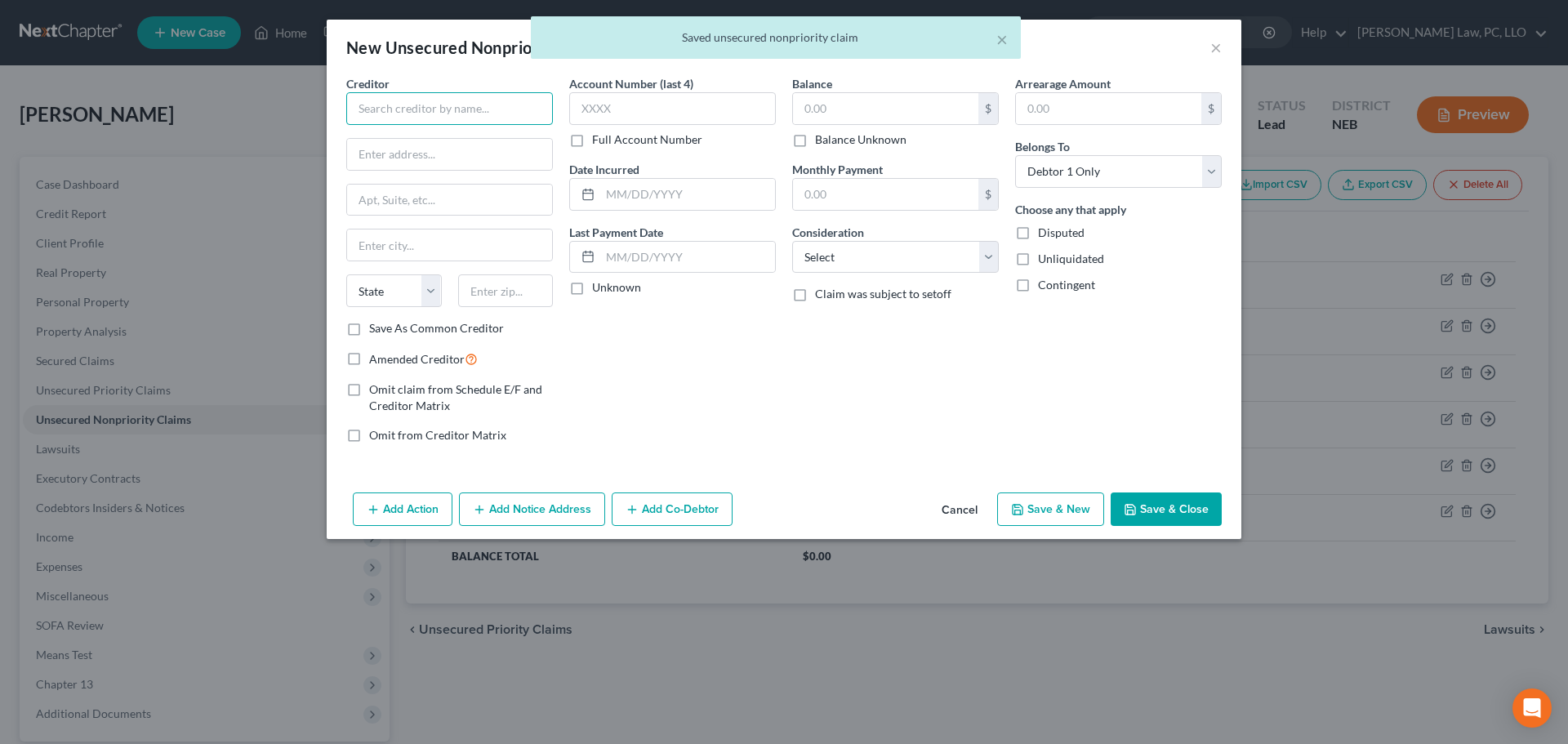
click at [467, 115] on input "text" at bounding box center [449, 108] width 207 height 33
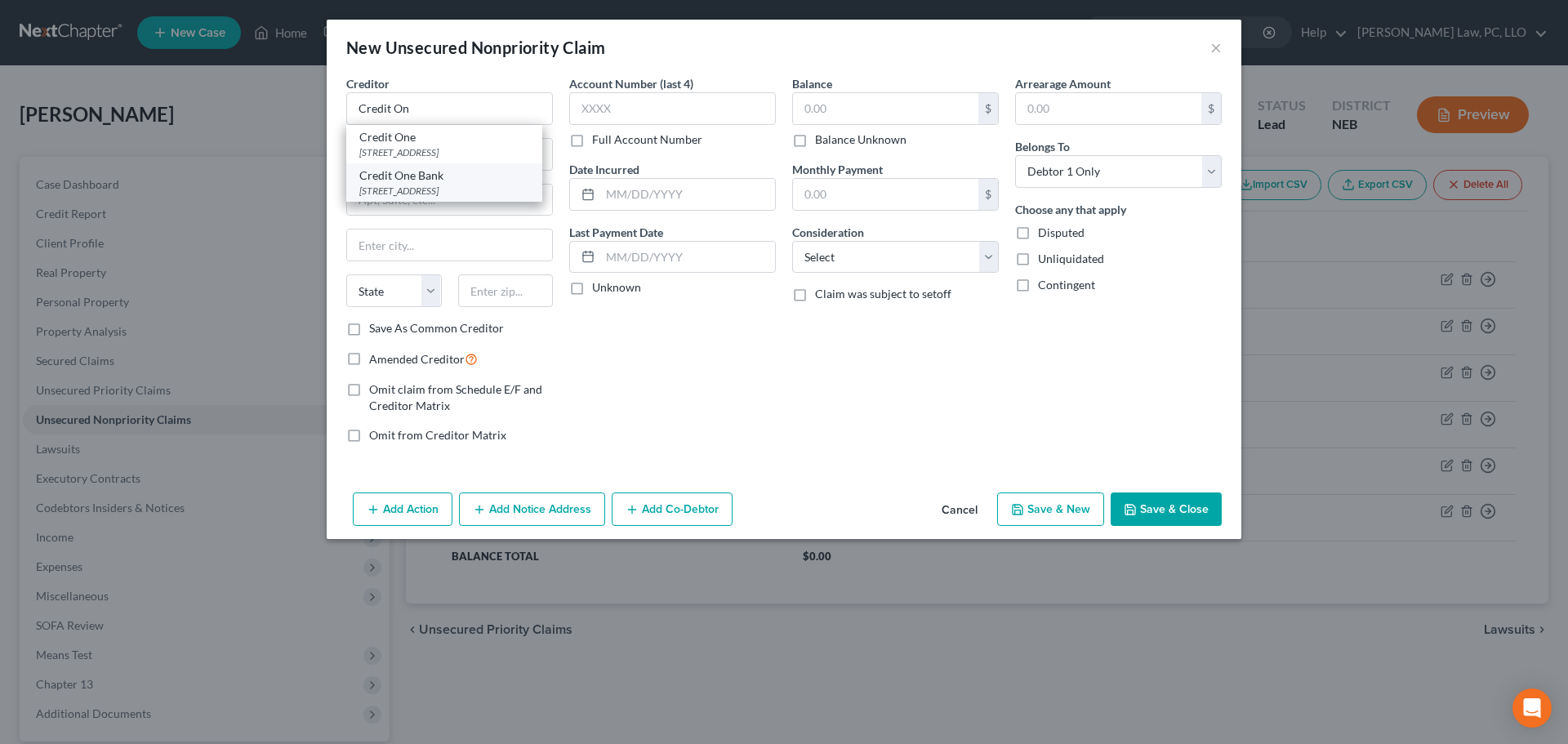
click at [448, 176] on div "Credit One Bank" at bounding box center [444, 176] width 170 height 16
type input "Credit One Bank"
type input "PO Box 98875"
type input "[GEOGRAPHIC_DATA]"
select select "31"
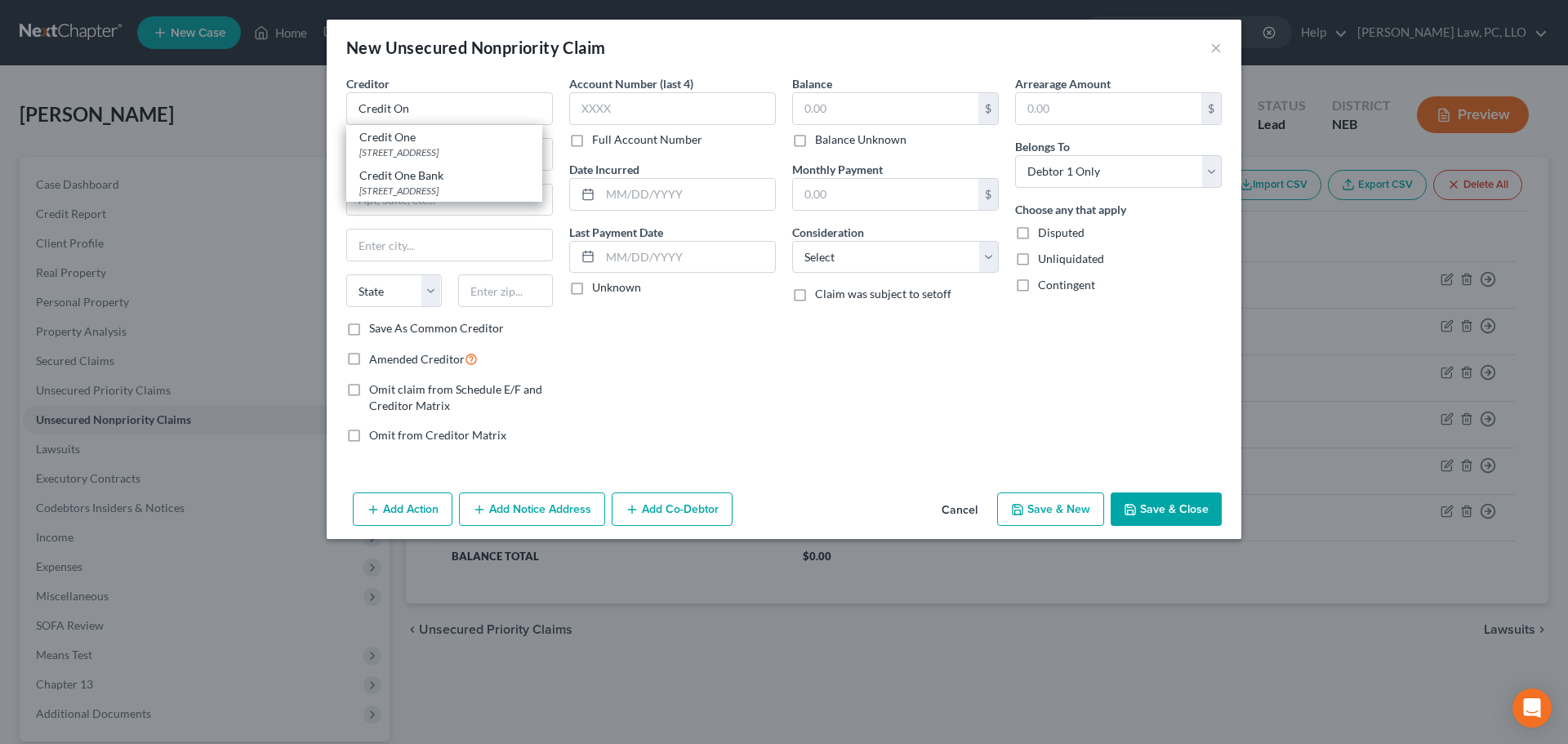
type input "89193"
click at [833, 134] on label "Balance Unknown" at bounding box center [860, 140] width 92 height 16
click at [832, 134] on input "Balance Unknown" at bounding box center [826, 137] width 11 height 11
checkbox input "true"
type input "0.00"
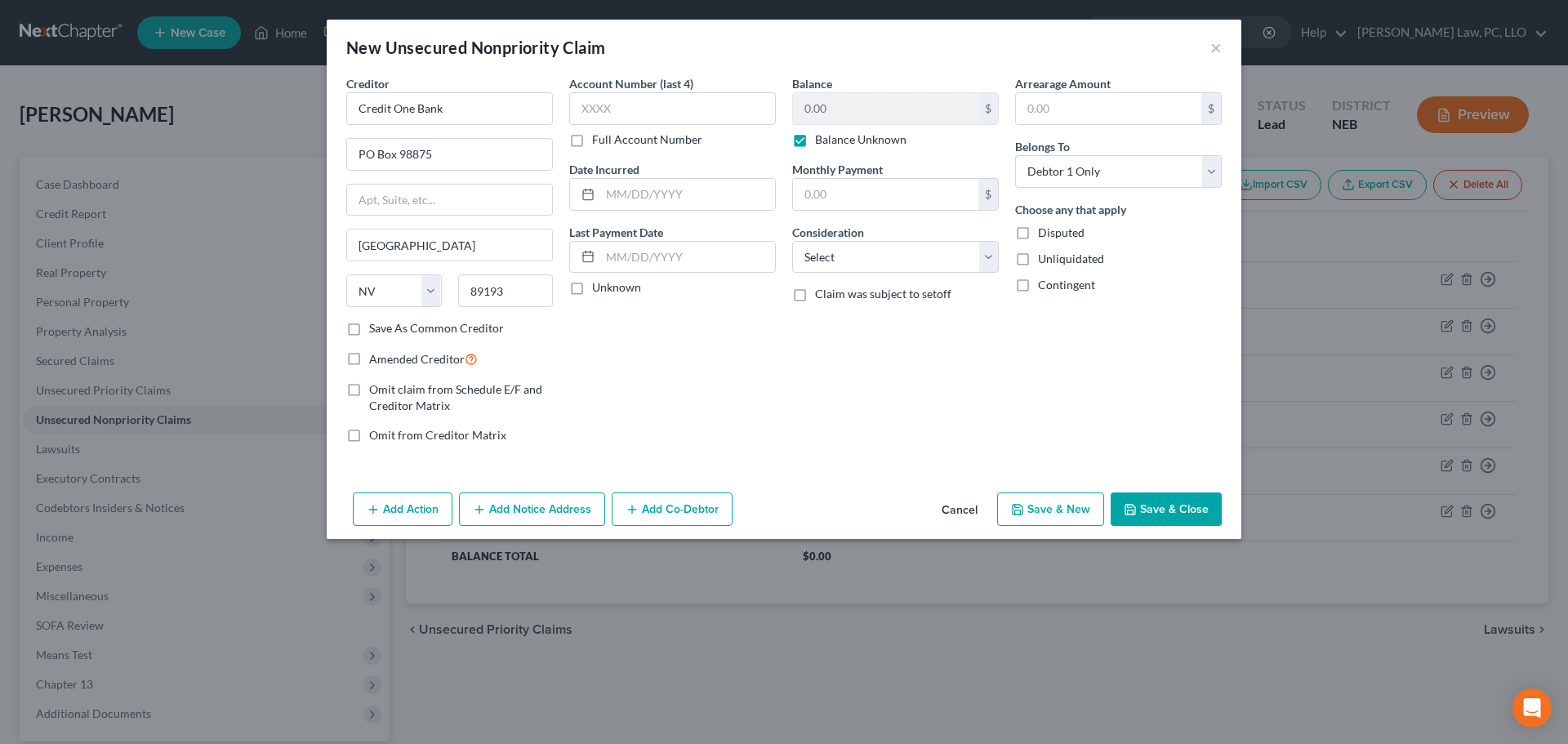
click at [1031, 511] on button "Save & New" at bounding box center [1050, 509] width 107 height 34
select select "0"
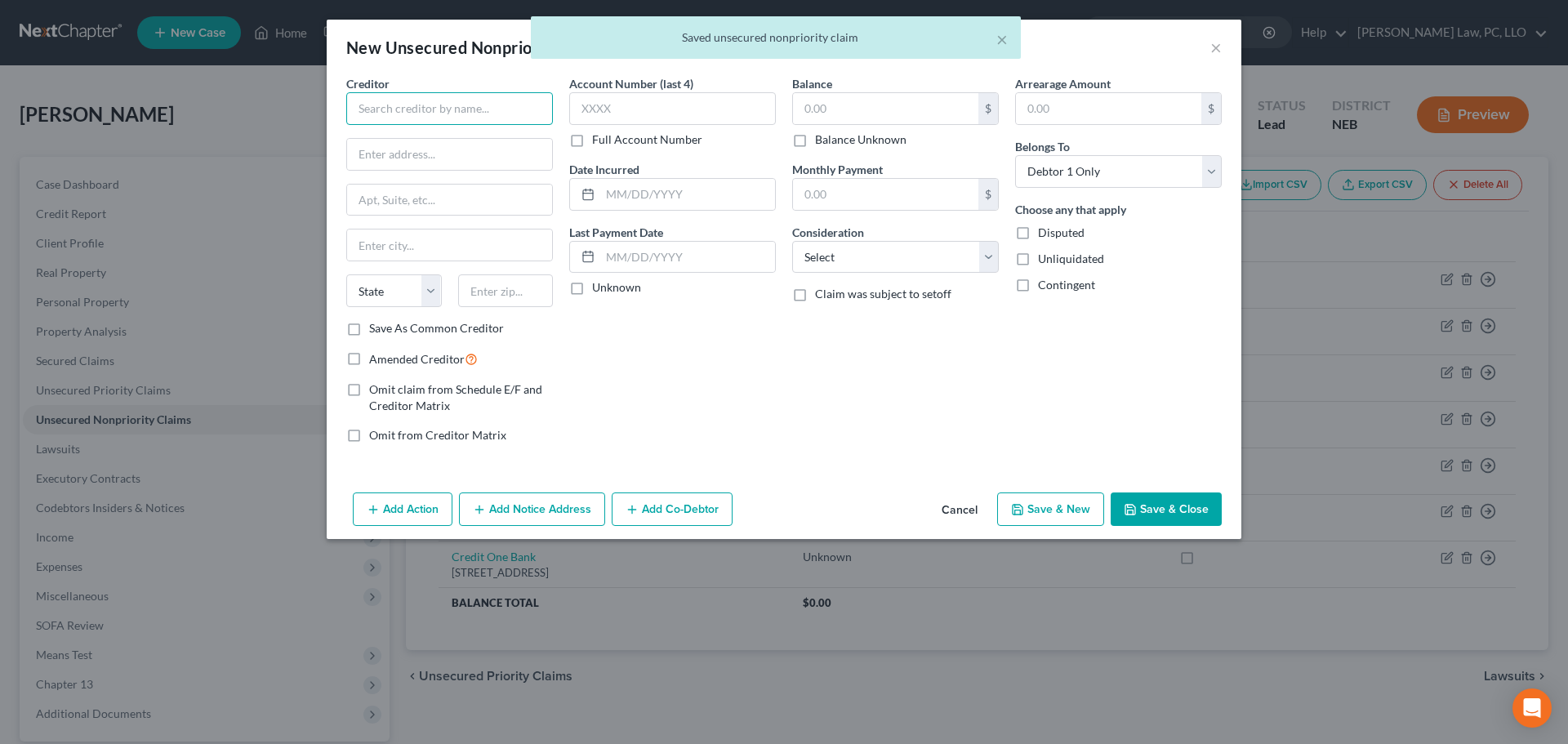
click at [437, 119] on input "text" at bounding box center [449, 108] width 207 height 33
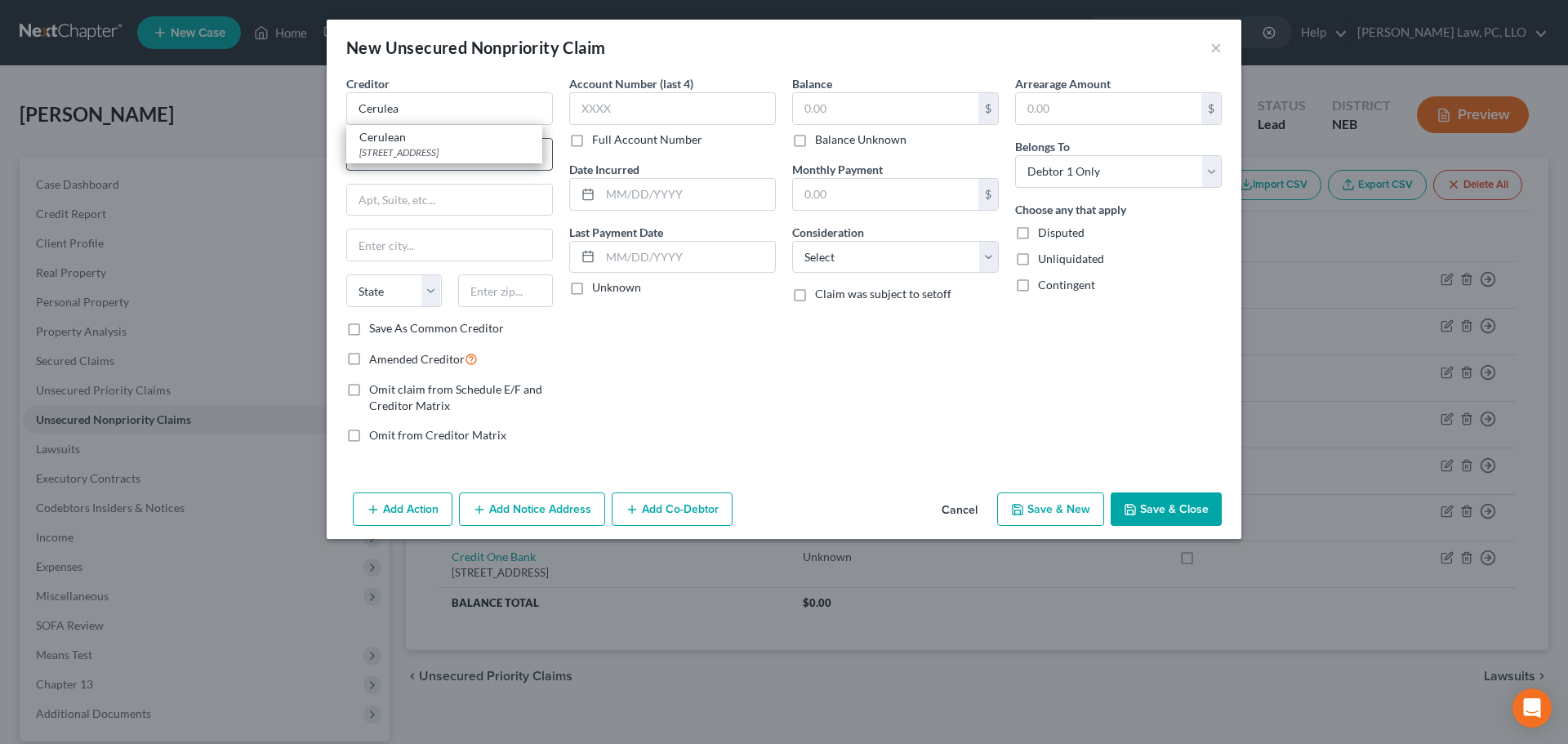
click at [419, 140] on div "Cerulean" at bounding box center [444, 137] width 170 height 16
type input "Cerulean"
click at [814, 145] on label "Balance Unknown" at bounding box center [860, 140] width 92 height 16
click at [821, 142] on input "Balance Unknown" at bounding box center [826, 137] width 11 height 11
click at [1023, 504] on icon "button" at bounding box center [1017, 509] width 13 height 13
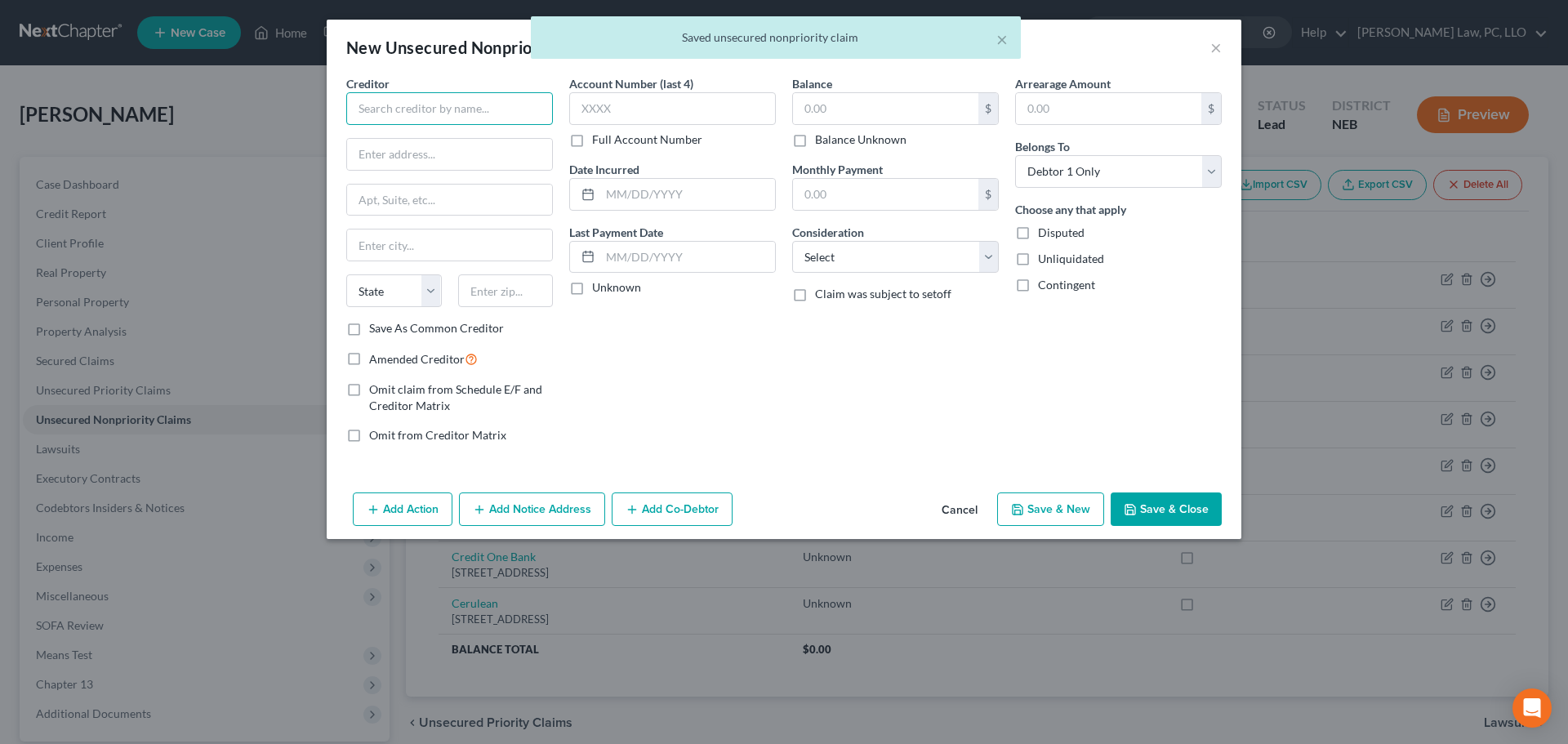
click at [459, 110] on input "text" at bounding box center [449, 108] width 207 height 33
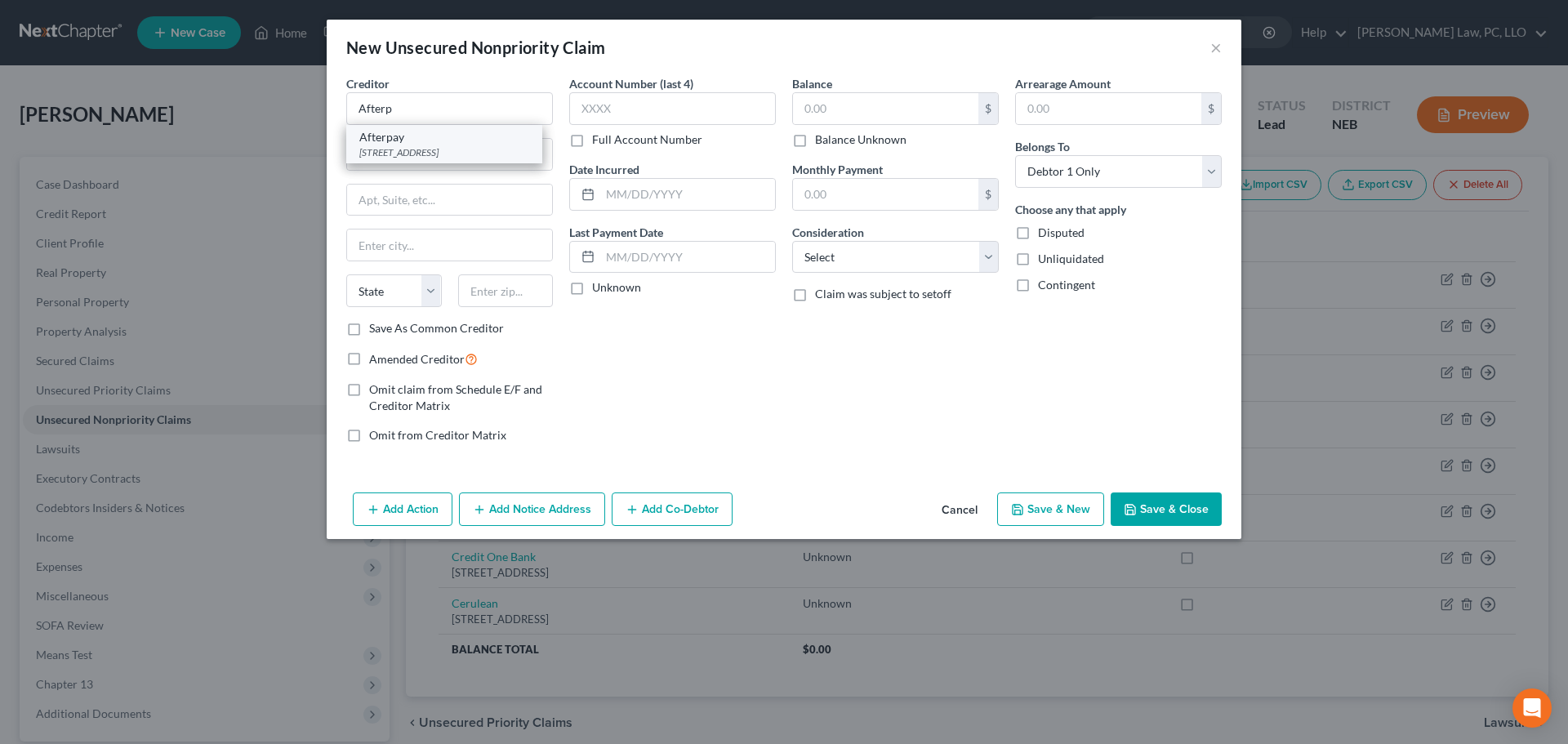
click at [442, 160] on div "[STREET_ADDRESS]" at bounding box center [444, 153] width 170 height 14
click at [830, 142] on label "Balance Unknown" at bounding box center [860, 140] width 92 height 16
click at [830, 142] on input "Balance Unknown" at bounding box center [826, 137] width 11 height 11
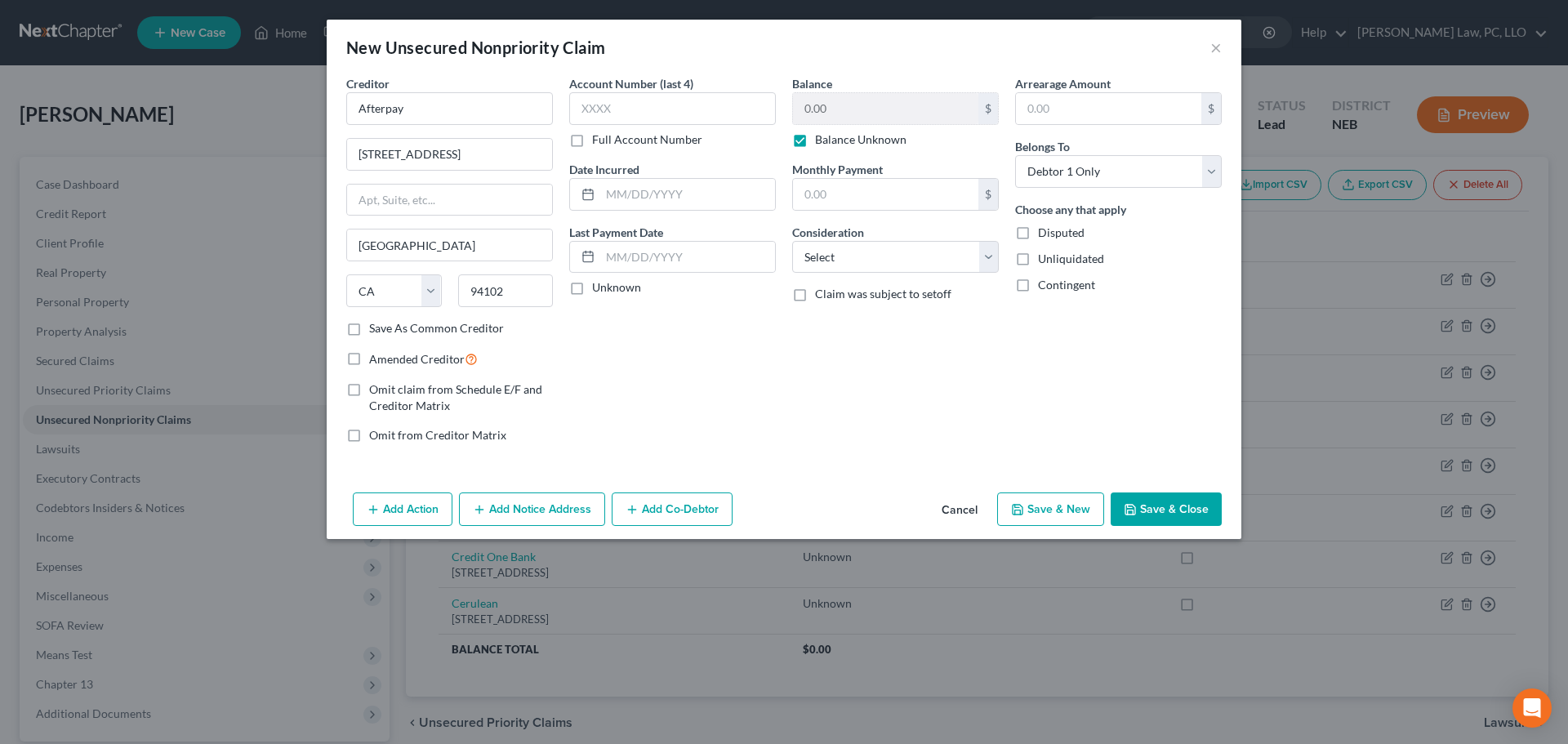
click at [1066, 510] on button "Save & New" at bounding box center [1050, 509] width 107 height 34
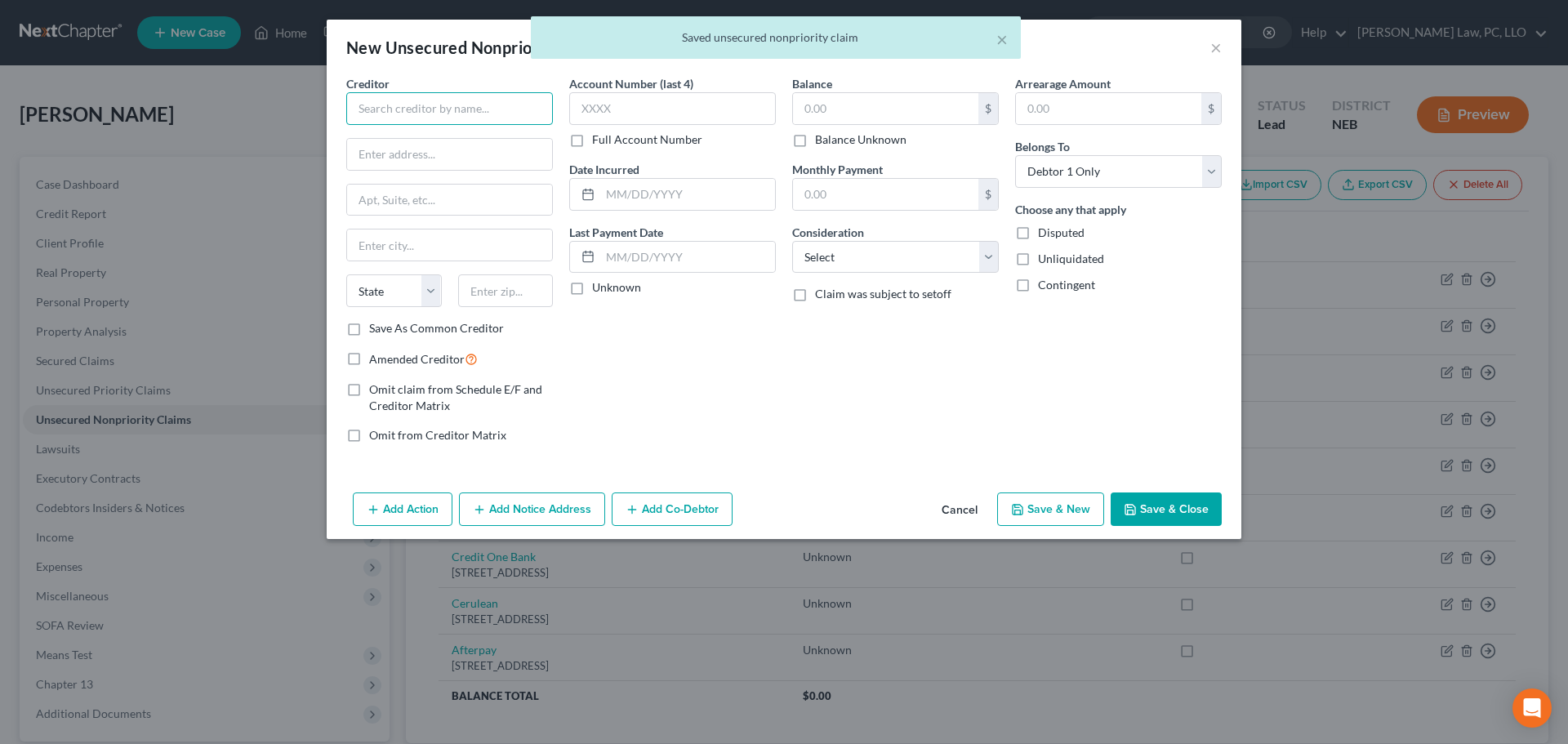
click at [473, 111] on input "text" at bounding box center [449, 108] width 207 height 33
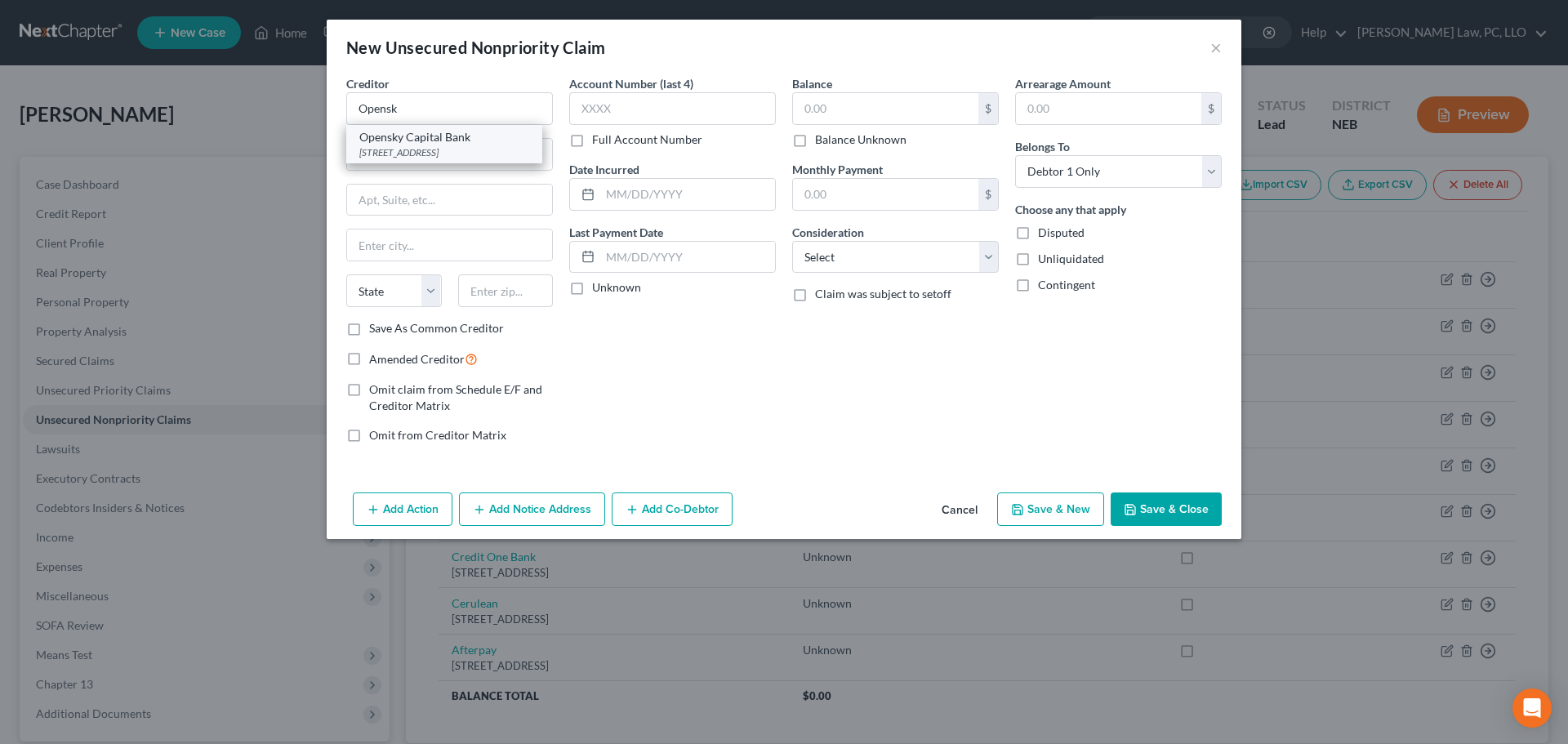
click at [441, 143] on div "Opensky Capital Bank" at bounding box center [444, 137] width 170 height 16
click at [880, 146] on label "Balance Unknown" at bounding box center [860, 140] width 92 height 16
click at [832, 142] on input "Balance Unknown" at bounding box center [826, 137] width 11 height 11
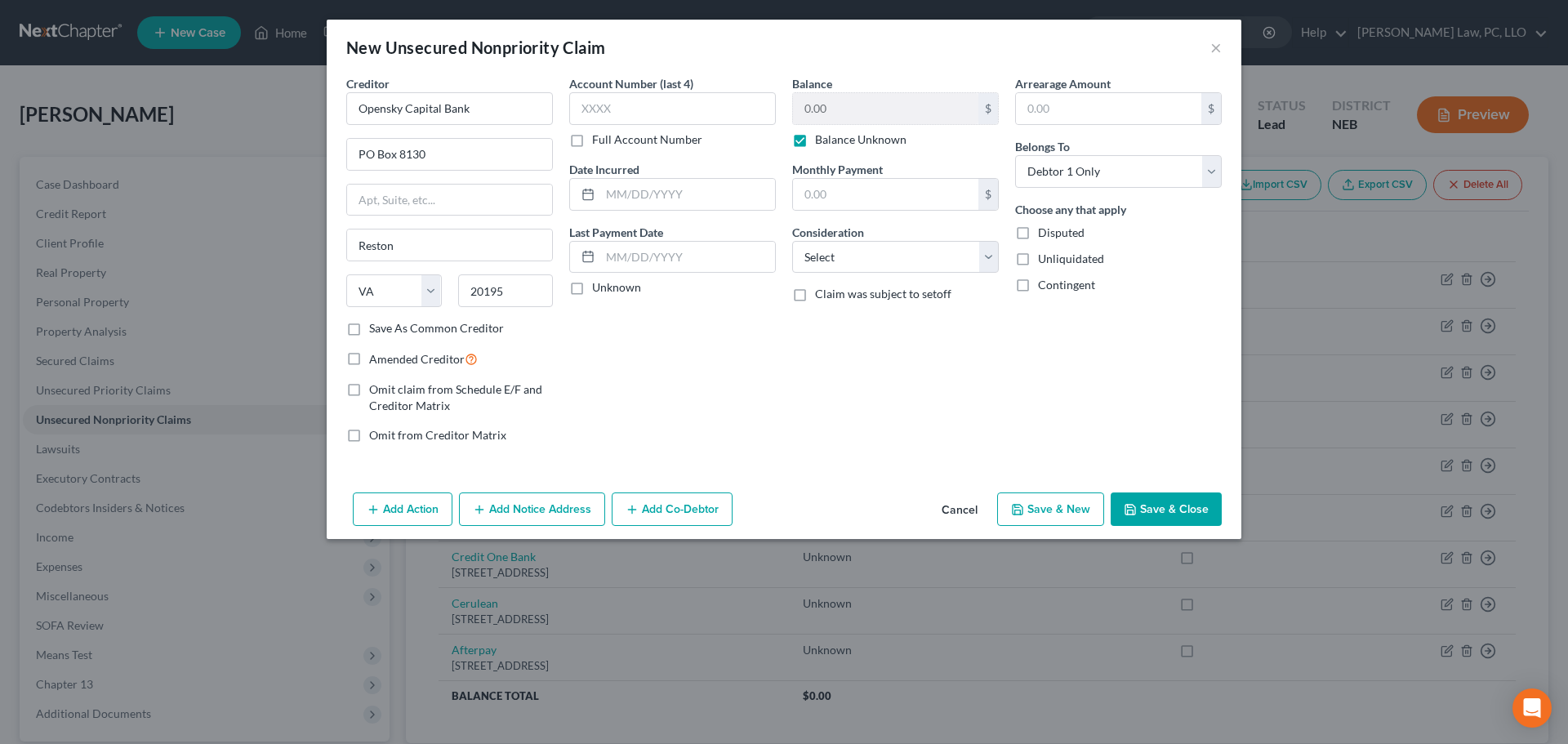
click at [1021, 509] on polyline "button" at bounding box center [1018, 511] width 6 height 4
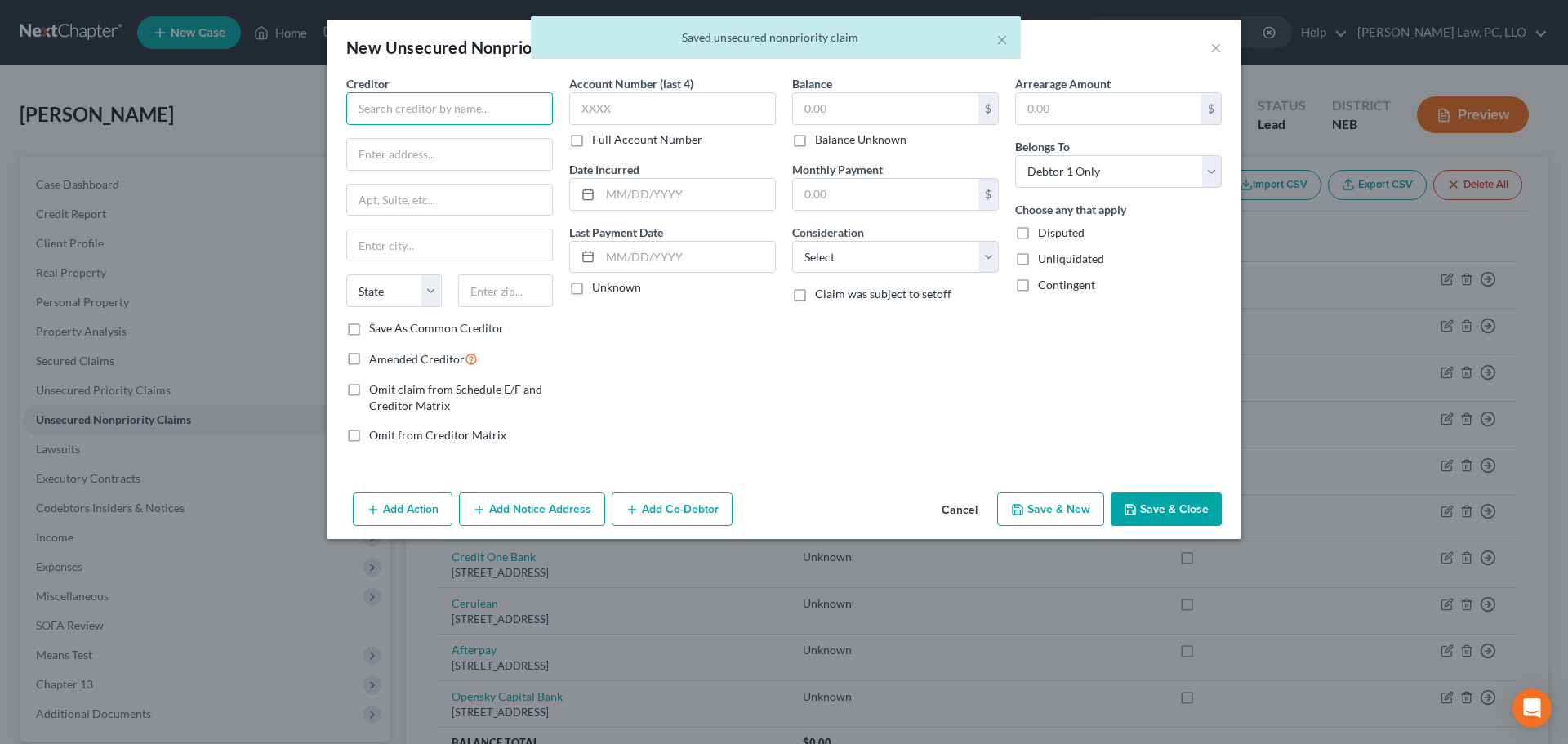
click at [478, 102] on input "text" at bounding box center [449, 108] width 207 height 33
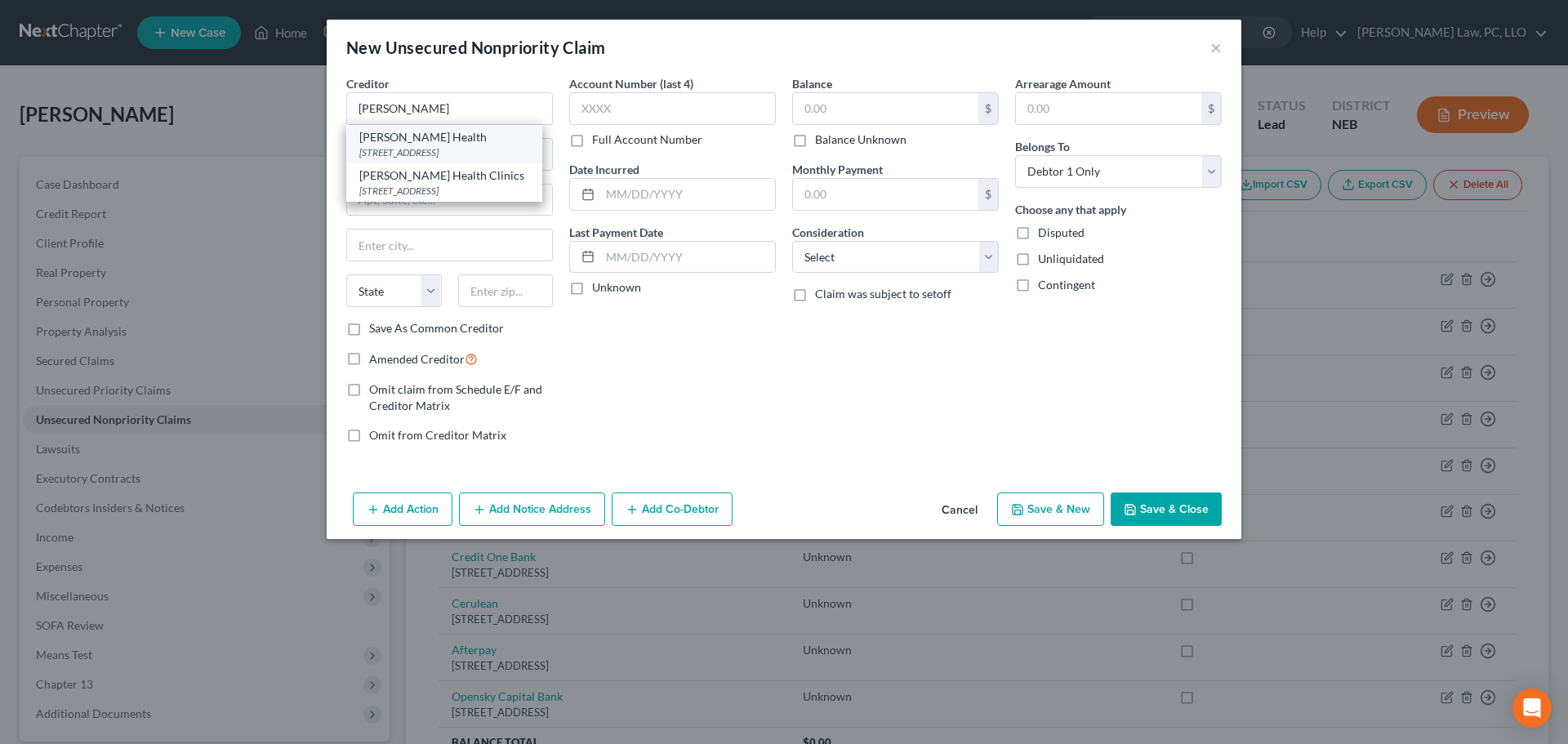
click at [467, 143] on div "[PERSON_NAME] Health" at bounding box center [444, 137] width 170 height 16
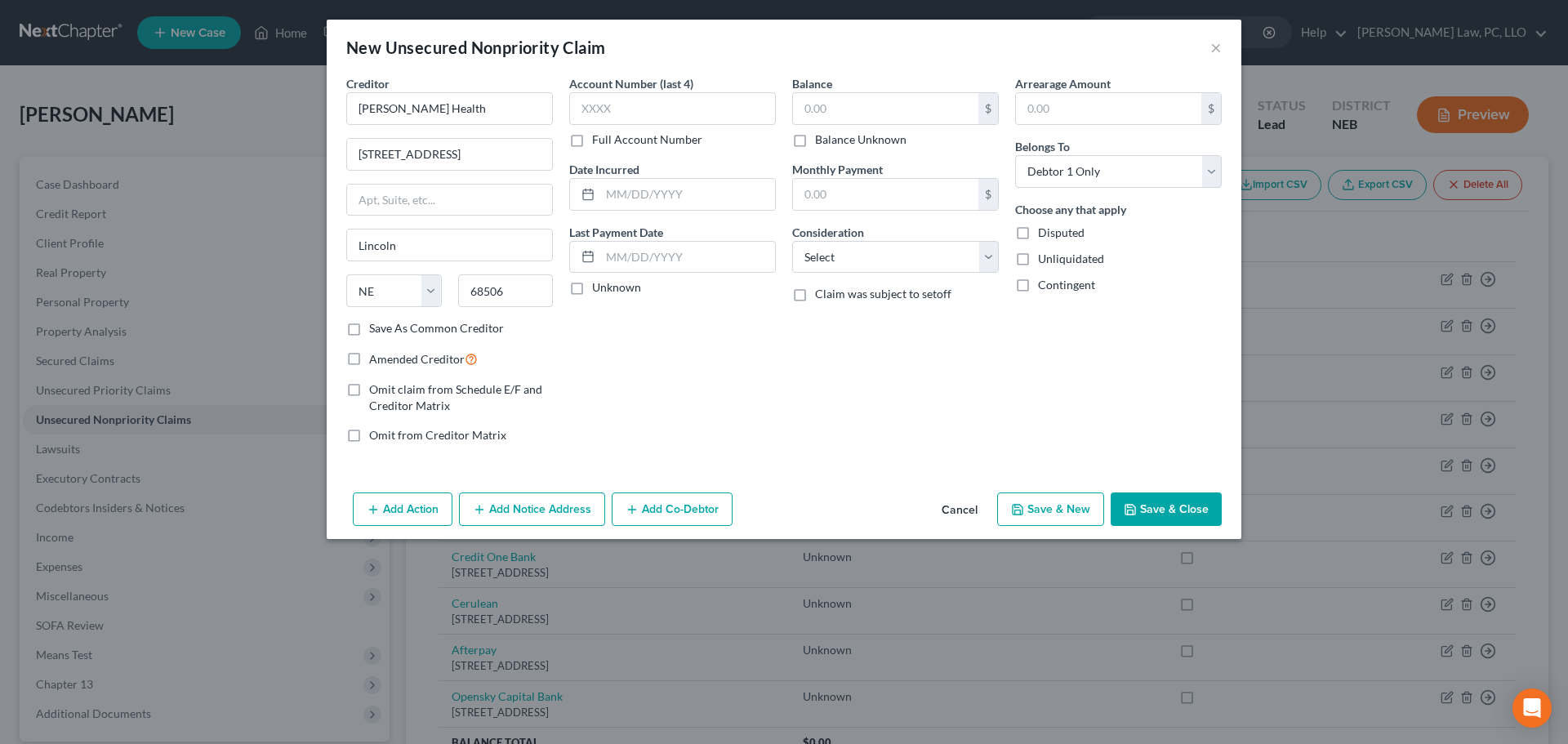
click at [868, 140] on label "Balance Unknown" at bounding box center [860, 140] width 92 height 16
click at [832, 140] on input "Balance Unknown" at bounding box center [826, 137] width 11 height 11
click at [1030, 503] on button "Save & New" at bounding box center [1050, 509] width 107 height 34
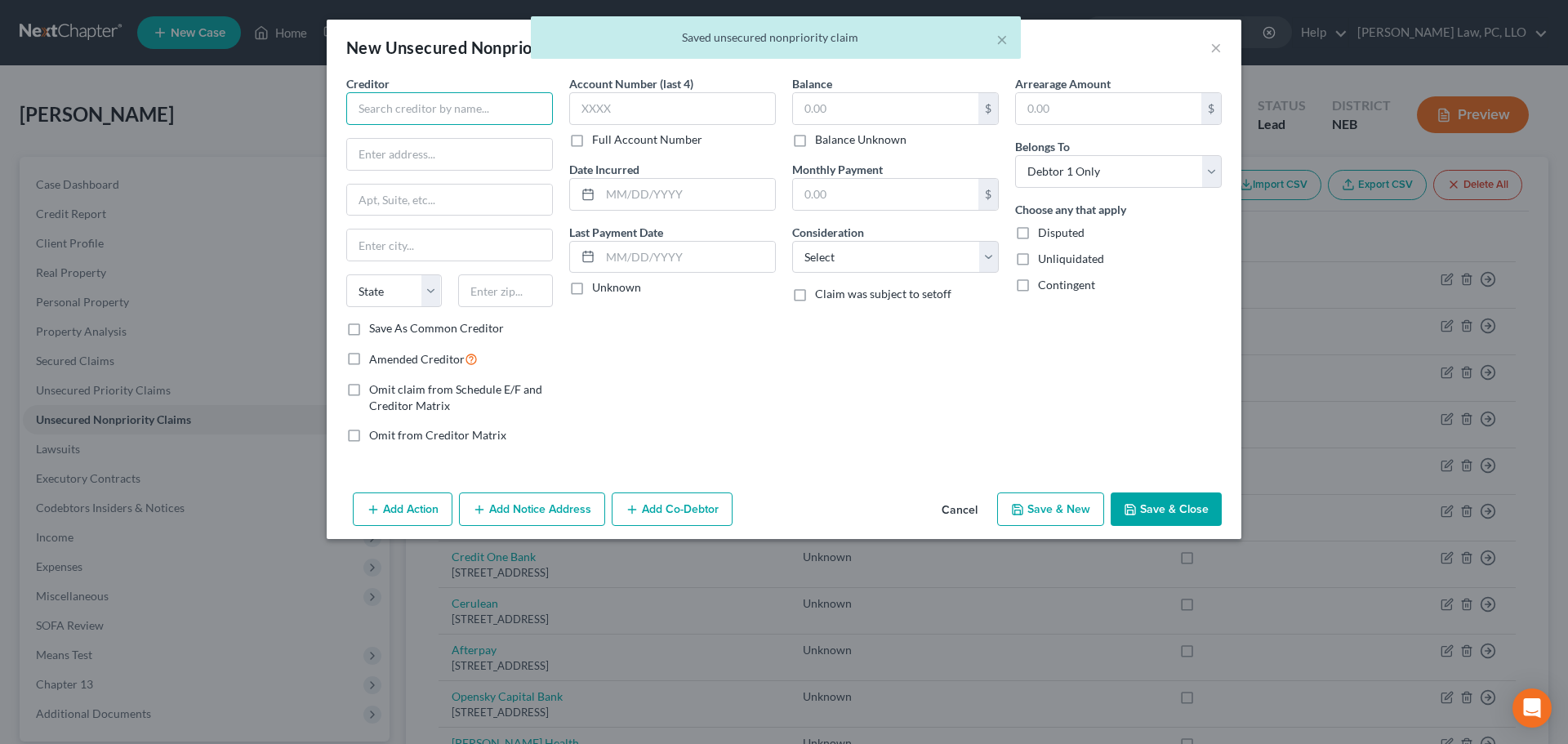
click at [468, 119] on input "text" at bounding box center [449, 108] width 207 height 33
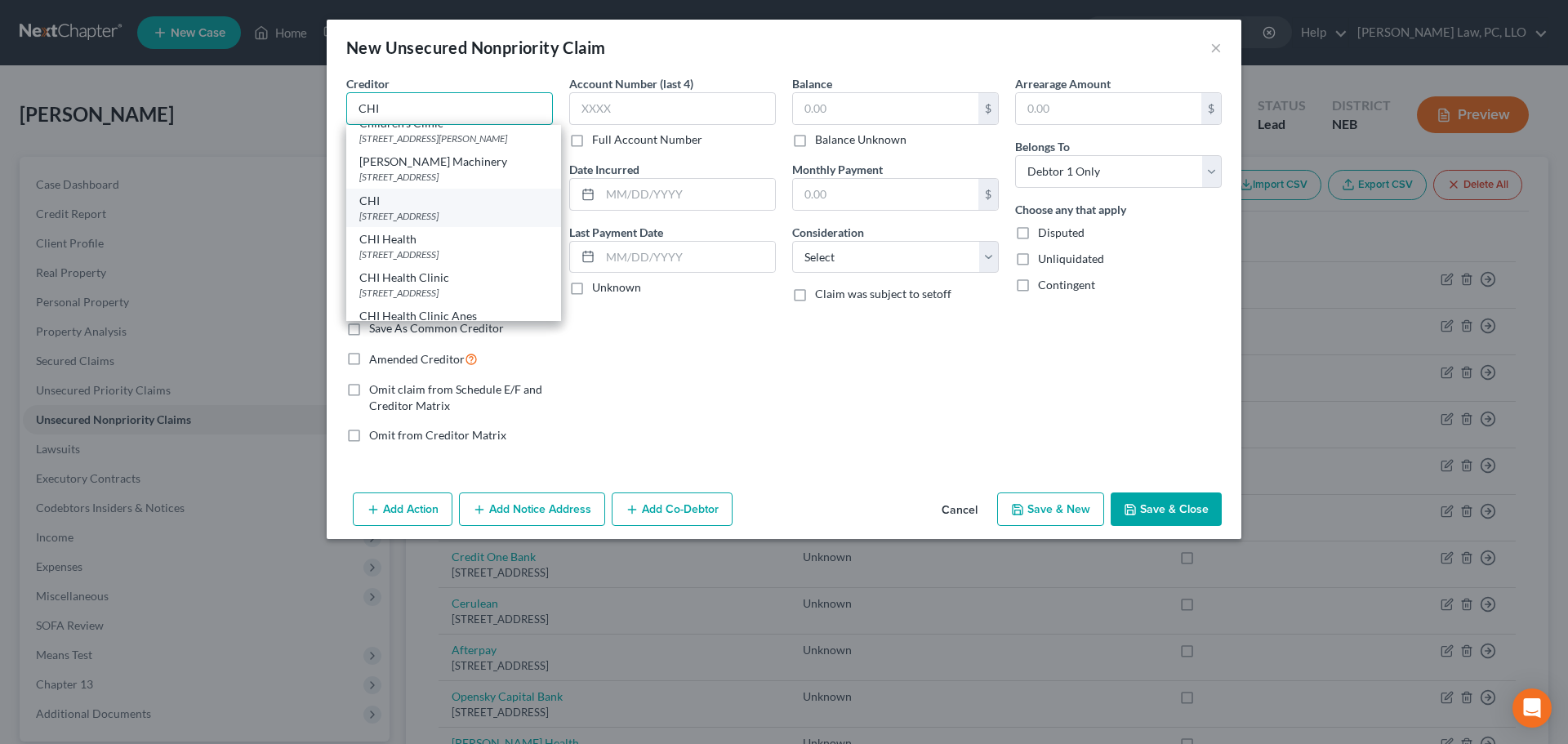
scroll to position [245, 0]
click at [459, 219] on div "CHI Health" at bounding box center [453, 211] width 189 height 16
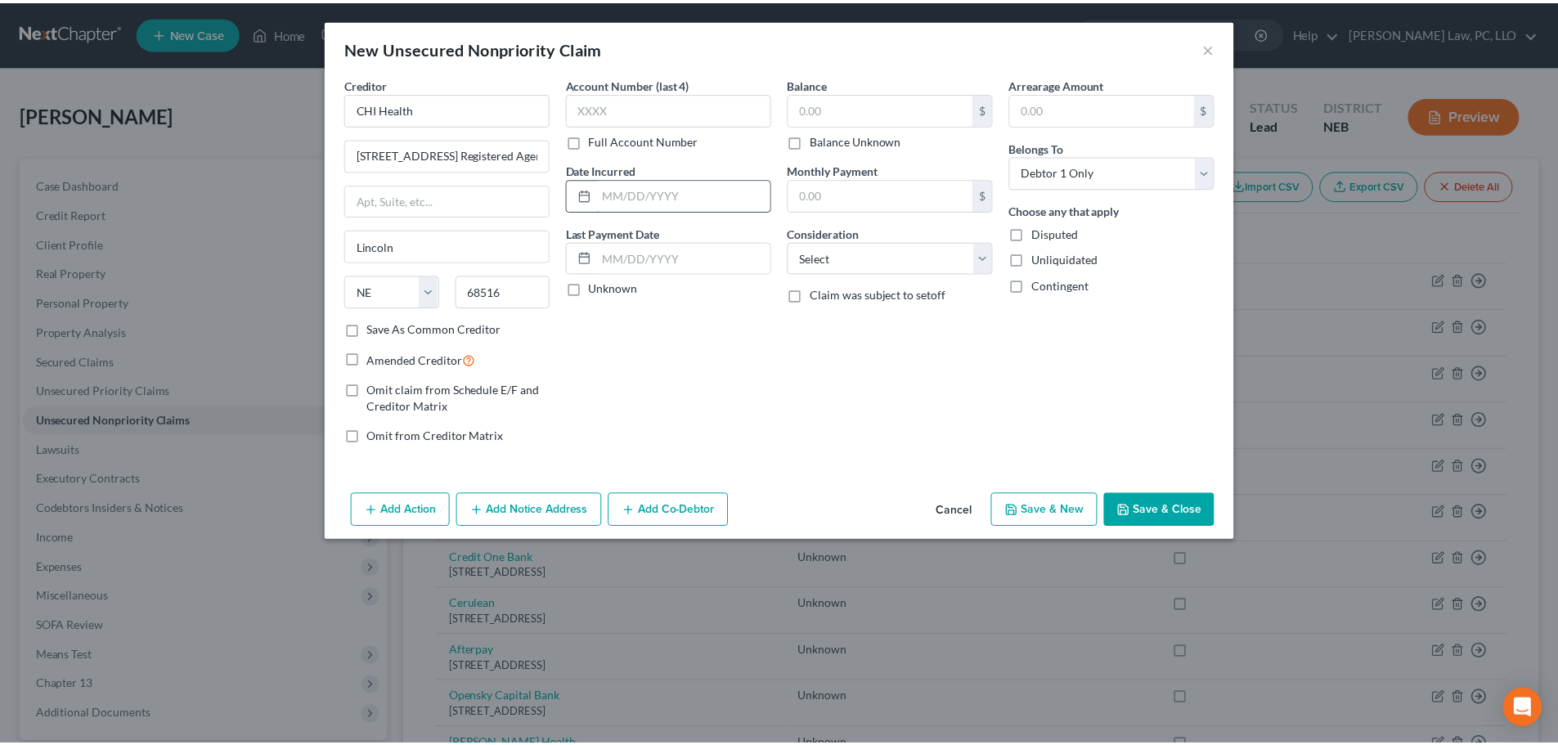
scroll to position [0, 0]
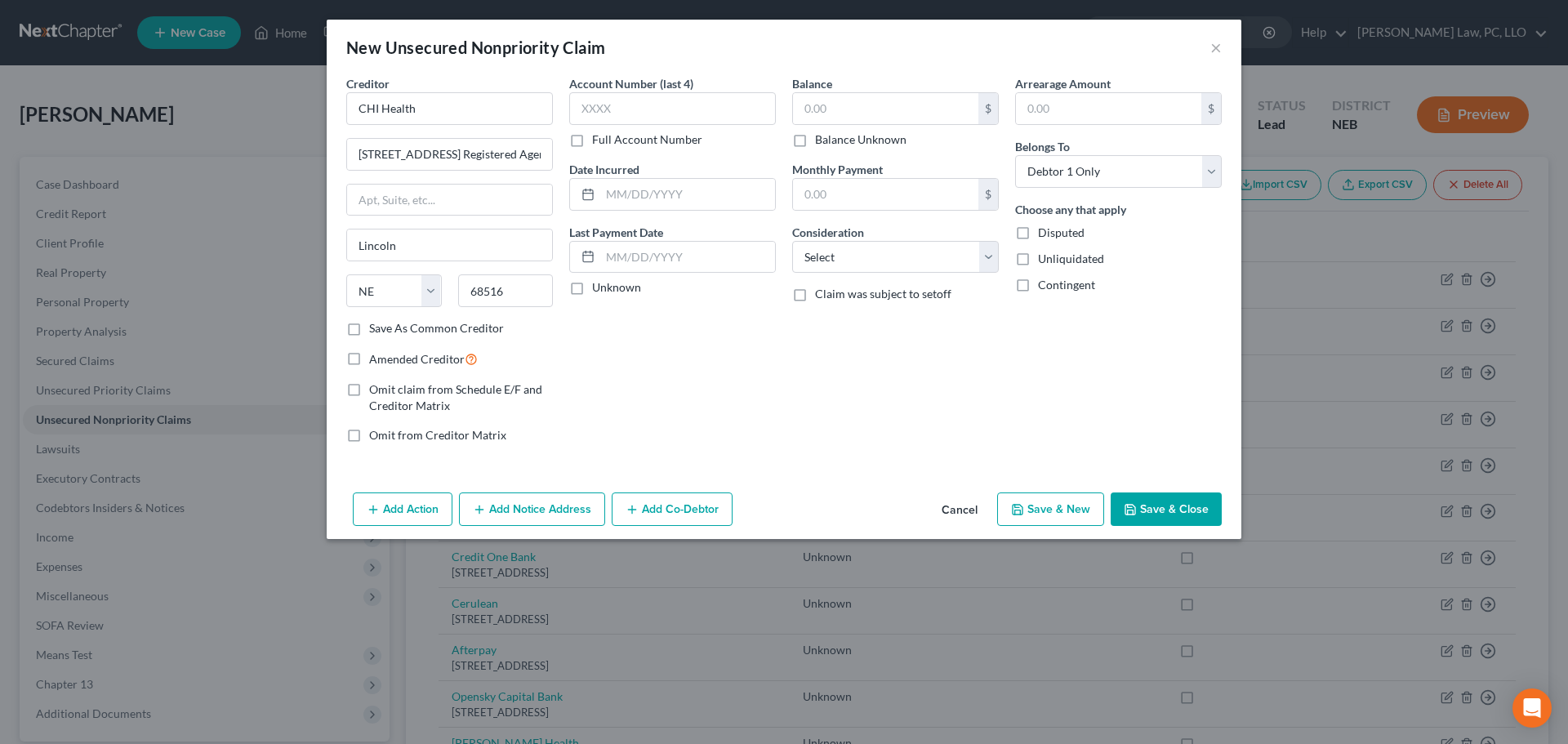
click at [836, 135] on label "Balance Unknown" at bounding box center [860, 140] width 92 height 16
click at [832, 135] on input "Balance Unknown" at bounding box center [826, 137] width 11 height 11
click at [1059, 518] on button "Save & New" at bounding box center [1050, 509] width 107 height 34
click at [416, 110] on input "text" at bounding box center [449, 108] width 207 height 33
click at [432, 146] on div "[STREET_ADDRESS]" at bounding box center [444, 153] width 170 height 14
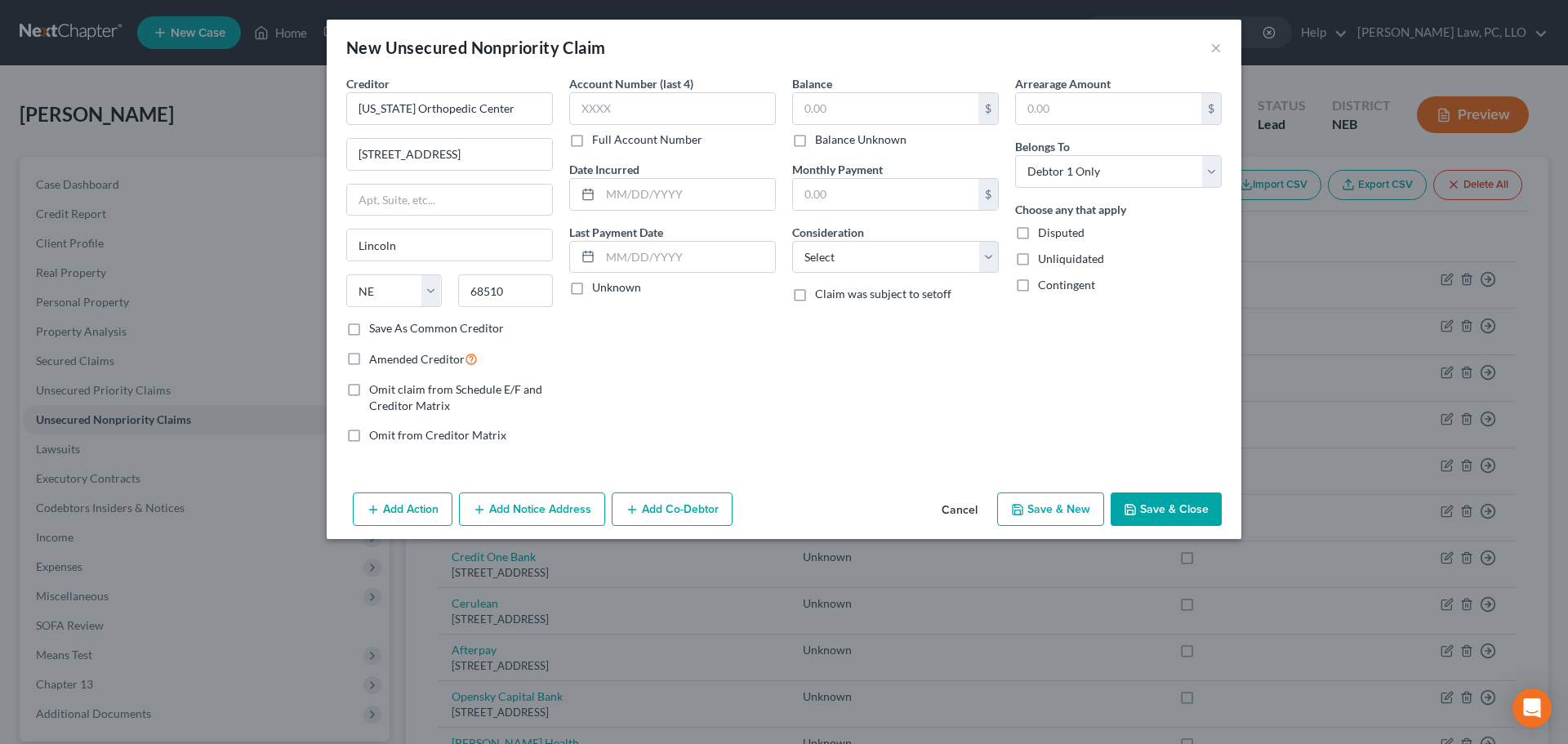
click at [814, 142] on label "Balance Unknown" at bounding box center [860, 140] width 92 height 16
click at [821, 142] on input "Balance Unknown" at bounding box center [826, 137] width 11 height 11
click at [1036, 500] on button "Save & New" at bounding box center [1050, 509] width 107 height 34
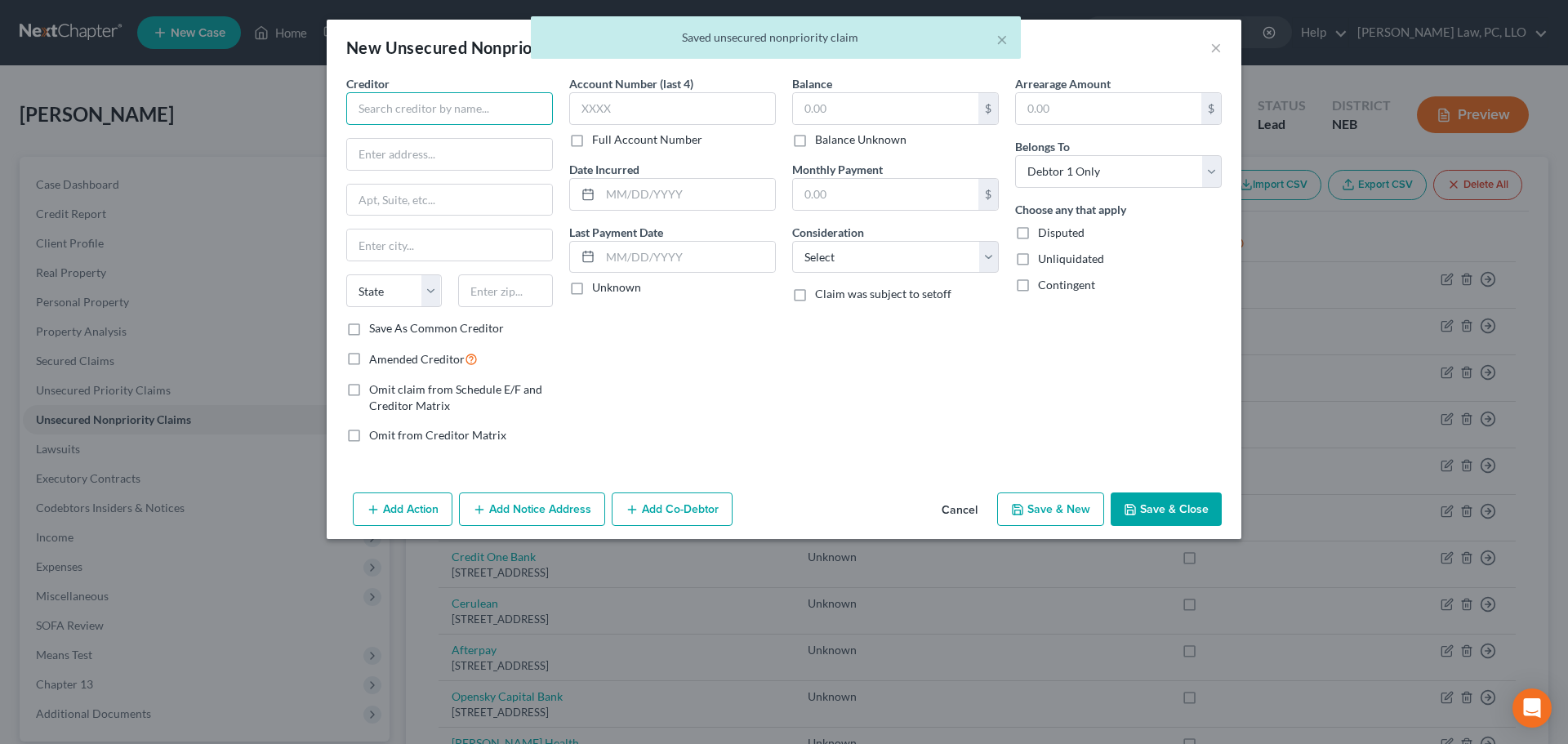
click at [401, 112] on input "text" at bounding box center [449, 108] width 207 height 33
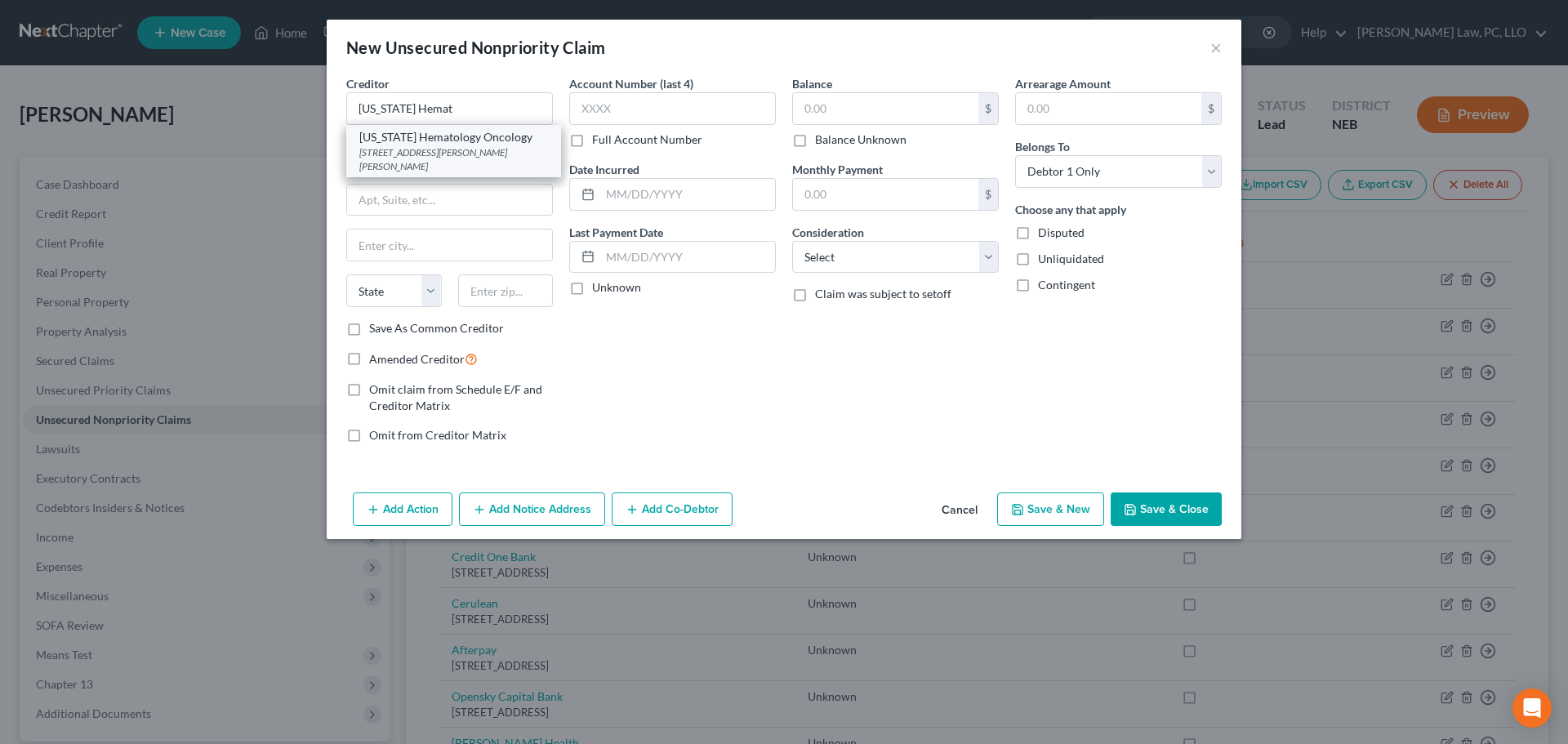
click at [456, 136] on div "[US_STATE] Hematology Oncology" at bounding box center [453, 137] width 189 height 16
click at [814, 139] on label "Balance Unknown" at bounding box center [860, 140] width 92 height 16
click at [821, 139] on input "Balance Unknown" at bounding box center [826, 137] width 11 height 11
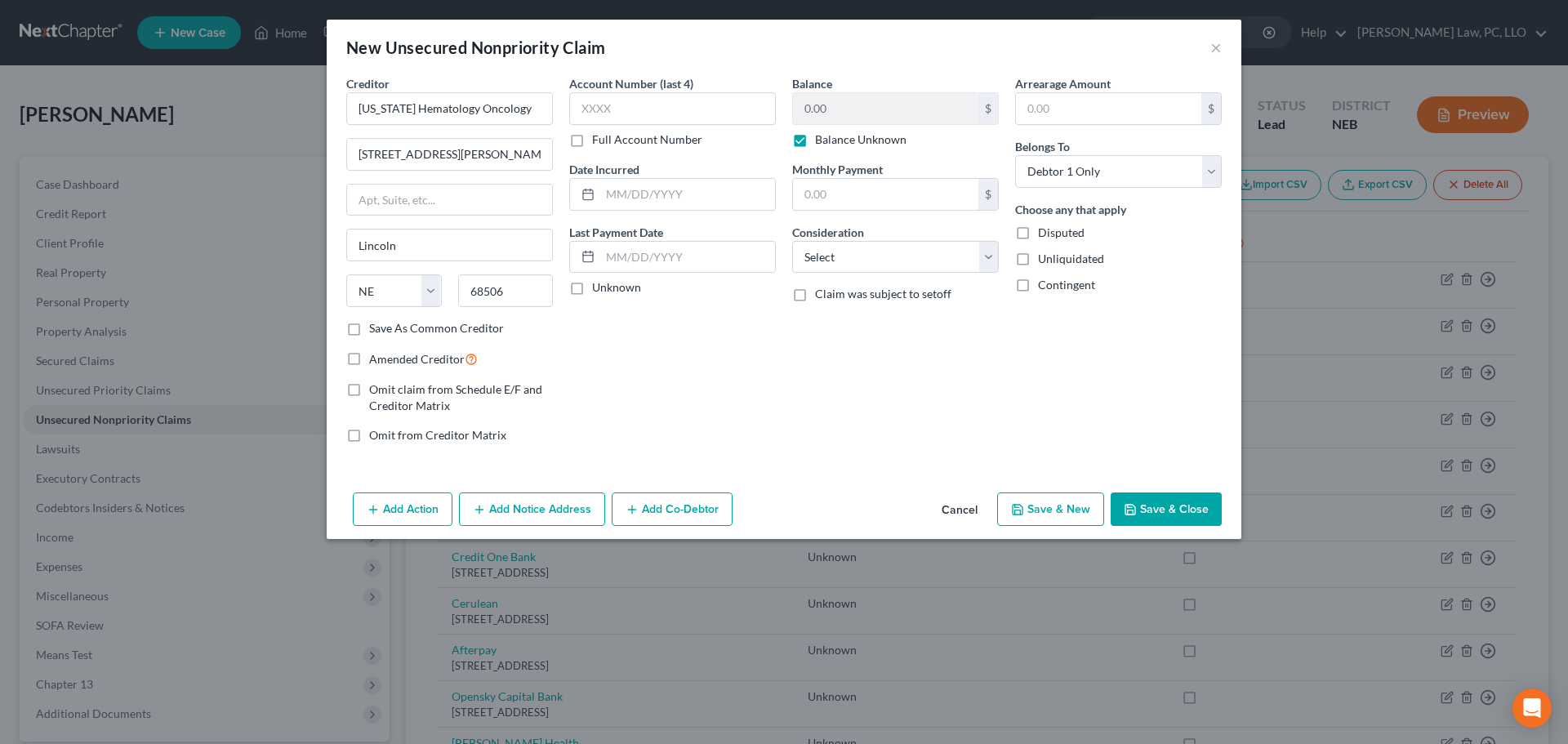
click at [1050, 514] on button "Save & New" at bounding box center [1050, 509] width 107 height 34
click at [405, 119] on input "text" at bounding box center [449, 108] width 207 height 33
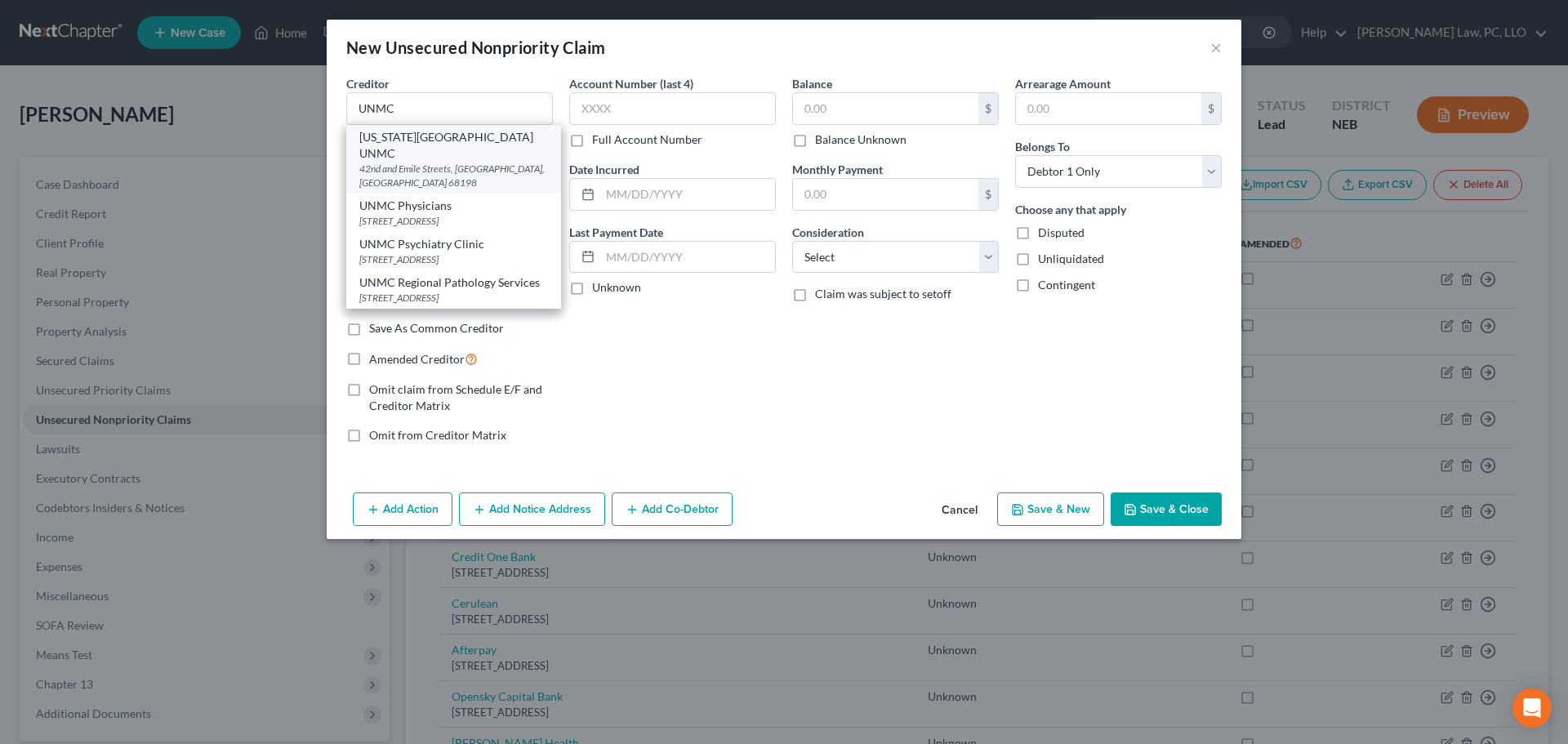
click at [479, 162] on div "42nd and Emile Streets, [GEOGRAPHIC_DATA], [GEOGRAPHIC_DATA] 68198" at bounding box center [453, 176] width 189 height 28
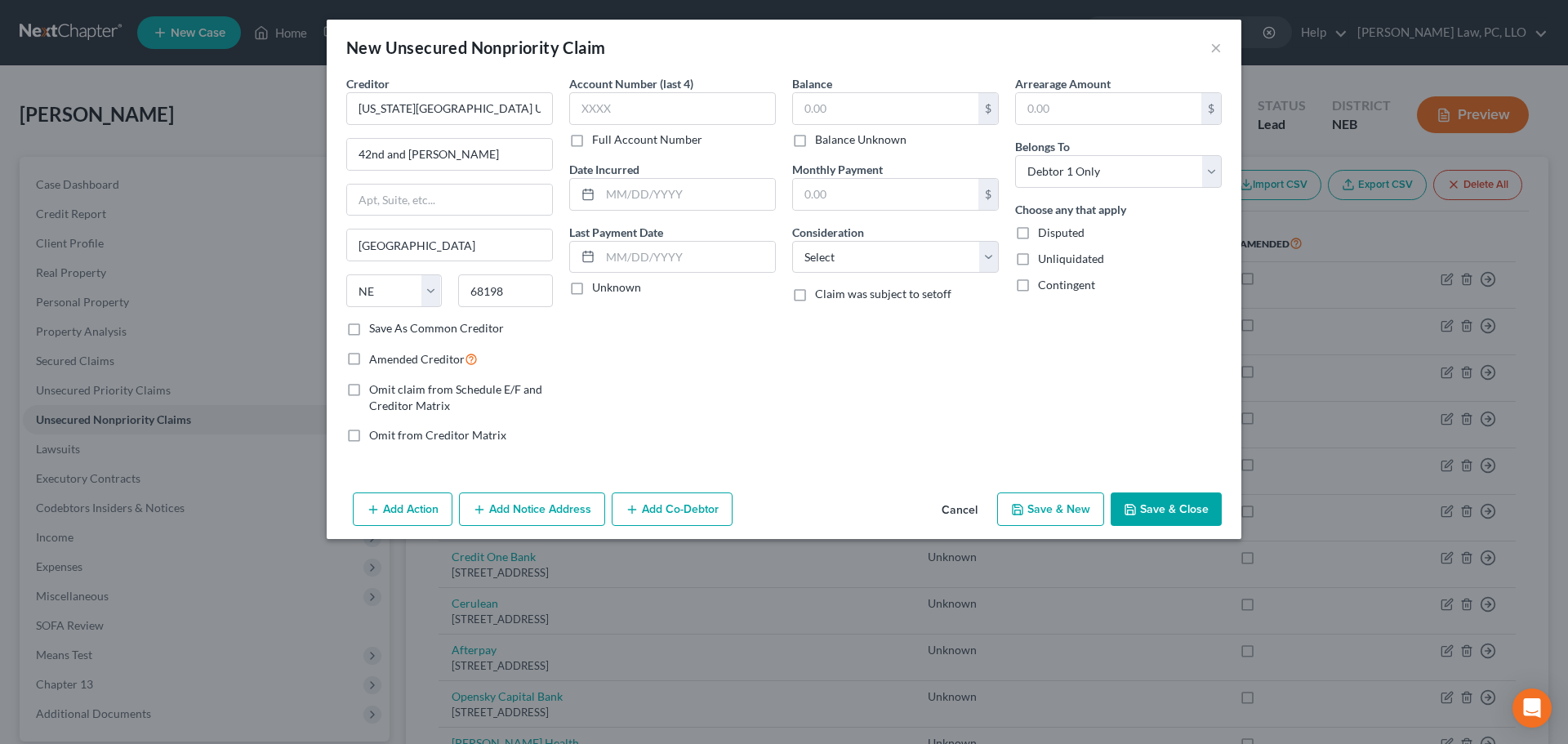
click at [814, 144] on label "Balance Unknown" at bounding box center [860, 140] width 92 height 16
click at [821, 142] on input "Balance Unknown" at bounding box center [826, 137] width 11 height 11
click at [1051, 494] on button "Save & New" at bounding box center [1050, 509] width 107 height 34
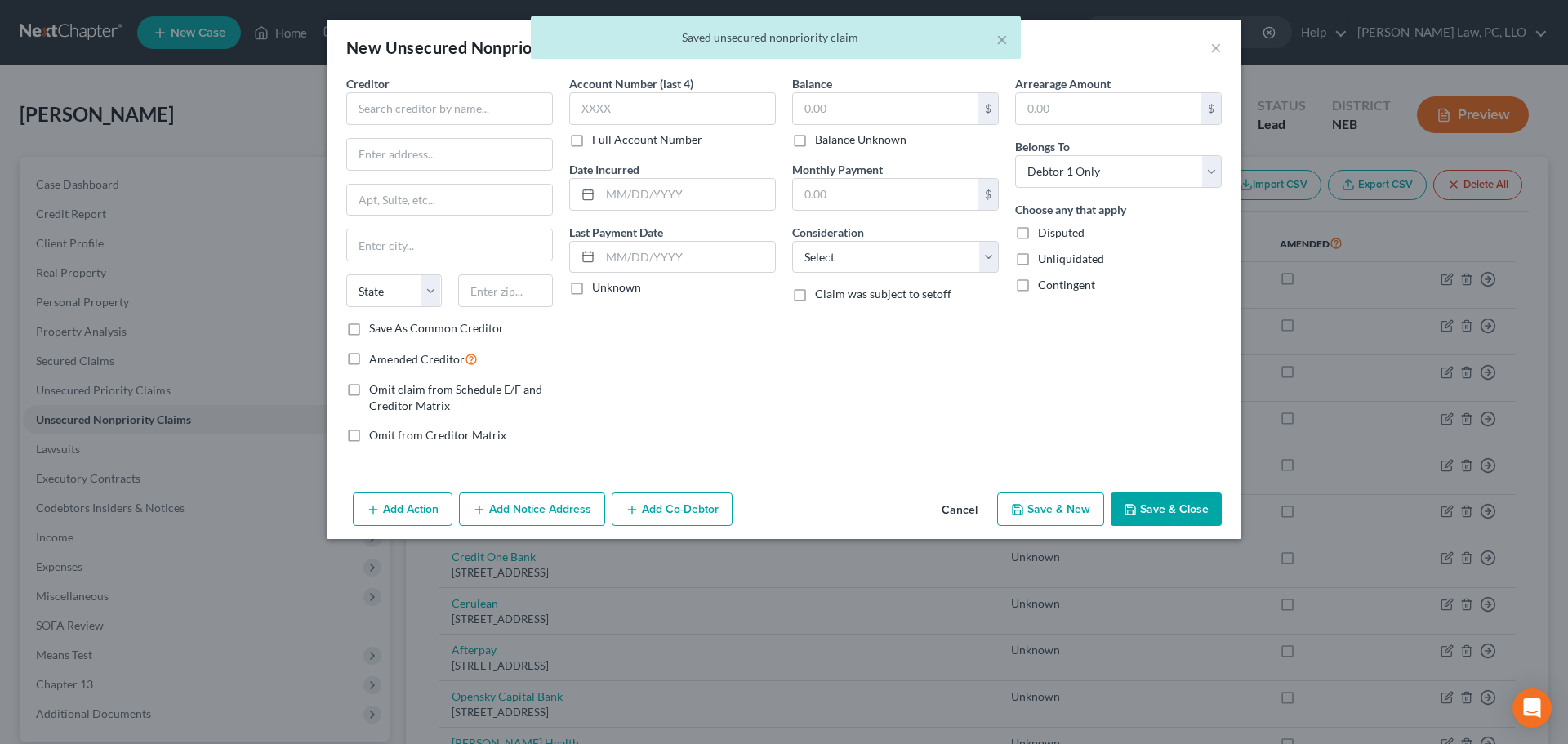
click at [453, 88] on div "Creditor *" at bounding box center [449, 100] width 207 height 50
click at [451, 105] on input "text" at bounding box center [449, 108] width 207 height 33
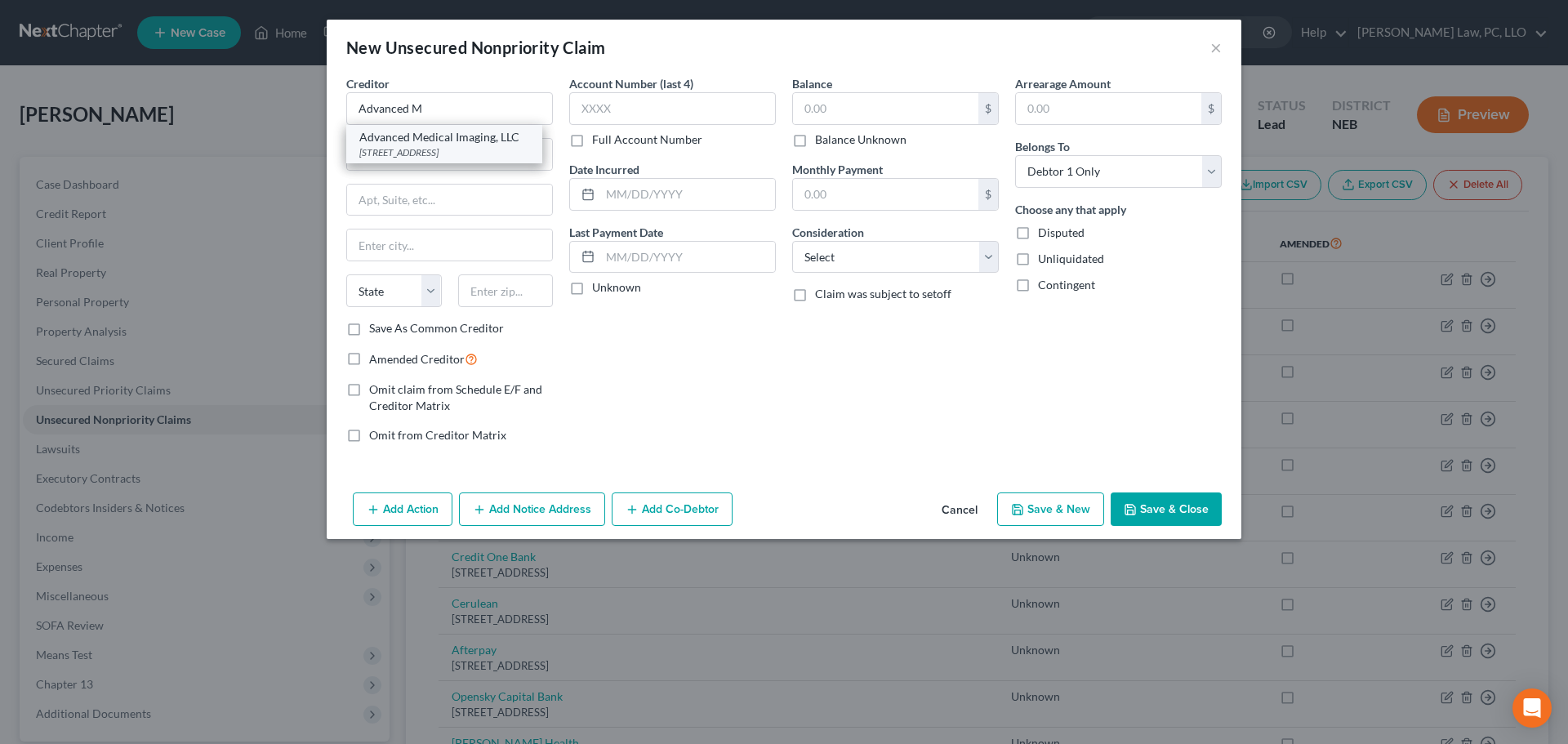
click at [460, 143] on div "Advanced Medical Imaging, LLC" at bounding box center [444, 137] width 170 height 16
click at [876, 145] on label "Balance Unknown" at bounding box center [860, 140] width 92 height 16
click at [832, 142] on input "Balance Unknown" at bounding box center [826, 137] width 11 height 11
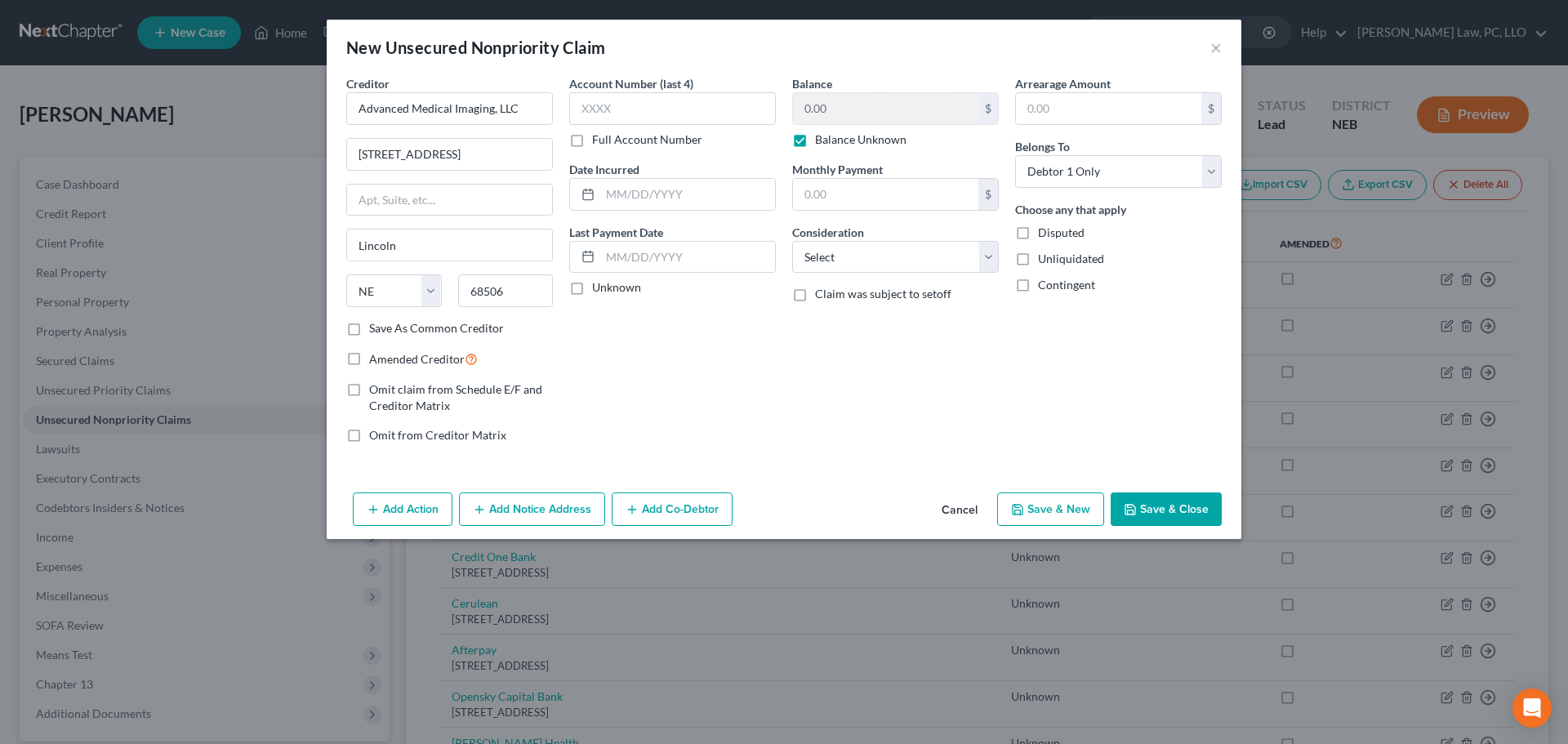
click at [1040, 506] on button "Save & New" at bounding box center [1050, 509] width 107 height 34
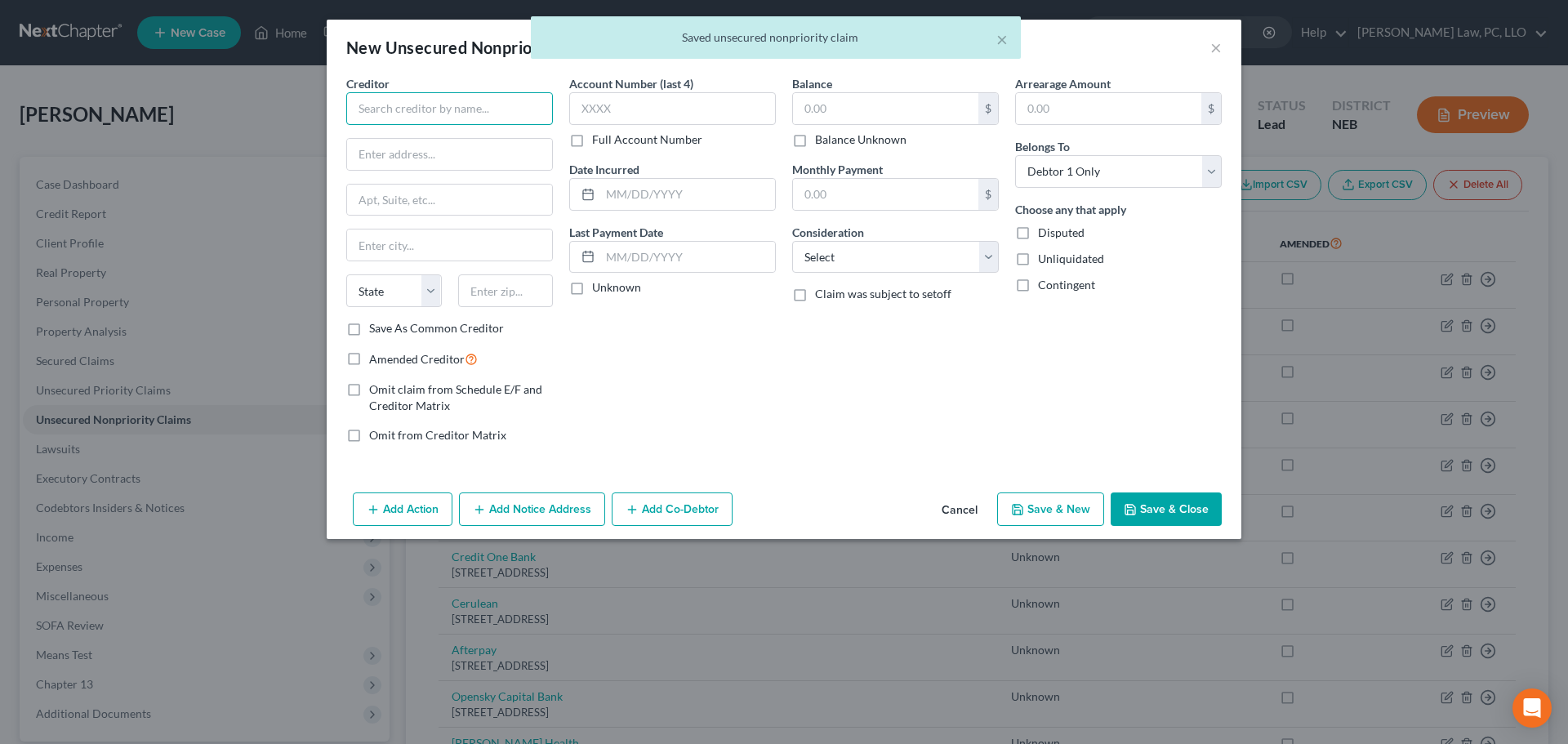
click at [454, 109] on input "text" at bounding box center [449, 108] width 207 height 33
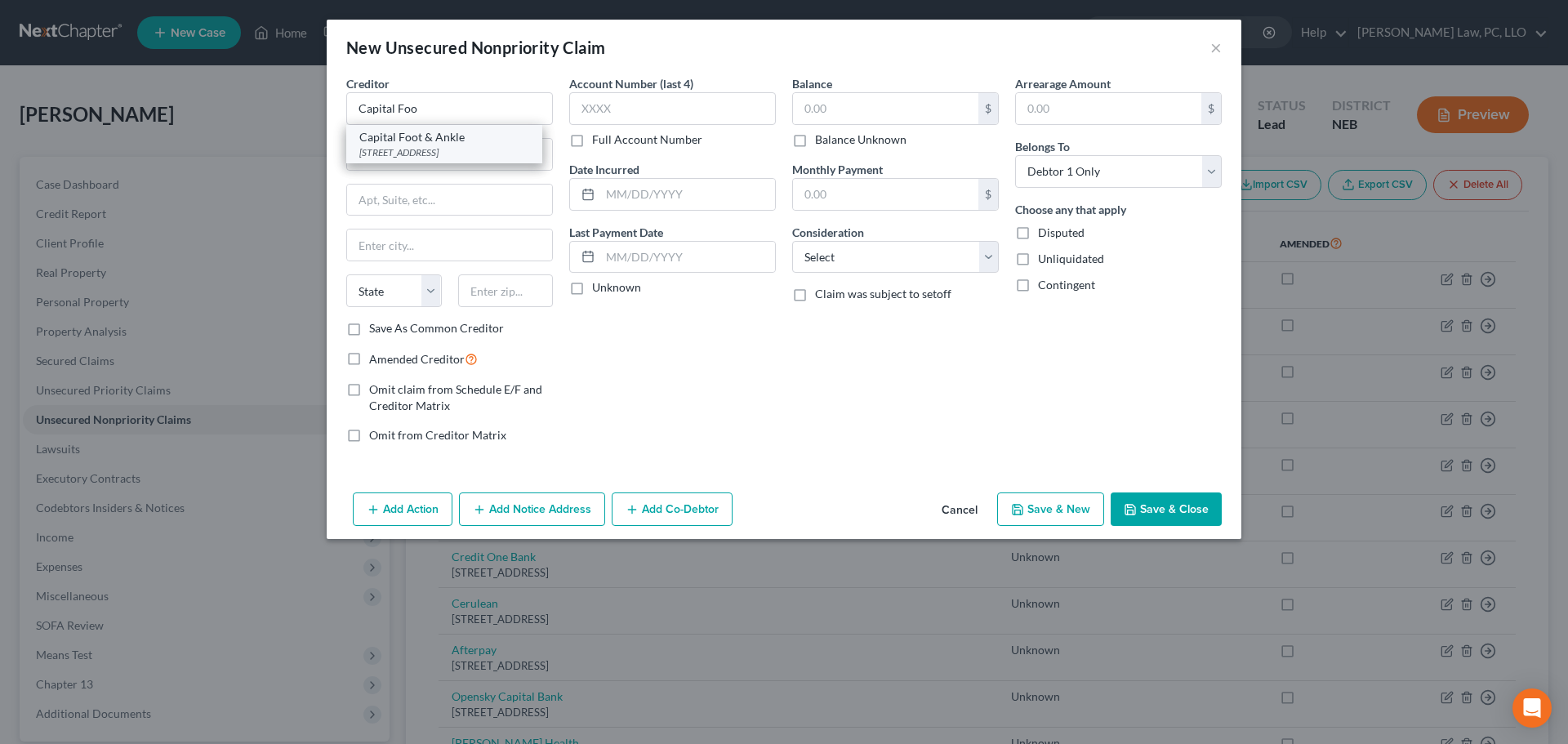
click at [464, 139] on div "Capital Foot & Ankle" at bounding box center [444, 137] width 170 height 16
click at [871, 133] on label "Balance Unknown" at bounding box center [860, 140] width 92 height 16
click at [832, 133] on input "Balance Unknown" at bounding box center [826, 137] width 11 height 11
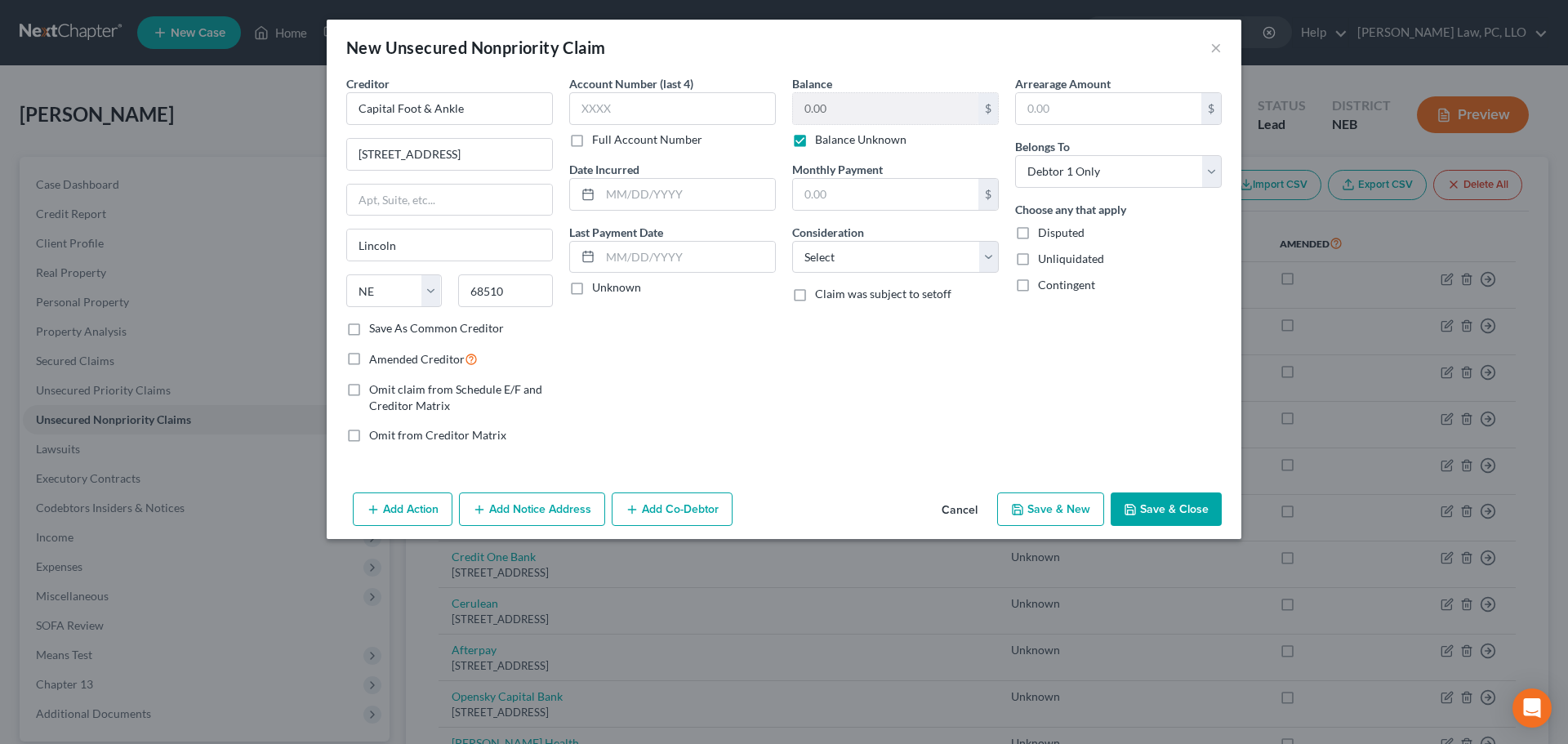
click at [1039, 501] on button "Save & New" at bounding box center [1050, 509] width 107 height 34
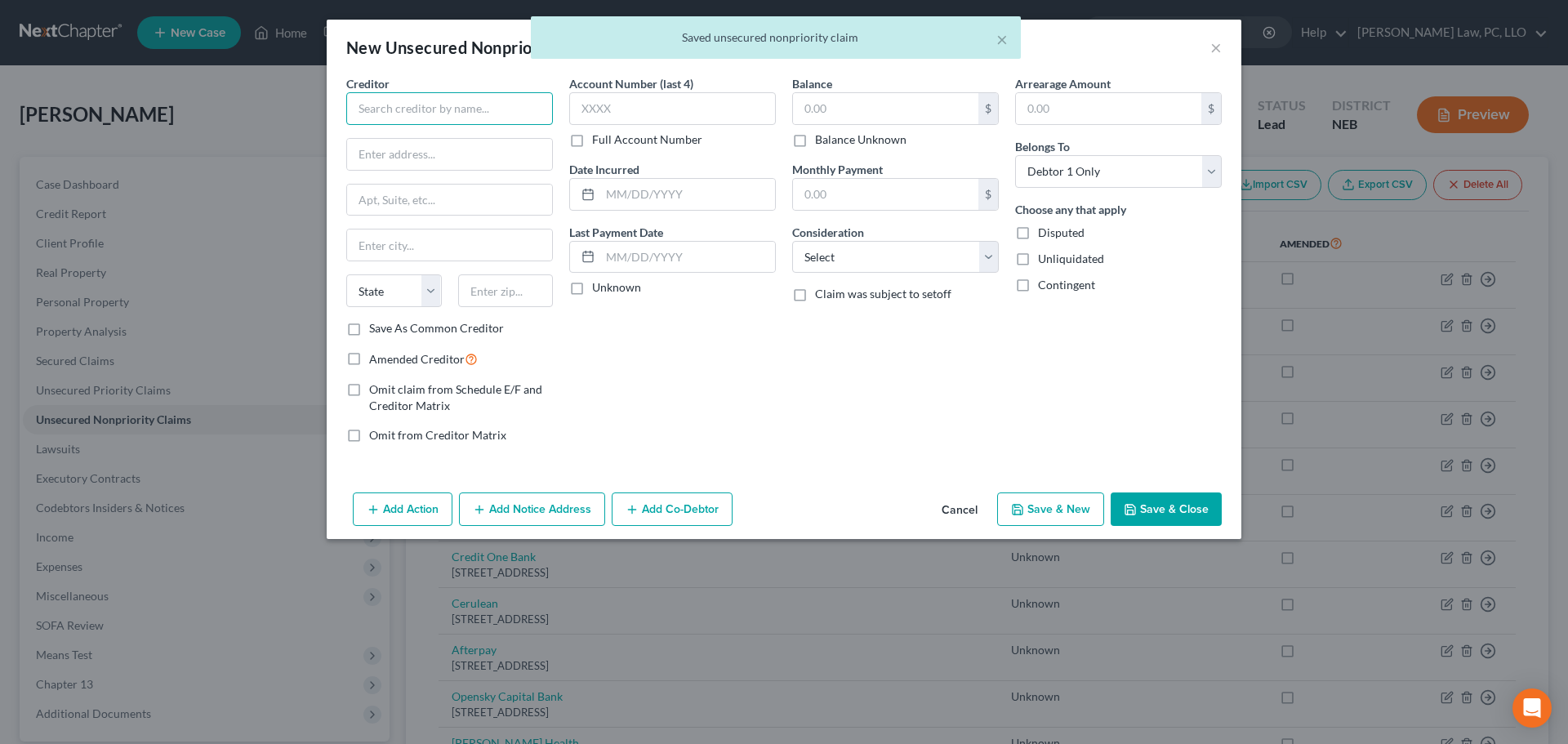
click at [393, 101] on input "text" at bounding box center [449, 108] width 207 height 33
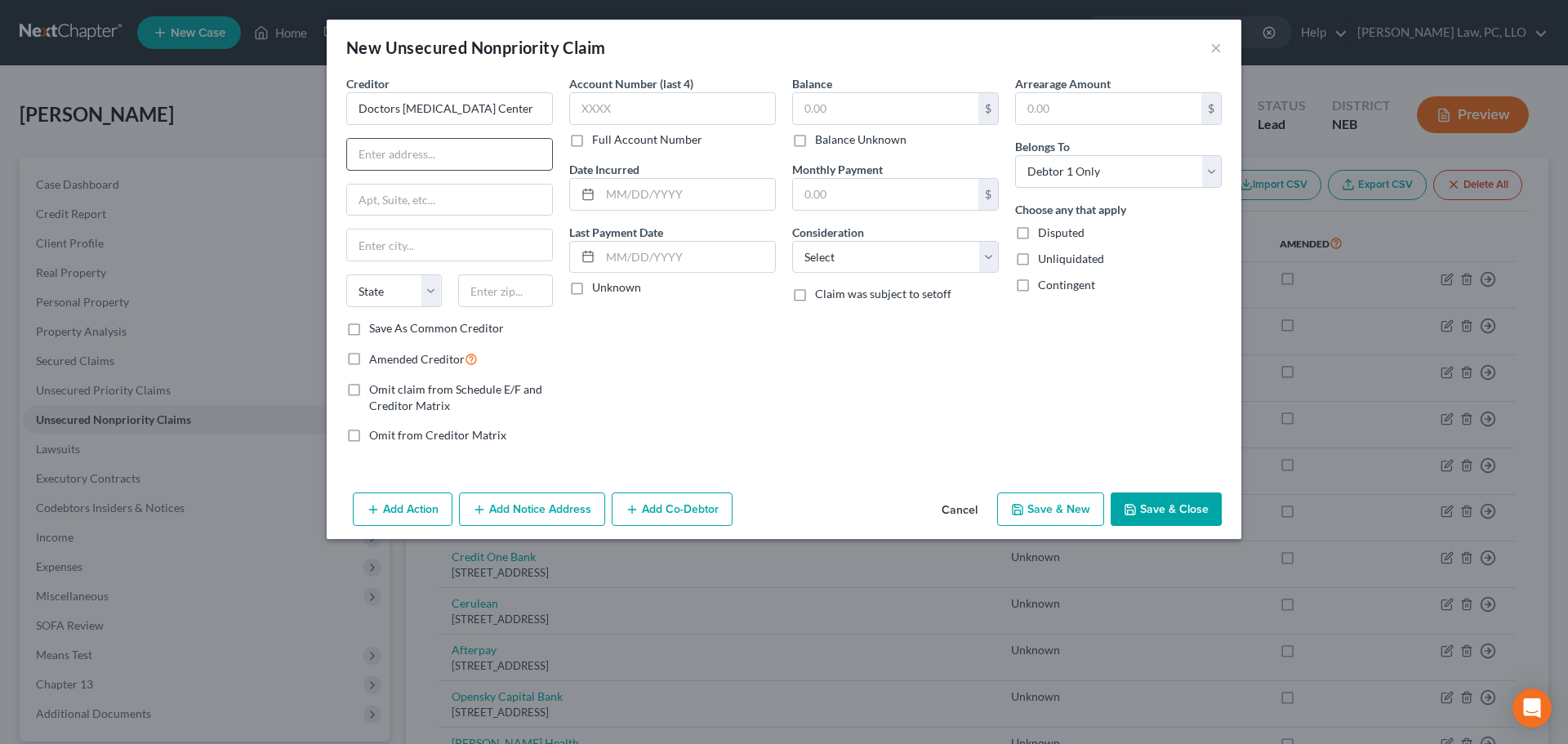
paste input "[STREET_ADDRESS]"
click at [499, 328] on label "Save As Common Creditor" at bounding box center [436, 329] width 135 height 16
click at [386, 328] on input "Save As Common Creditor" at bounding box center [380, 326] width 11 height 11
click at [886, 140] on label "Balance Unknown" at bounding box center [860, 140] width 92 height 16
click at [832, 140] on input "Balance Unknown" at bounding box center [826, 137] width 11 height 11
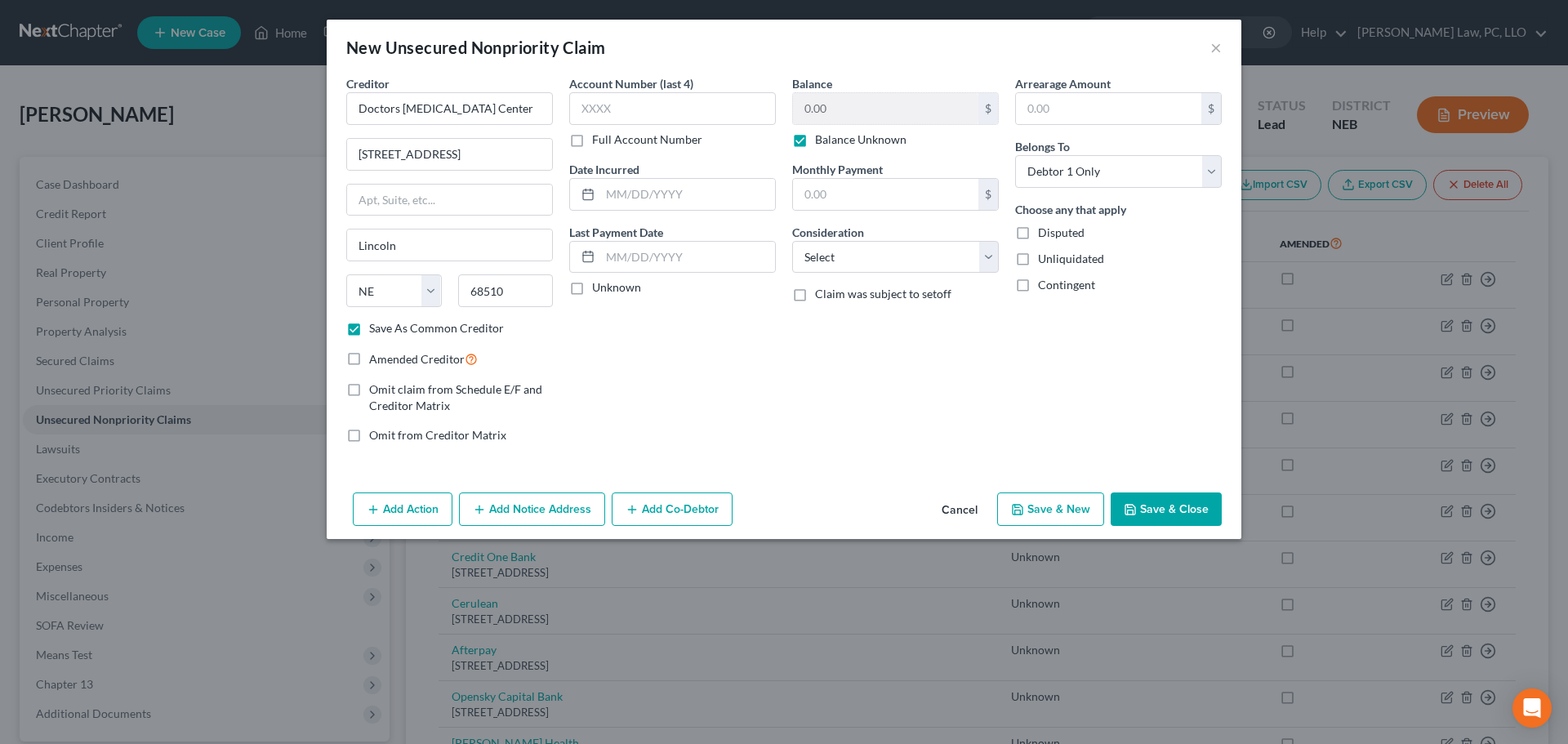
click at [1181, 514] on button "Save & Close" at bounding box center [1166, 509] width 111 height 34
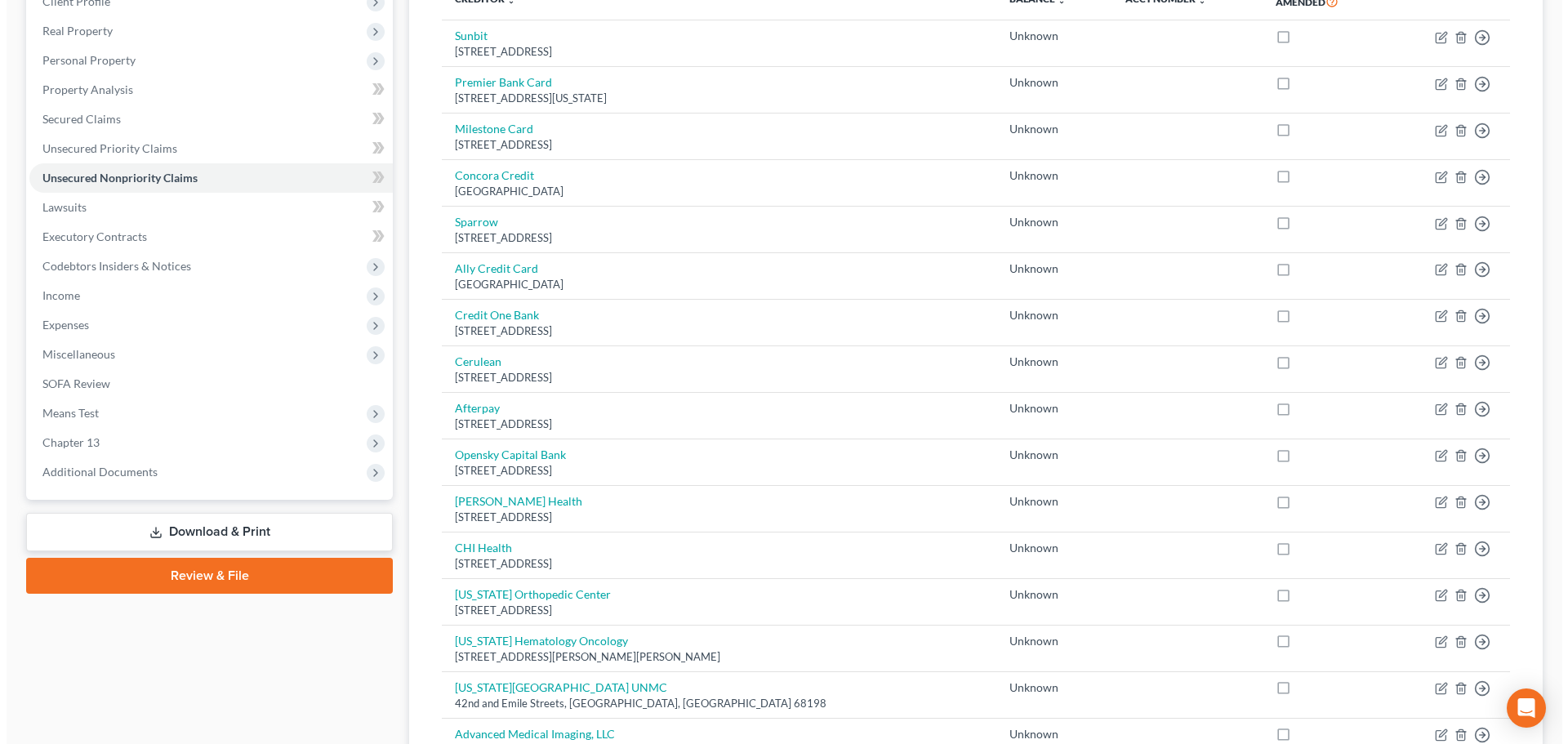
scroll to position [82, 0]
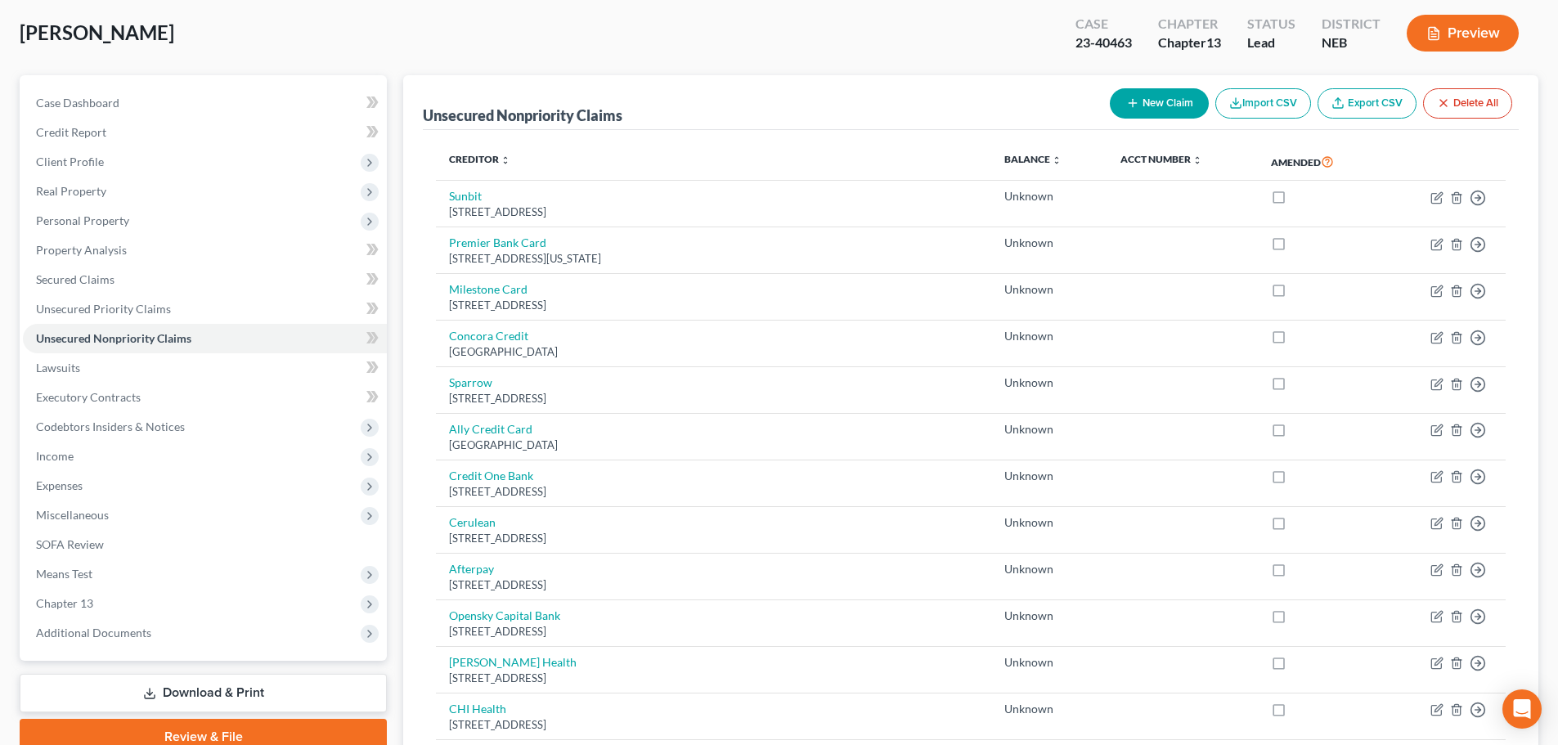
click at [1110, 100] on button "New Claim" at bounding box center [1159, 103] width 99 height 30
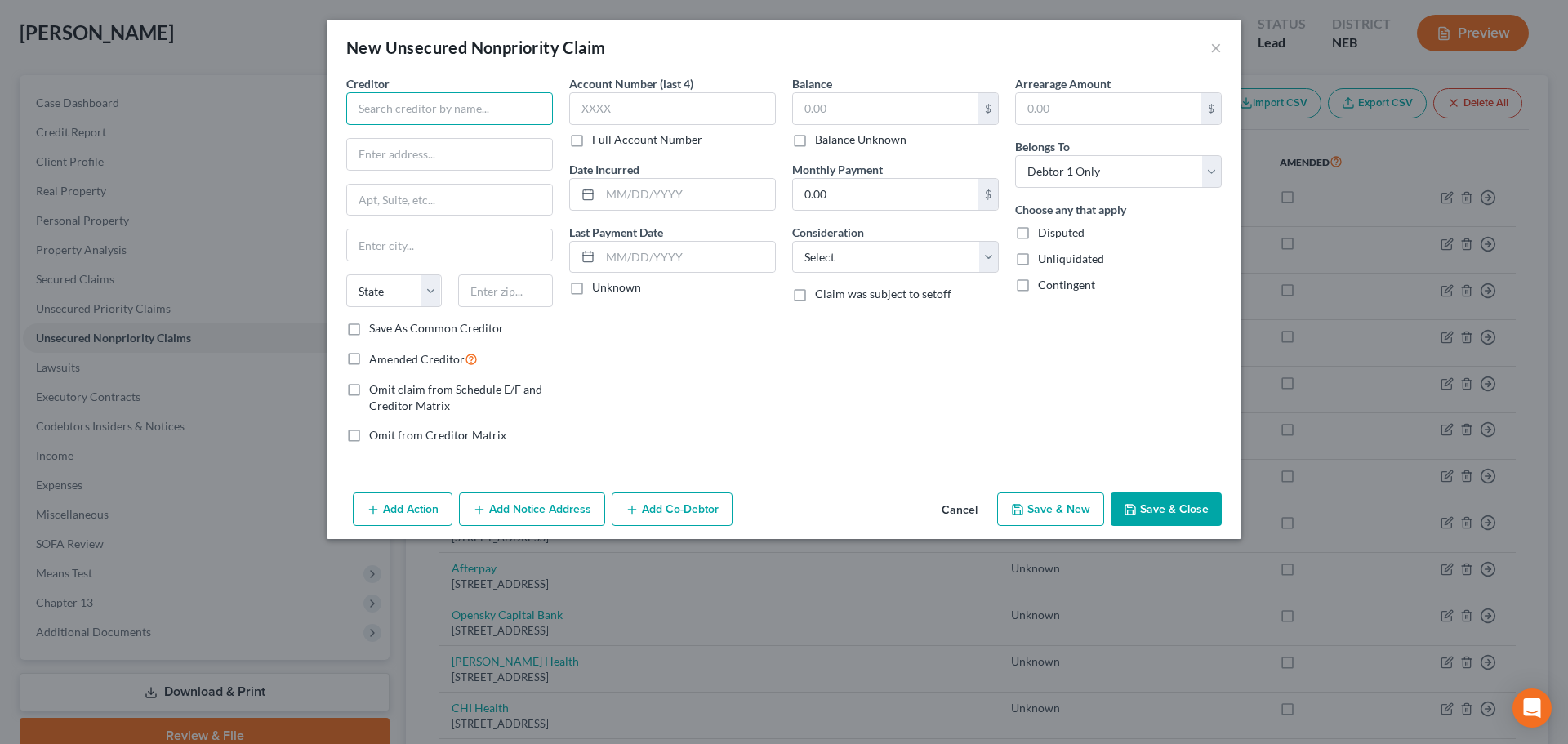
drag, startPoint x: 504, startPoint y: 113, endPoint x: 498, endPoint y: 119, distance: 8.5
click at [503, 113] on input "text" at bounding box center [449, 108] width 207 height 33
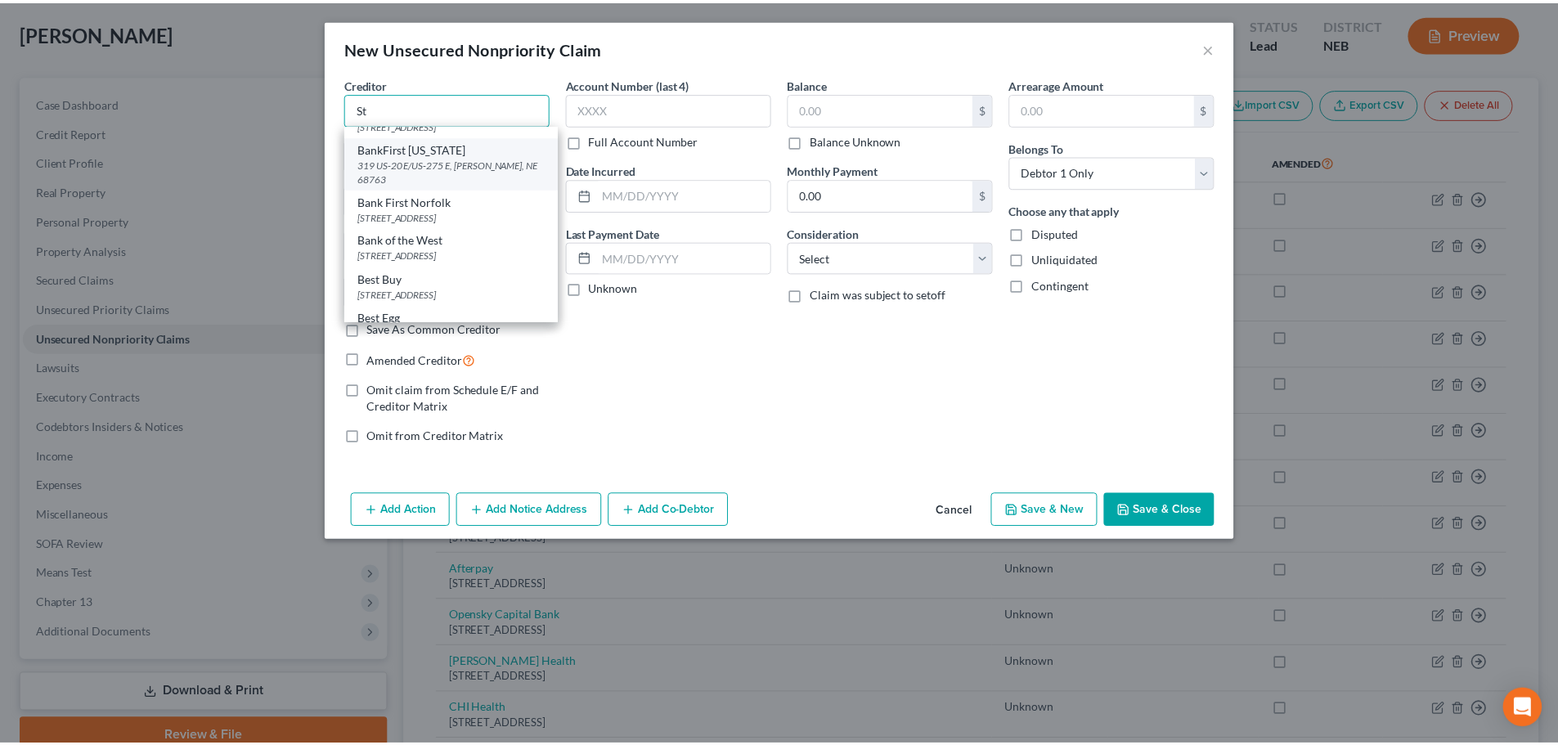
scroll to position [0, 0]
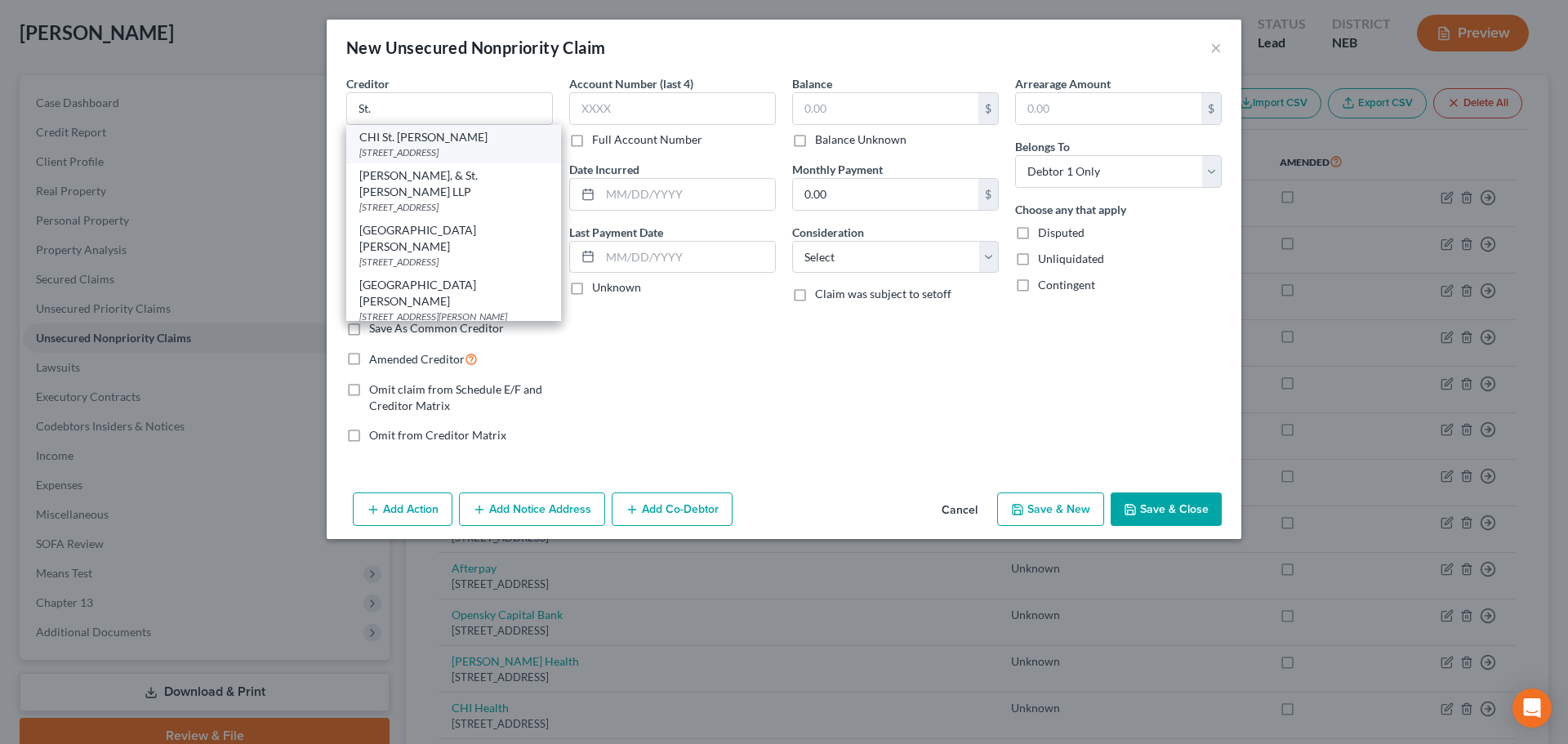
click at [434, 151] on div "[STREET_ADDRESS]" at bounding box center [453, 153] width 189 height 14
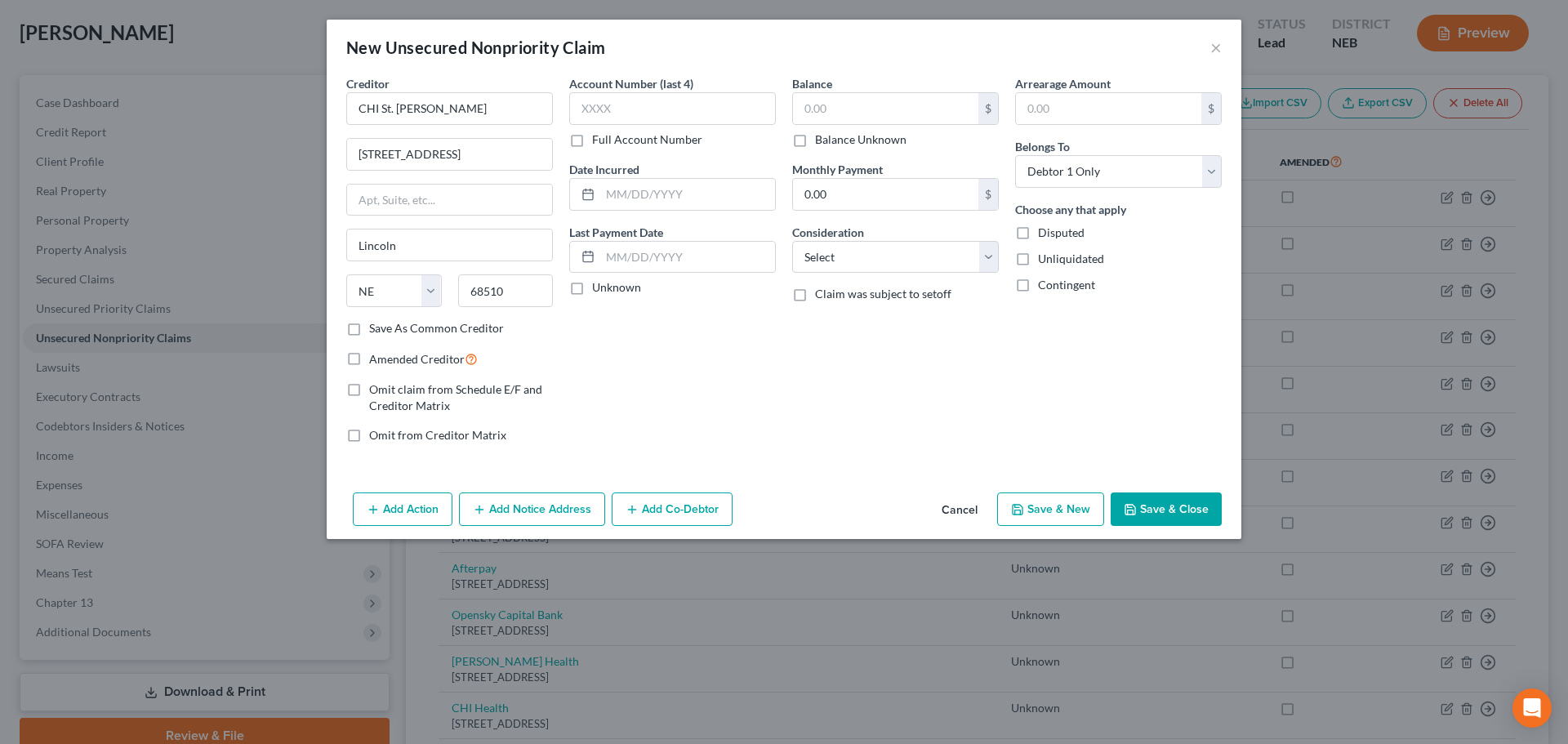
click at [868, 148] on div "Balance $ Balance Unknown Balance Undetermined $ Balance Unknown Monthly Paymen…" at bounding box center [894, 266] width 223 height 381
click at [856, 140] on label "Balance Unknown" at bounding box center [860, 140] width 92 height 16
click at [832, 140] on input "Balance Unknown" at bounding box center [826, 137] width 11 height 11
click at [1064, 517] on button "Save & New" at bounding box center [1050, 509] width 107 height 34
click at [427, 110] on input "text" at bounding box center [449, 108] width 207 height 33
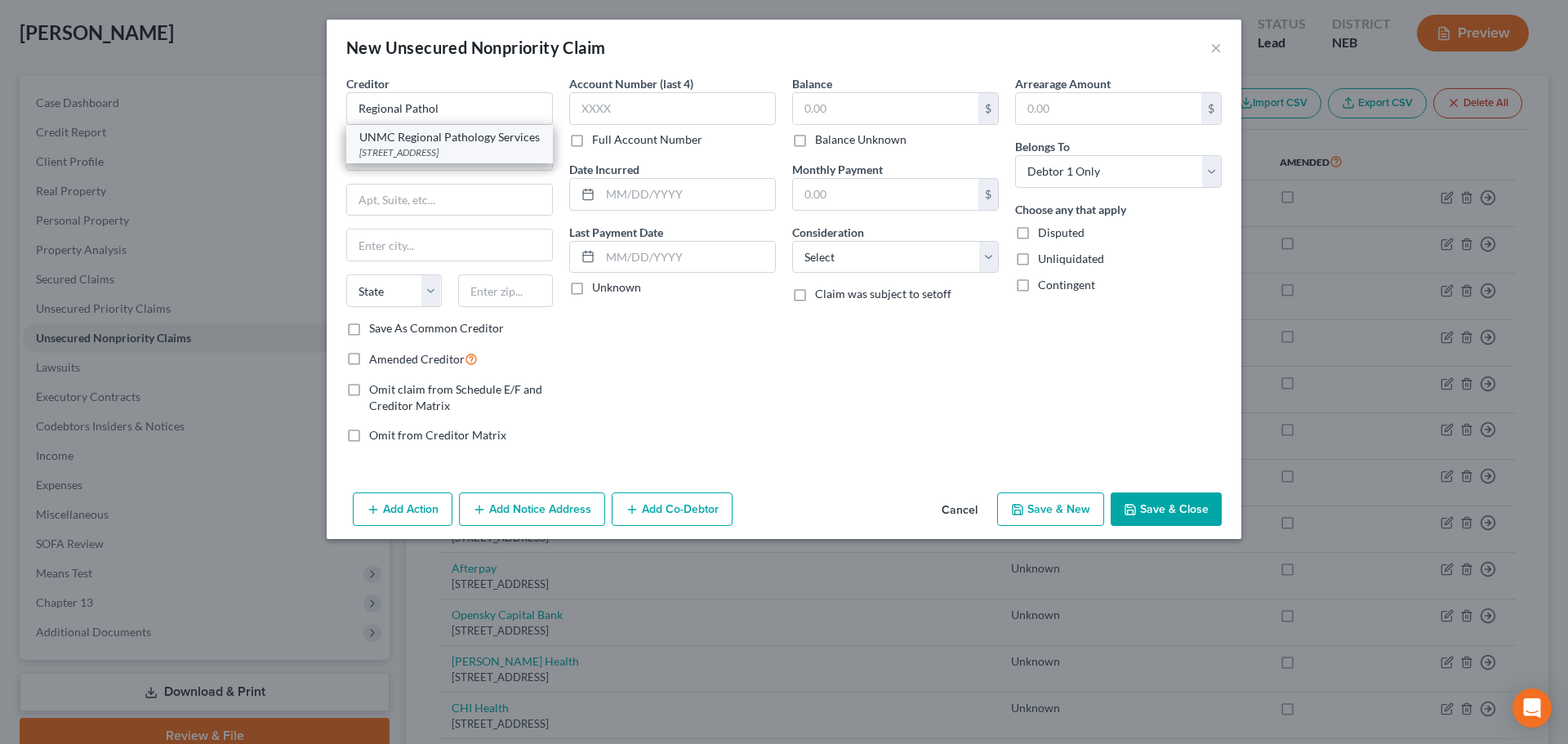
click at [441, 146] on div "UNMC Regional Pathology Services" at bounding box center [449, 137] width 181 height 16
click at [877, 144] on label "Balance Unknown" at bounding box center [860, 140] width 92 height 16
click at [832, 142] on input "Balance Unknown" at bounding box center [826, 137] width 11 height 11
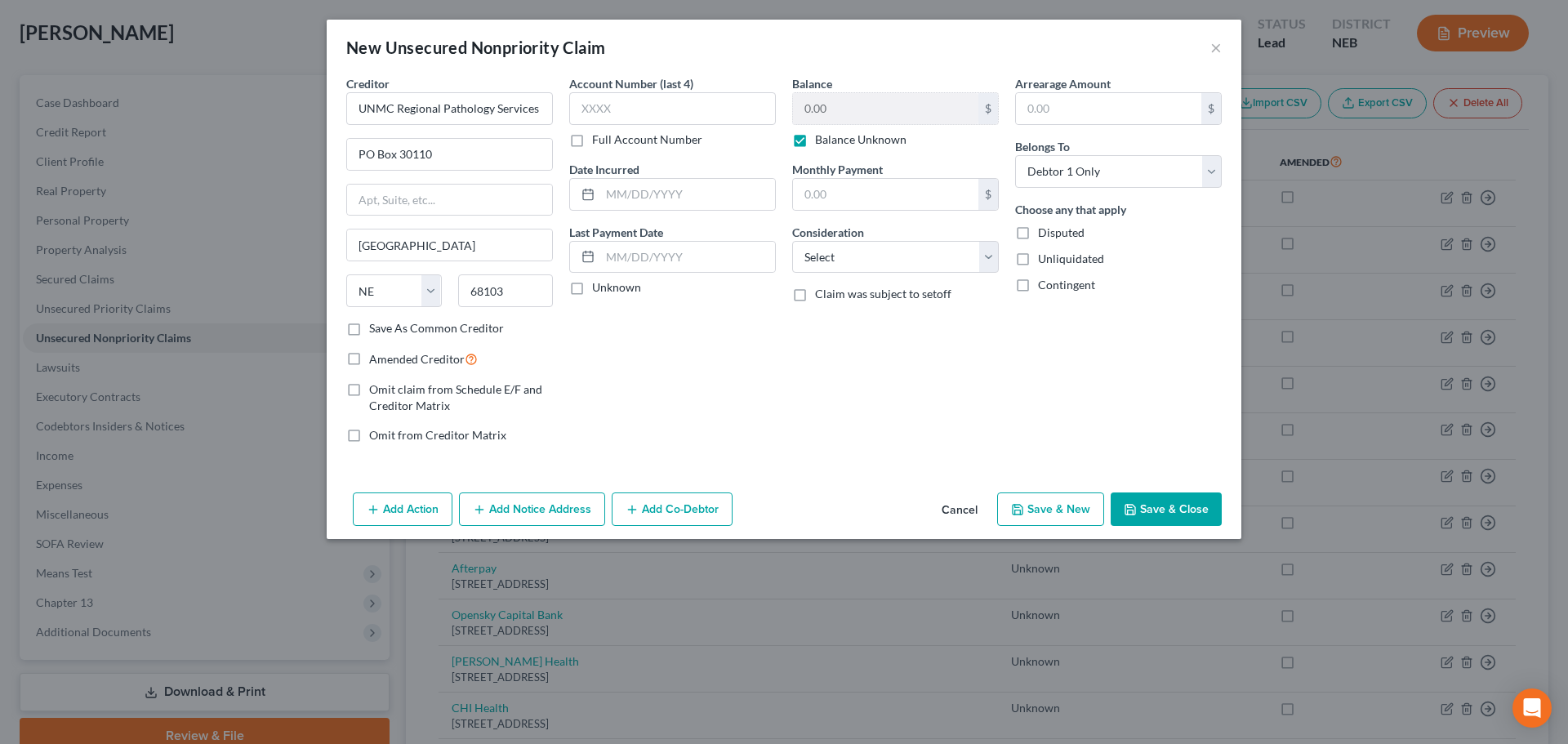
click at [1061, 517] on button "Save & New" at bounding box center [1050, 509] width 107 height 34
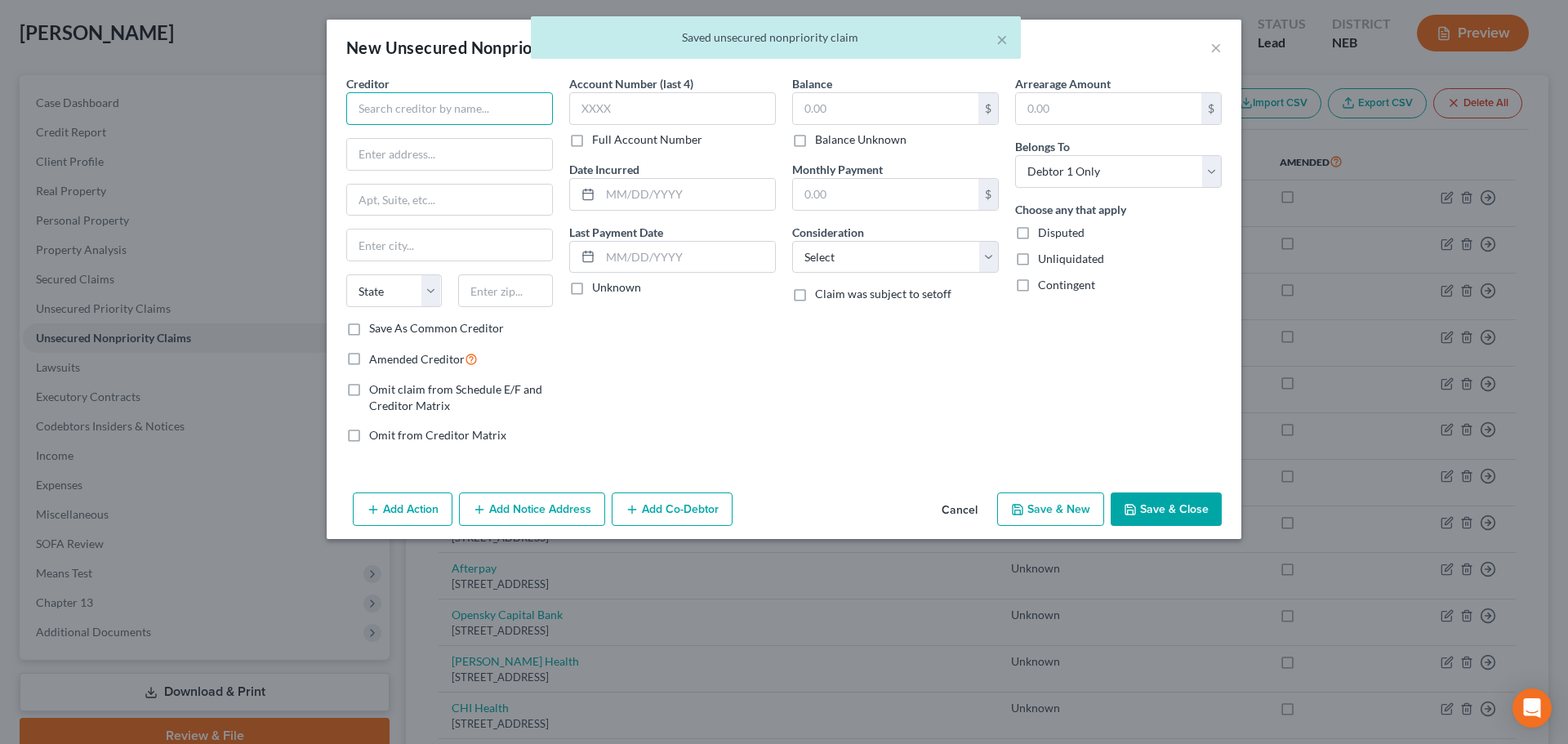
click at [425, 116] on input "text" at bounding box center [449, 108] width 207 height 33
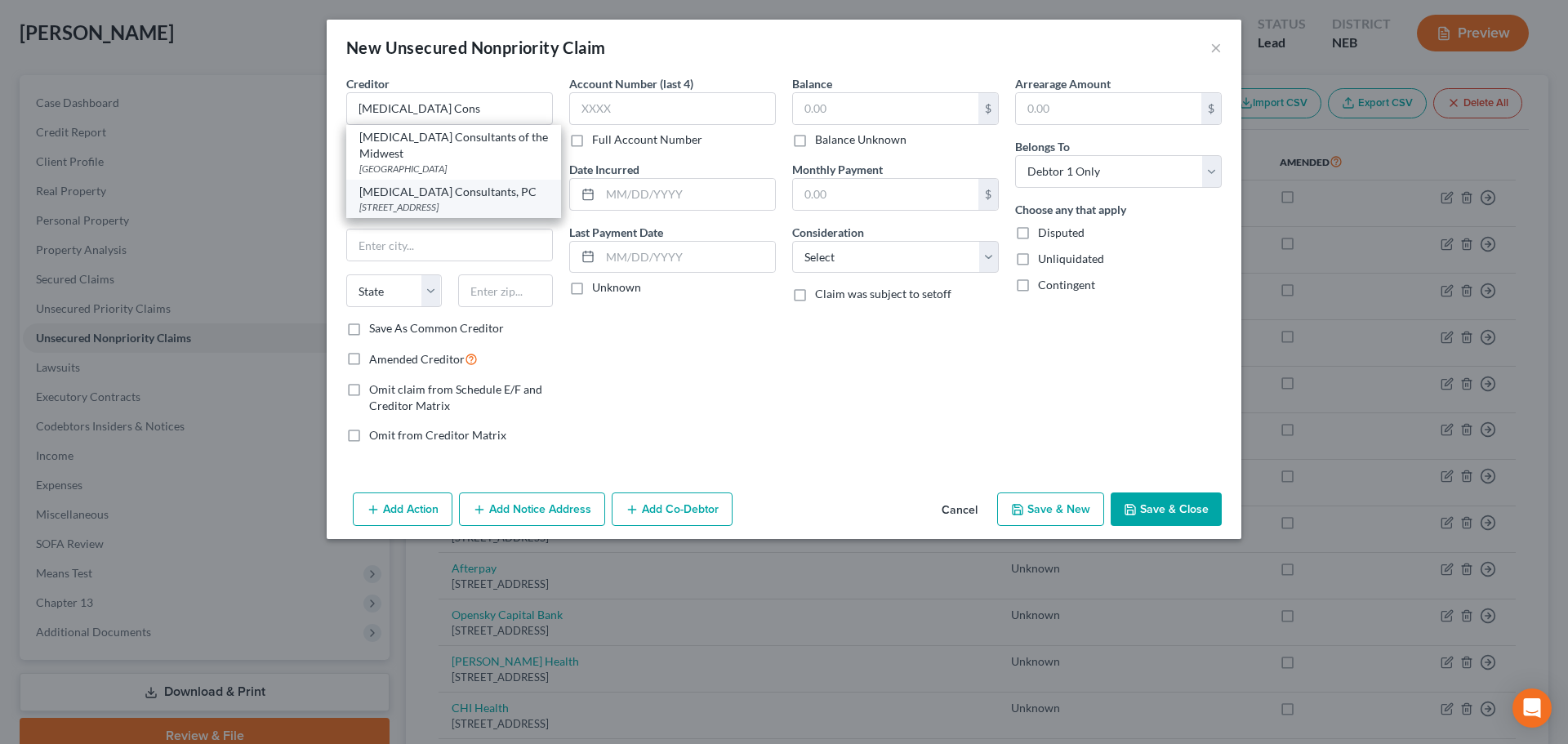
click at [472, 203] on div "[STREET_ADDRESS]" at bounding box center [453, 207] width 189 height 14
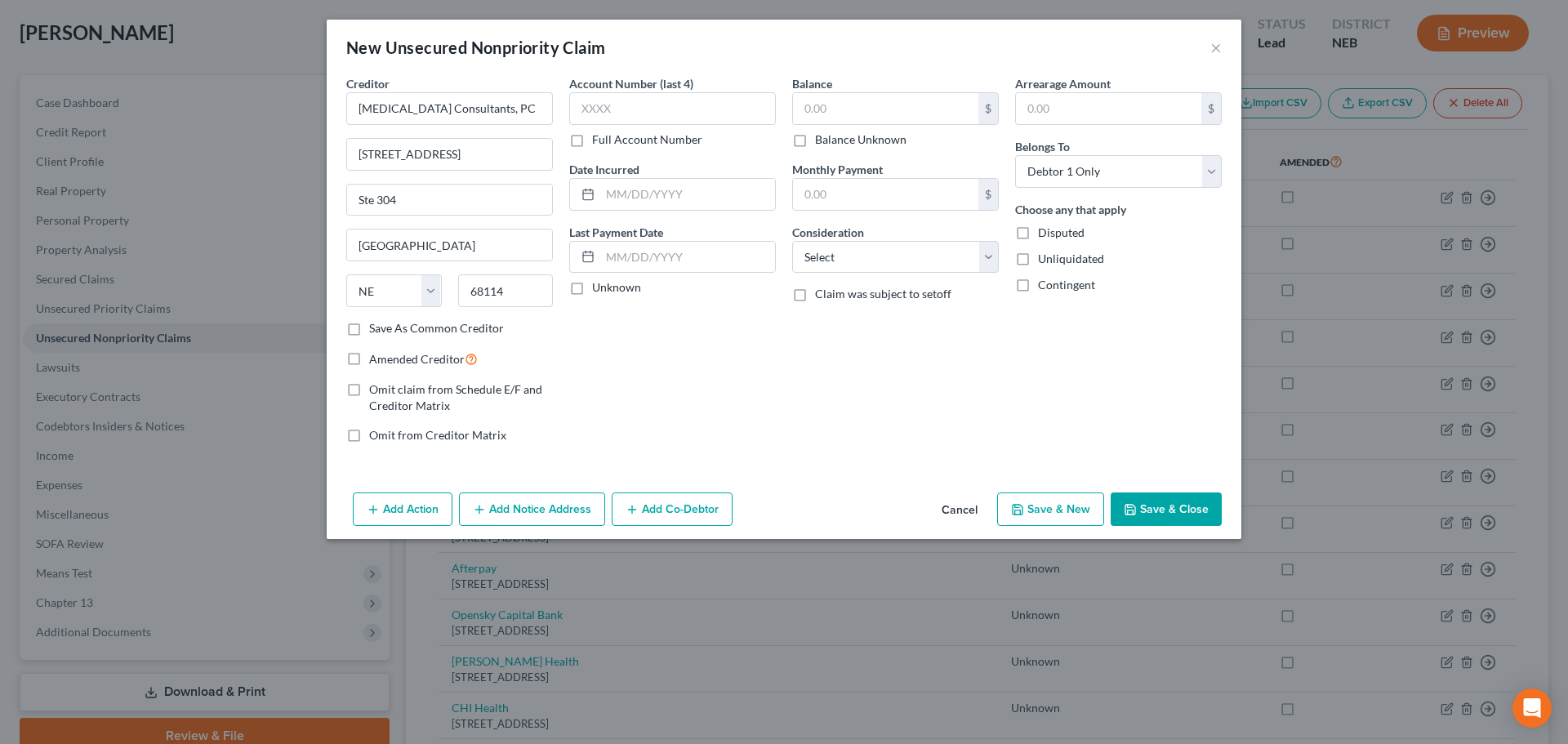
click at [846, 137] on label "Balance Unknown" at bounding box center [860, 140] width 92 height 16
click at [832, 137] on input "Balance Unknown" at bounding box center [826, 137] width 11 height 11
click at [1072, 511] on button "Save & New" at bounding box center [1050, 509] width 107 height 34
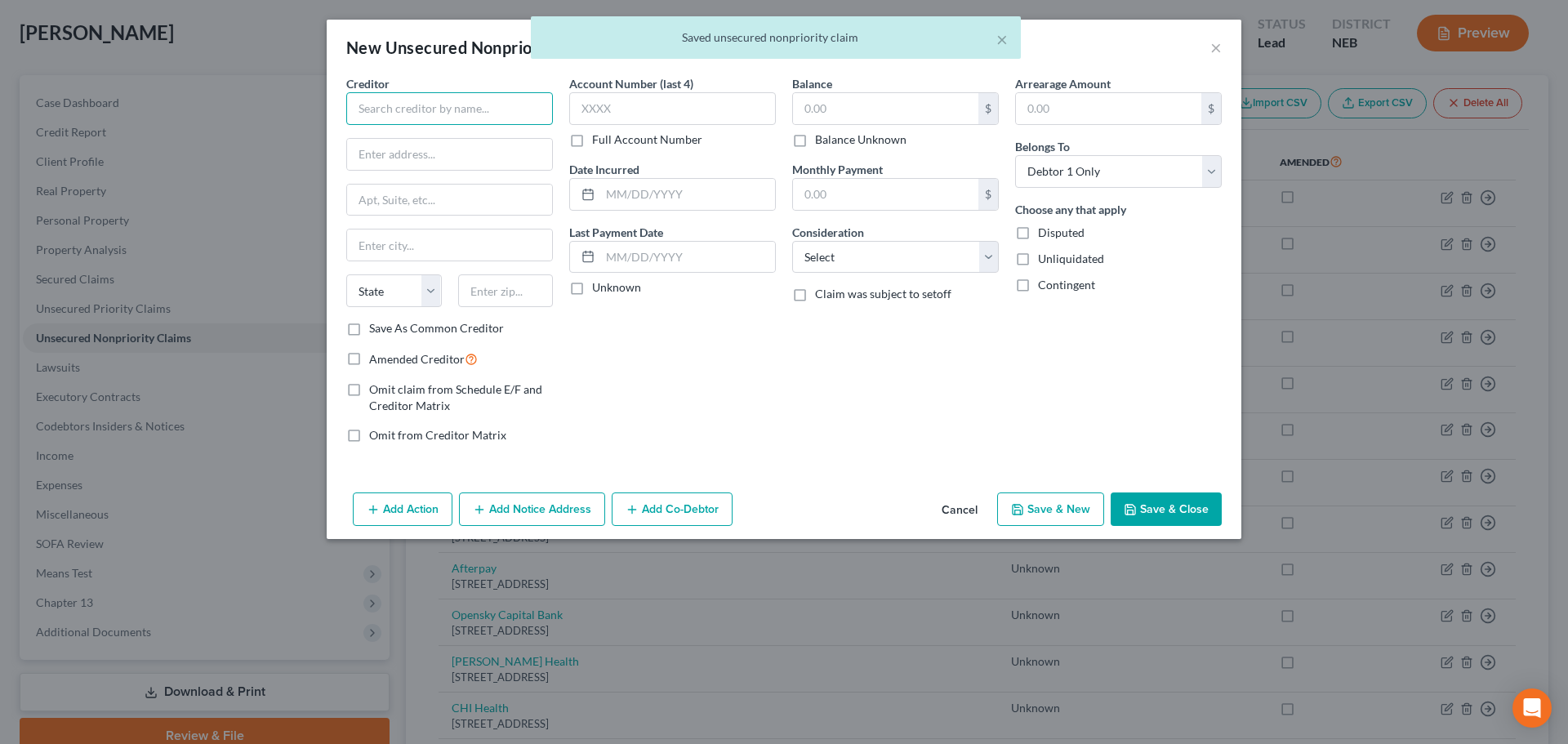
click at [395, 118] on input "text" at bounding box center [449, 108] width 207 height 33
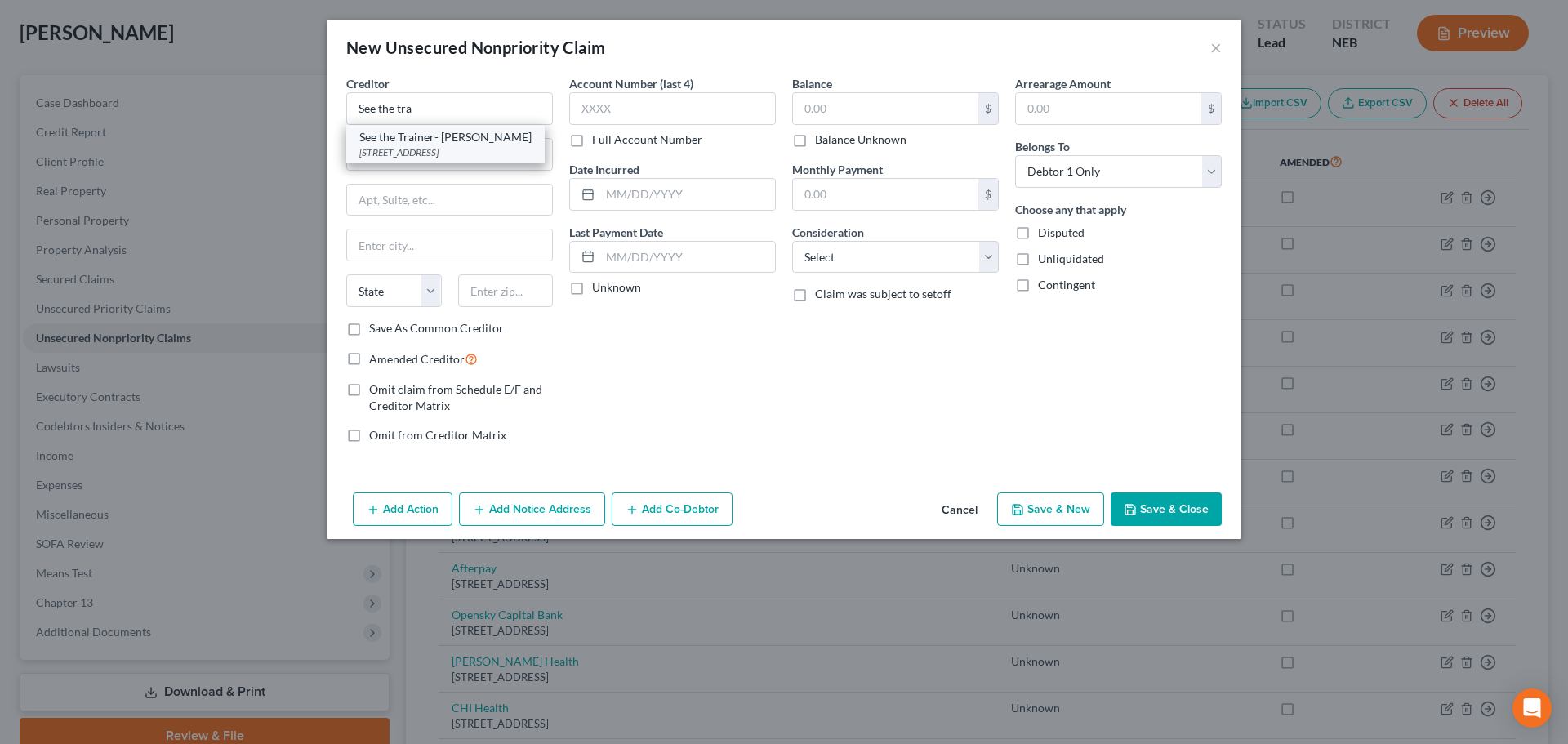
click at [409, 149] on div "[STREET_ADDRESS]" at bounding box center [445, 153] width 173 height 14
click at [830, 145] on label "Balance Unknown" at bounding box center [860, 140] width 92 height 16
click at [830, 142] on input "Balance Unknown" at bounding box center [826, 137] width 11 height 11
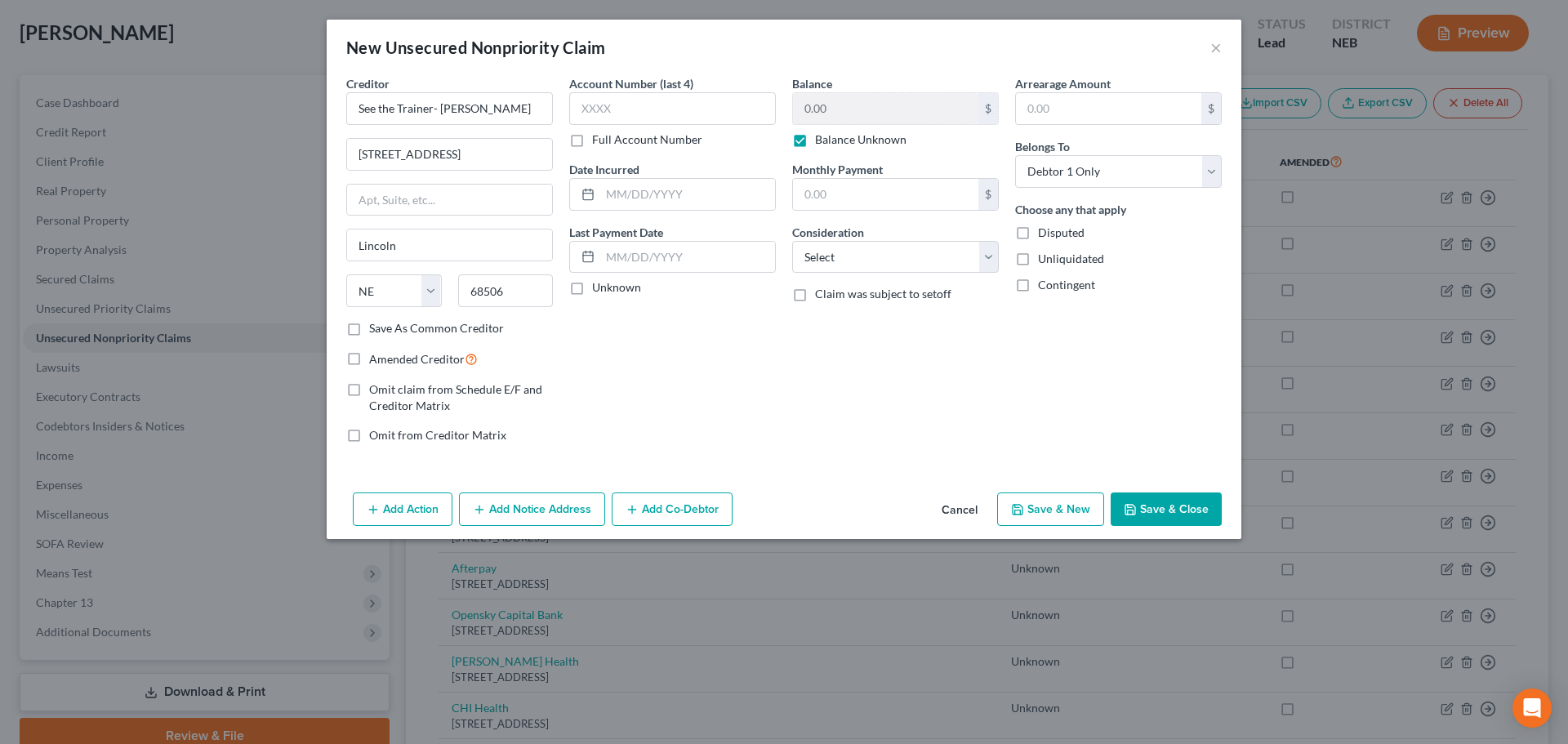
click at [1048, 500] on button "Save & New" at bounding box center [1050, 509] width 107 height 34
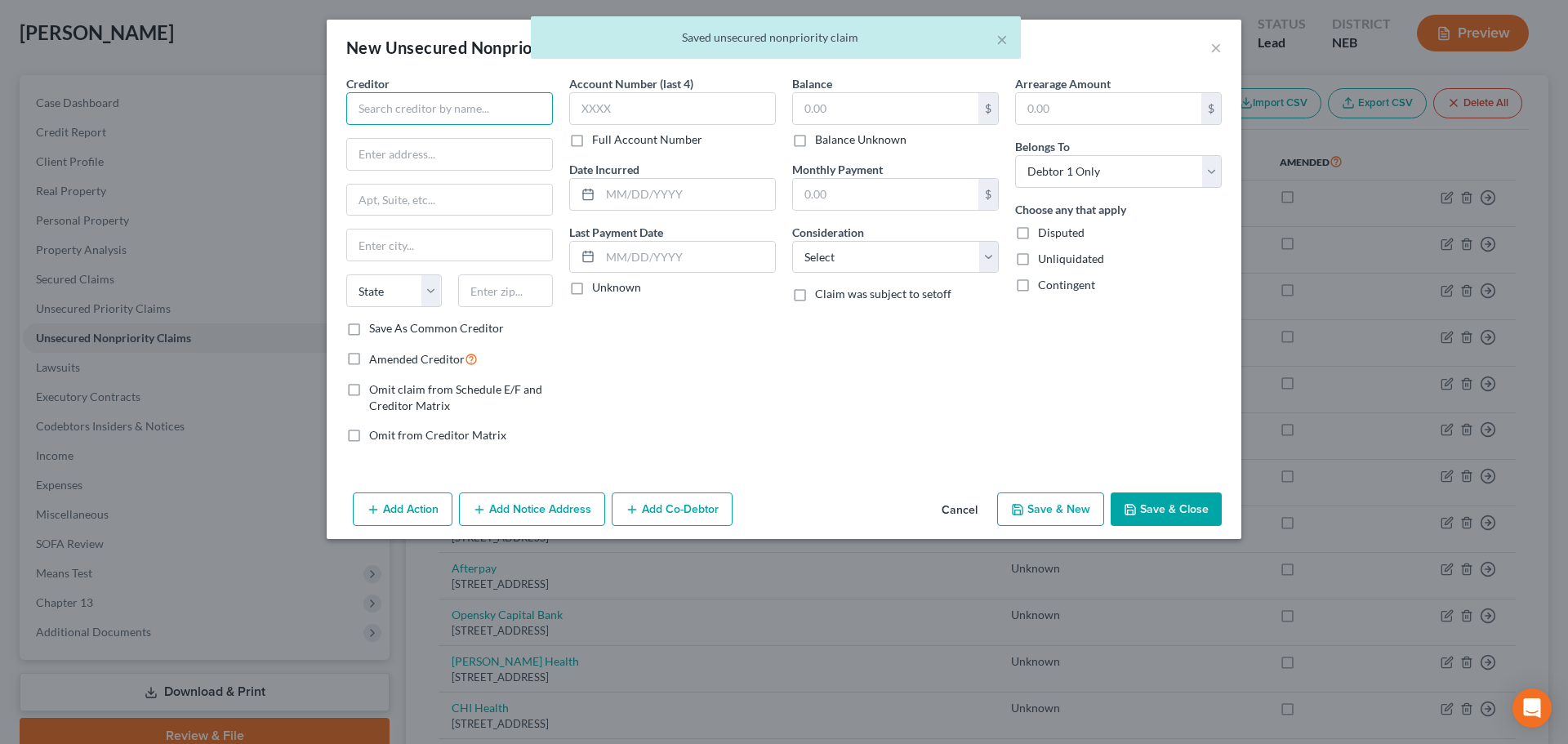
click at [428, 109] on input "text" at bounding box center [449, 108] width 207 height 33
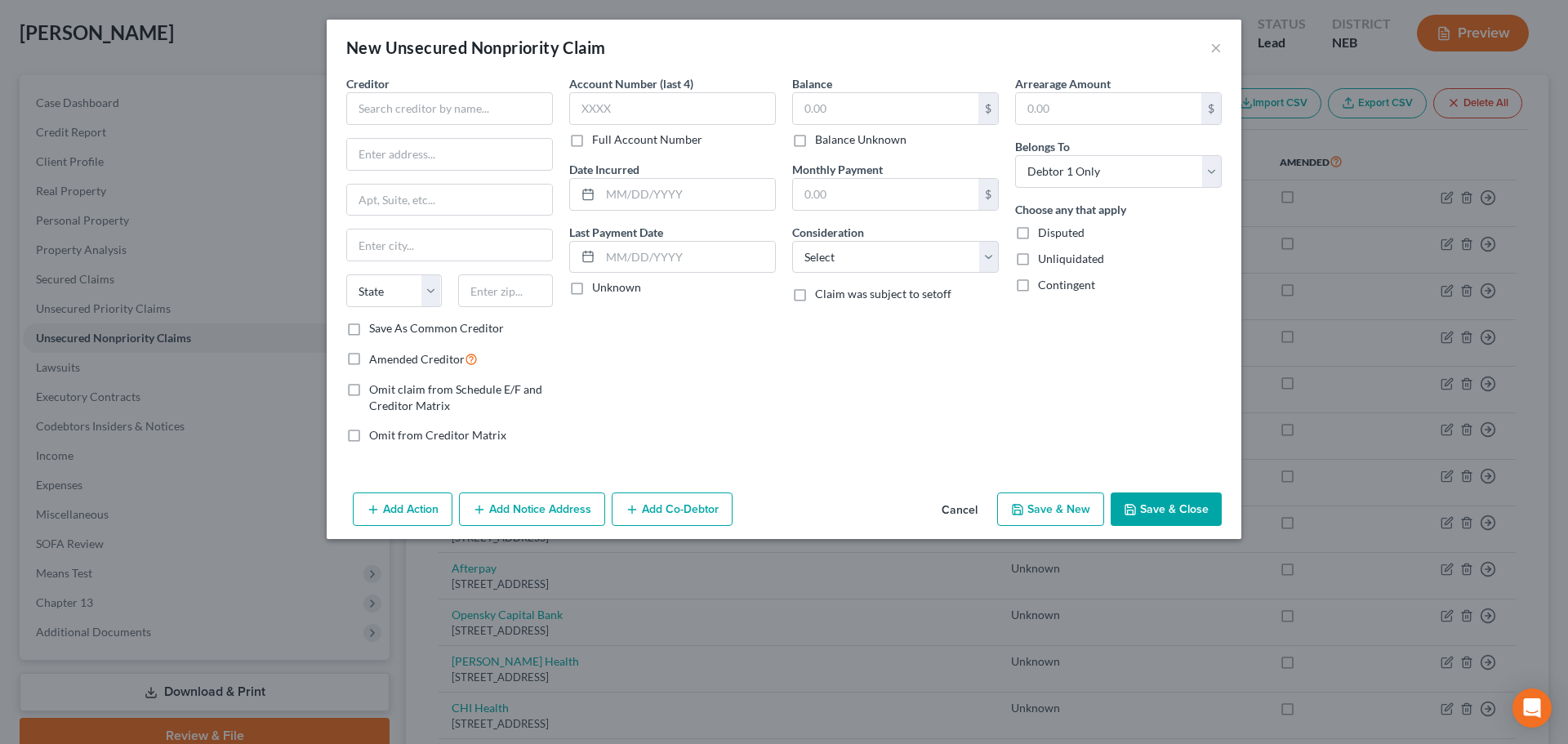
click at [971, 501] on button "Cancel" at bounding box center [959, 510] width 62 height 33
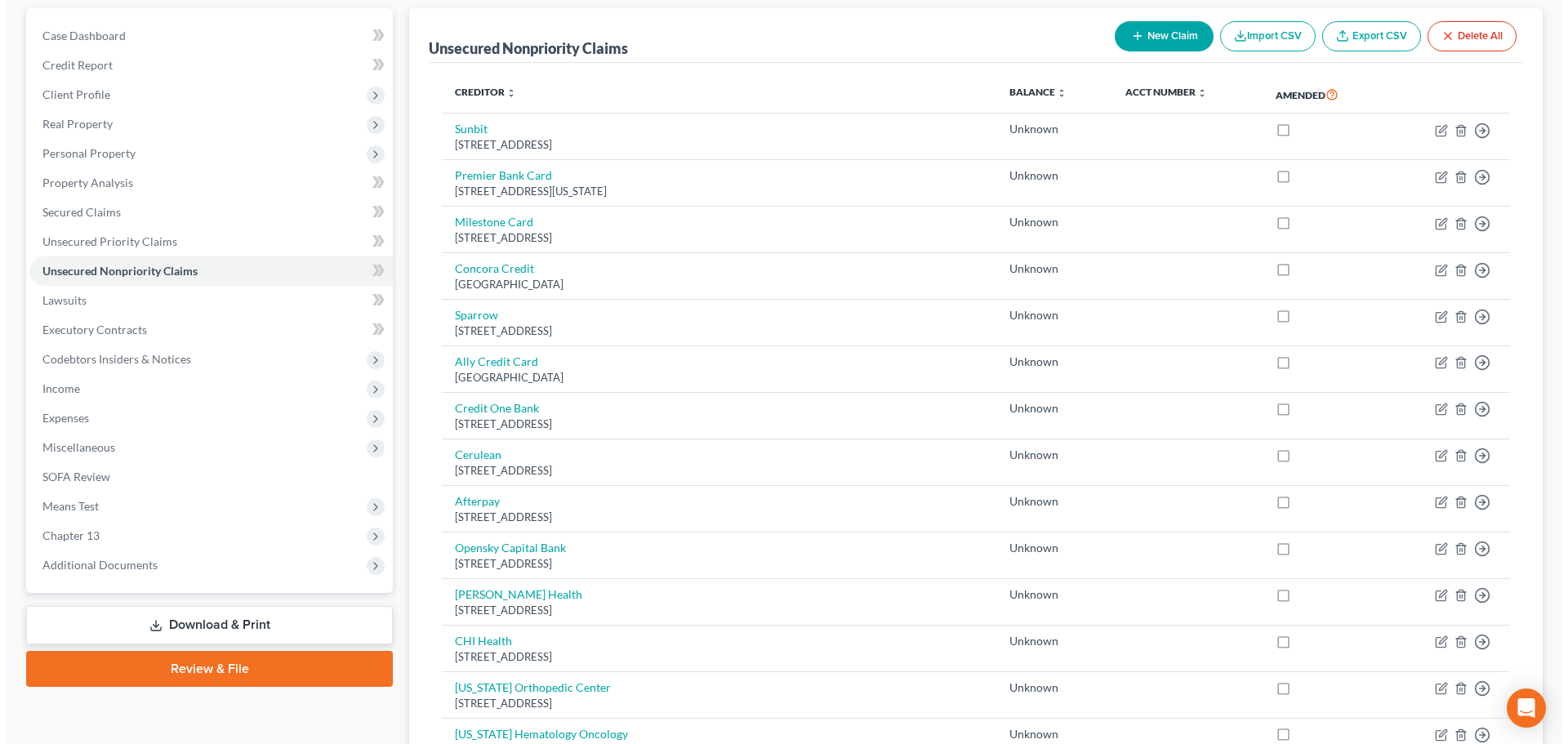
scroll to position [147, 0]
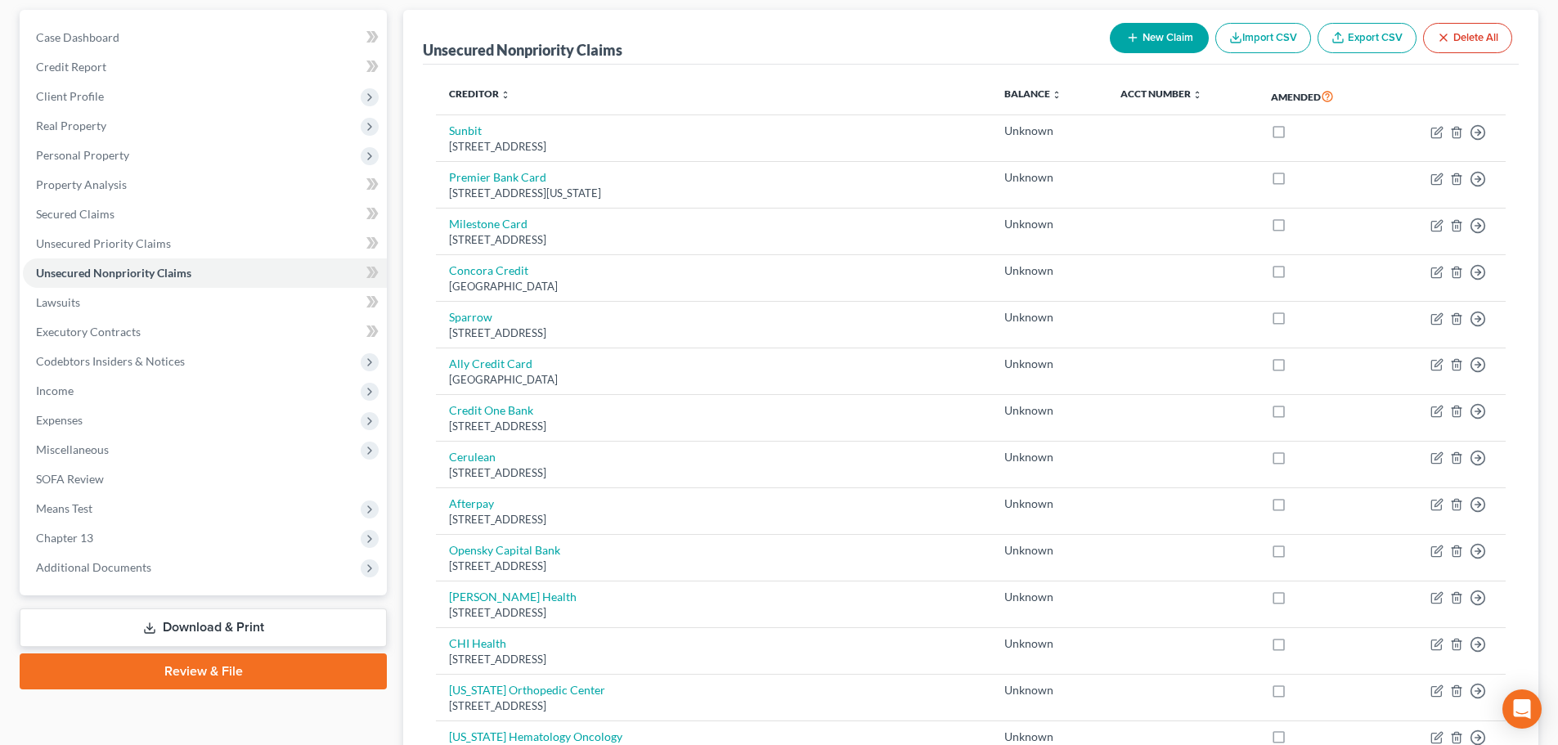
click at [1140, 49] on button "New Claim" at bounding box center [1159, 38] width 99 height 30
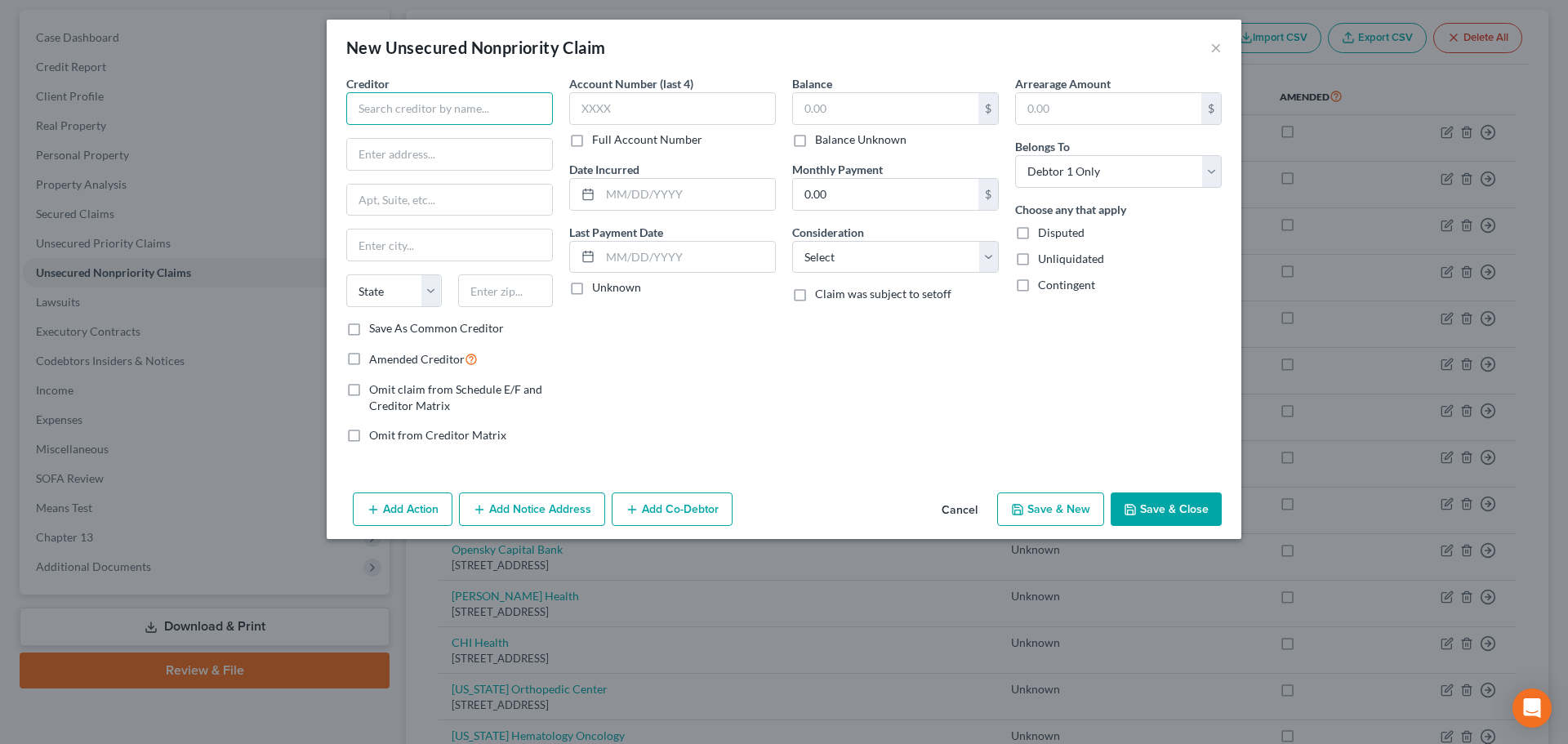
click at [511, 101] on input "text" at bounding box center [449, 108] width 207 height 33
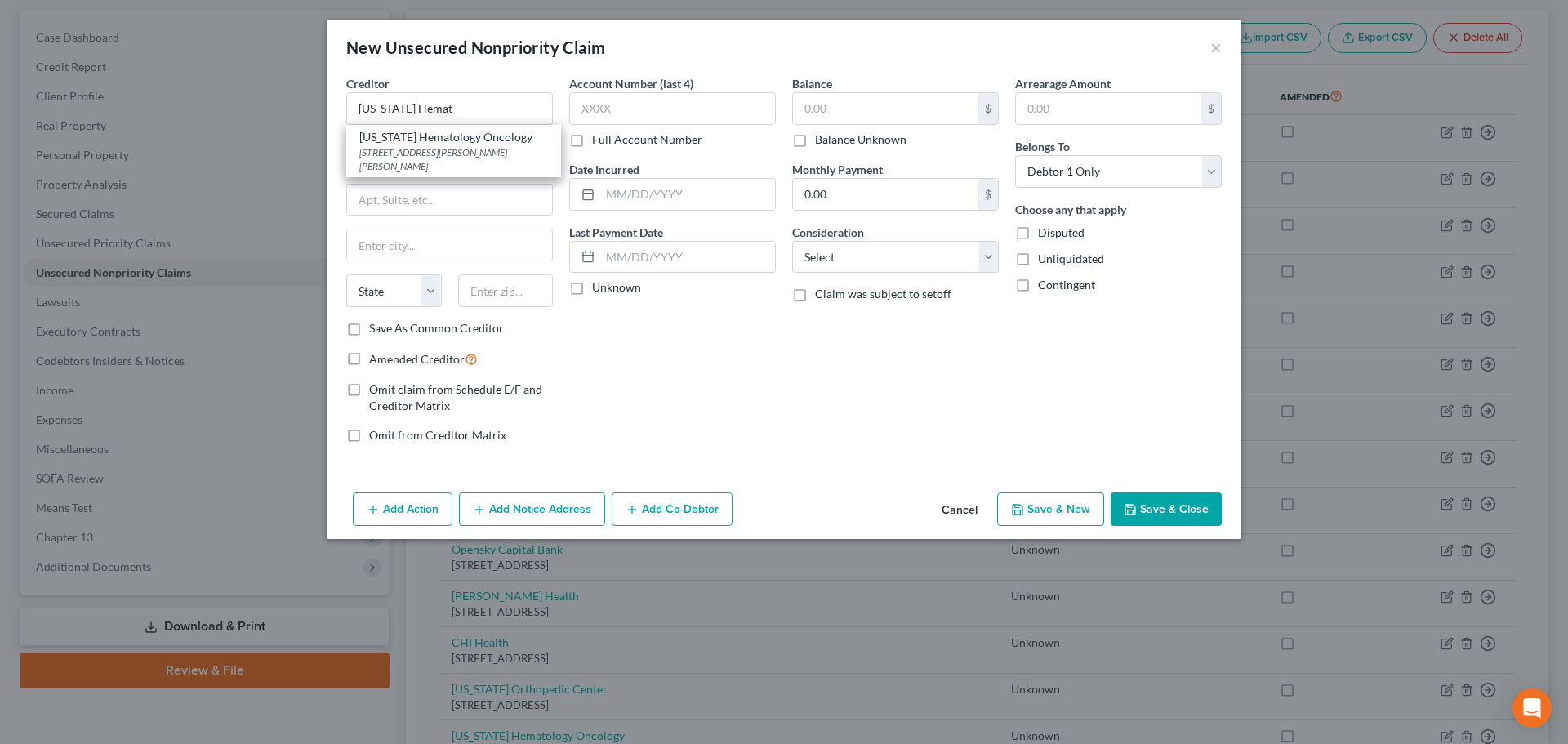
click at [478, 144] on div "[US_STATE] Hematology Oncology" at bounding box center [453, 137] width 189 height 16
click at [858, 142] on label "Balance Unknown" at bounding box center [860, 140] width 92 height 16
click at [832, 142] on input "Balance Unknown" at bounding box center [826, 137] width 11 height 11
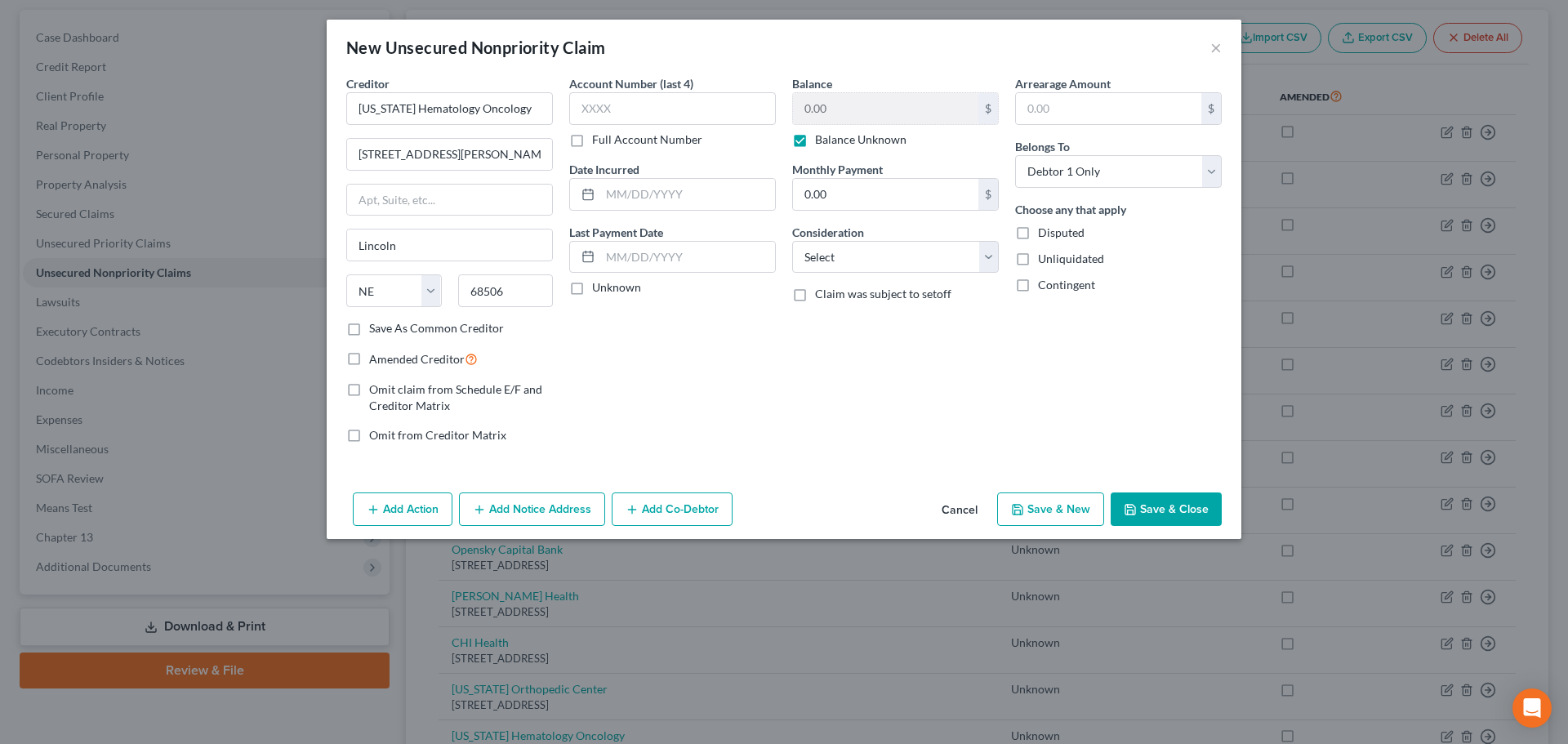
click at [1163, 505] on button "Save & Close" at bounding box center [1166, 509] width 111 height 34
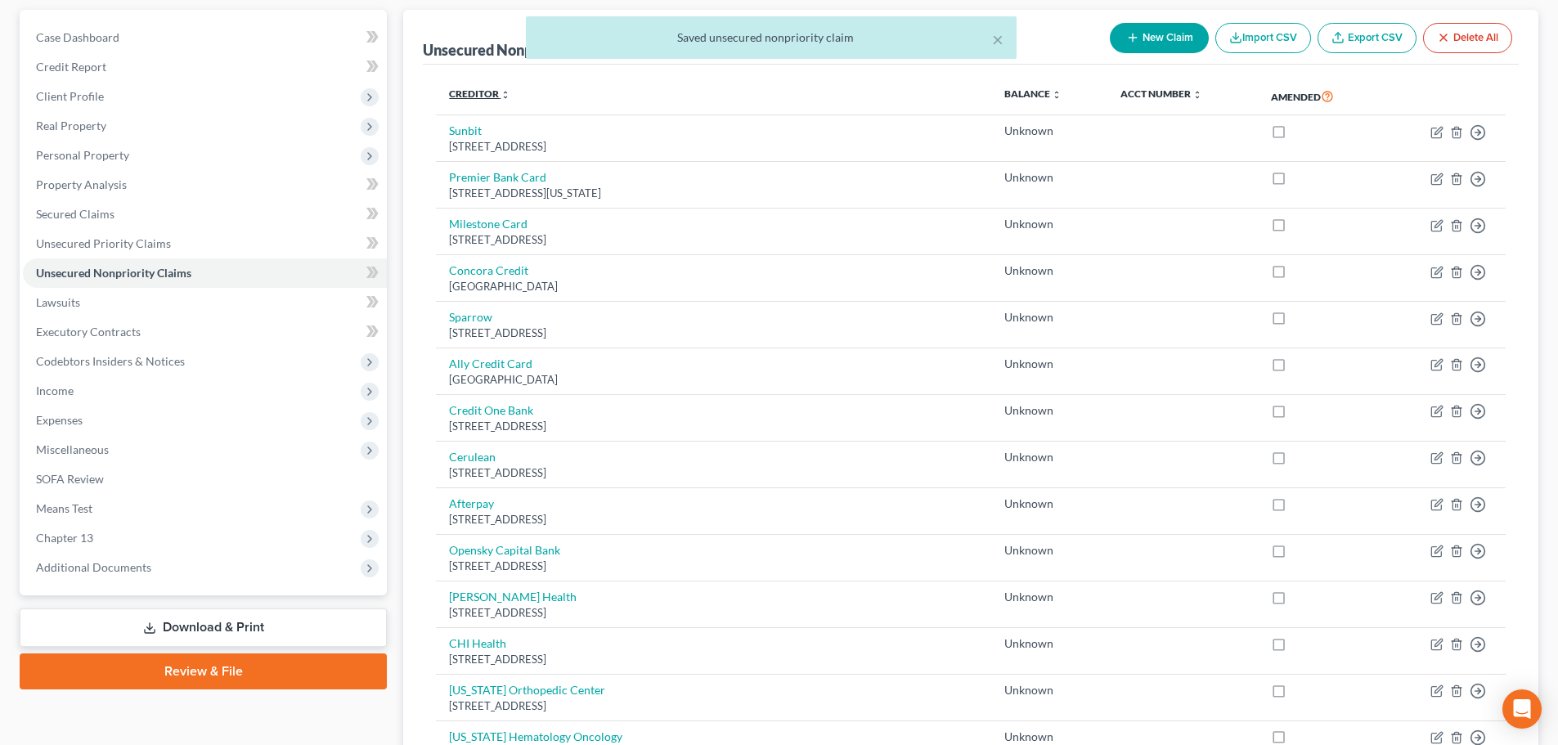
click at [475, 93] on link "Creditor expand_more expand_less unfold_more" at bounding box center [479, 94] width 61 height 12
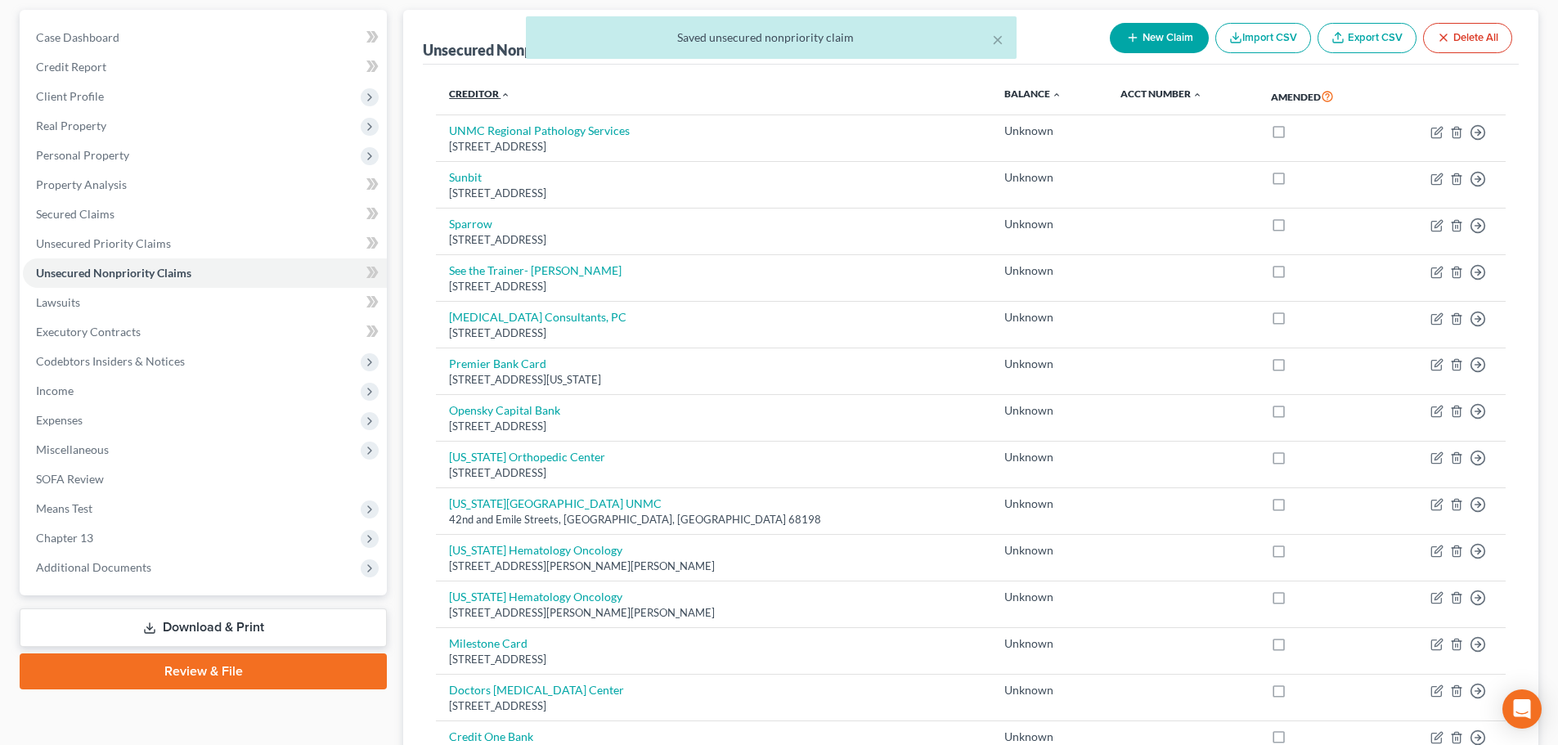
click at [475, 93] on link "Creditor expand_more expand_less unfold_more" at bounding box center [479, 94] width 61 height 12
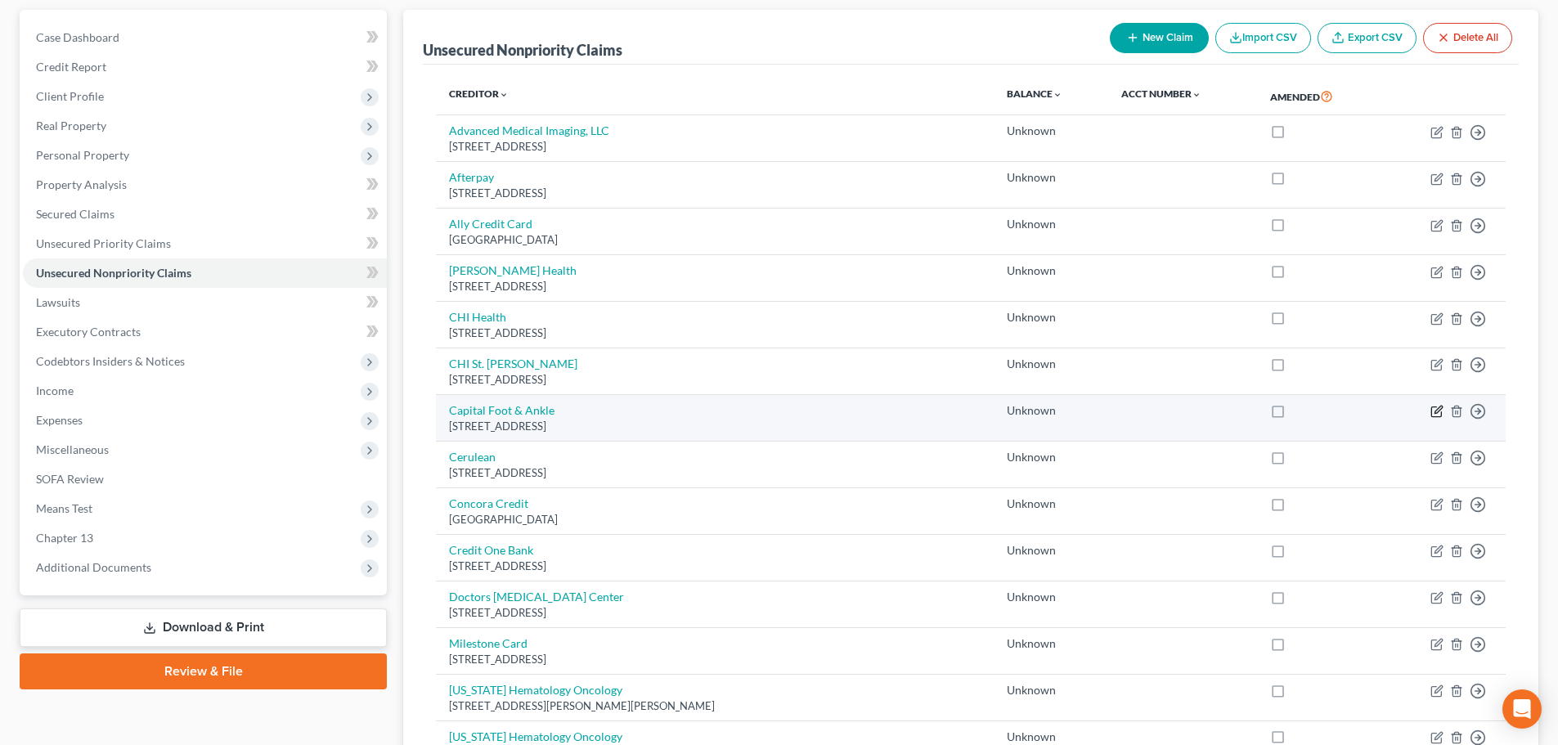
click at [1434, 413] on icon "button" at bounding box center [1437, 411] width 13 height 13
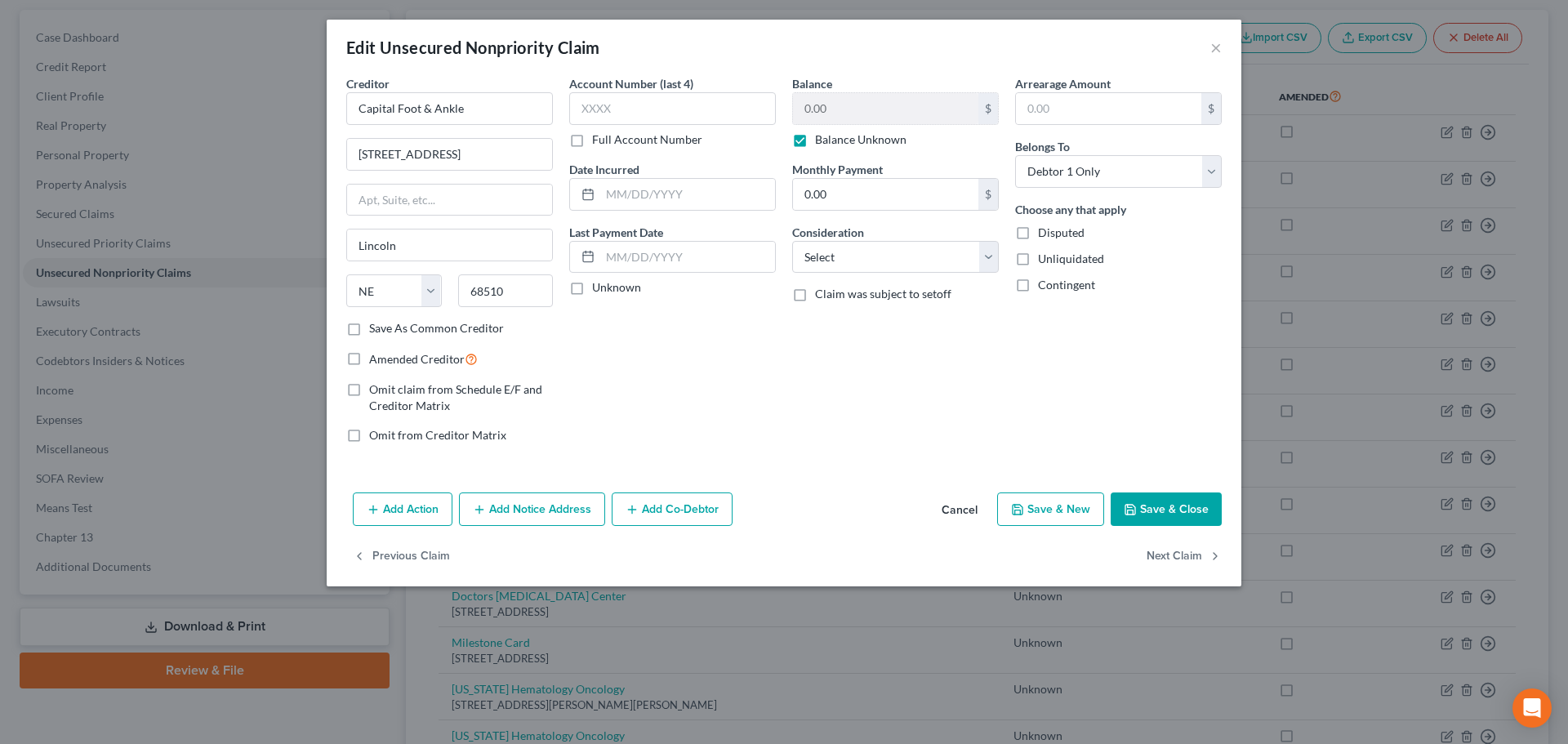
click at [522, 503] on button "Add Notice Address" at bounding box center [532, 509] width 146 height 34
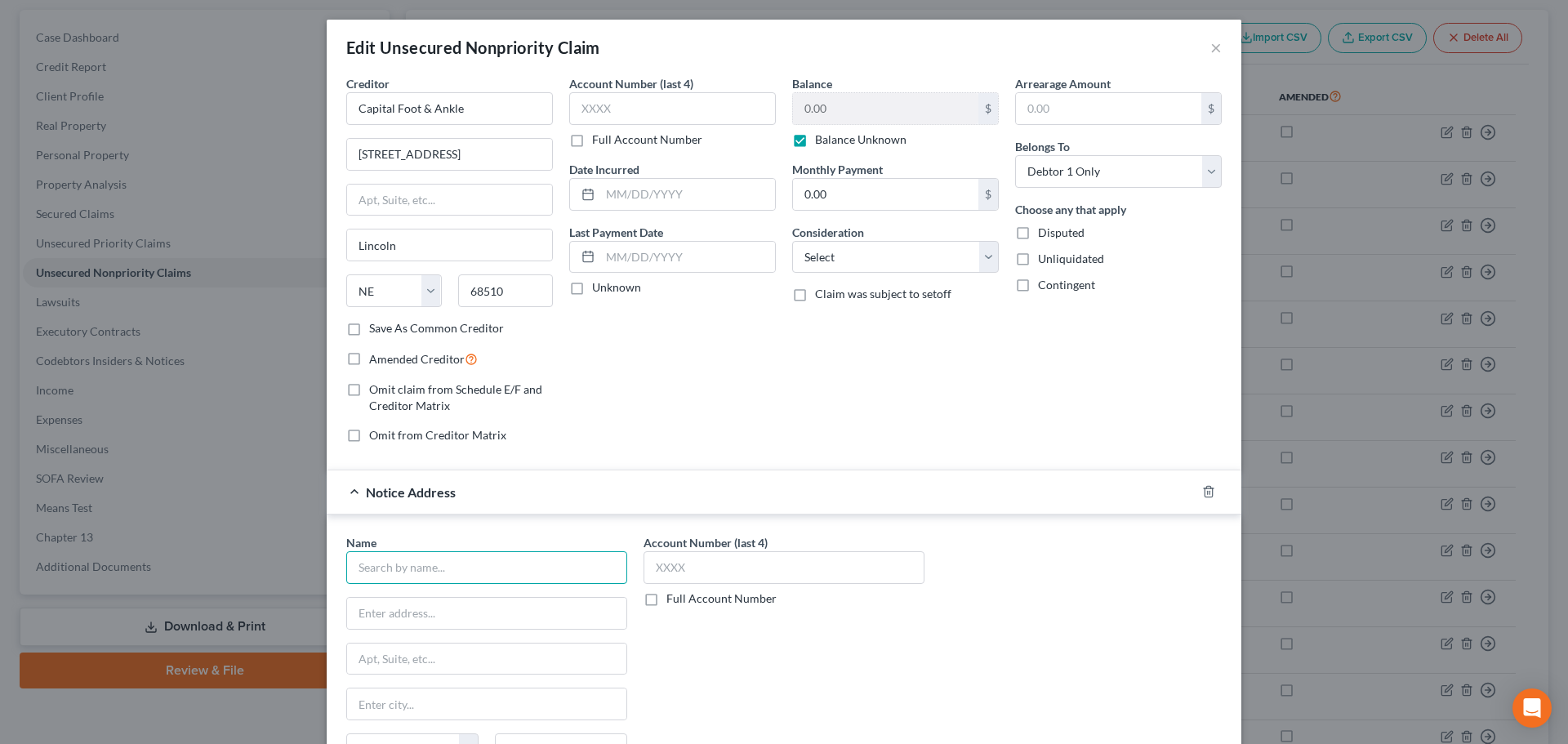
click at [433, 559] on input "text" at bounding box center [486, 567] width 280 height 33
click at [434, 616] on div "[STREET_ADDRESS]" at bounding box center [444, 611] width 170 height 14
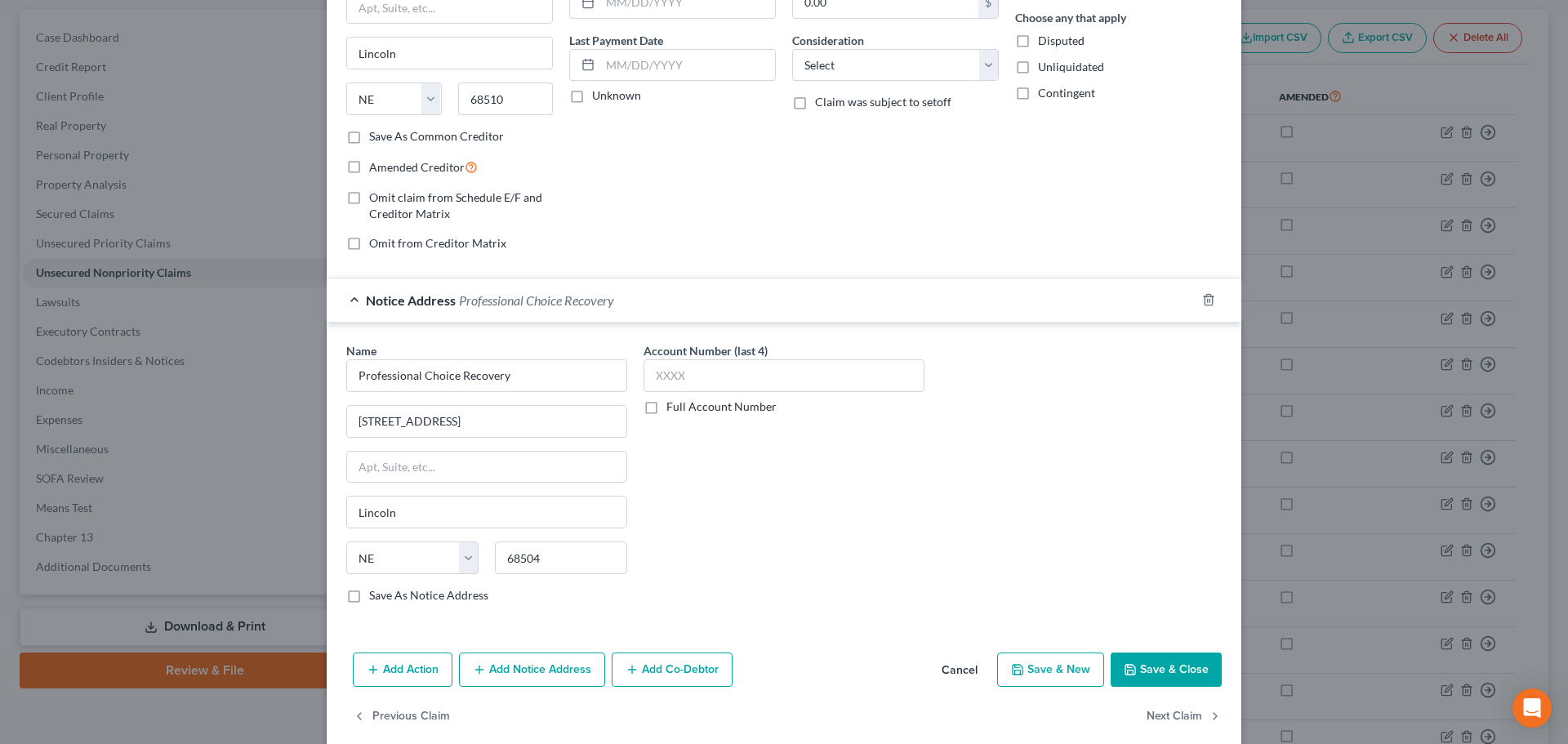
scroll to position [214, 0]
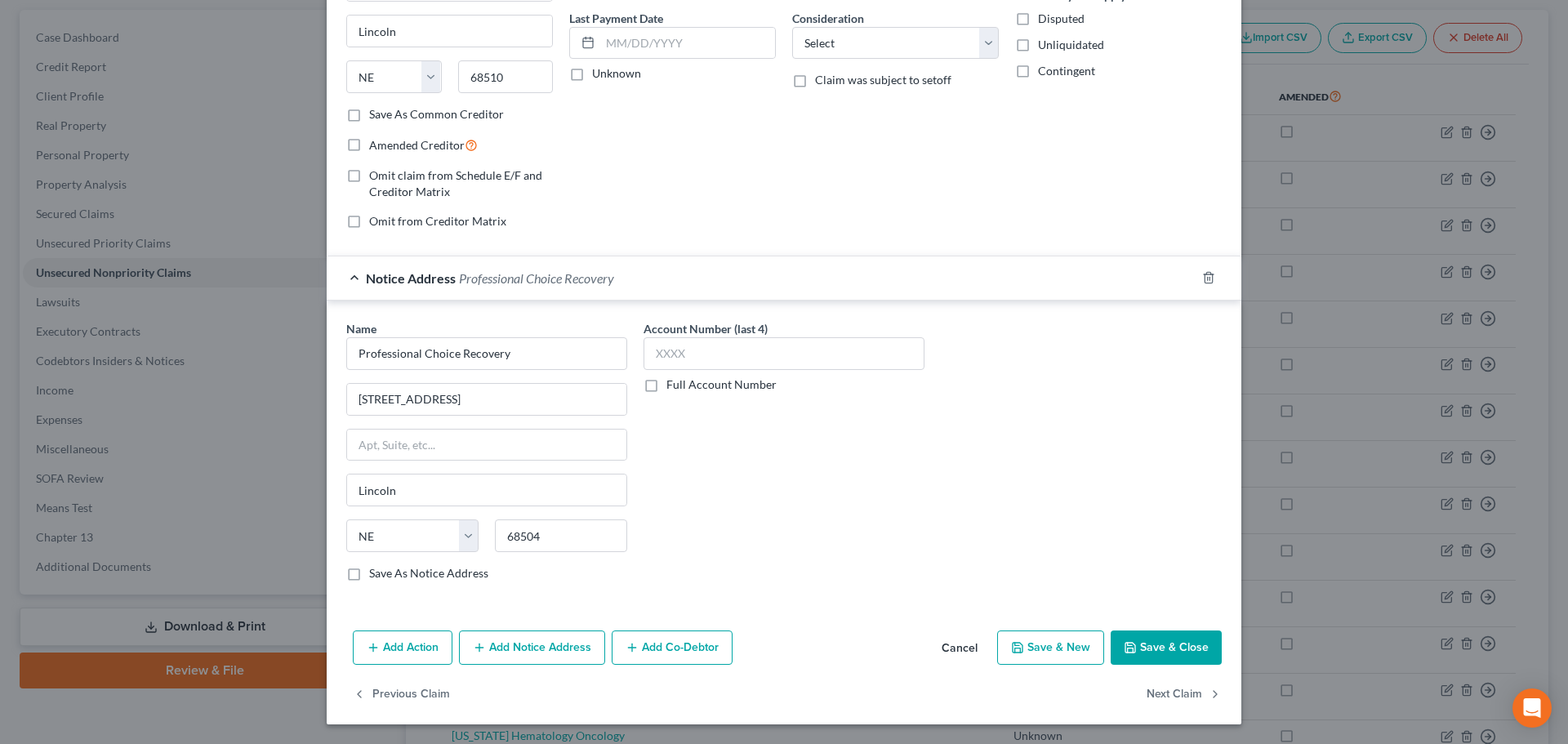
click at [1145, 644] on button "Save & Close" at bounding box center [1166, 648] width 111 height 34
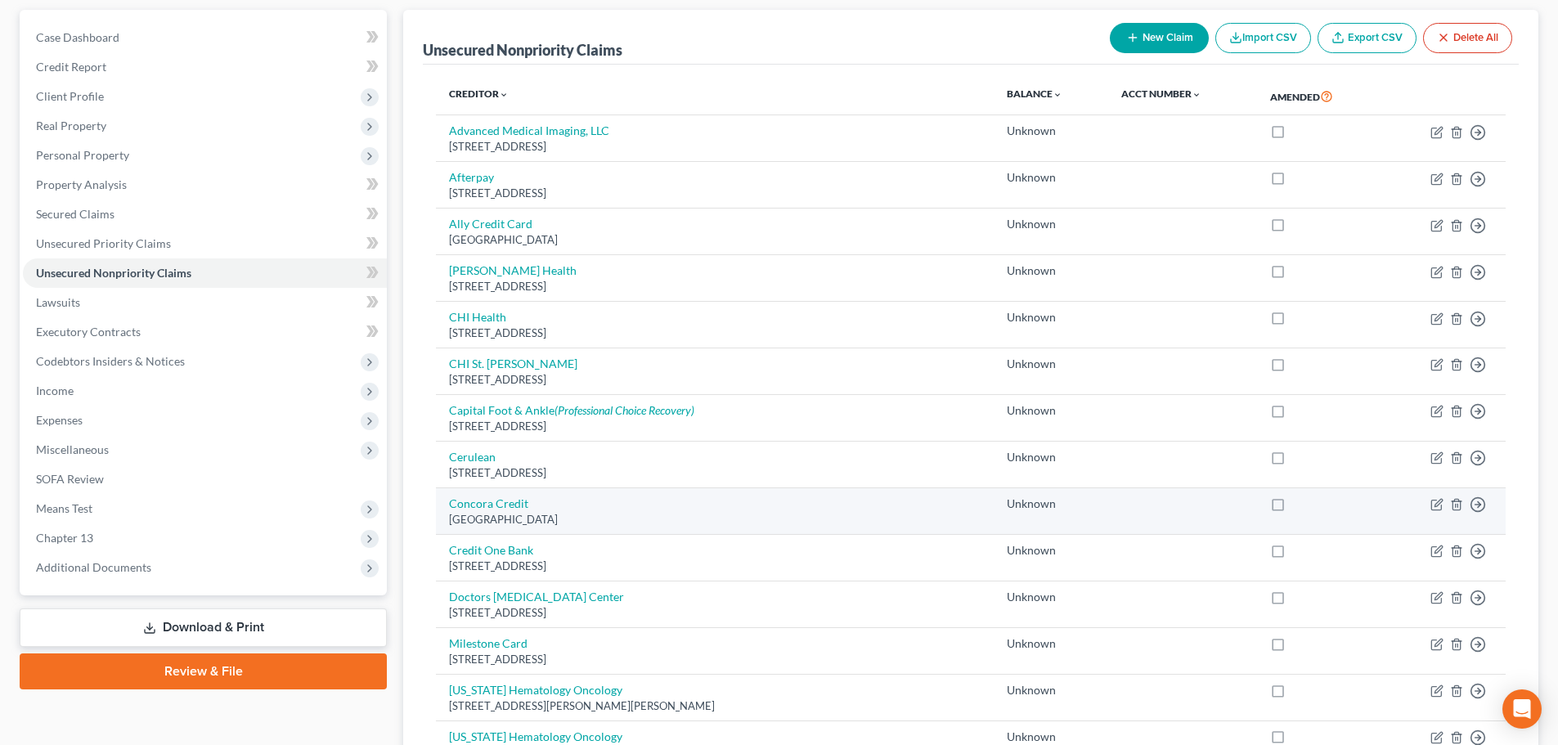
scroll to position [0, 0]
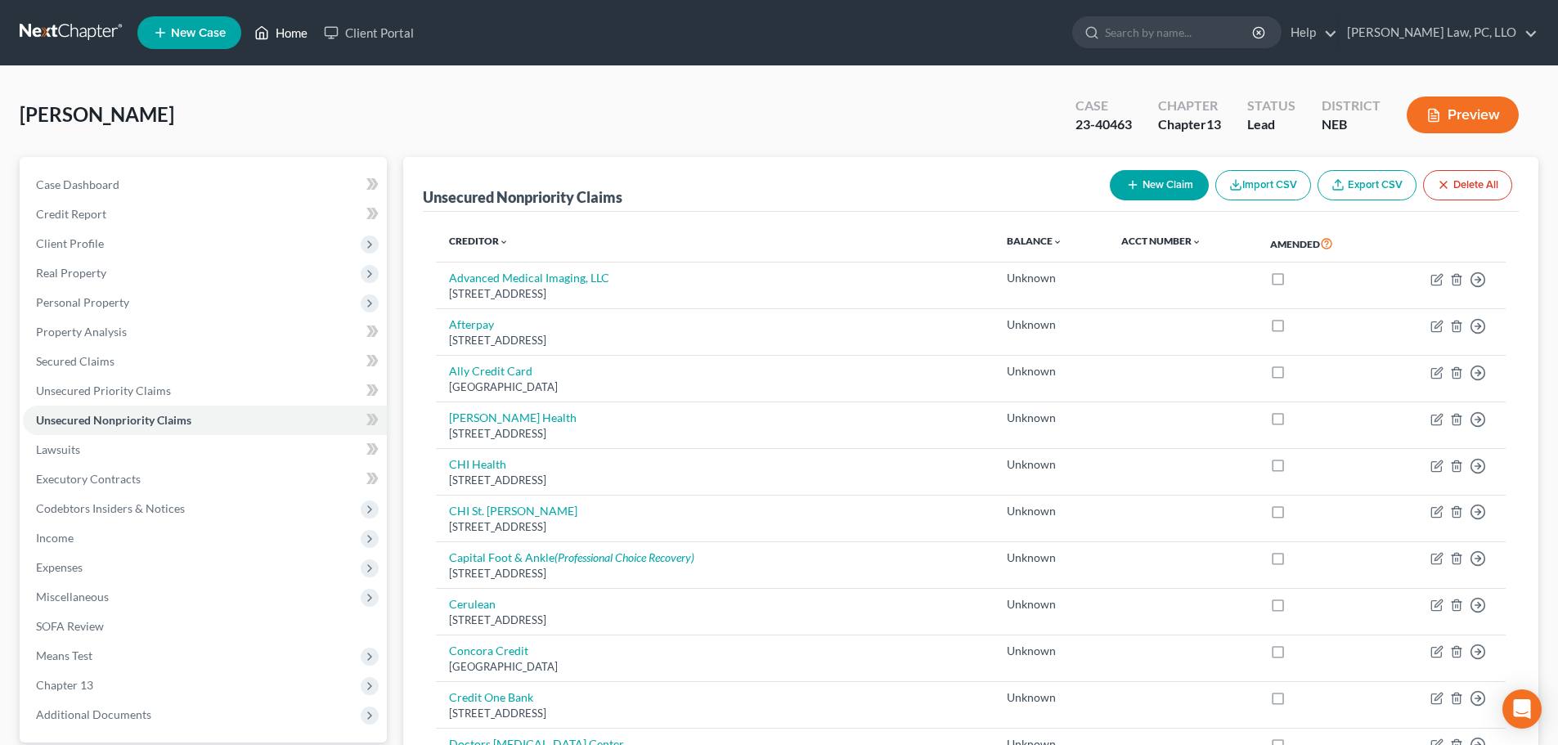
click at [294, 26] on link "Home" at bounding box center [281, 32] width 70 height 29
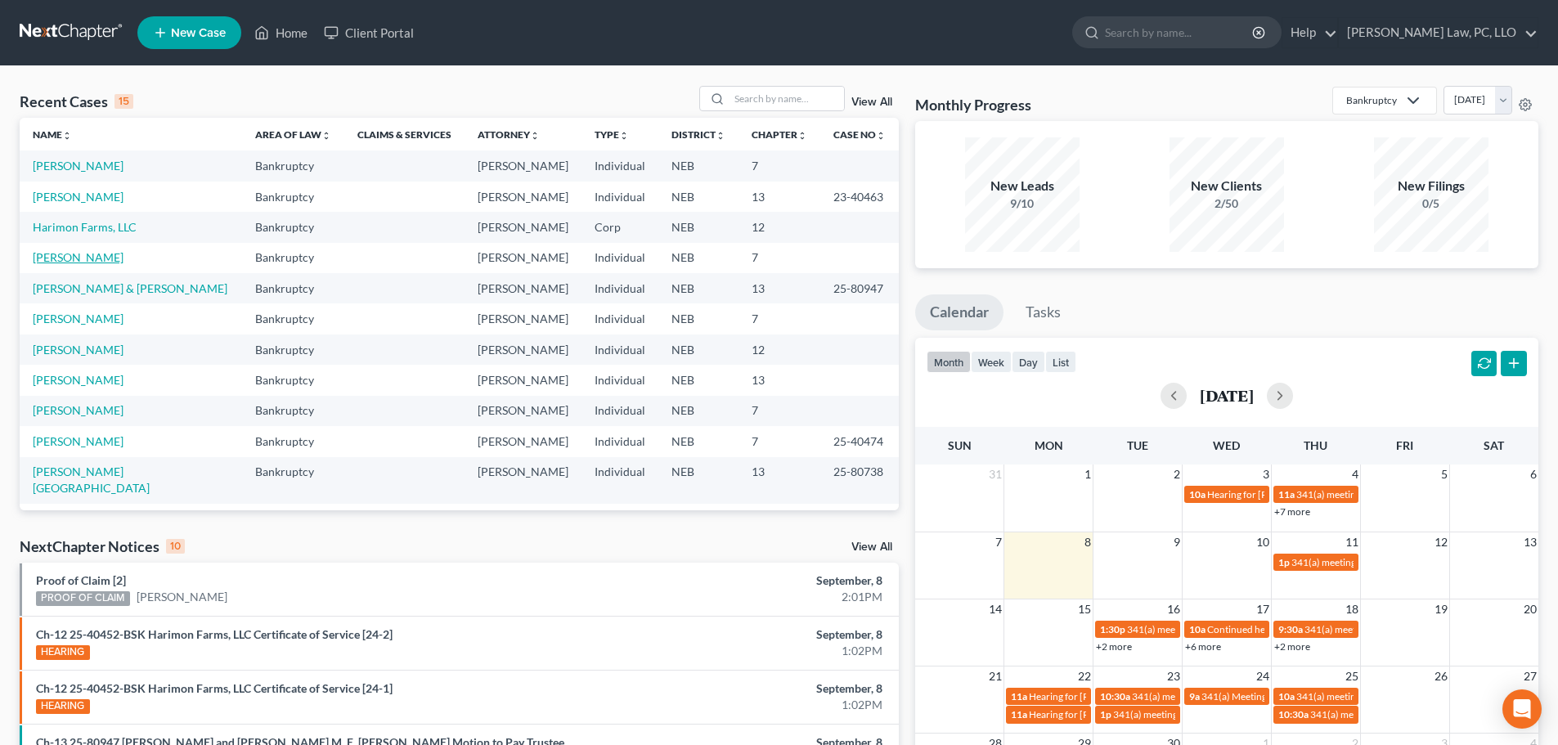
click at [79, 260] on link "[PERSON_NAME]" at bounding box center [78, 257] width 91 height 14
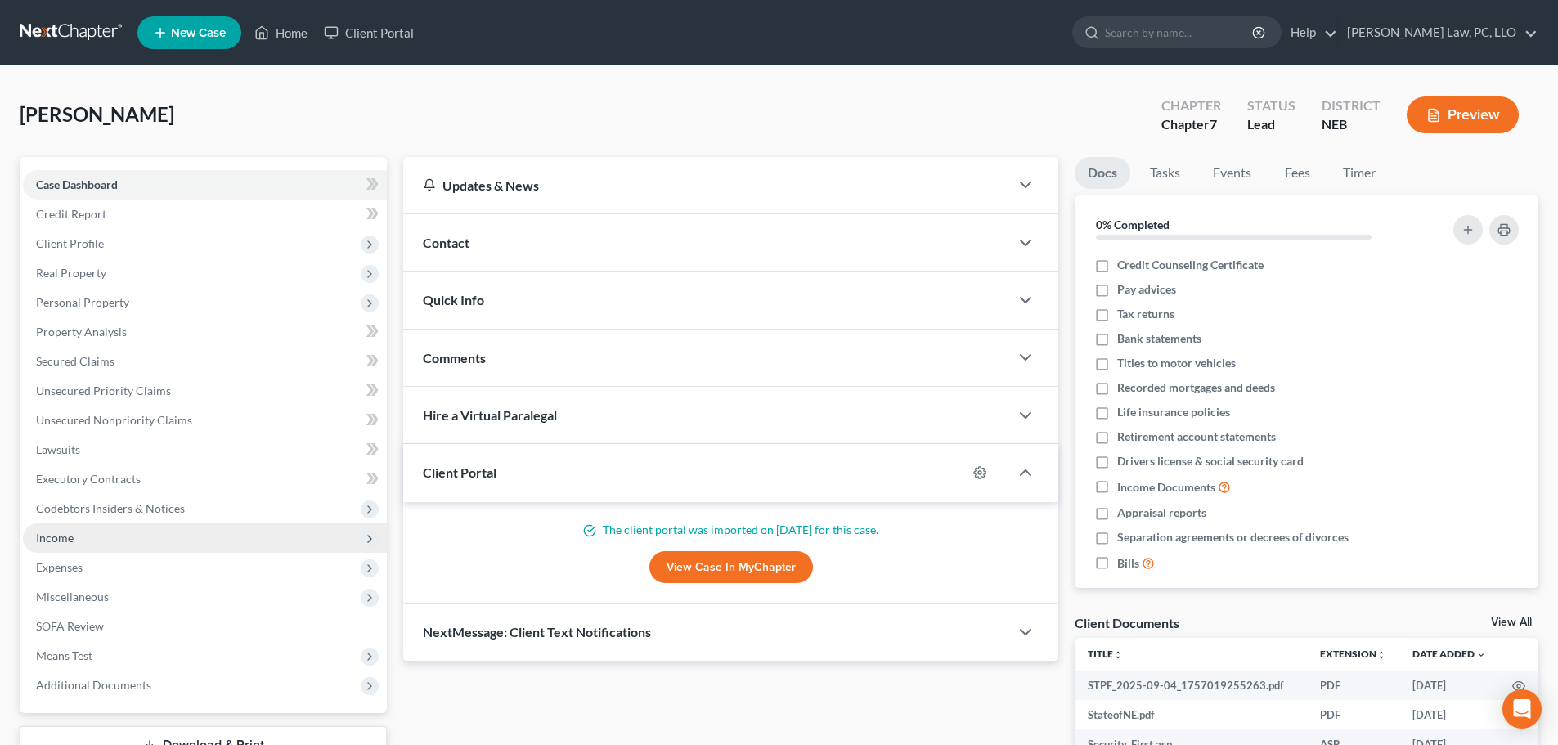
click at [48, 542] on span "Income" at bounding box center [55, 538] width 38 height 14
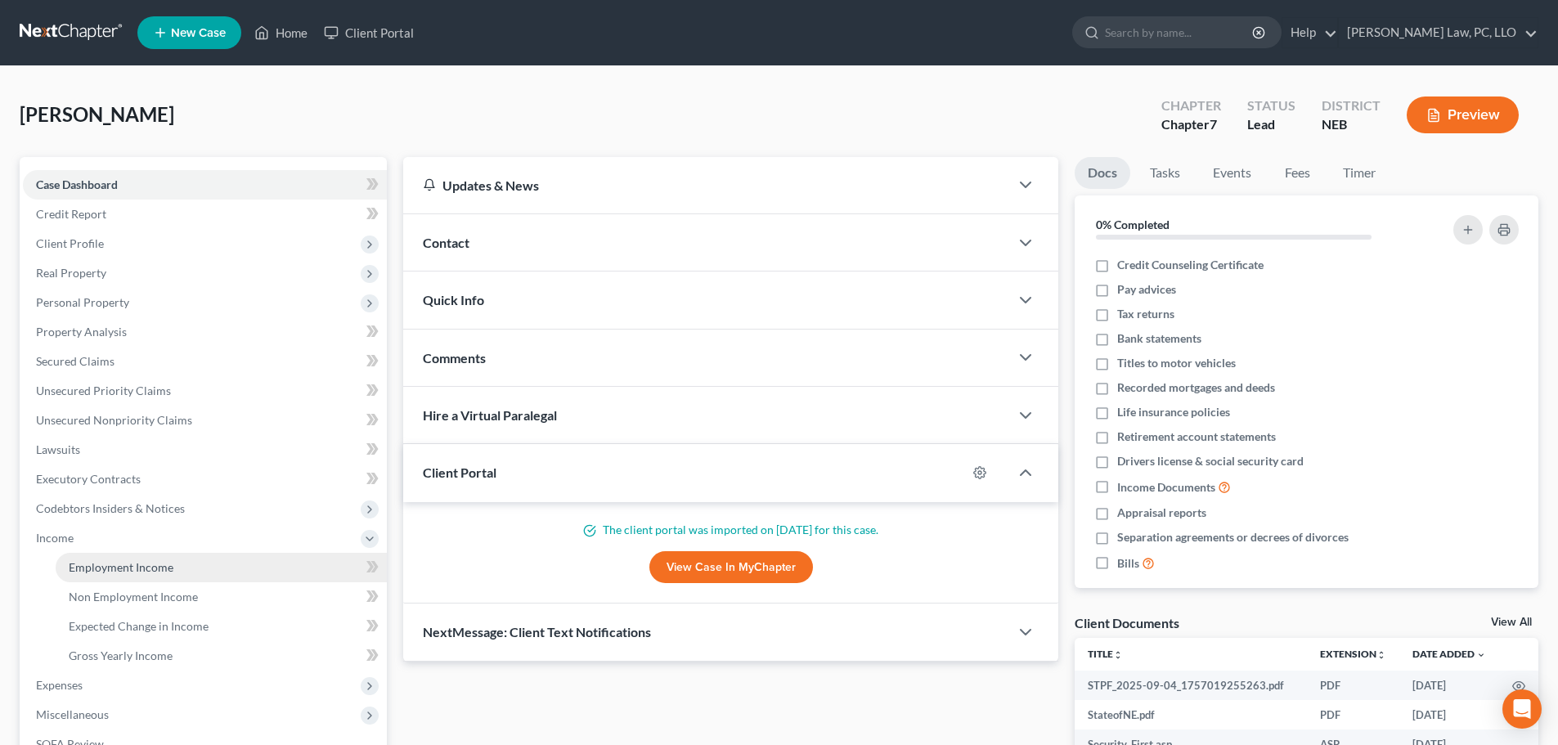
click at [85, 559] on link "Employment Income" at bounding box center [221, 567] width 331 height 29
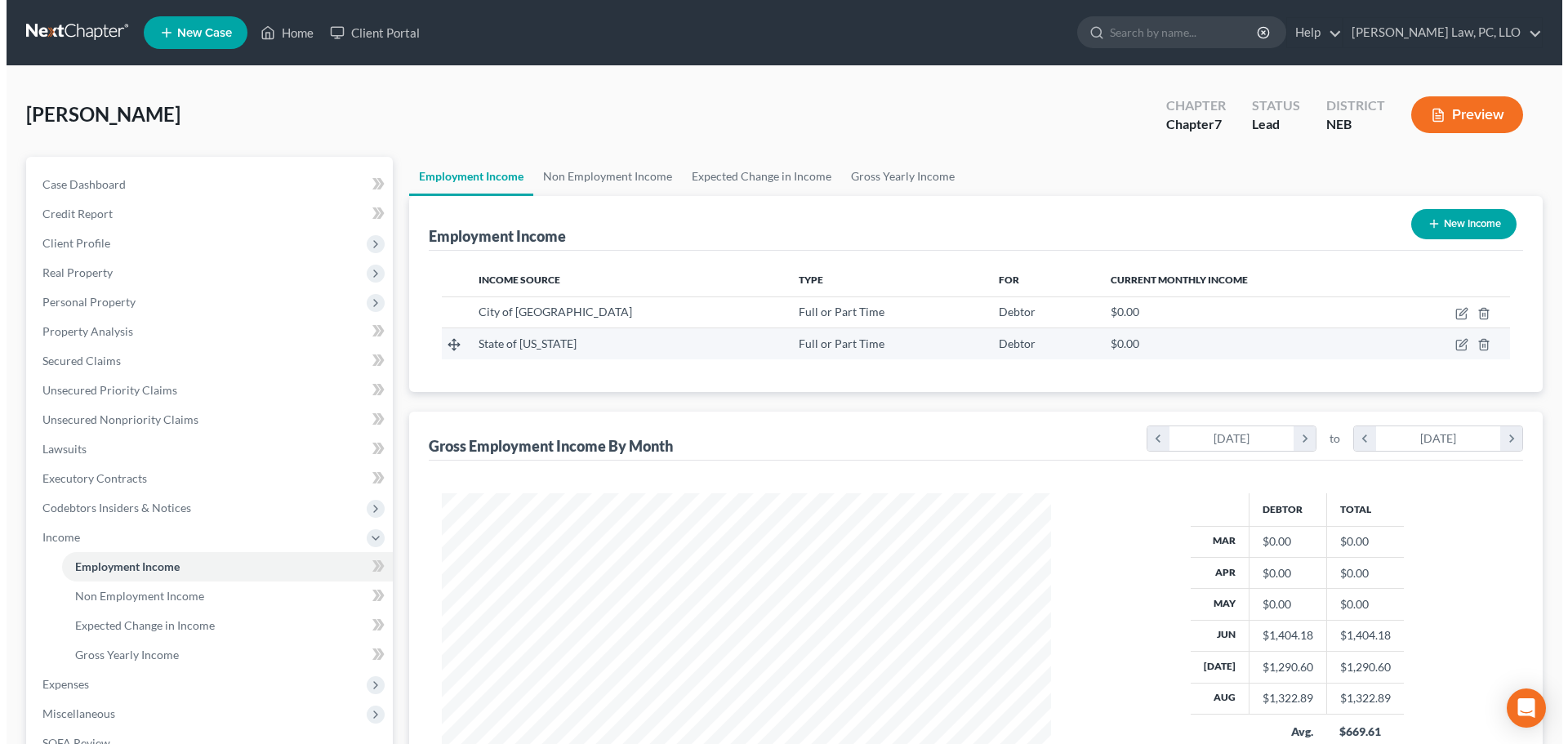
scroll to position [305, 642]
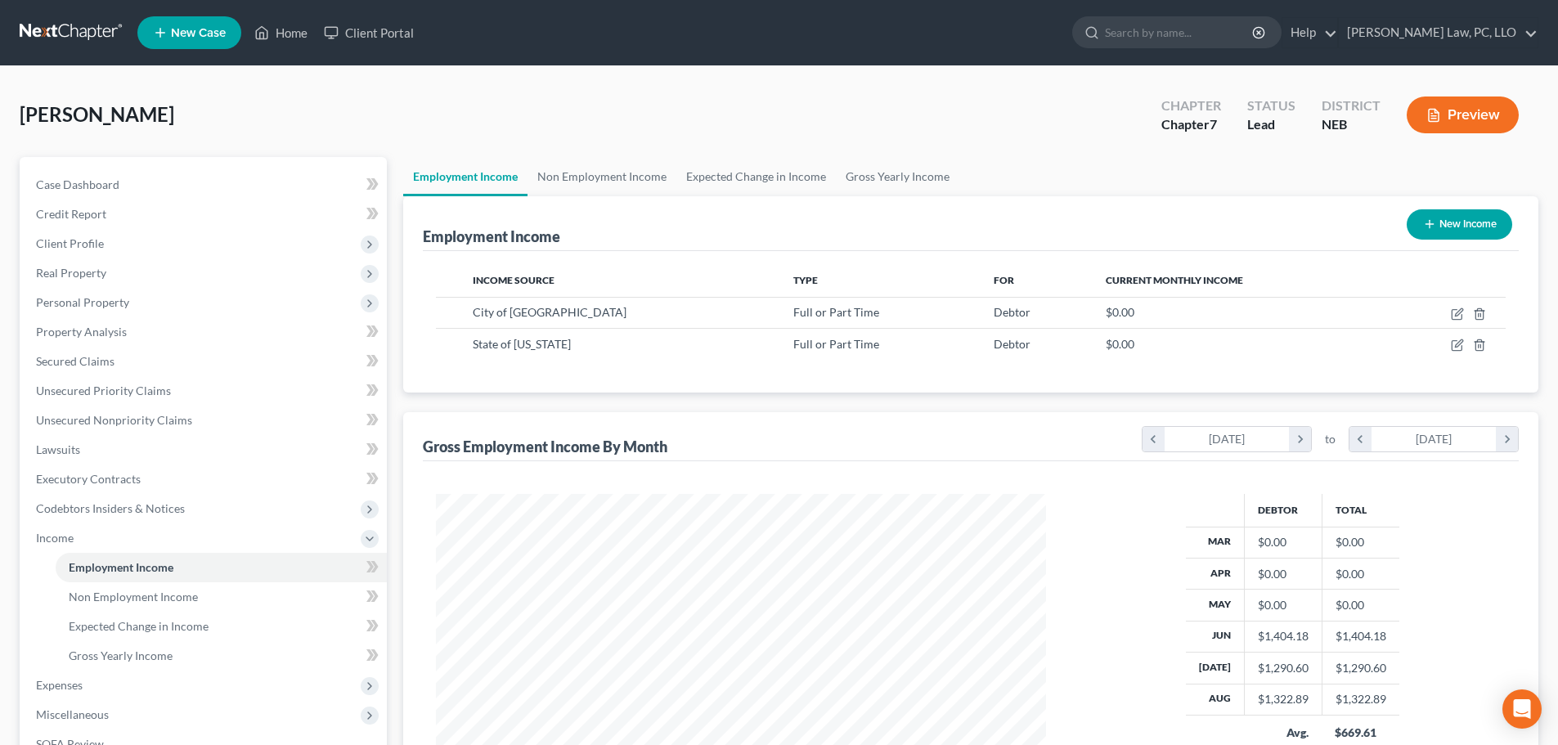
click at [1454, 232] on button "New Income" at bounding box center [1460, 224] width 106 height 30
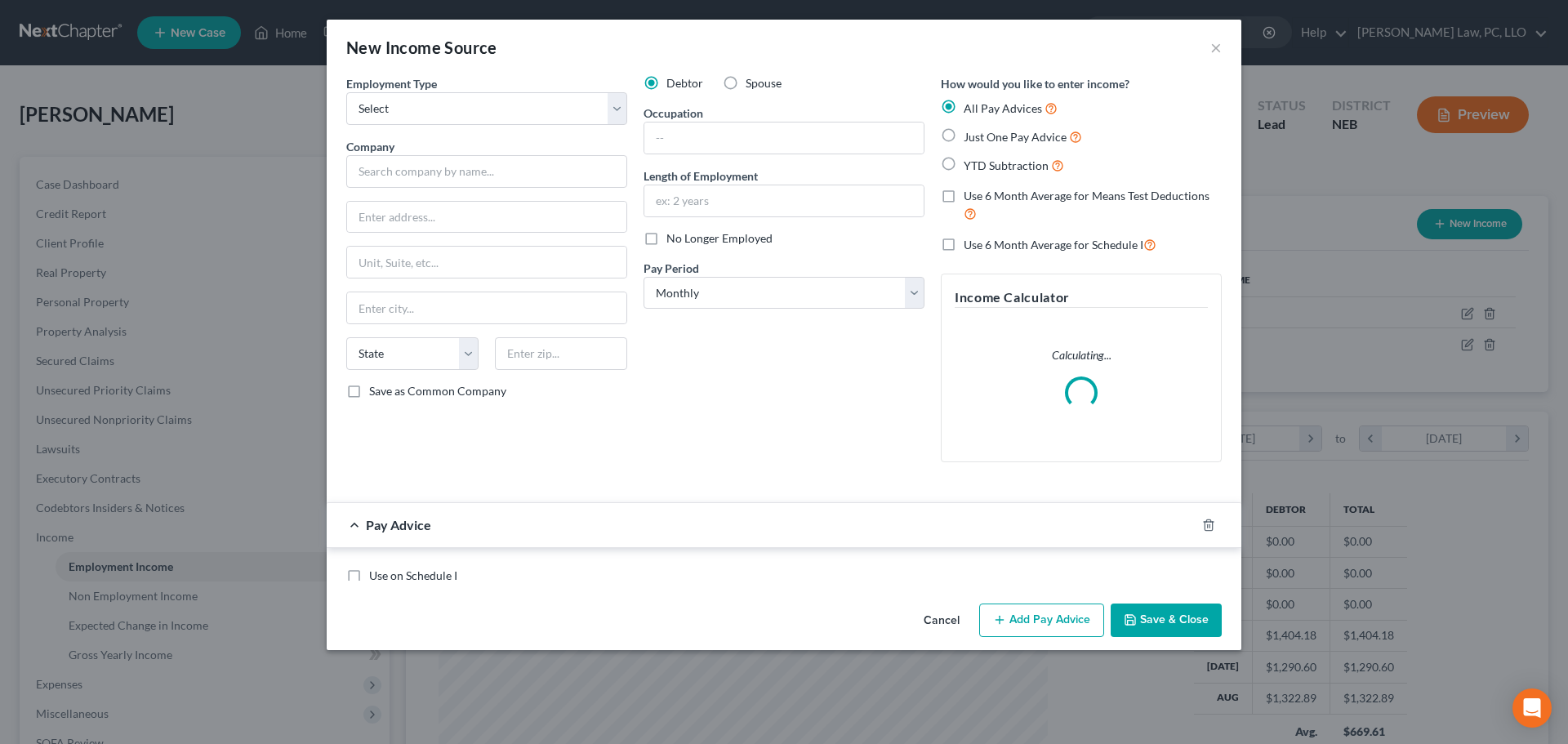
scroll to position [308, 648]
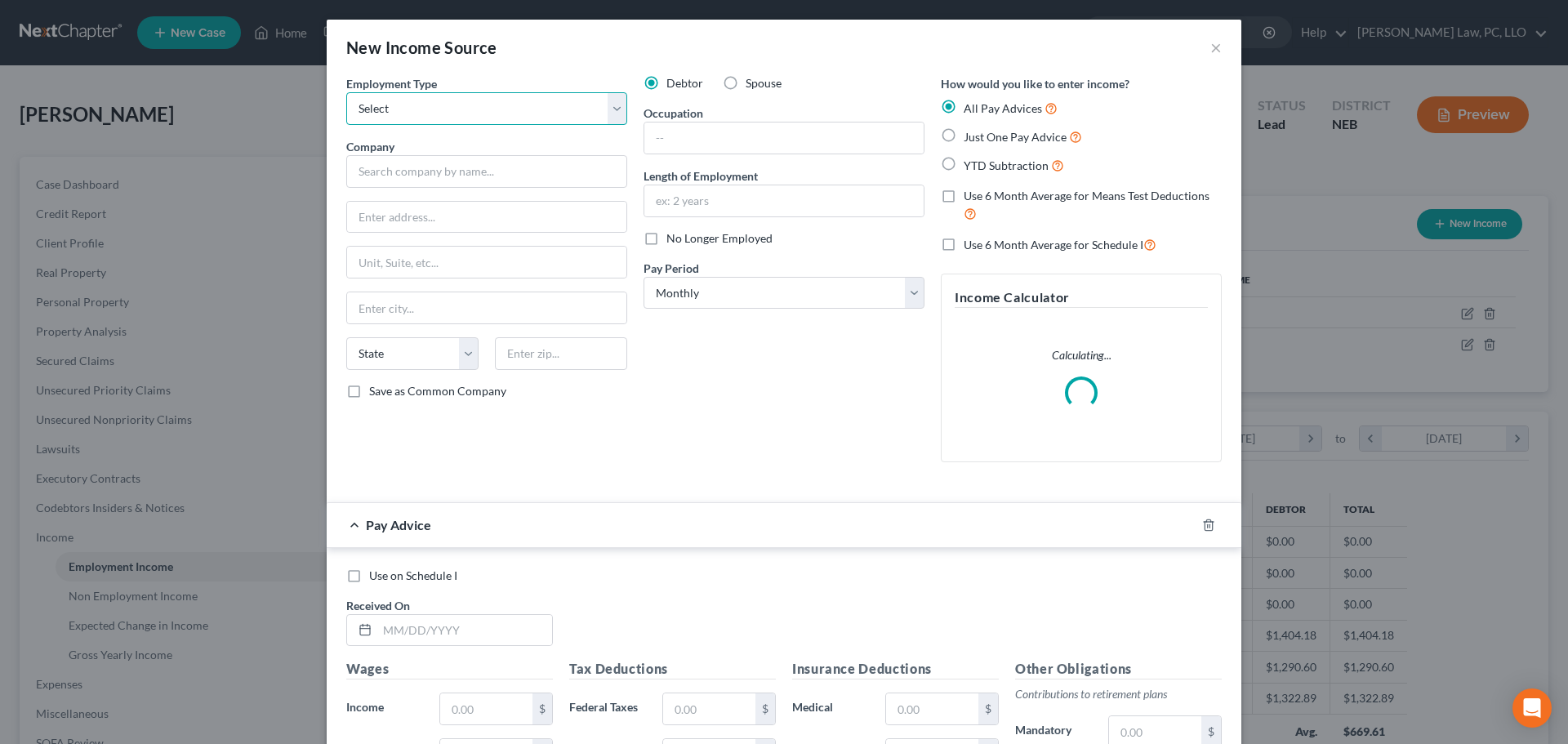
drag, startPoint x: 546, startPoint y: 105, endPoint x: 529, endPoint y: 124, distance: 25.5
click at [546, 105] on select "Select Full or [DEMOGRAPHIC_DATA] Employment Self Employment" at bounding box center [486, 108] width 280 height 33
click at [346, 92] on select "Select Full or [DEMOGRAPHIC_DATA] Employment Self Employment" at bounding box center [486, 108] width 280 height 33
click at [475, 181] on input "text" at bounding box center [486, 171] width 280 height 33
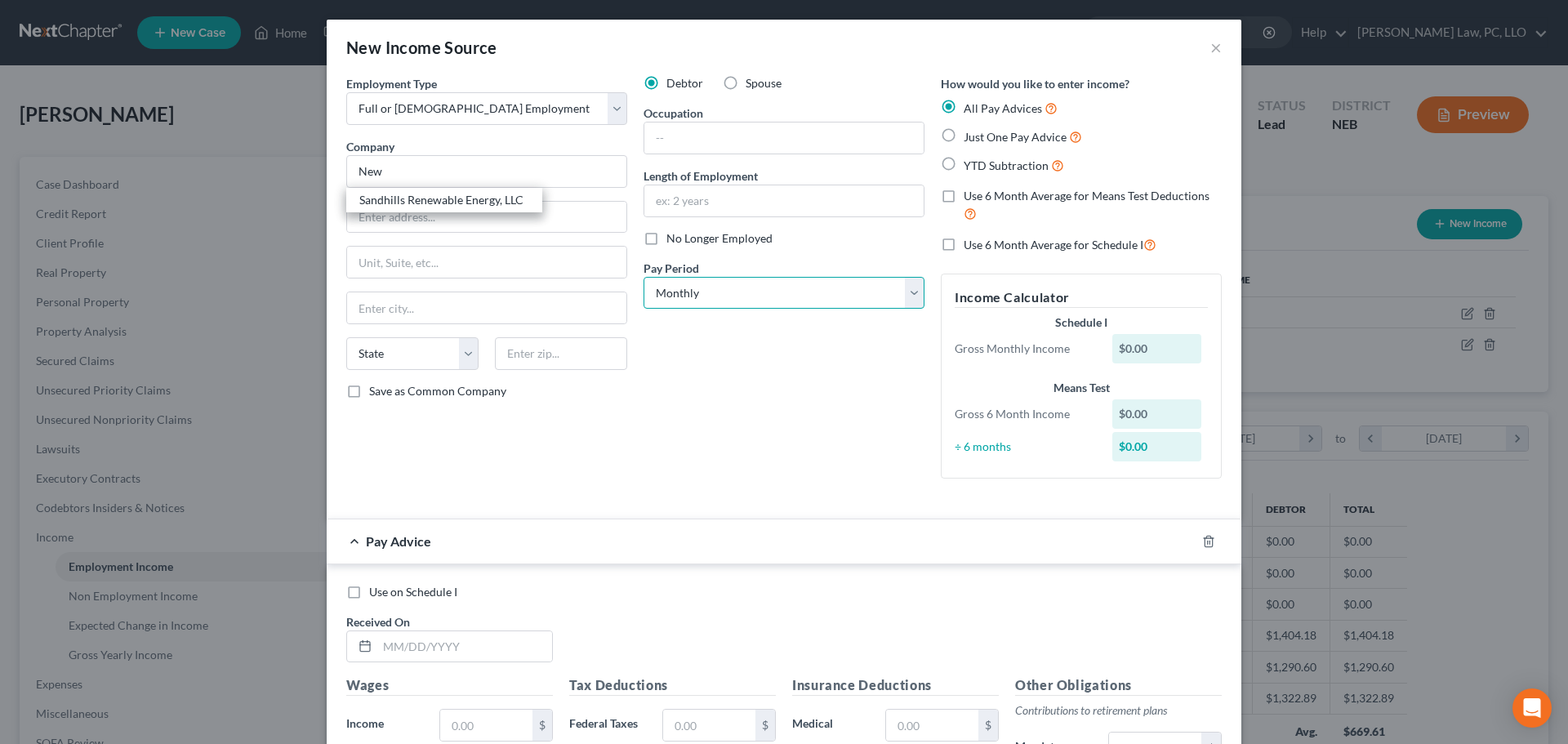
click at [709, 281] on select "Select Monthly Twice Monthly Every Other Week Weekly" at bounding box center [784, 293] width 280 height 33
click at [644, 277] on select "Select Monthly Twice Monthly Every Other Week Weekly" at bounding box center [784, 293] width 280 height 33
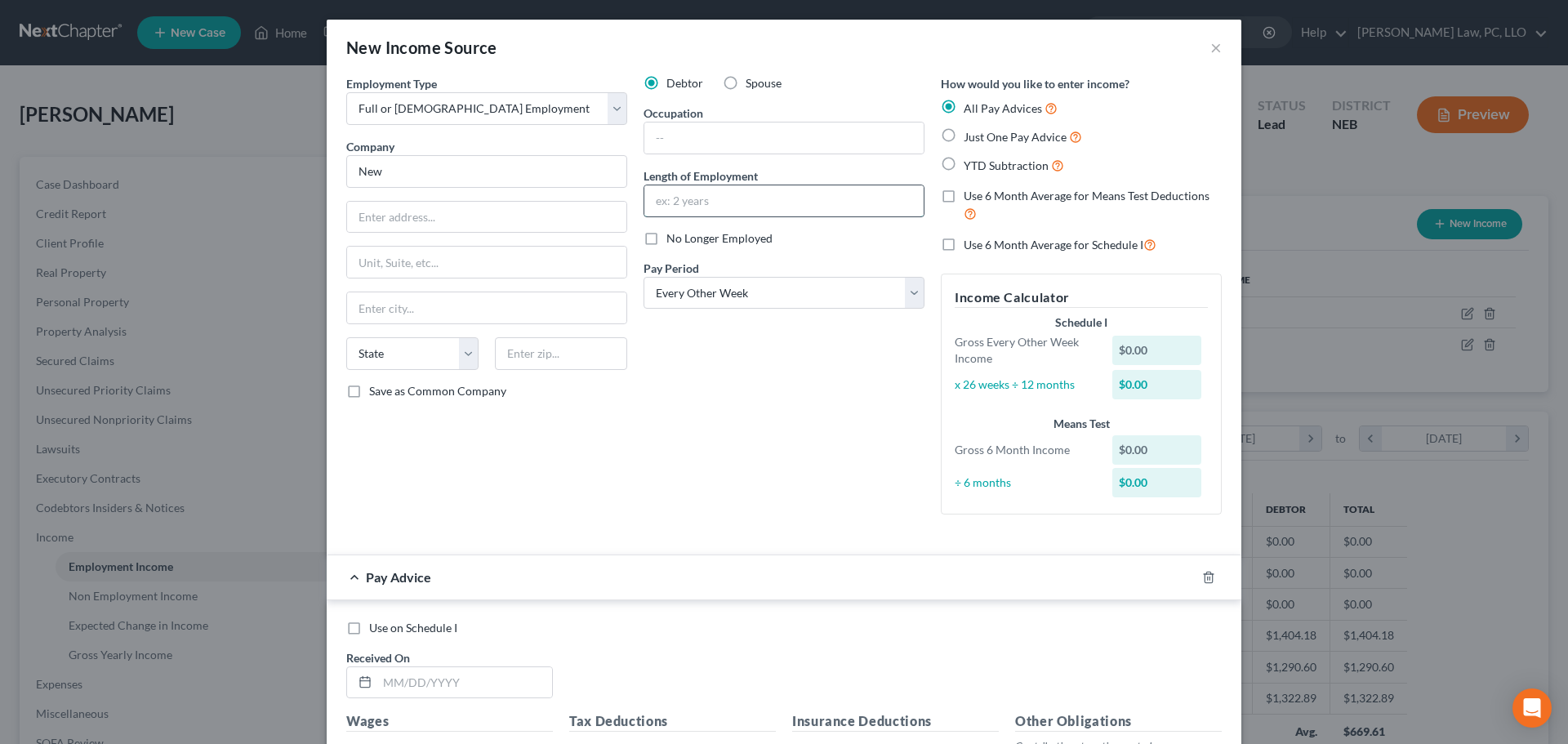
click at [763, 213] on input "text" at bounding box center [784, 201] width 279 height 31
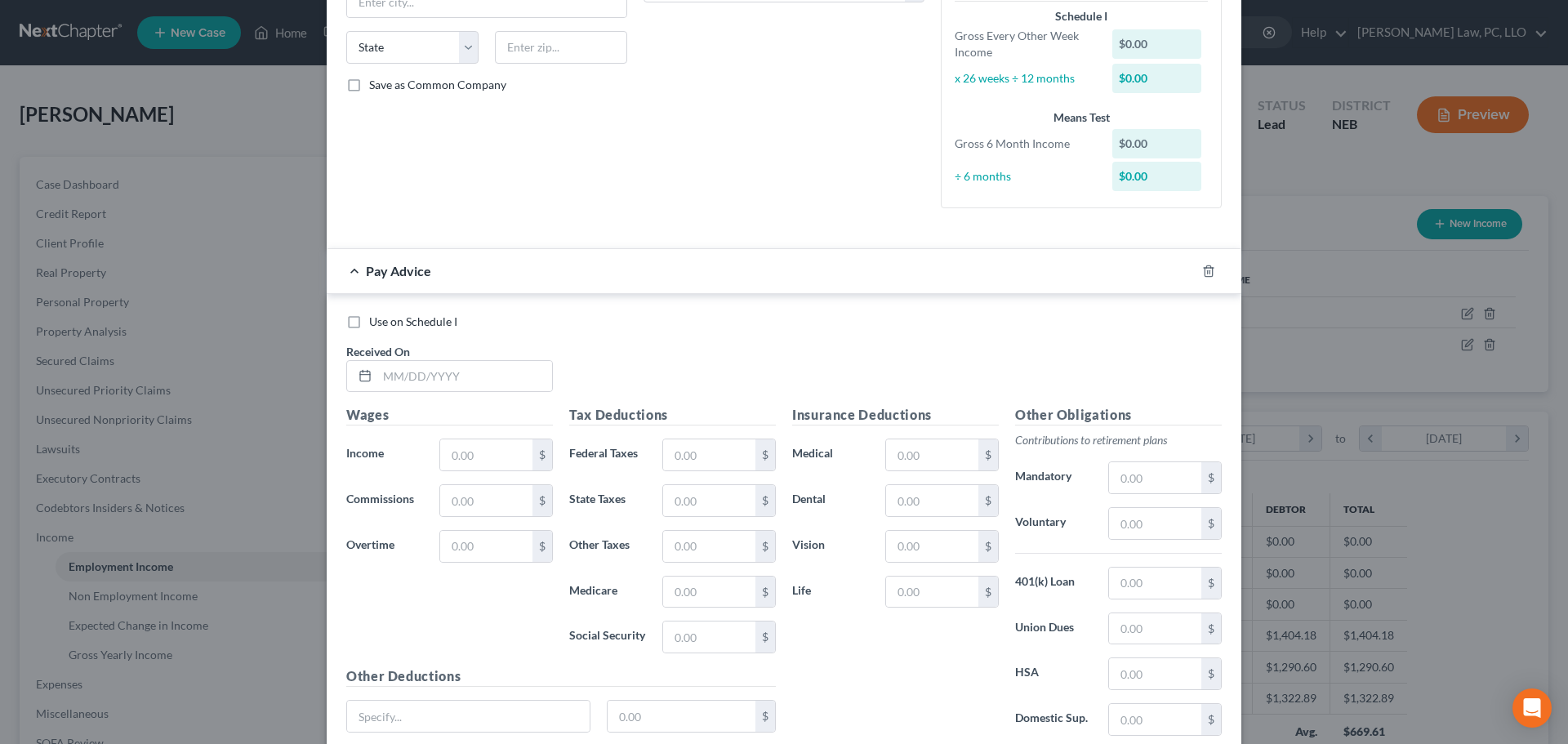
scroll to position [327, 0]
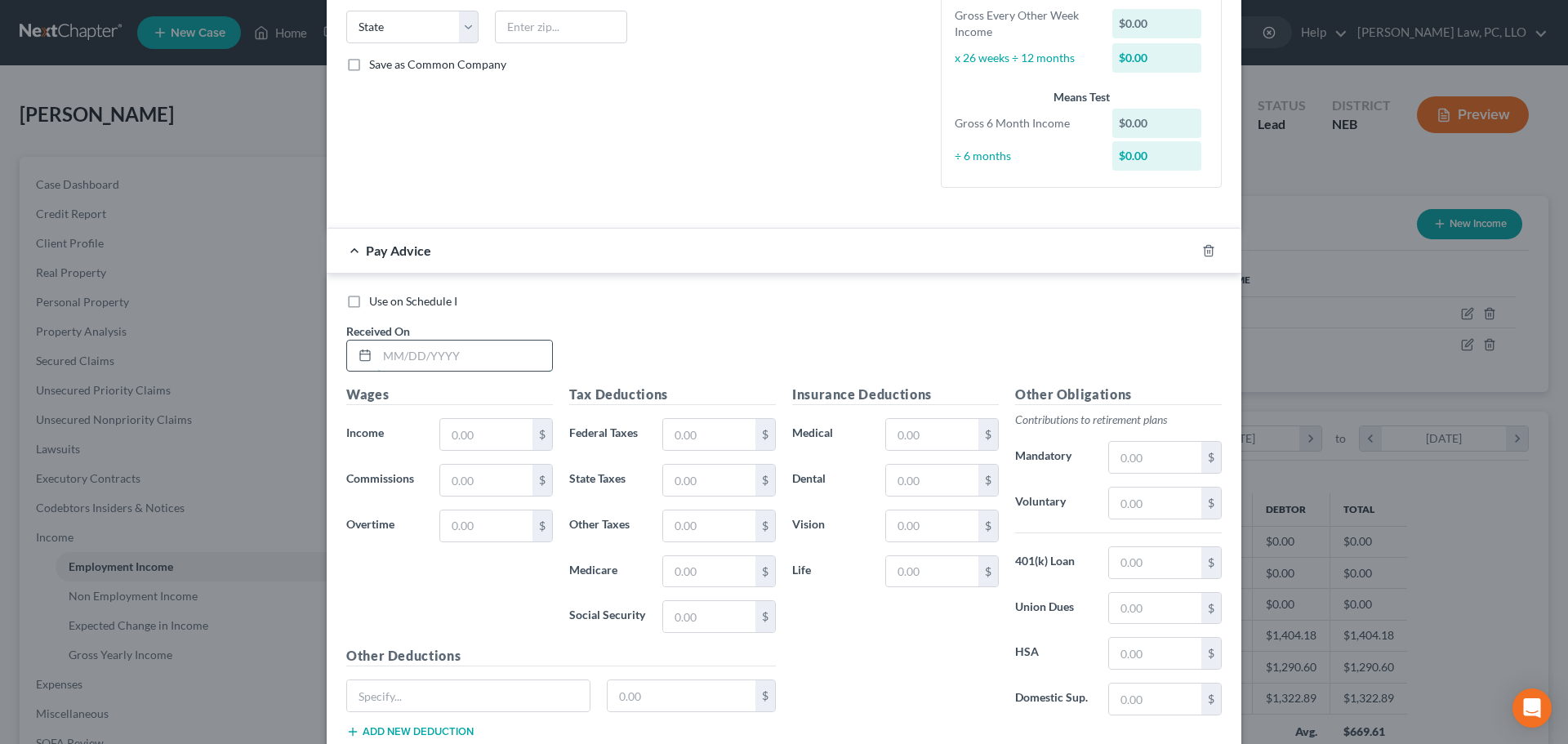
click at [450, 364] on input "text" at bounding box center [464, 356] width 175 height 31
click at [450, 361] on input "9/30/20258" at bounding box center [464, 356] width 175 height 31
click at [692, 473] on input "text" at bounding box center [709, 479] width 92 height 31
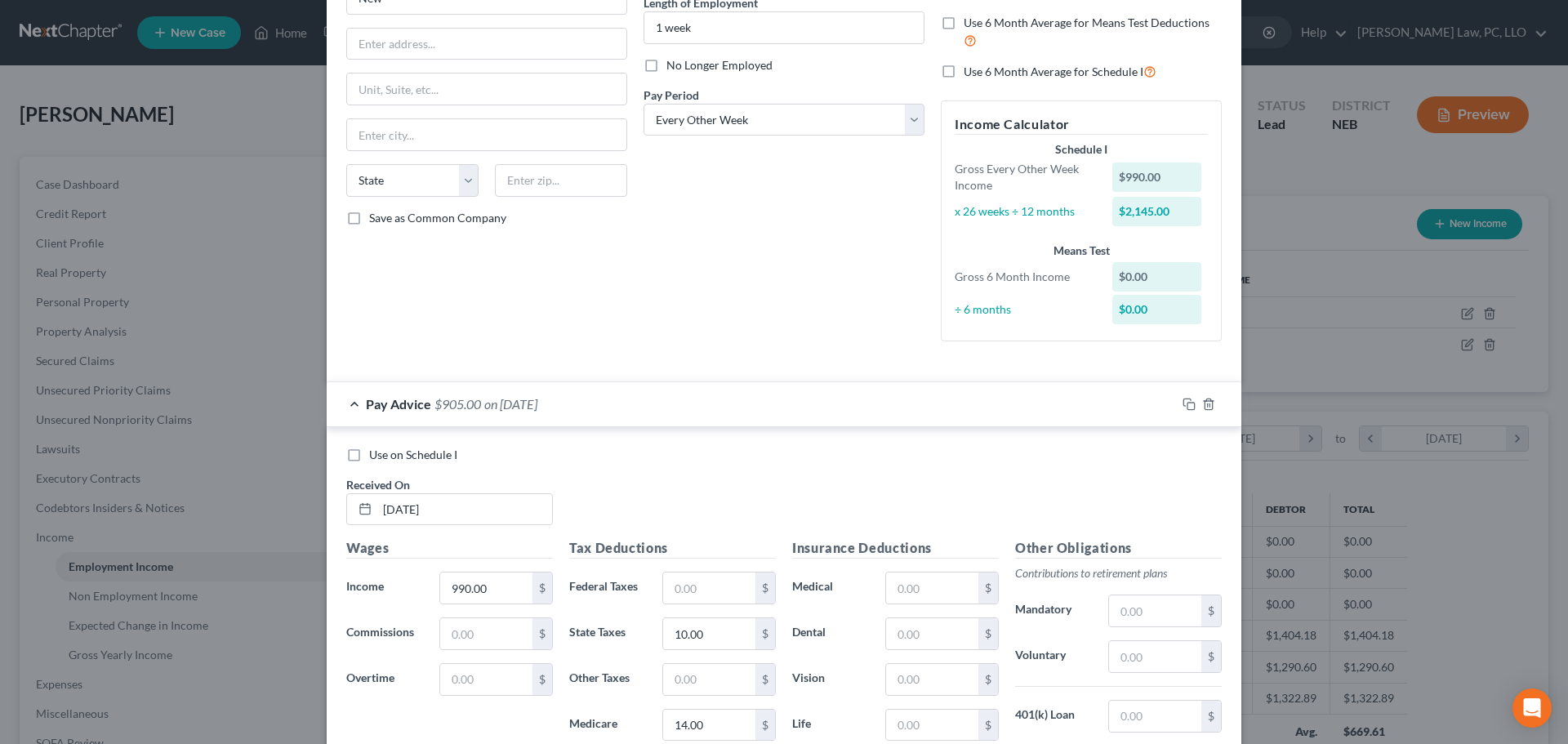
scroll to position [164, 0]
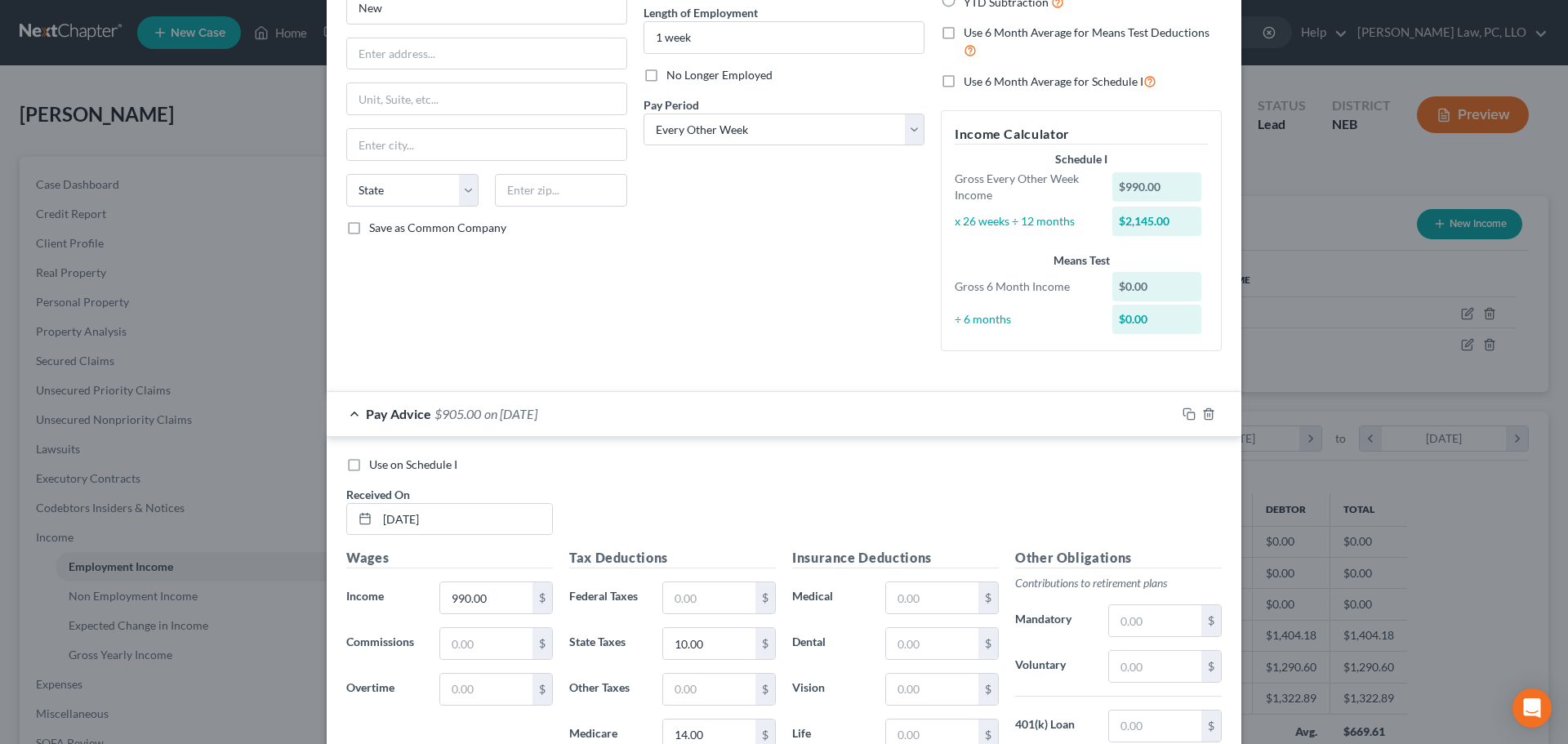
click at [370, 463] on span "Use on Schedule I" at bounding box center [413, 464] width 88 height 14
click at [375, 463] on input "Use on Schedule I" at bounding box center [380, 461] width 11 height 11
click at [339, 415] on div "Pay Advice $905.00 on [DATE] - Use on Schedule I" at bounding box center [751, 413] width 849 height 43
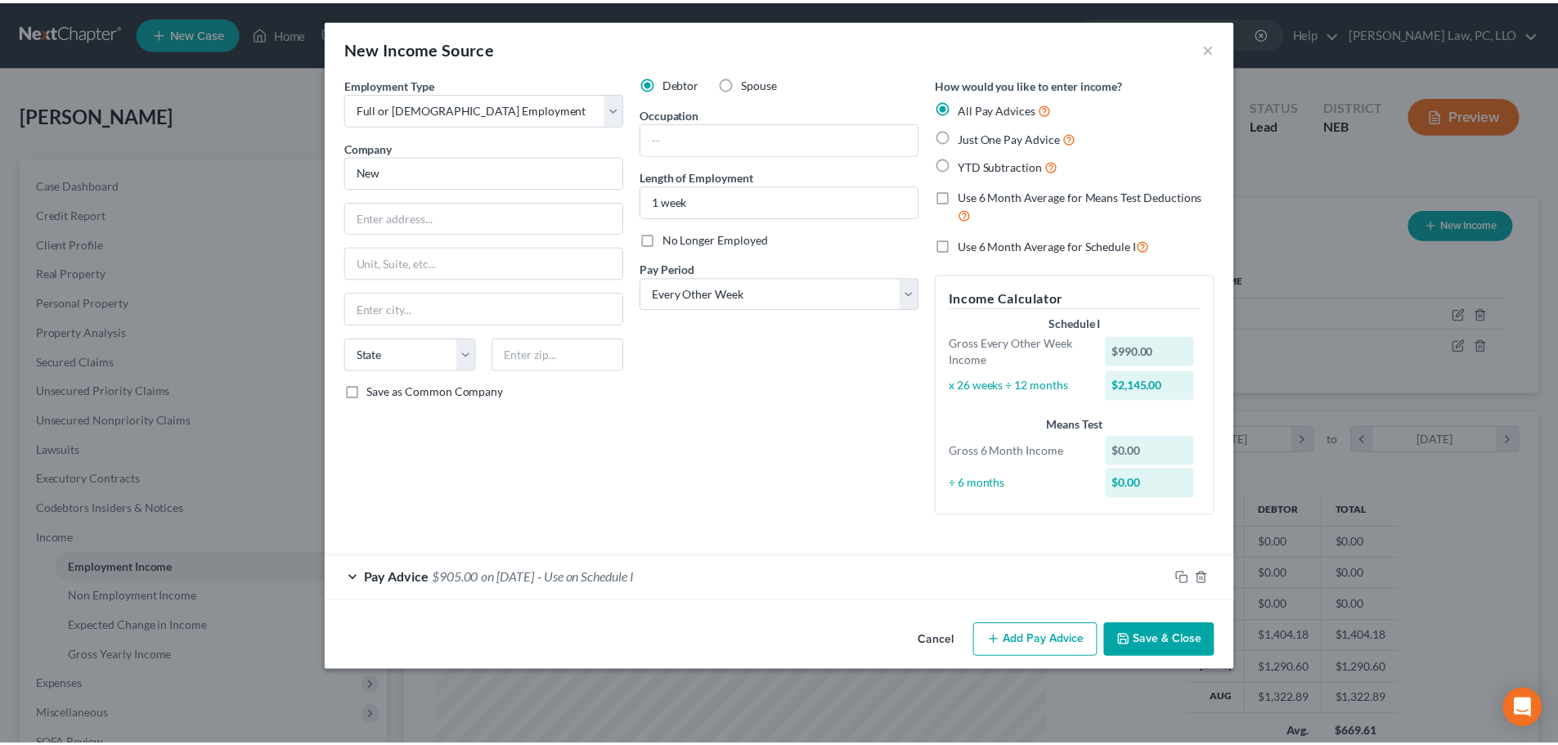
scroll to position [0, 0]
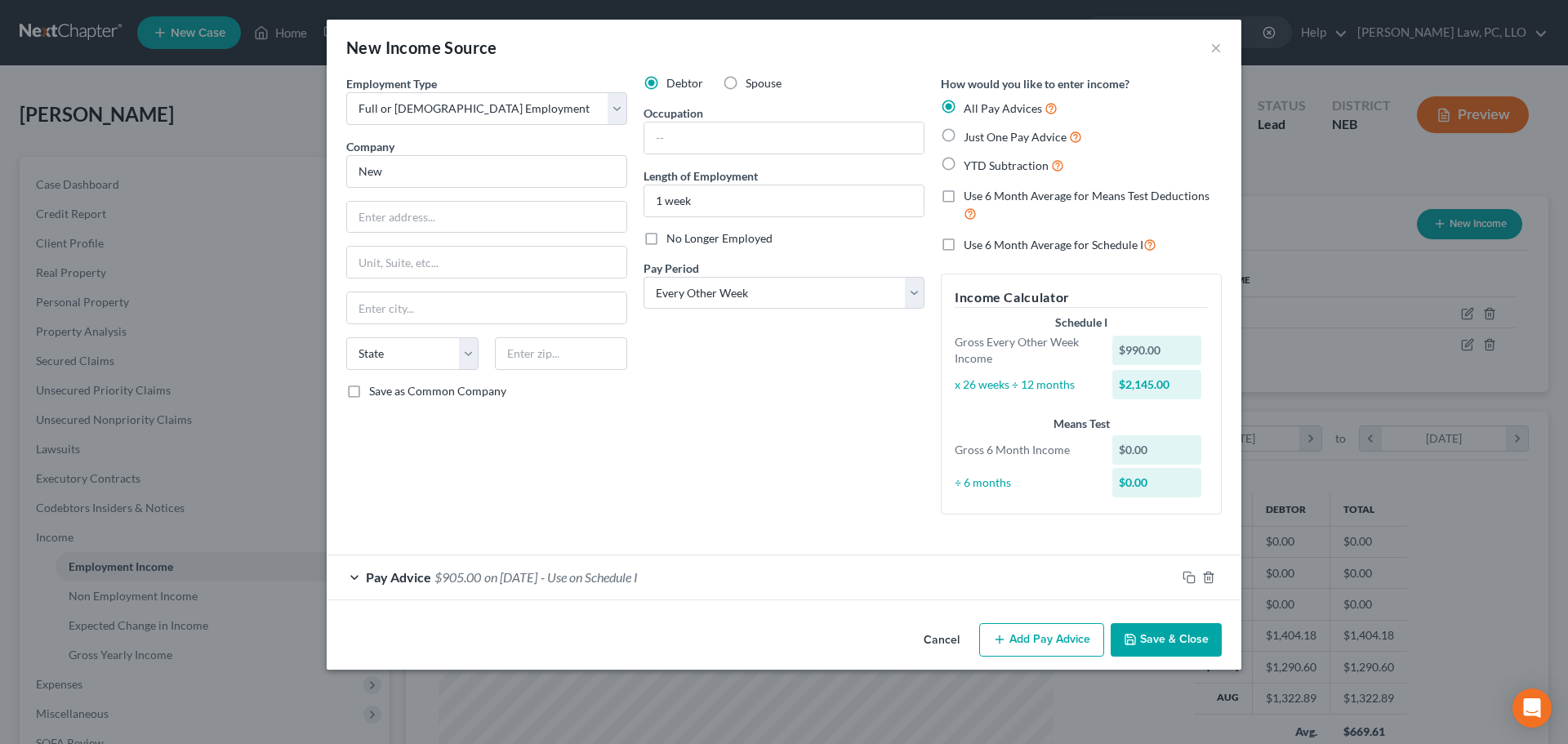
click at [1133, 642] on polyline "button" at bounding box center [1131, 642] width 6 height 4
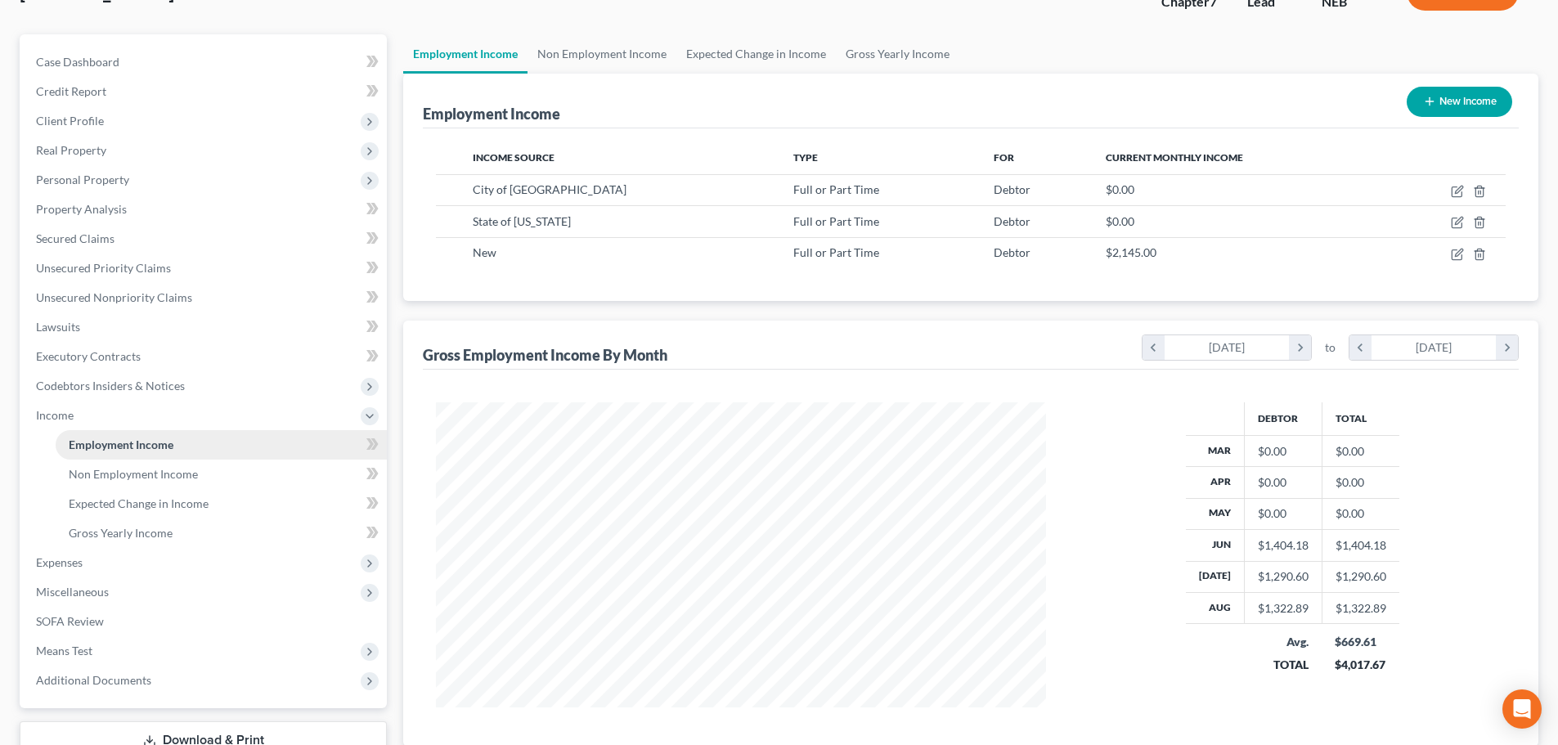
scroll to position [164, 0]
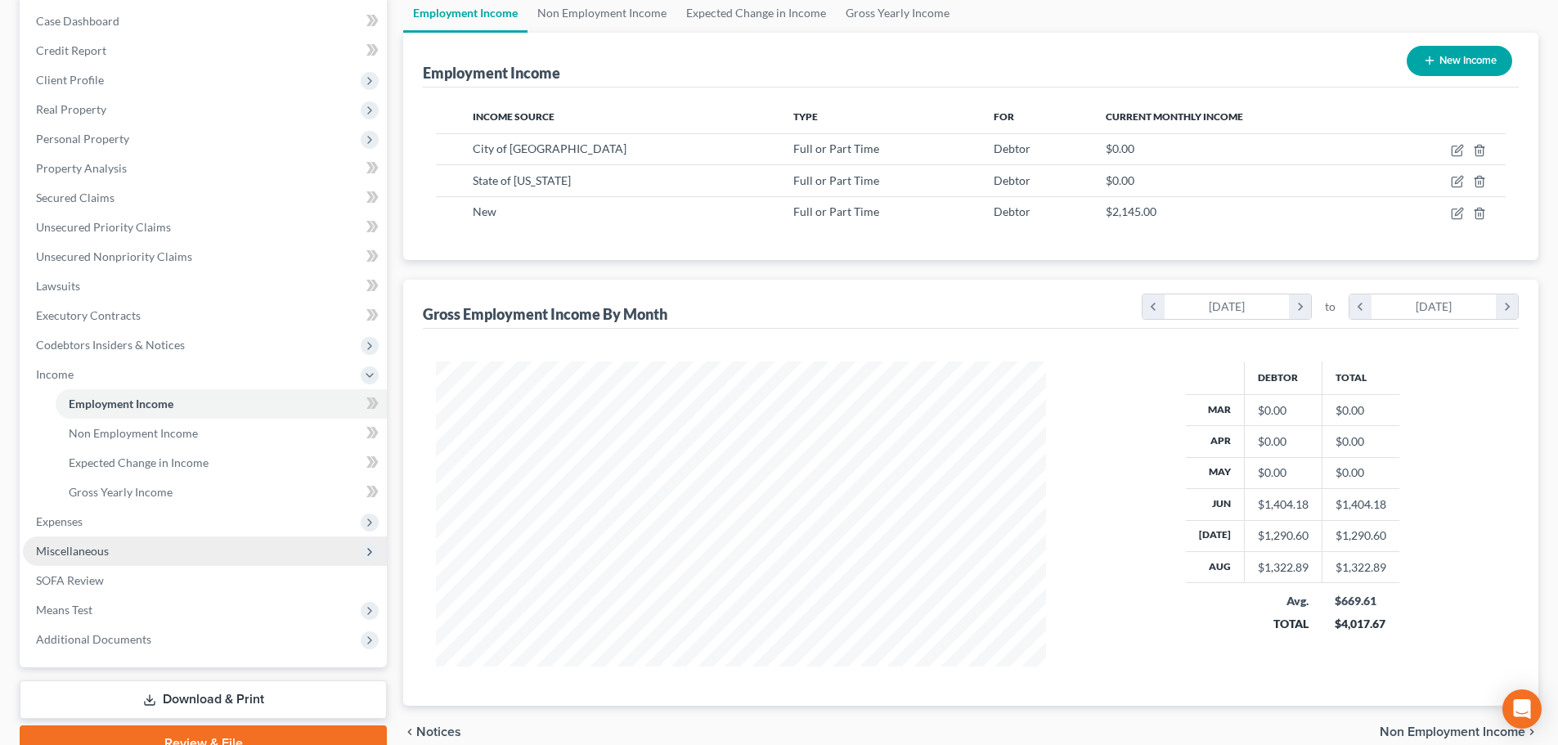
click at [53, 544] on span "Miscellaneous" at bounding box center [72, 551] width 73 height 14
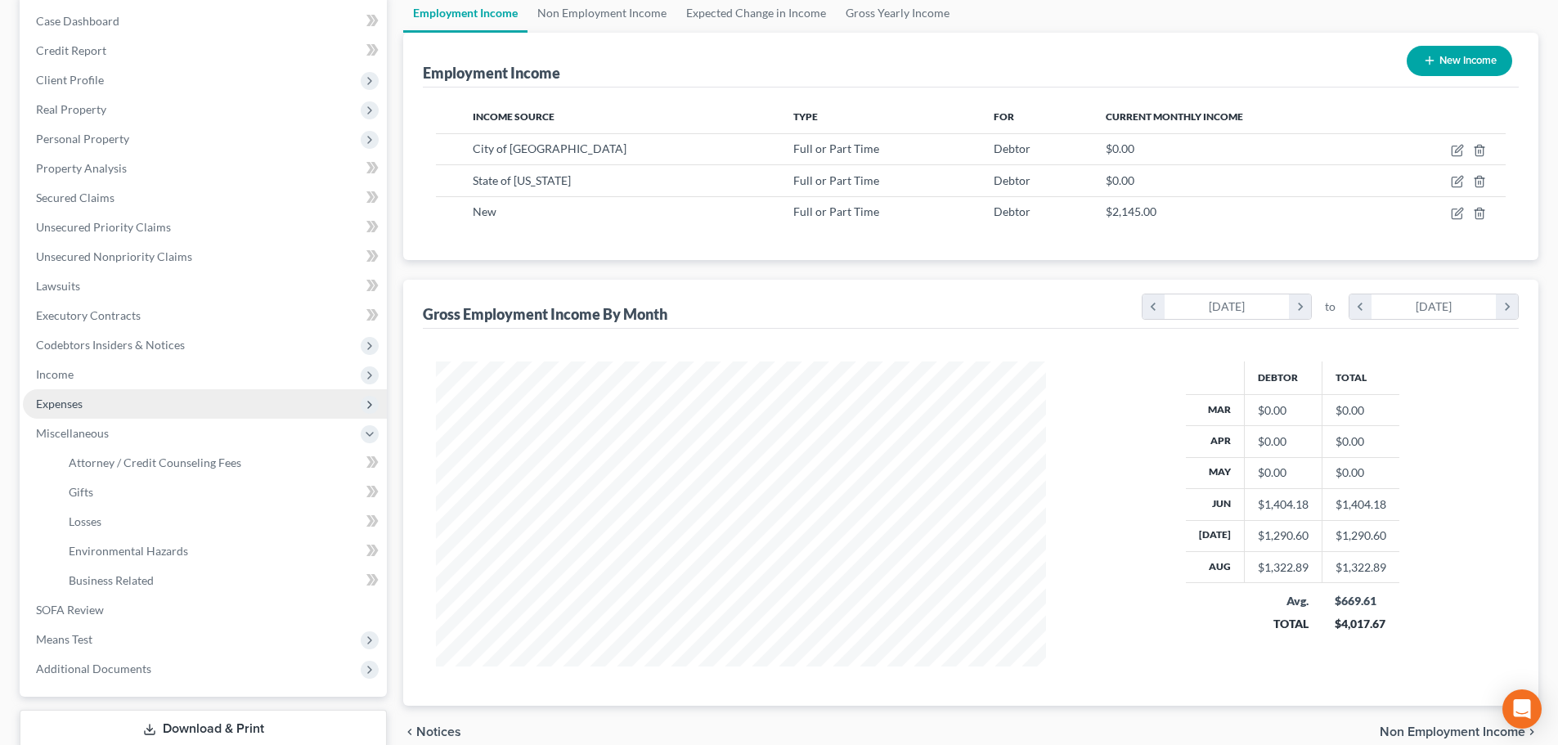
click at [78, 411] on span "Expenses" at bounding box center [205, 403] width 364 height 29
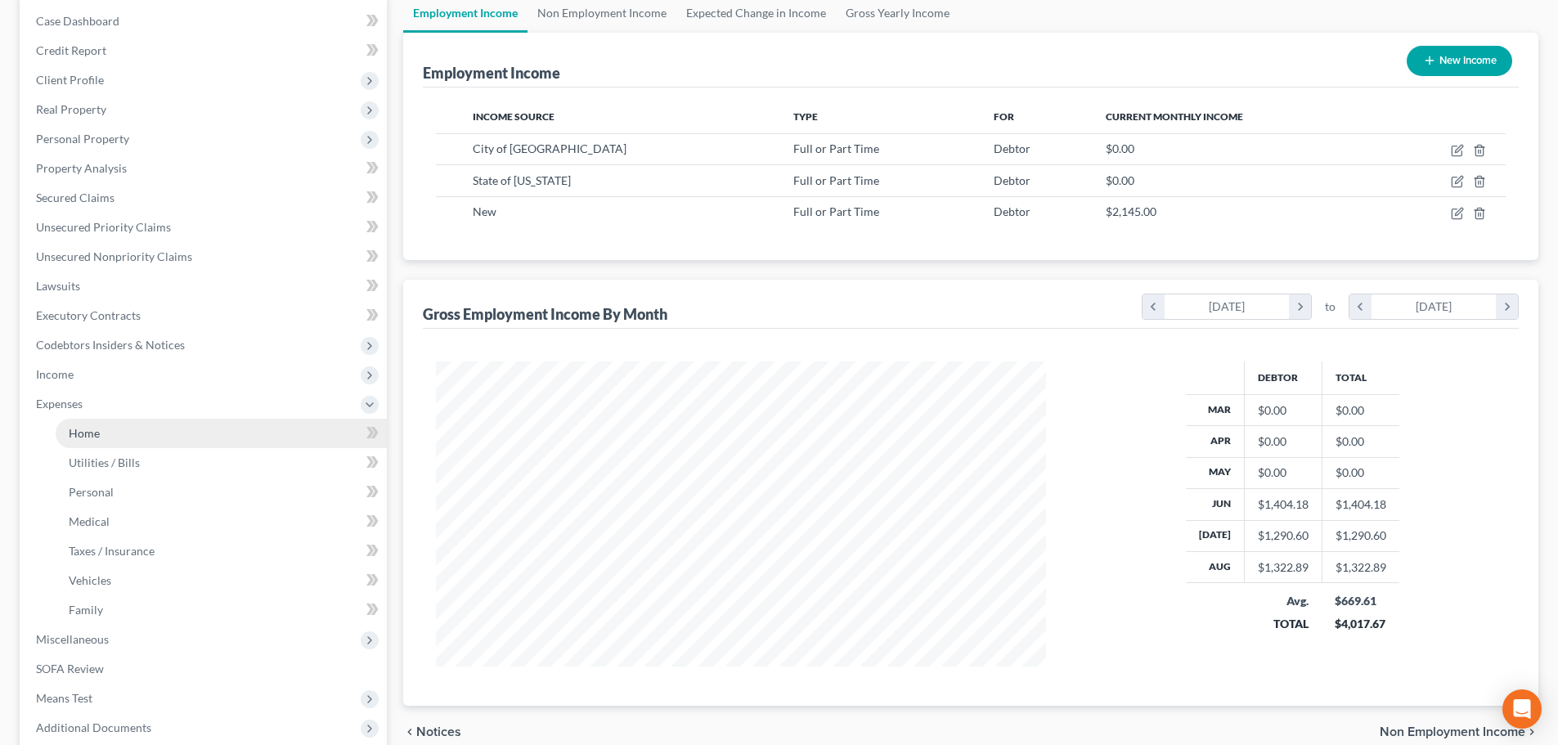
click at [88, 441] on link "Home" at bounding box center [221, 433] width 331 height 29
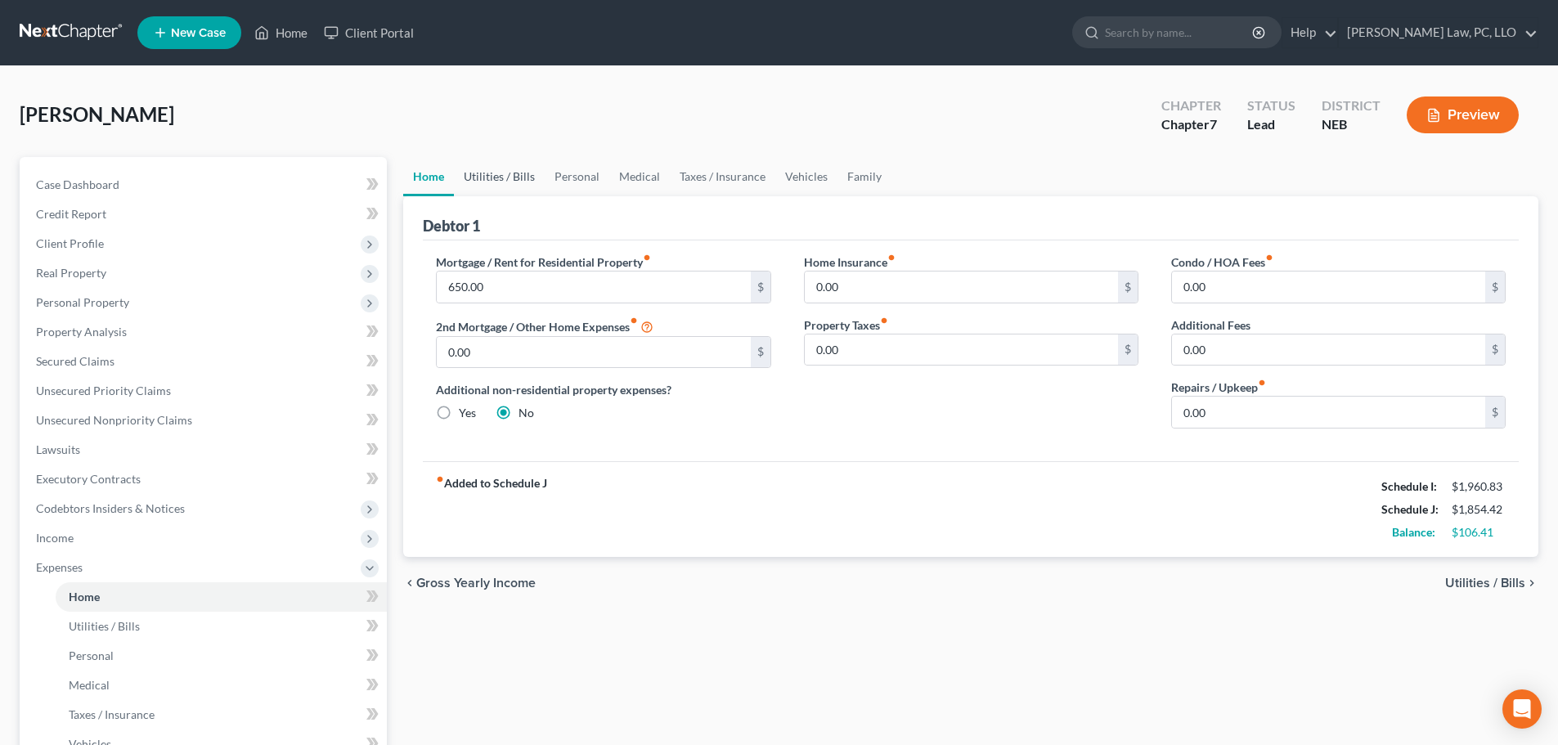
click at [492, 173] on link "Utilities / Bills" at bounding box center [499, 176] width 91 height 39
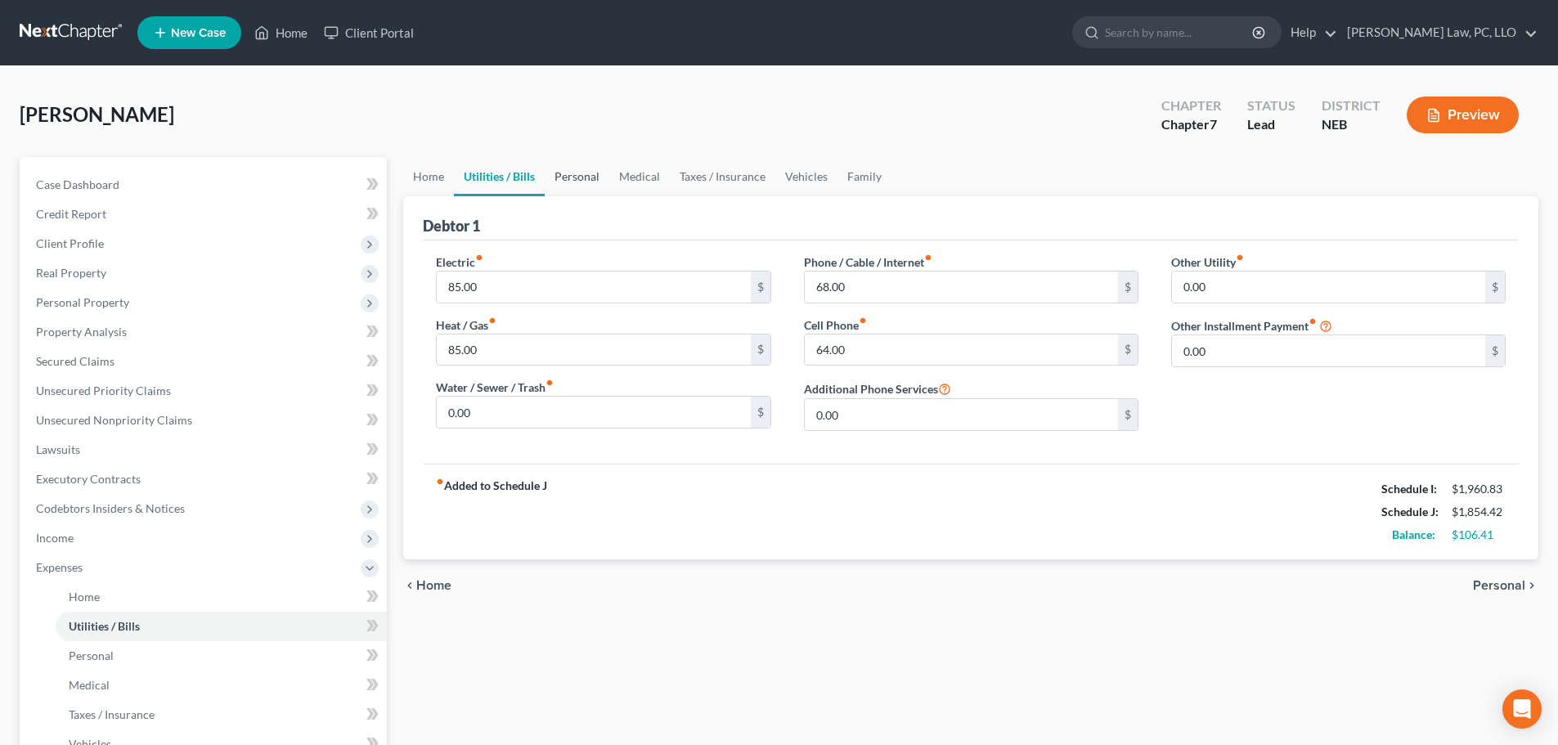
drag, startPoint x: 551, startPoint y: 181, endPoint x: 572, endPoint y: 183, distance: 20.6
click at [551, 182] on link "Personal" at bounding box center [577, 176] width 65 height 39
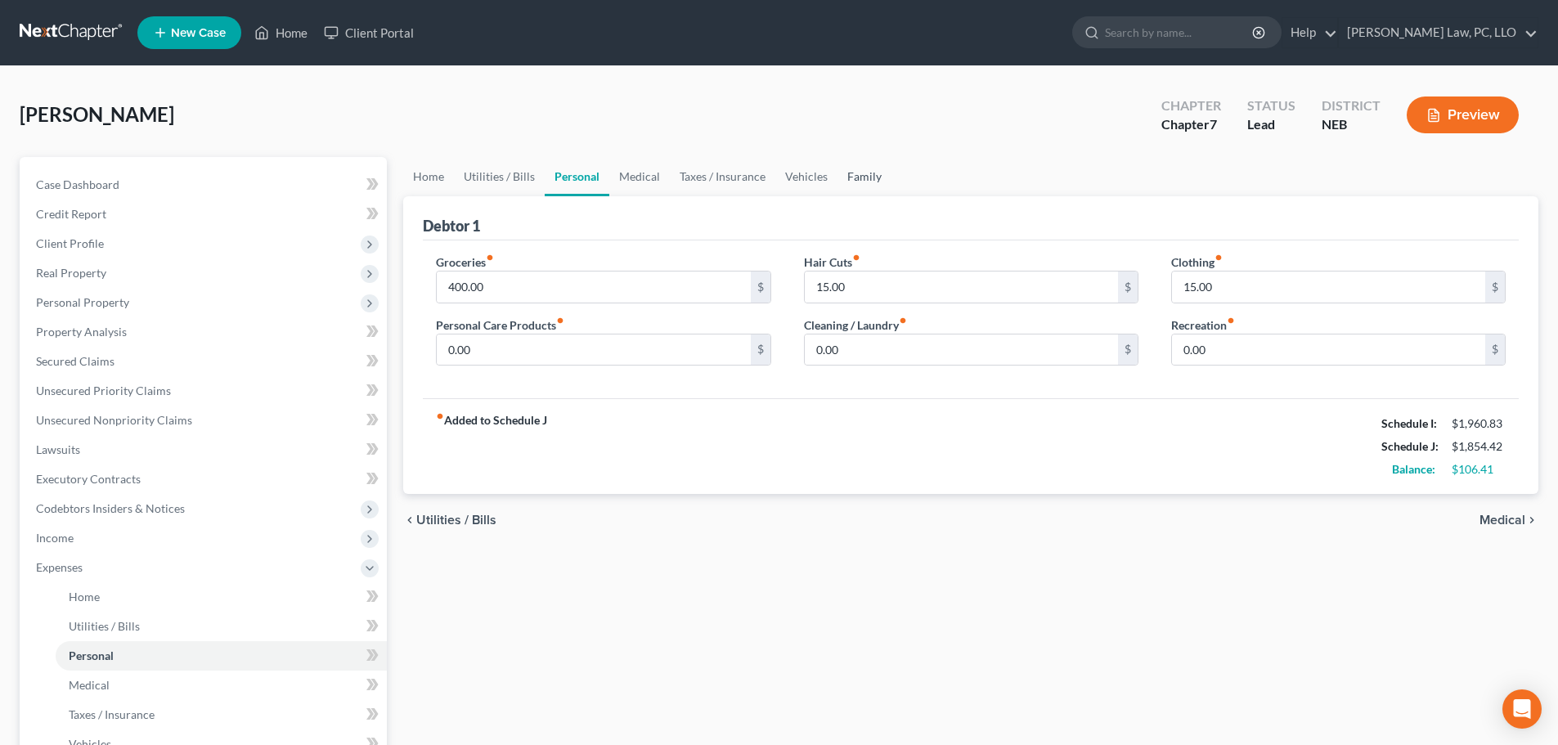
click at [843, 180] on link "Family" at bounding box center [865, 176] width 54 height 39
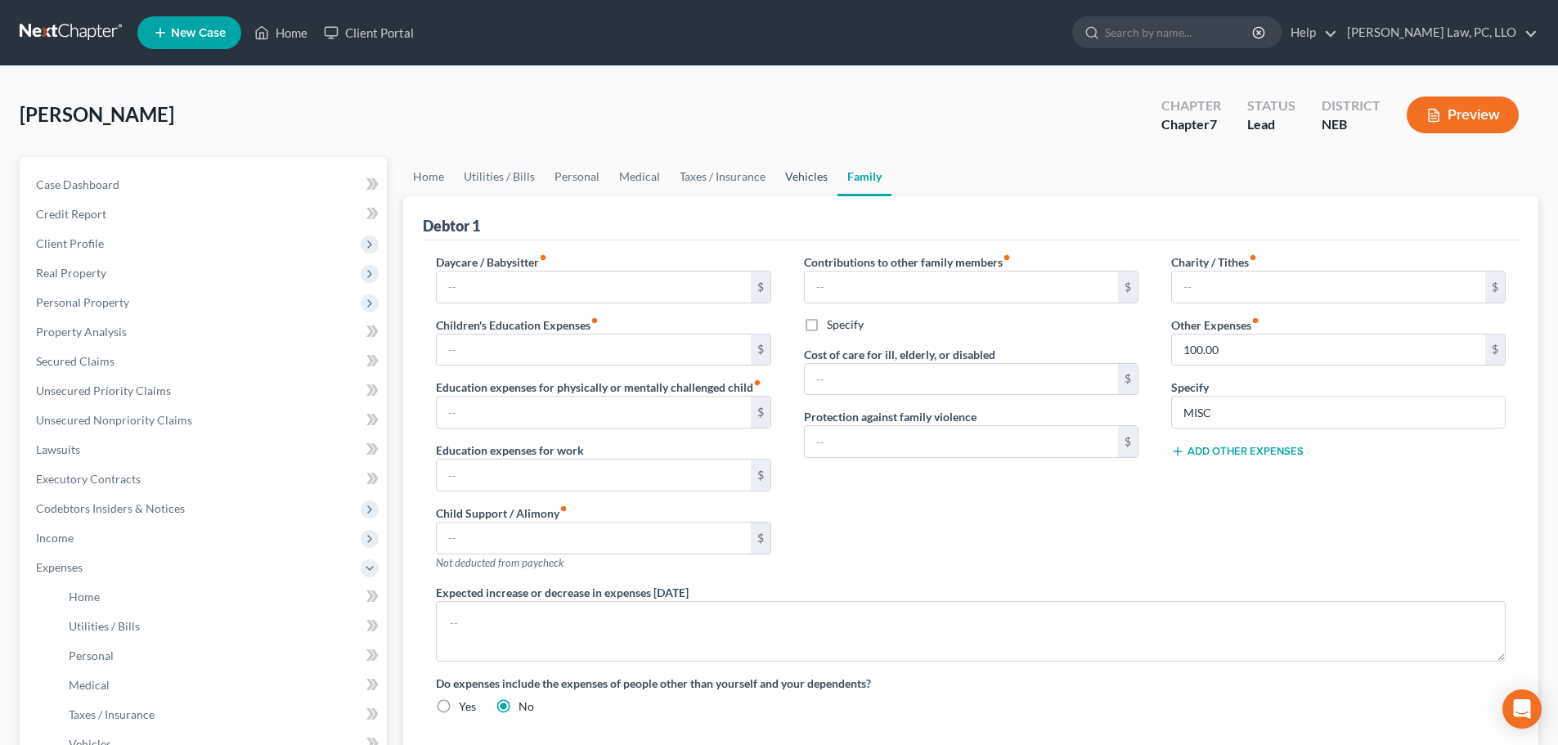
click at [828, 183] on link "Vehicles" at bounding box center [807, 176] width 62 height 39
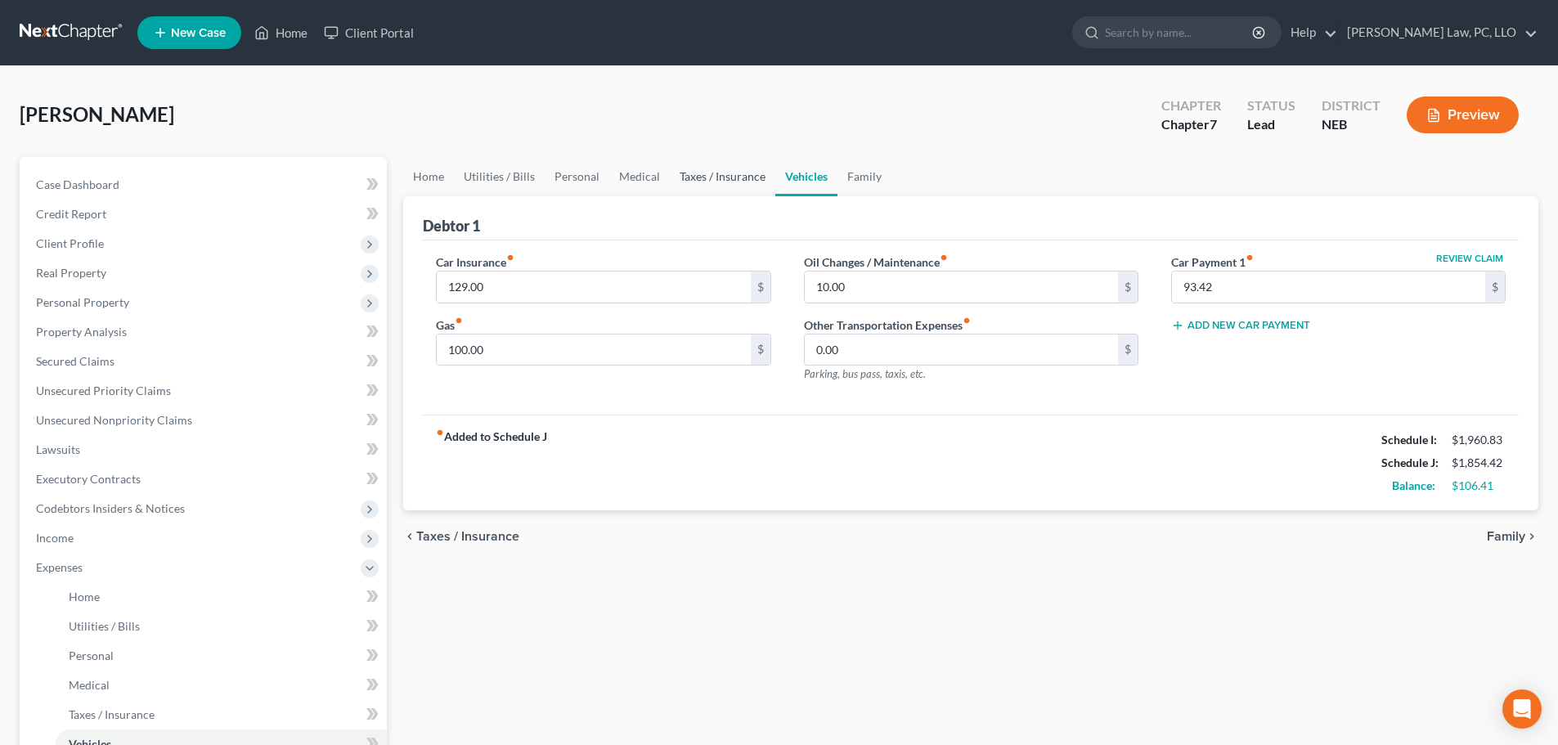
click at [704, 183] on link "Taxes / Insurance" at bounding box center [723, 176] width 106 height 39
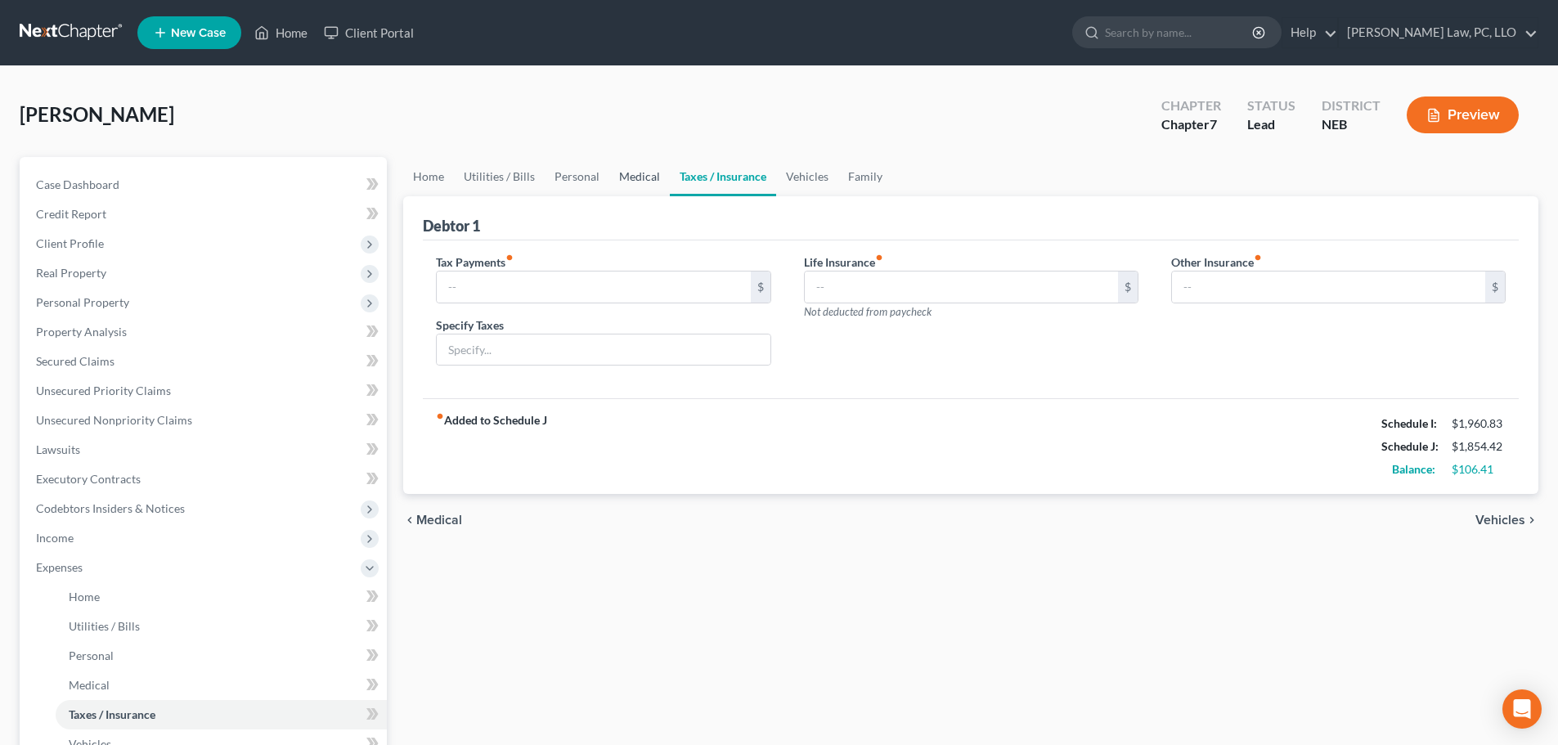
click at [632, 183] on link "Medical" at bounding box center [639, 176] width 61 height 39
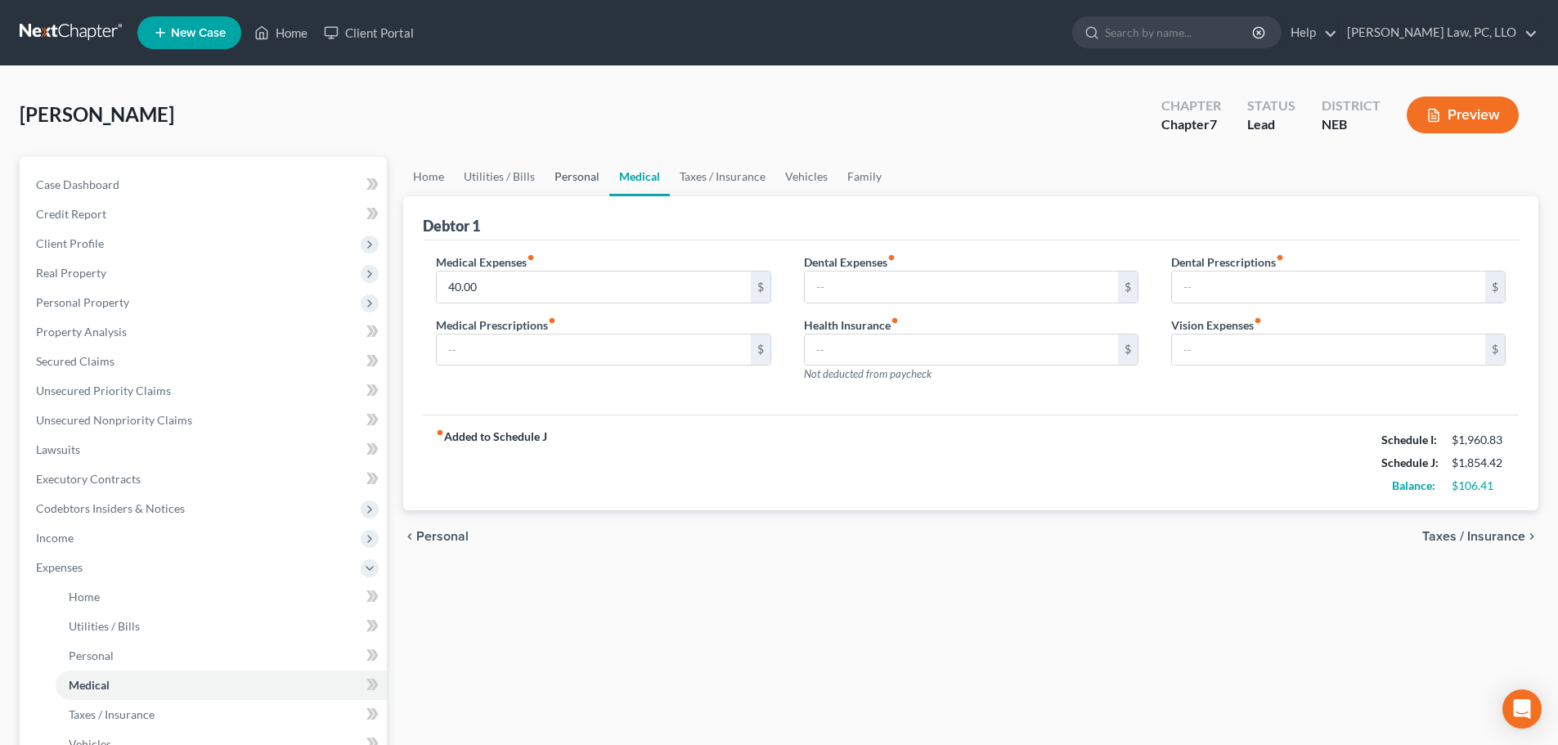
click at [568, 183] on link "Personal" at bounding box center [577, 176] width 65 height 39
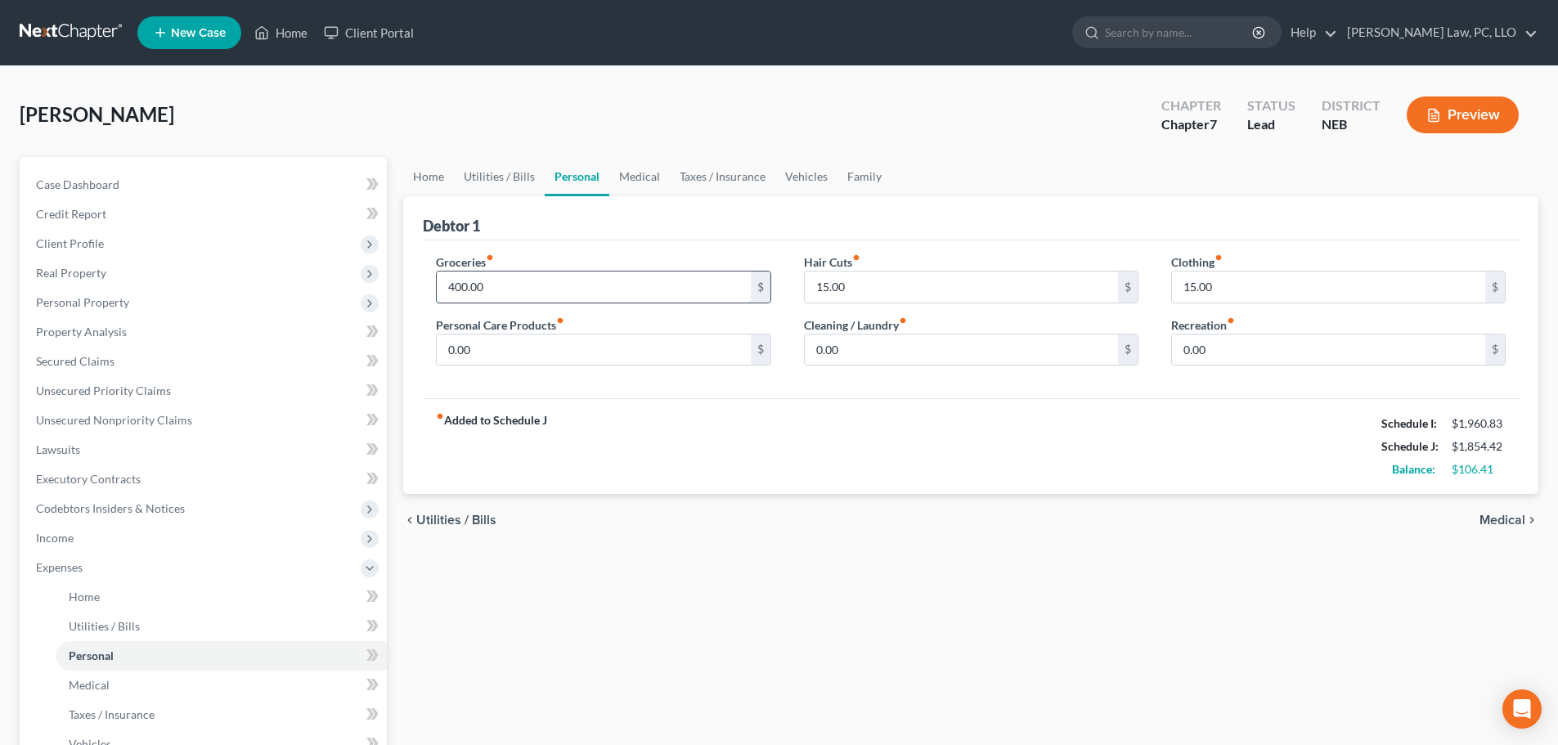
click at [522, 295] on input "400.00" at bounding box center [593, 287] width 313 height 31
click at [1199, 271] on div "15.00 $" at bounding box center [1338, 287] width 335 height 33
click at [1004, 296] on input "15.00" at bounding box center [961, 287] width 313 height 31
click at [1266, 285] on input "15.00" at bounding box center [1328, 287] width 313 height 31
click at [531, 178] on link "Utilities / Bills" at bounding box center [499, 176] width 91 height 39
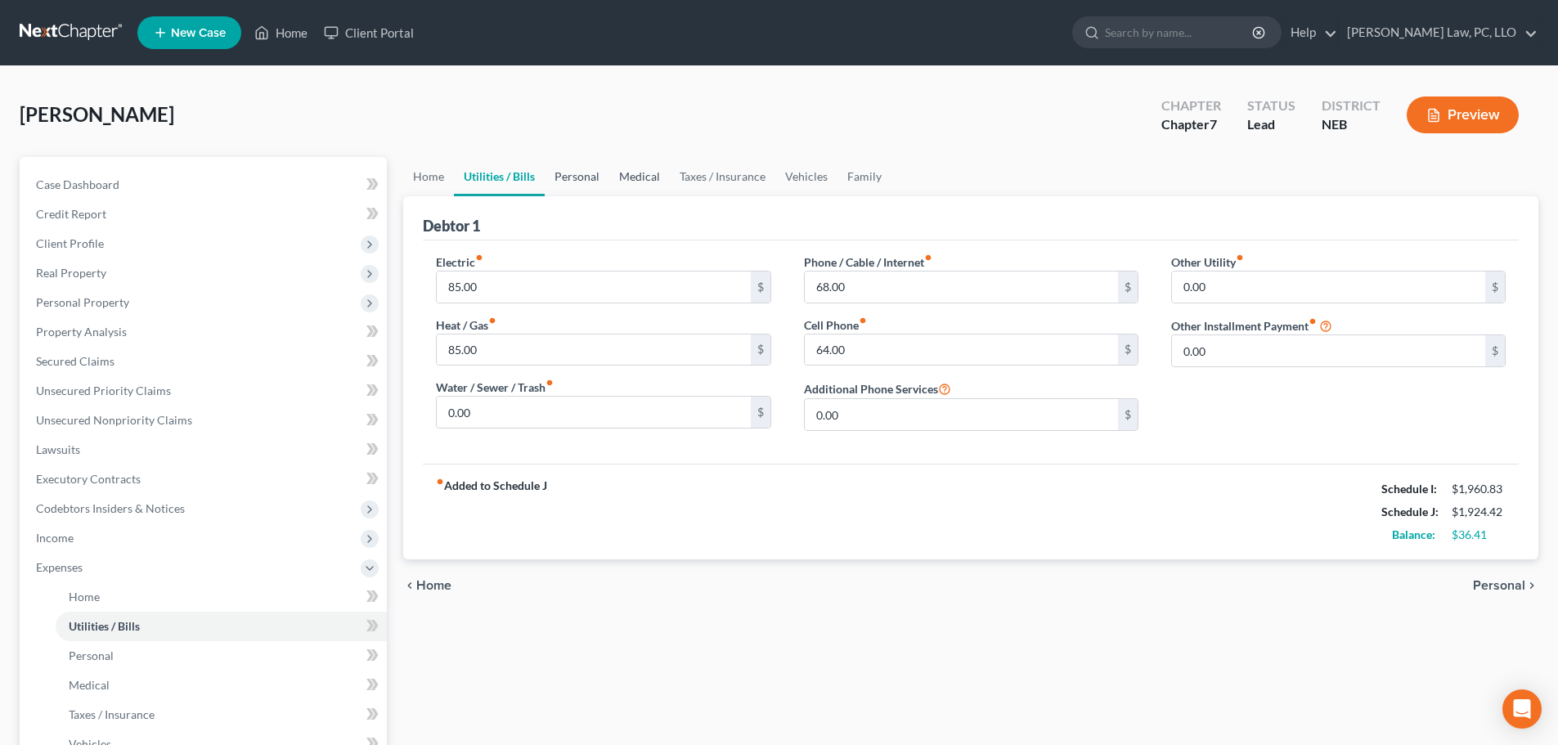
click at [600, 179] on link "Personal" at bounding box center [577, 176] width 65 height 39
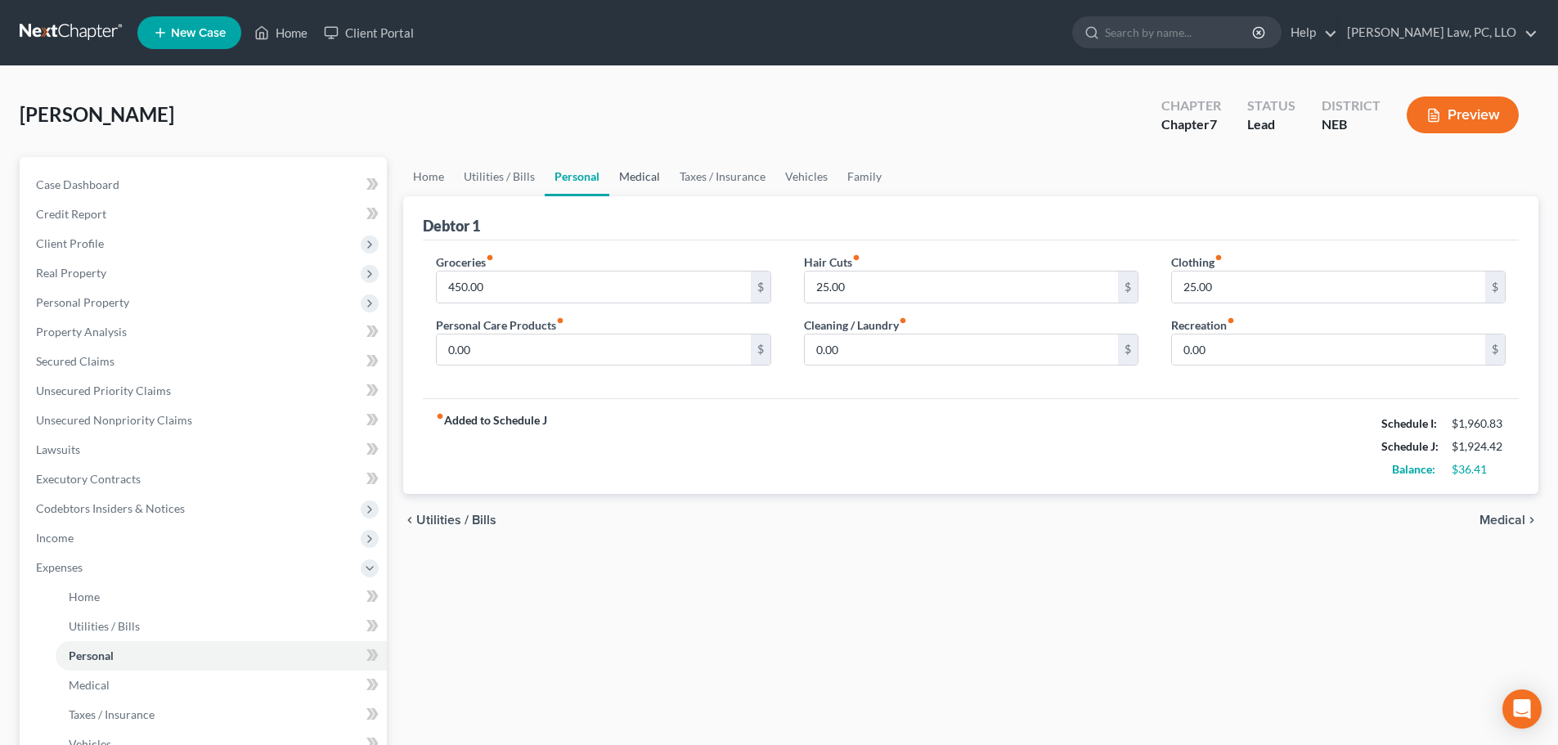
click at [638, 179] on link "Medical" at bounding box center [639, 176] width 61 height 39
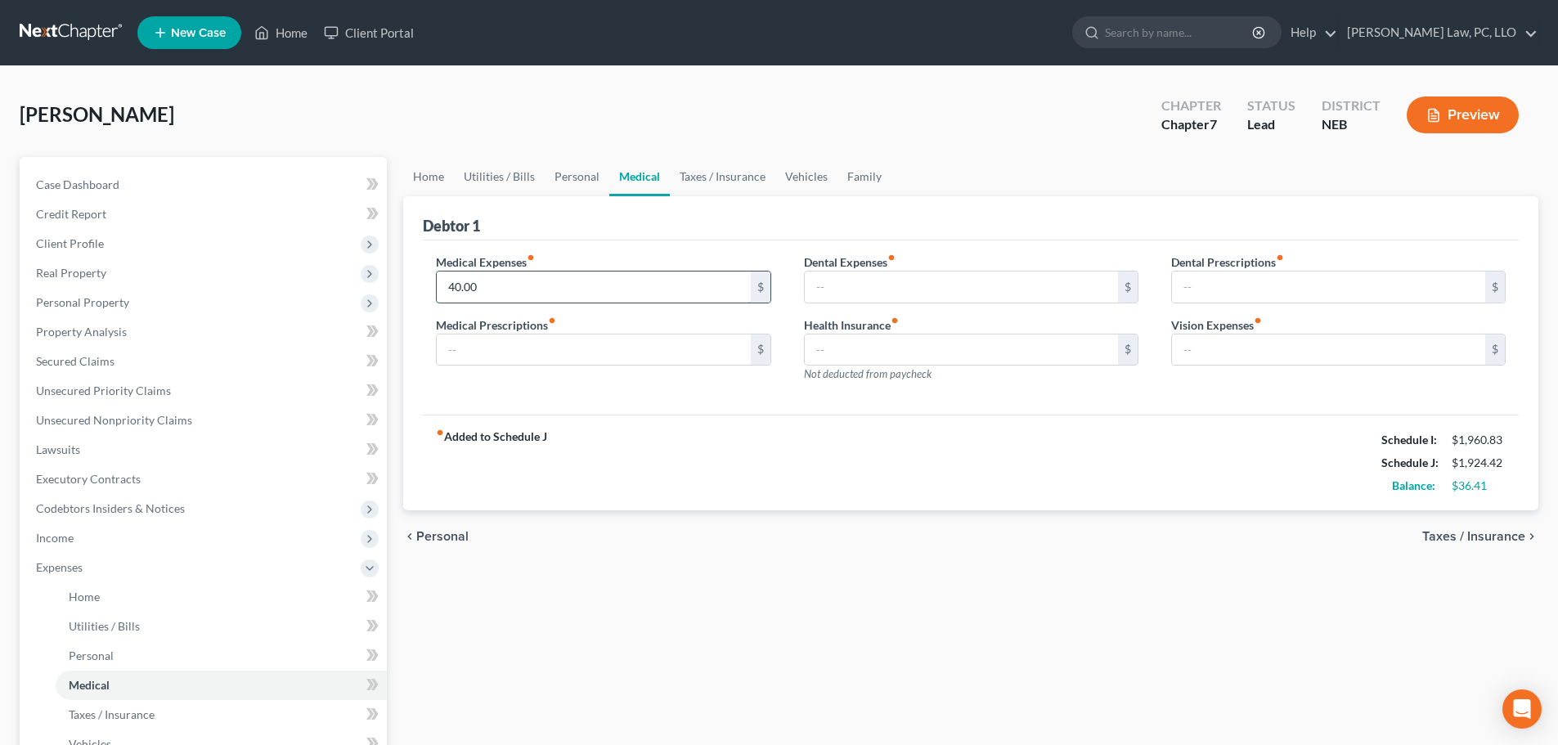
click at [483, 283] on input "40.00" at bounding box center [593, 287] width 313 height 31
click at [844, 180] on link "Family" at bounding box center [865, 176] width 54 height 39
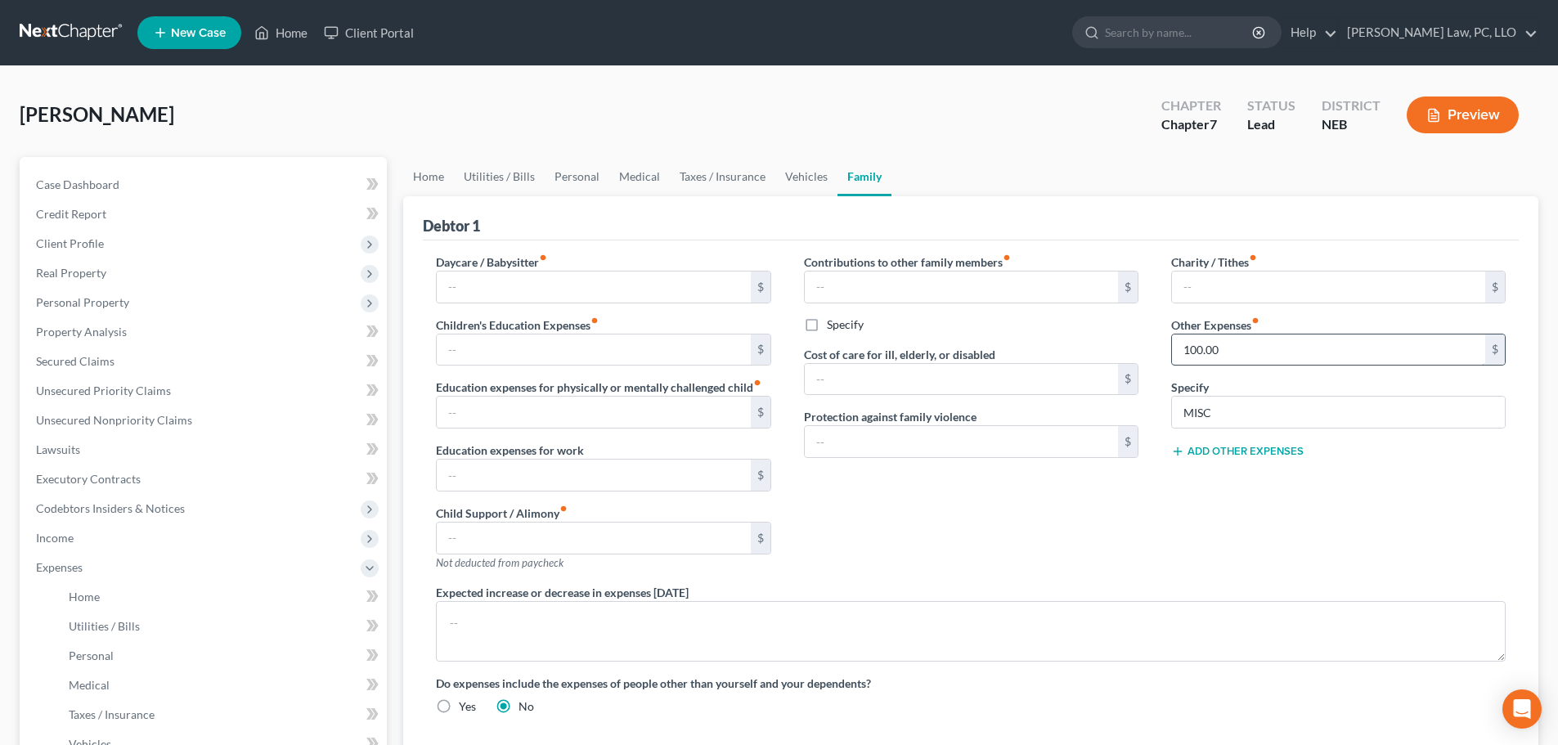
click at [1292, 345] on input "100.00" at bounding box center [1328, 350] width 313 height 31
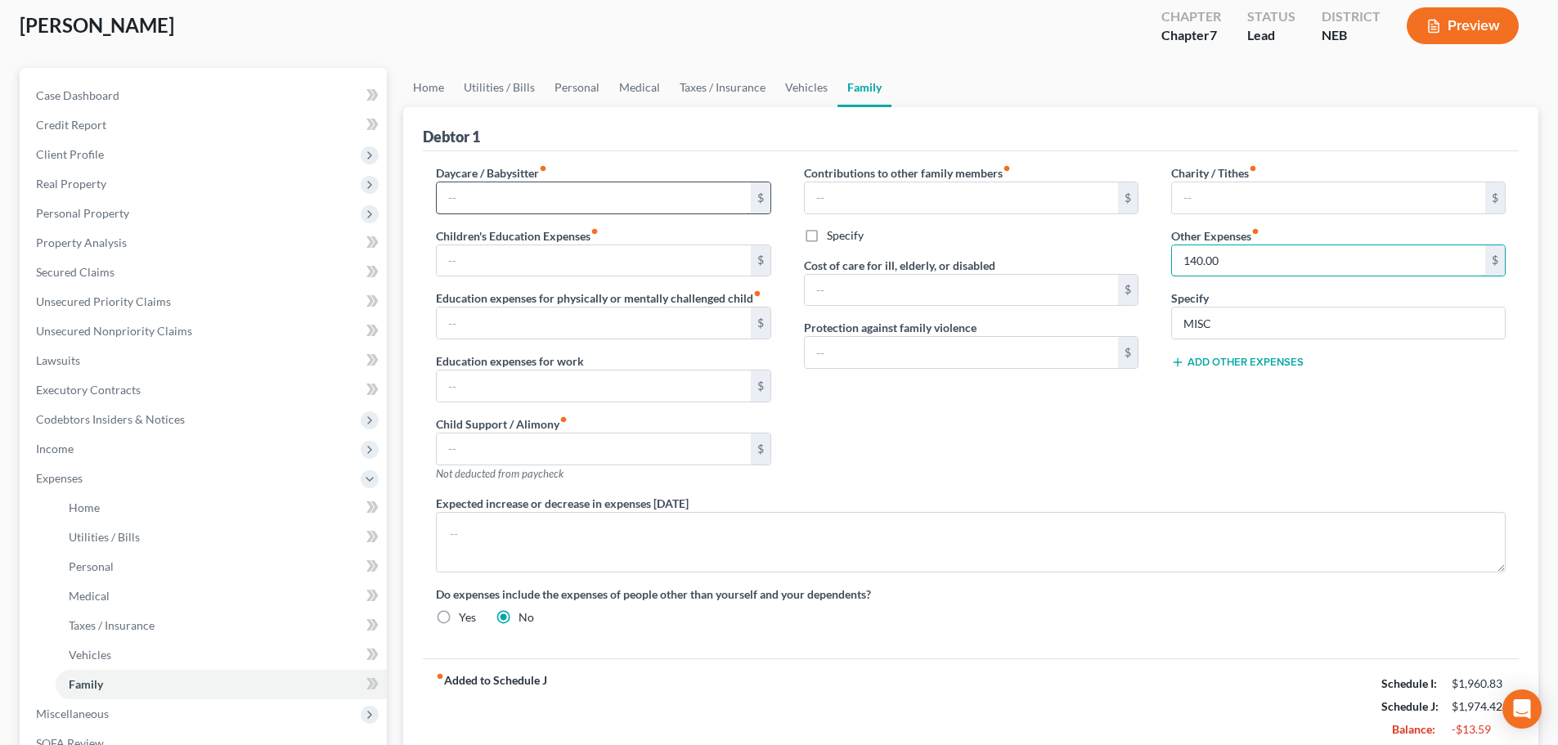
scroll to position [82, 0]
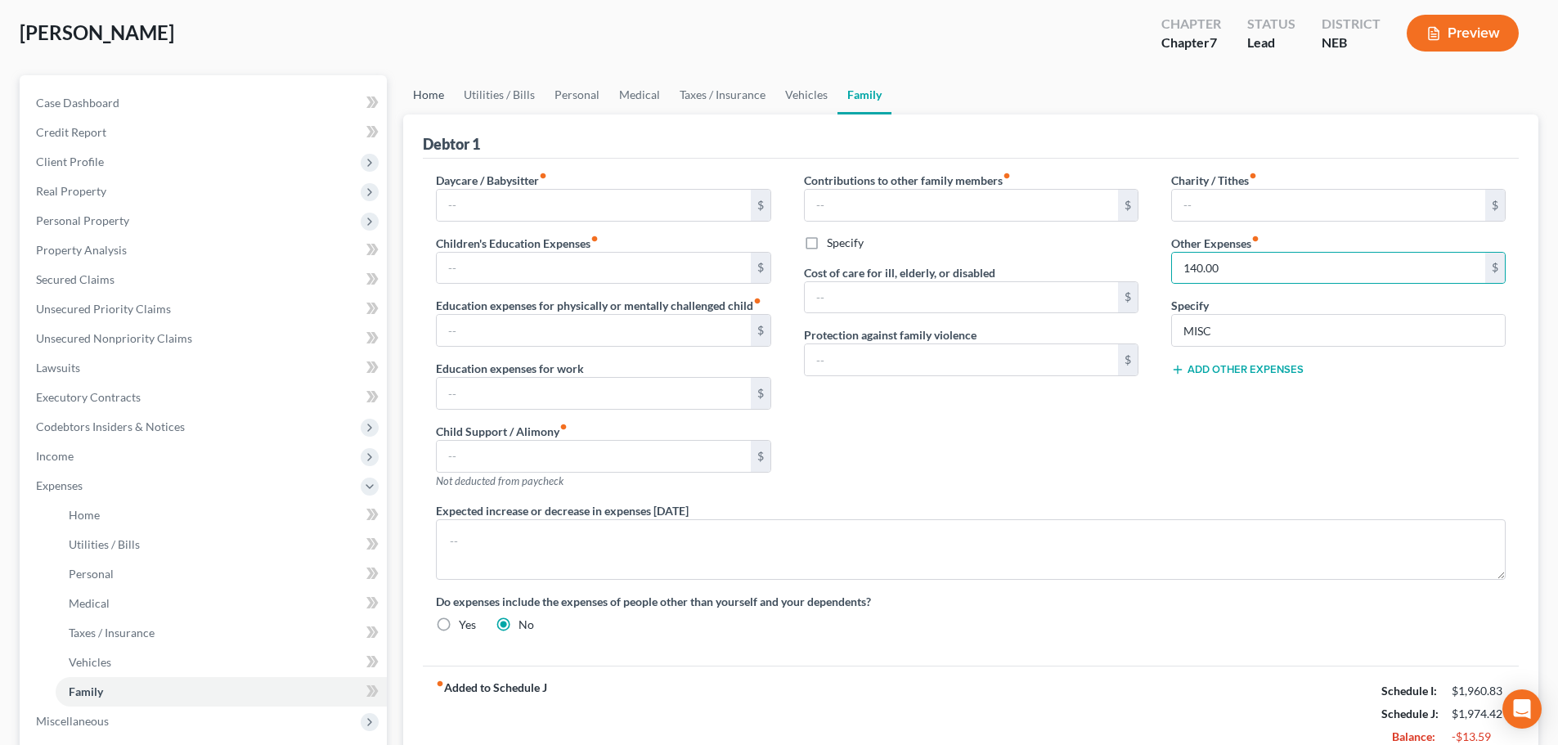
click at [429, 89] on link "Home" at bounding box center [428, 94] width 51 height 39
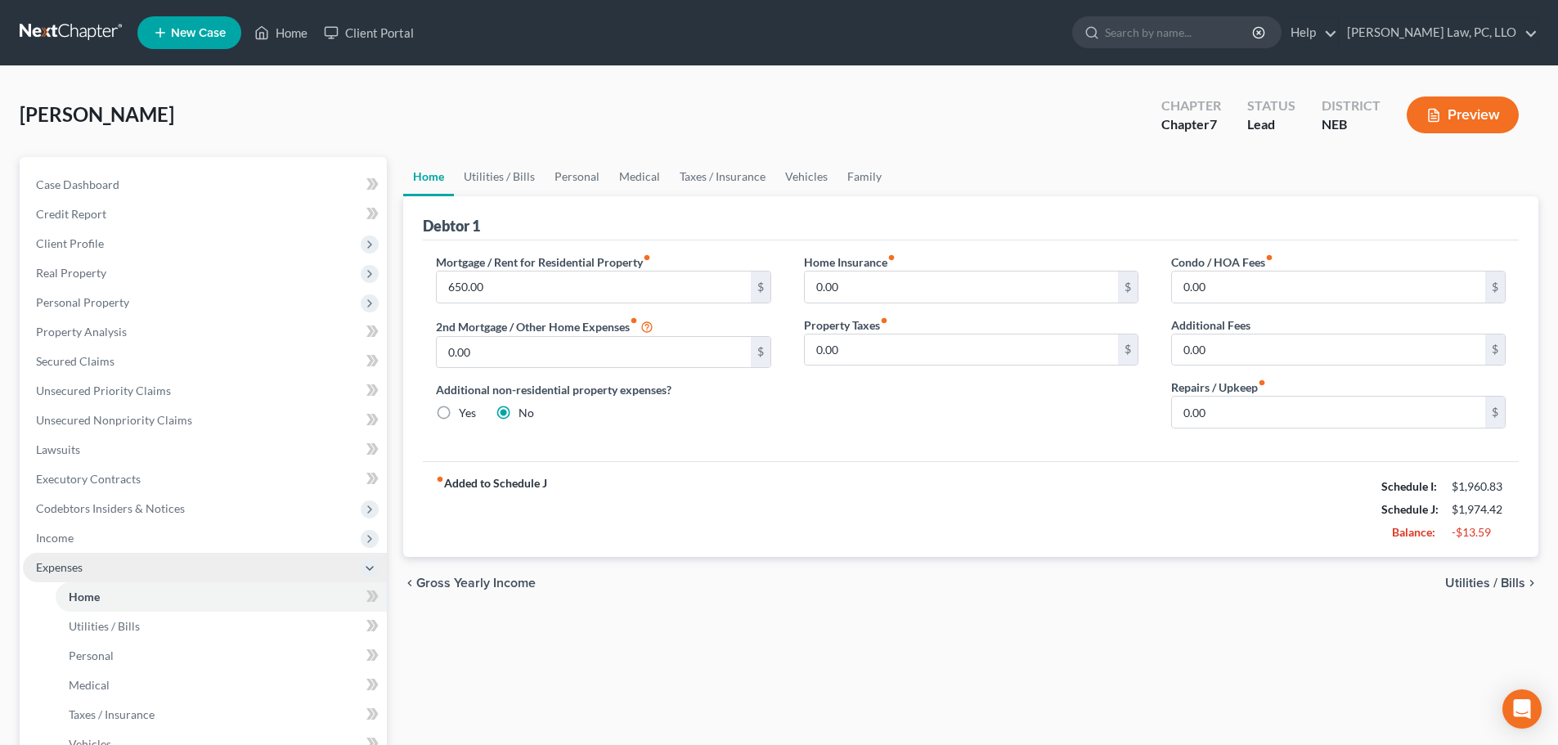
click at [65, 557] on span "Expenses" at bounding box center [205, 567] width 364 height 29
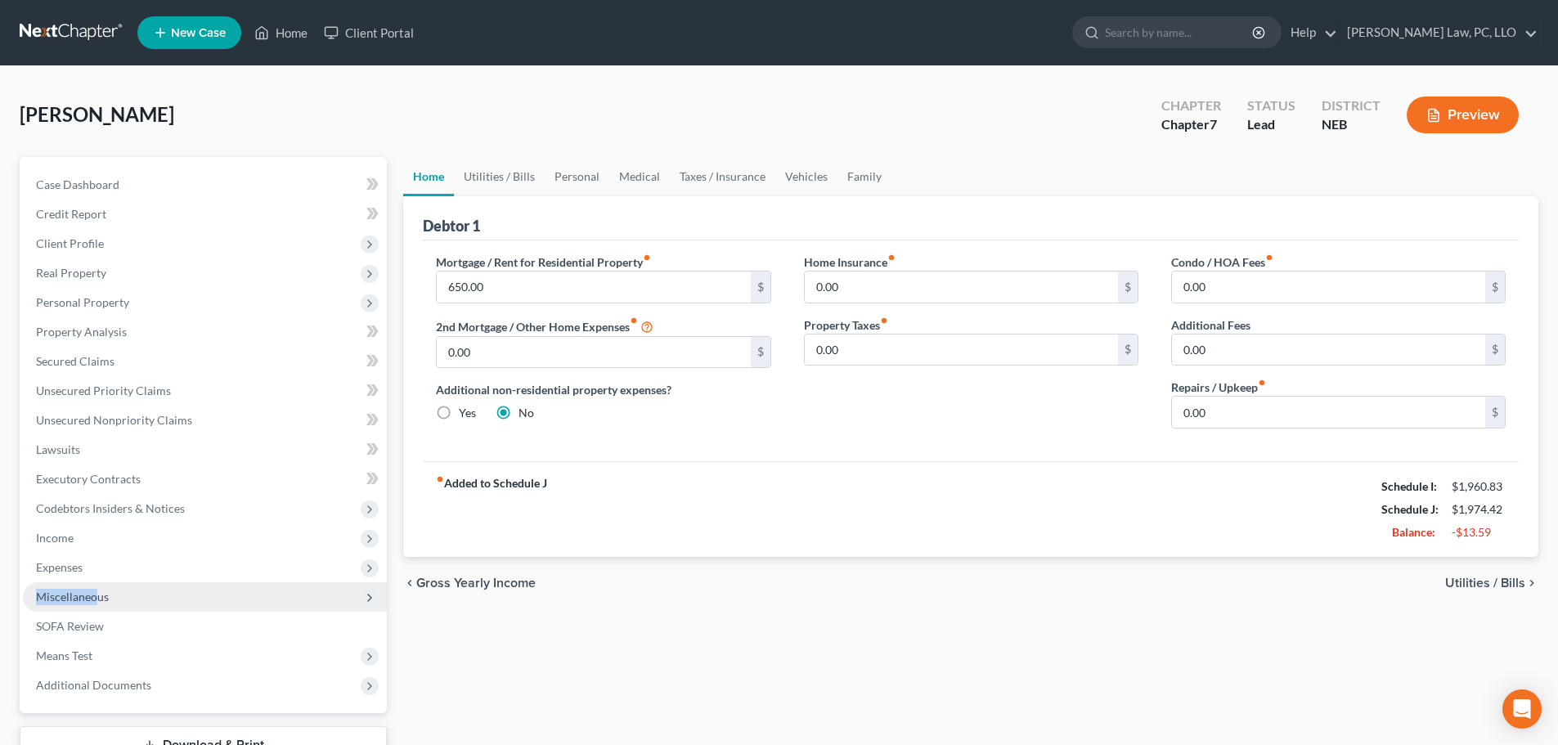
click at [98, 582] on ul "Case Dashboard Payments Invoices Payments Payments Credit Report Client Profile" at bounding box center [205, 435] width 364 height 530
click at [101, 598] on span "Miscellaneous" at bounding box center [72, 597] width 73 height 14
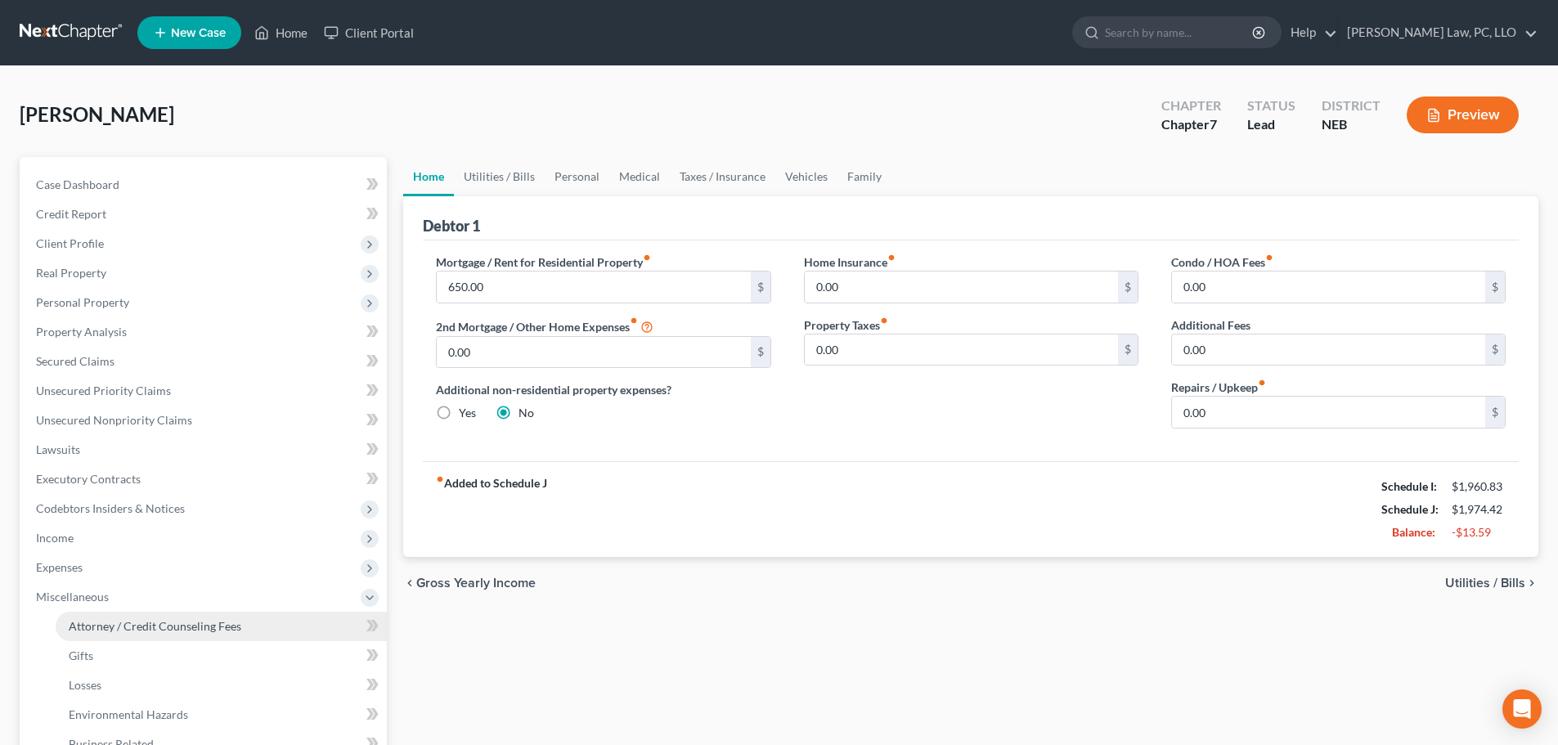
click at [111, 617] on link "Attorney / Credit Counseling Fees" at bounding box center [221, 626] width 331 height 29
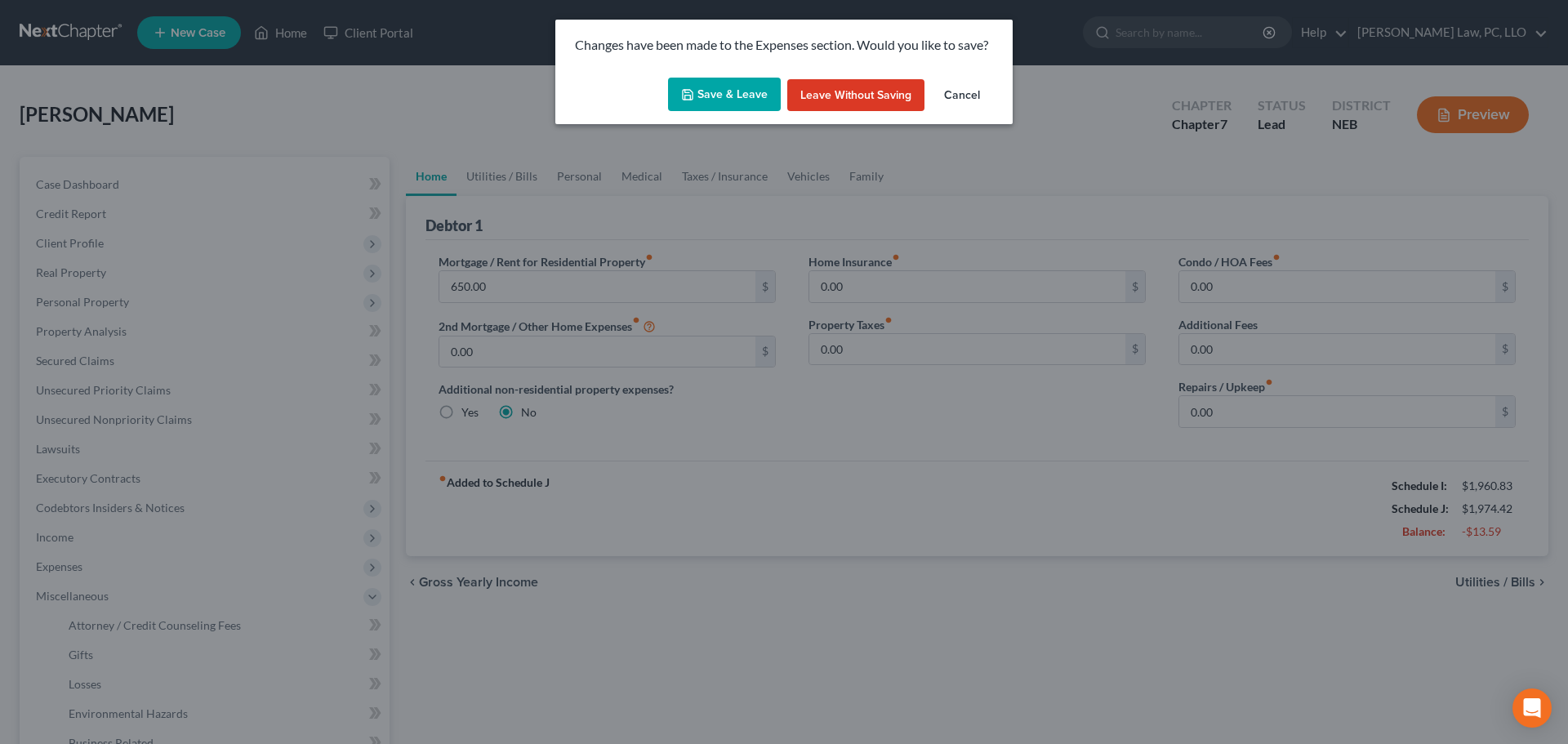
click at [701, 97] on button "Save & Leave" at bounding box center [724, 95] width 113 height 34
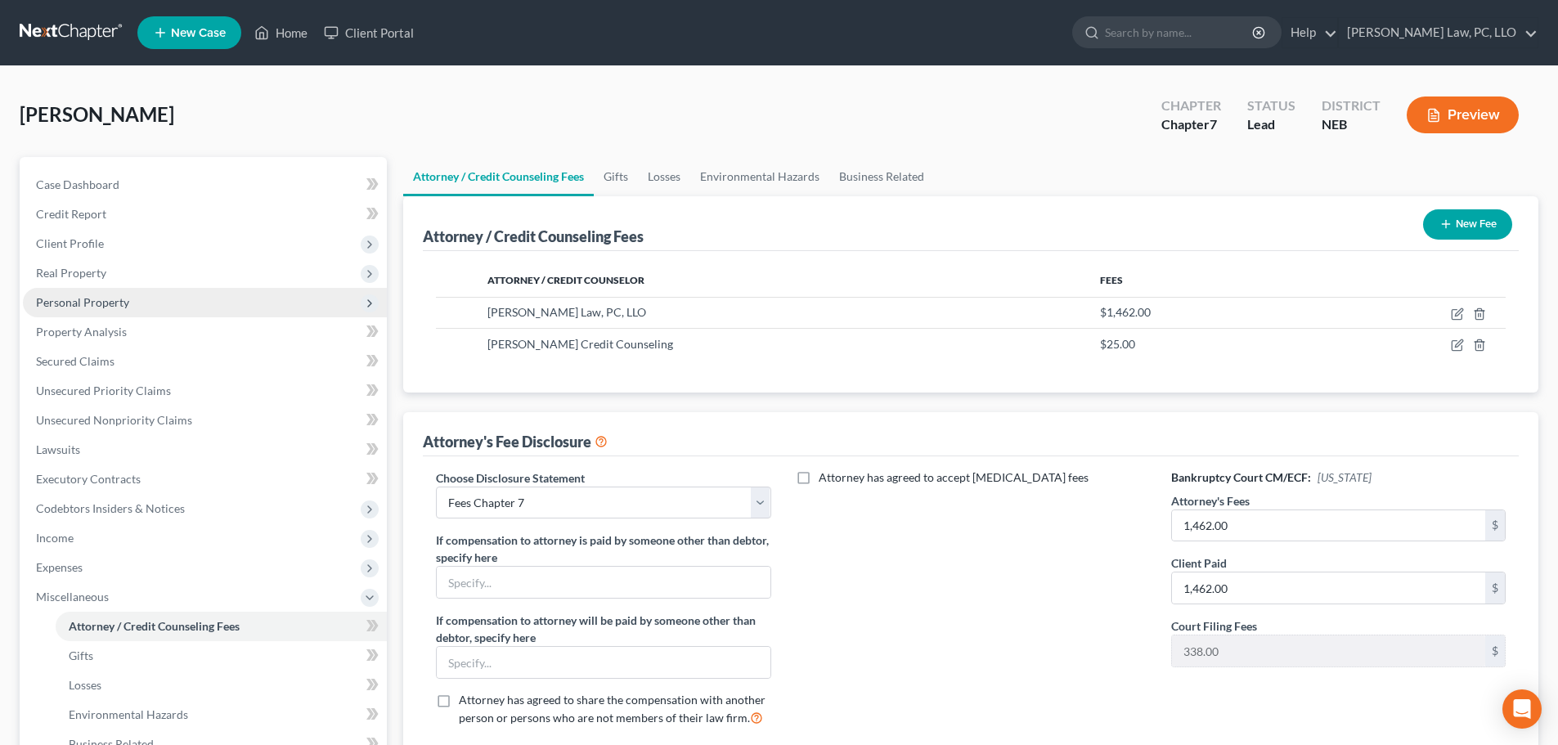
click at [130, 294] on span "Personal Property" at bounding box center [205, 302] width 364 height 29
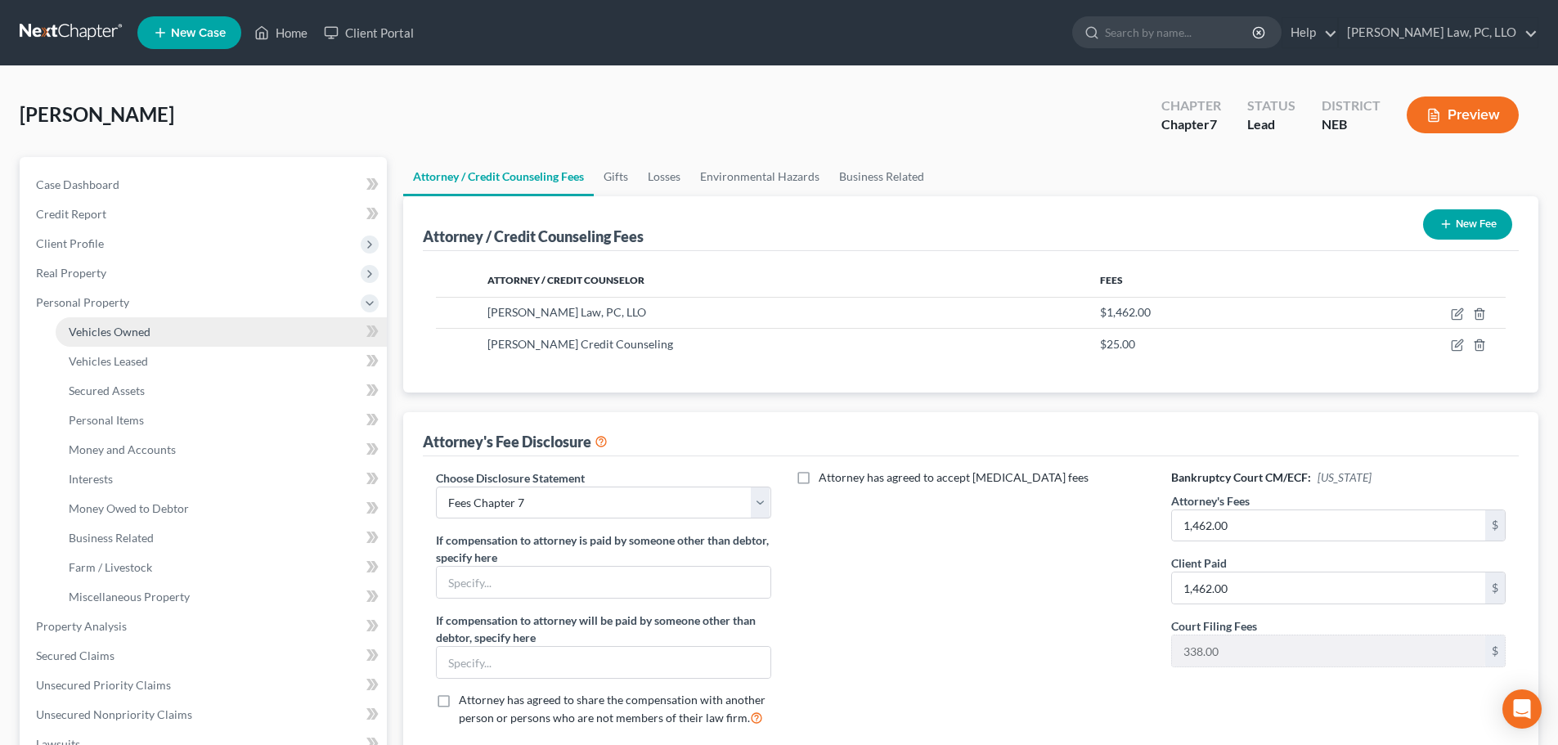
click at [124, 336] on span "Vehicles Owned" at bounding box center [110, 332] width 82 height 14
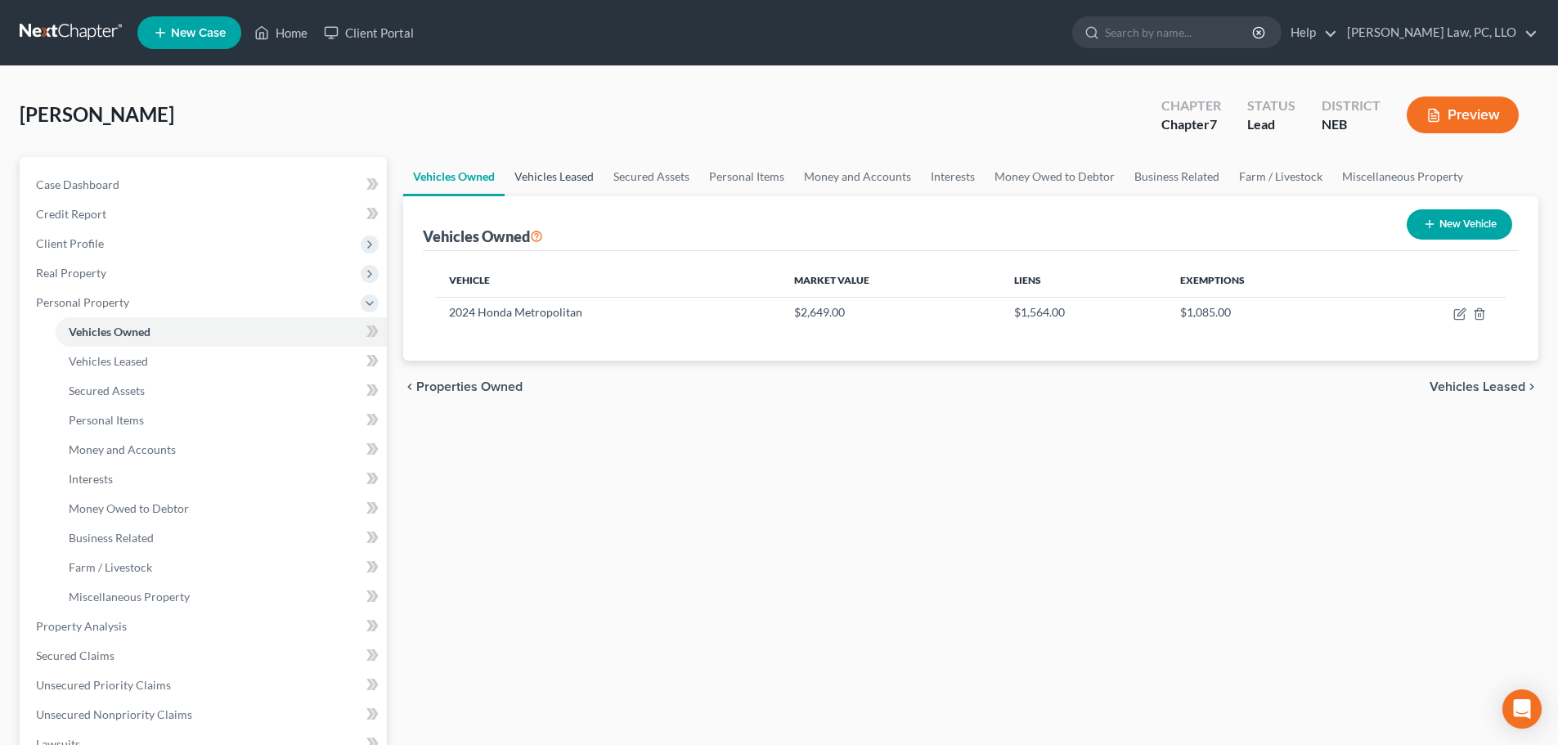
click at [546, 177] on link "Vehicles Leased" at bounding box center [554, 176] width 99 height 39
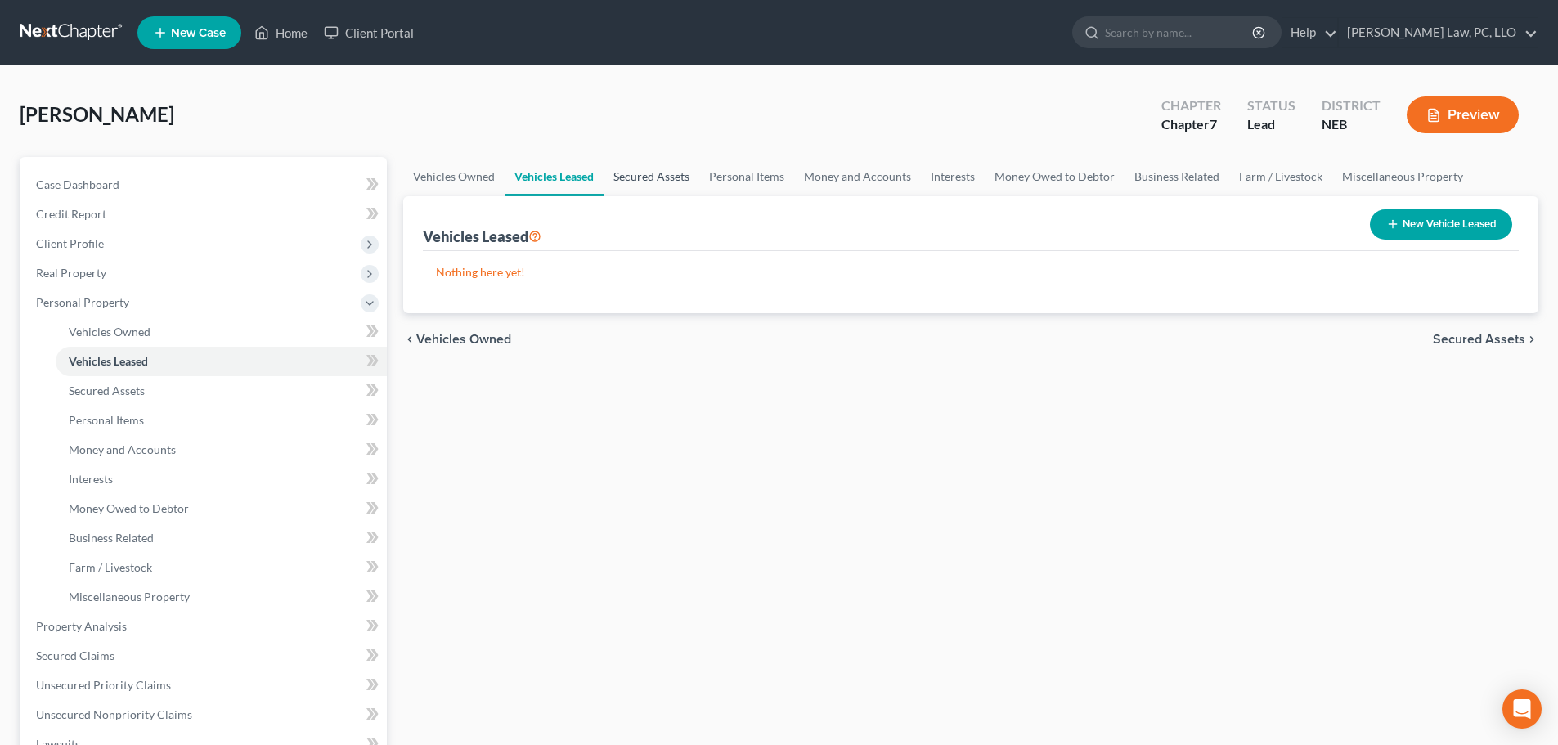
click at [649, 176] on link "Secured Assets" at bounding box center [652, 176] width 96 height 39
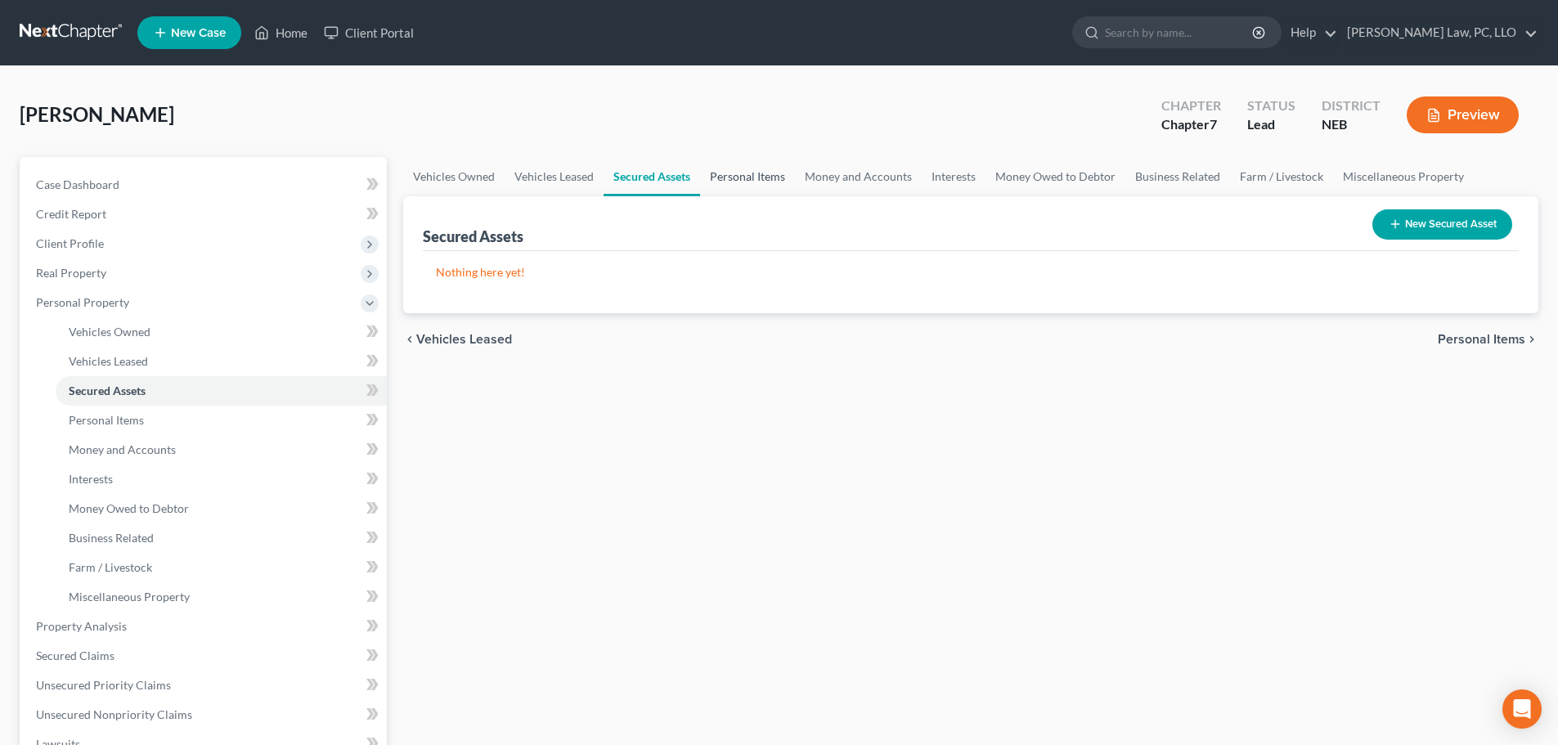
click at [734, 172] on link "Personal Items" at bounding box center [747, 176] width 95 height 39
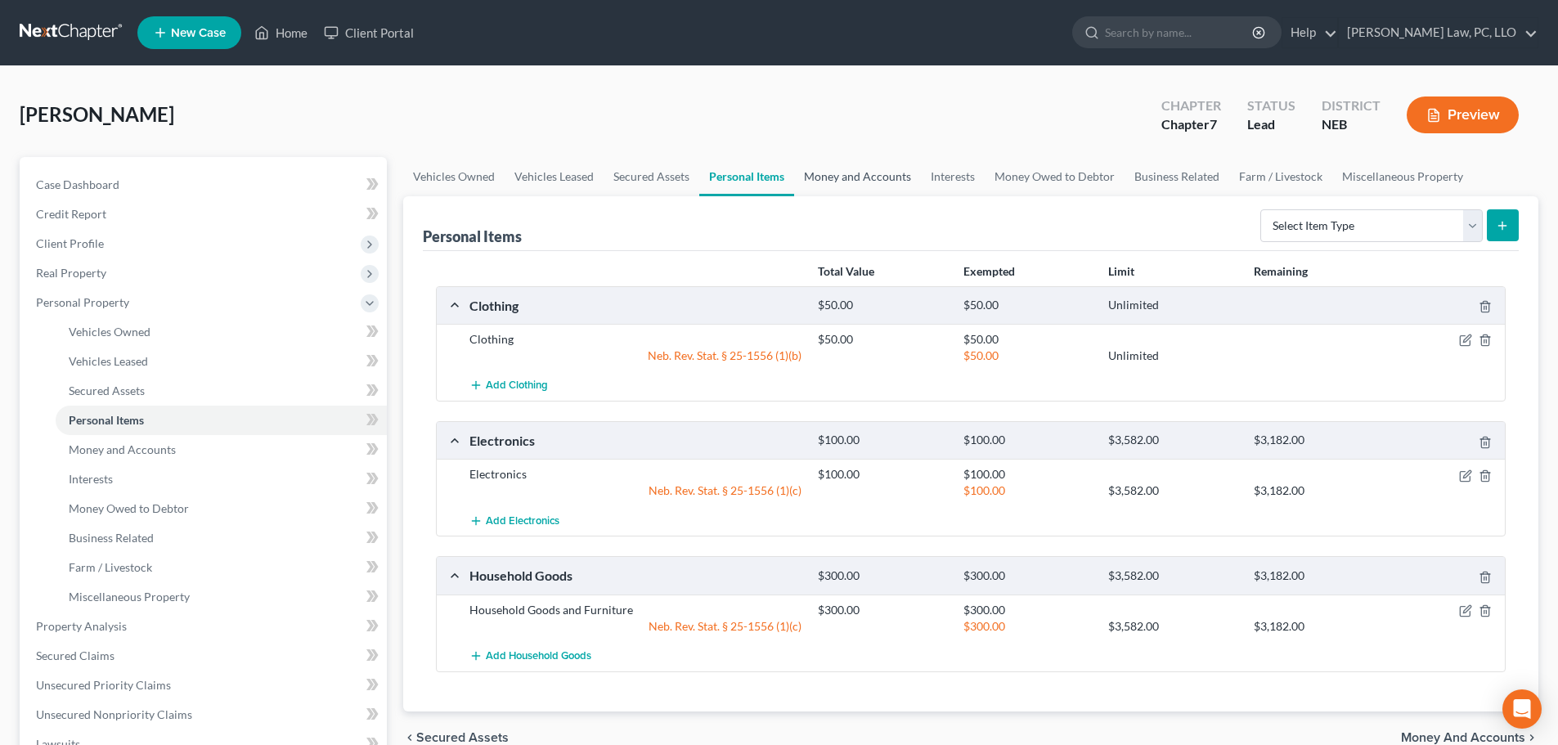
click at [843, 174] on link "Money and Accounts" at bounding box center [857, 176] width 127 height 39
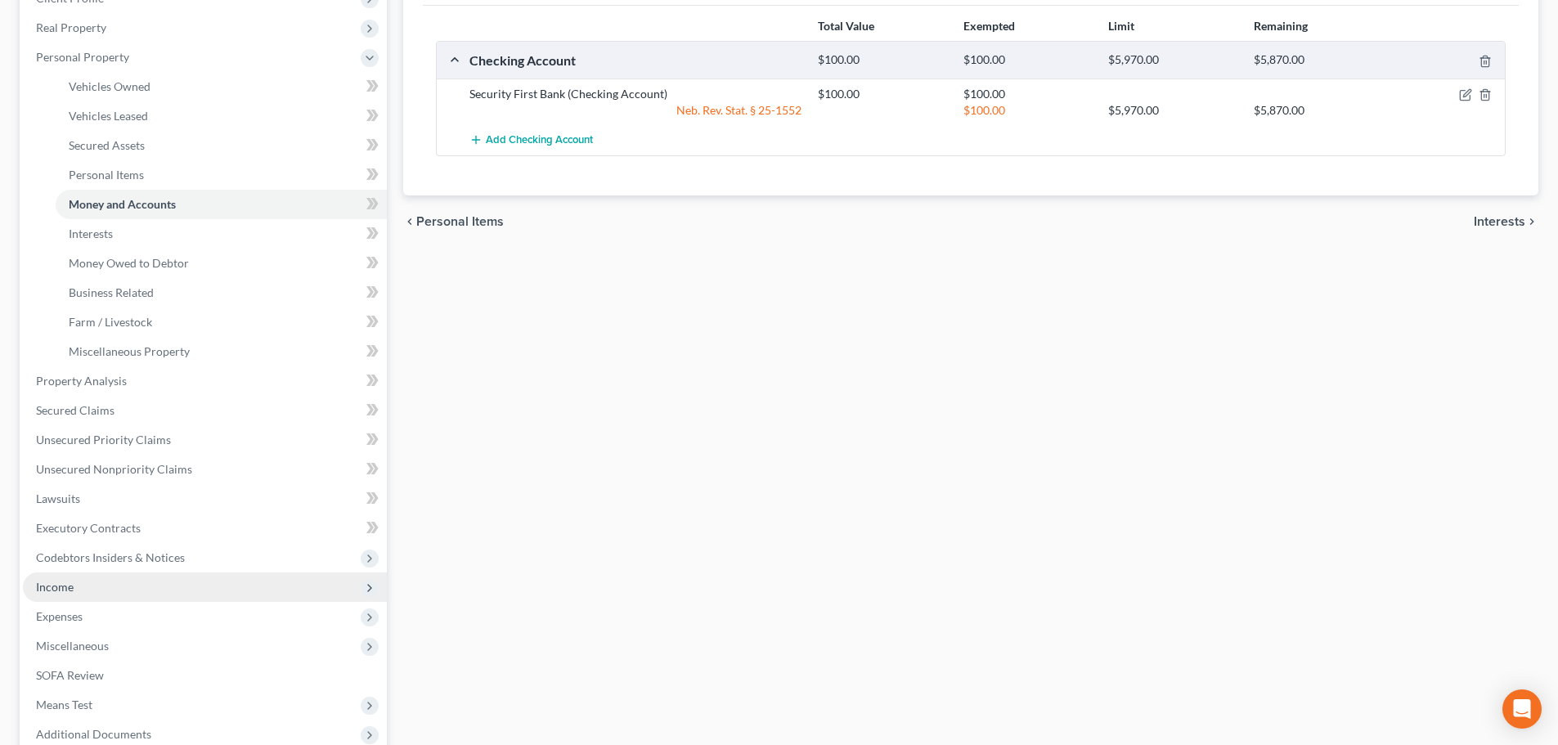
click at [71, 586] on span "Income" at bounding box center [55, 587] width 38 height 14
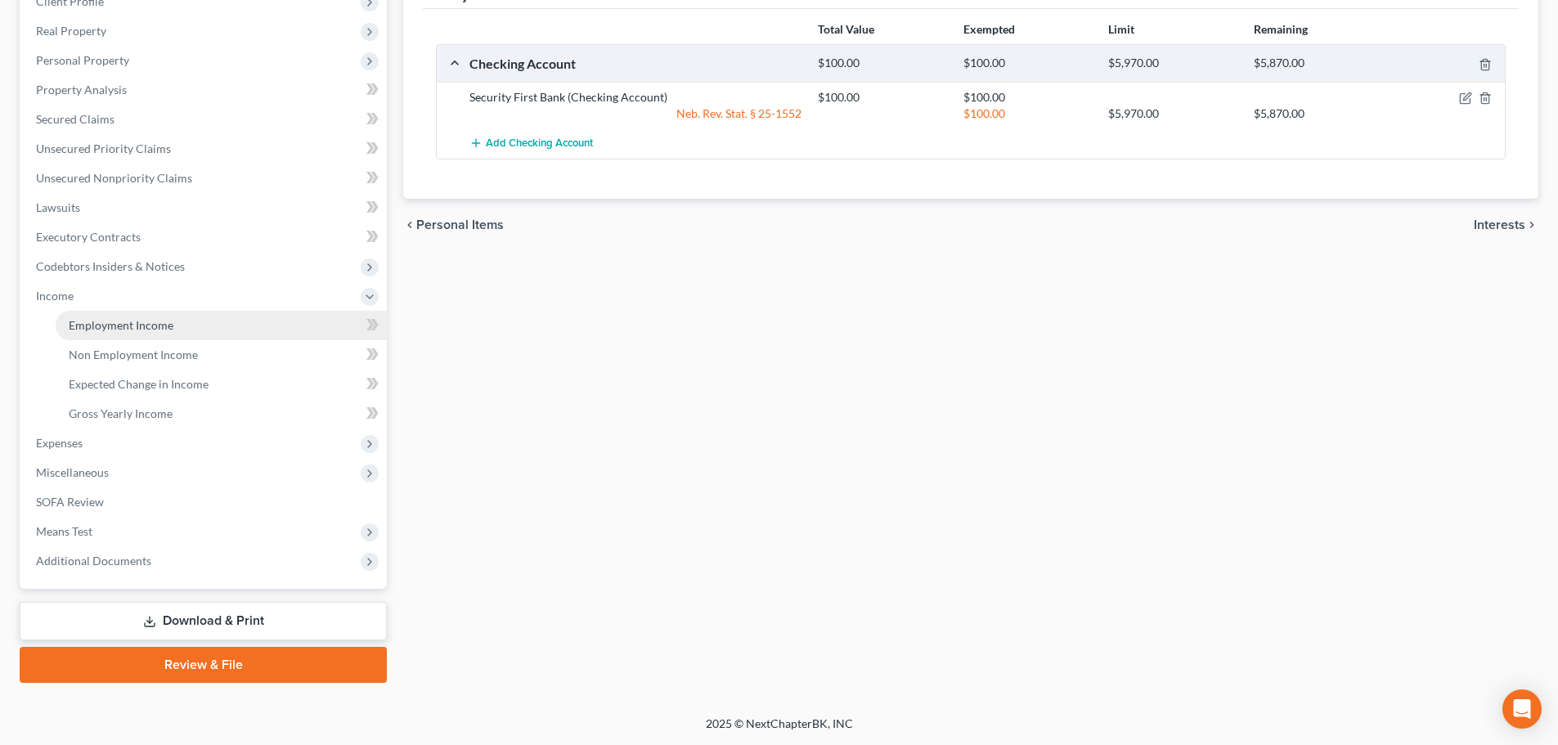
click at [111, 330] on span "Employment Income" at bounding box center [121, 325] width 105 height 14
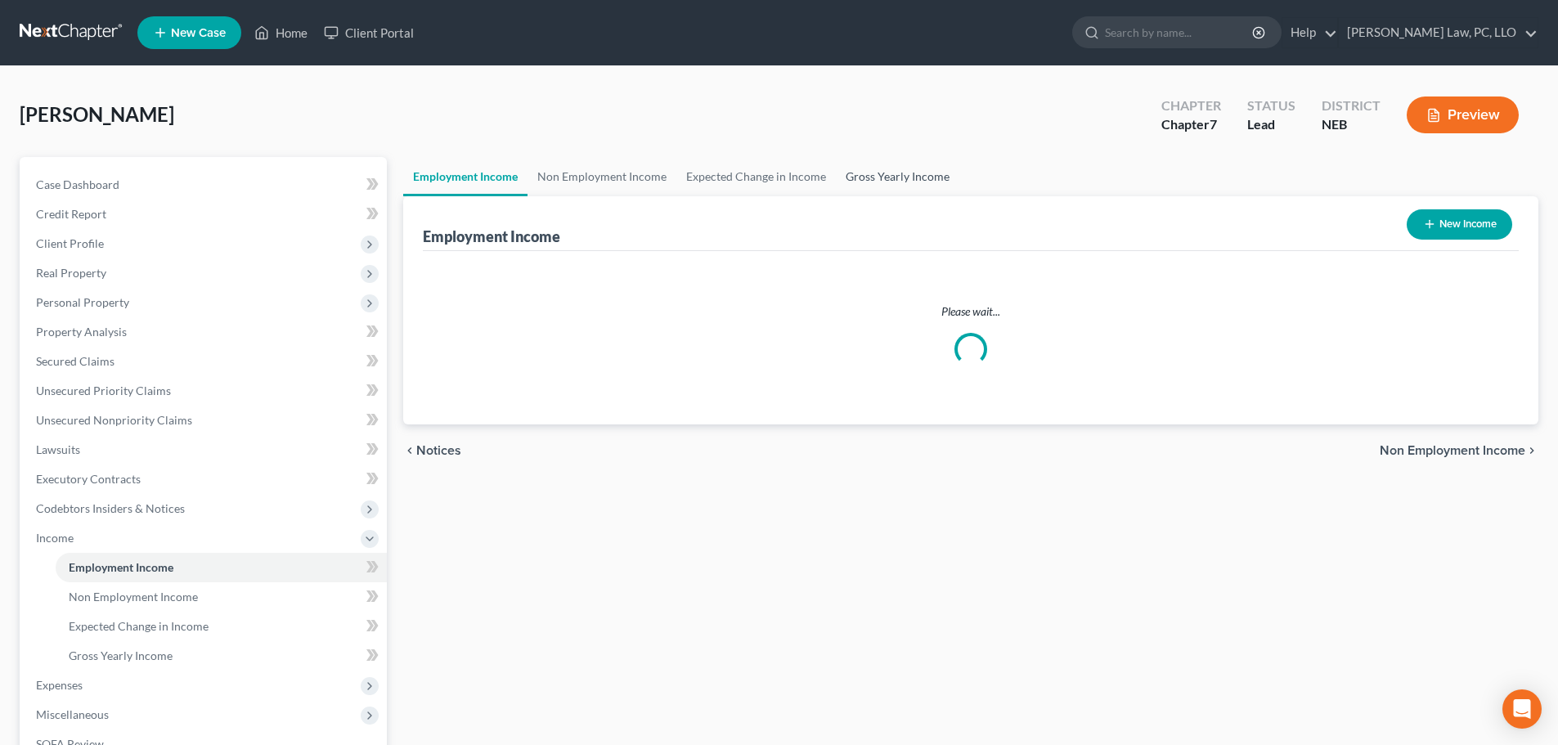
click at [907, 176] on link "Gross Yearly Income" at bounding box center [898, 176] width 124 height 39
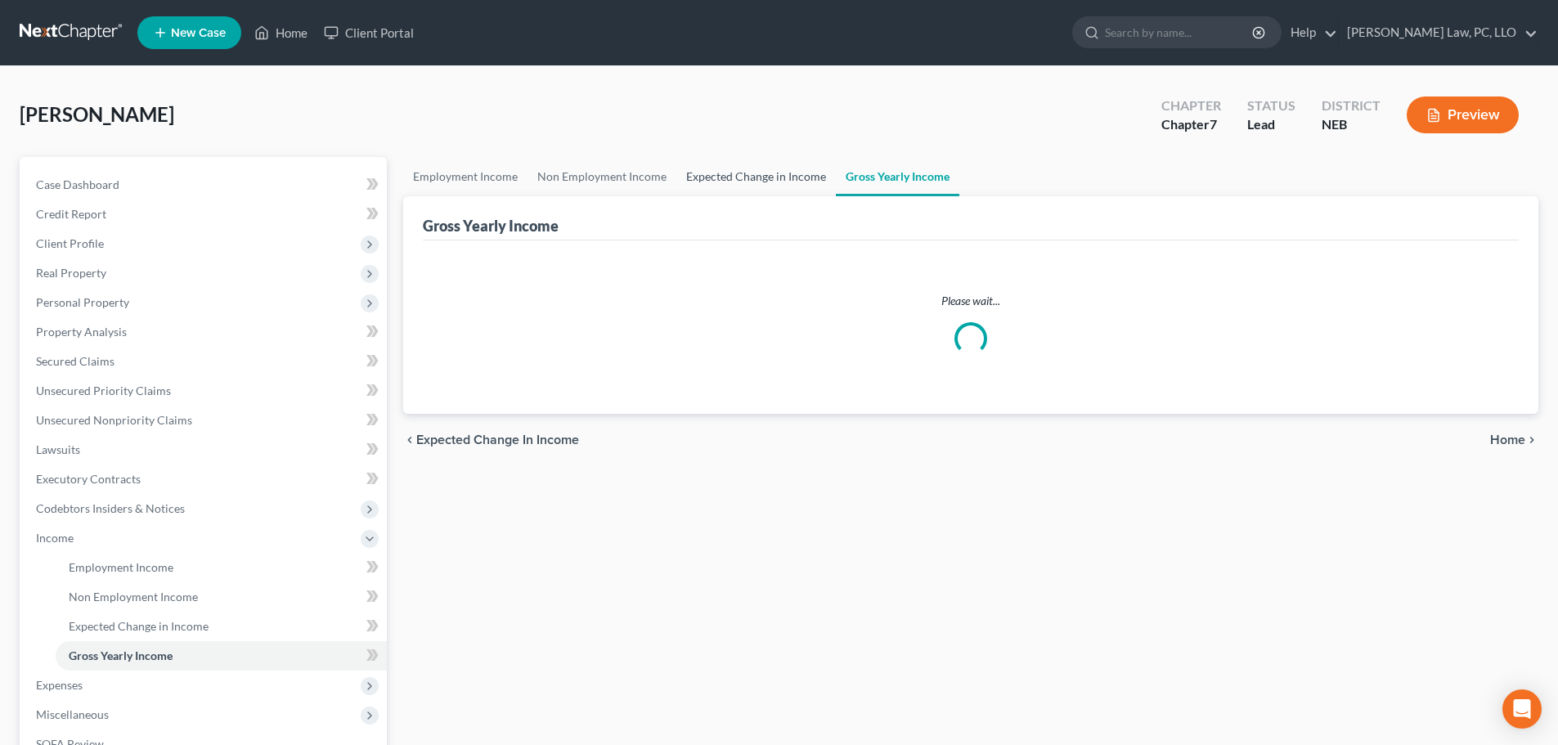
click at [731, 182] on link "Expected Change in Income" at bounding box center [757, 176] width 160 height 39
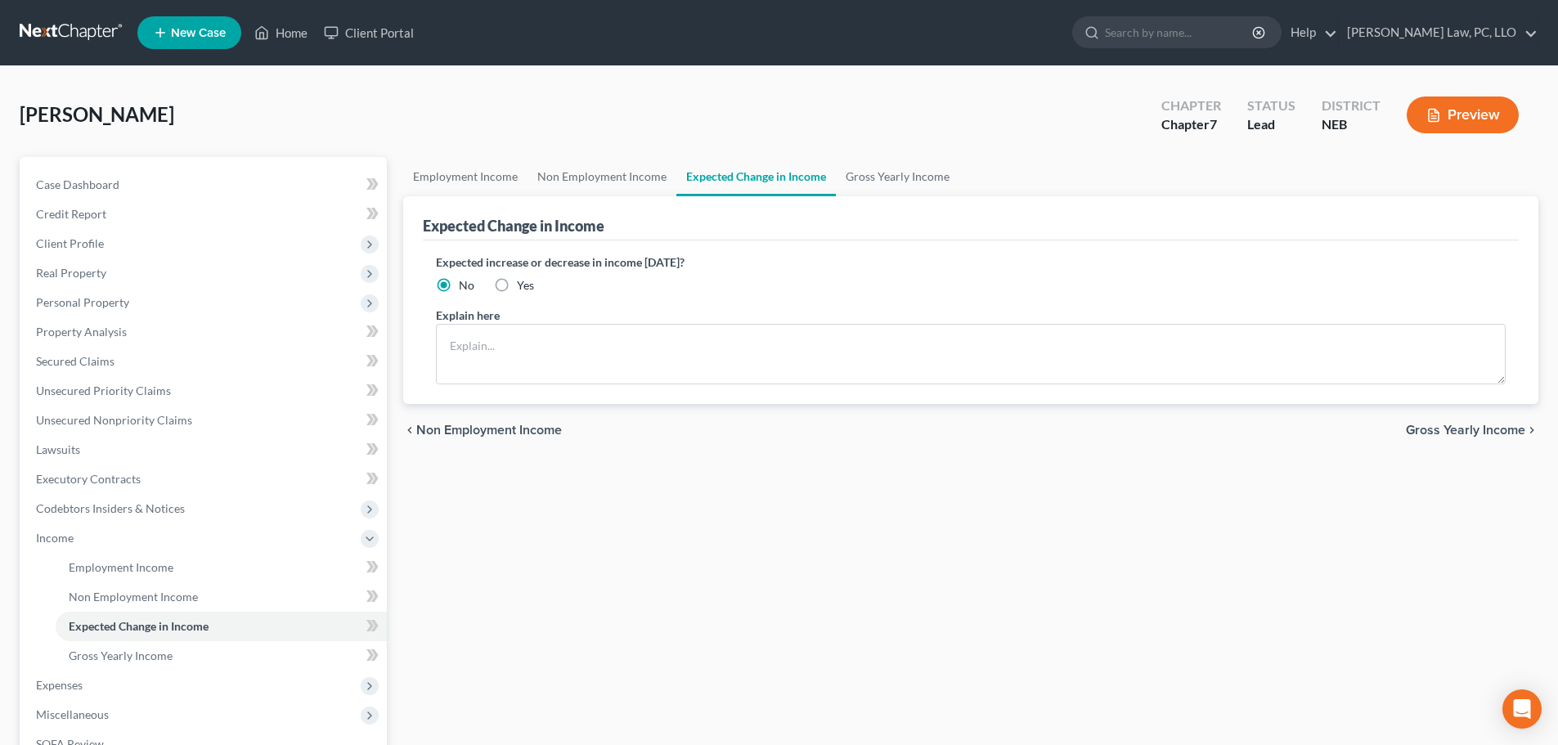
click at [517, 285] on label "Yes" at bounding box center [525, 285] width 17 height 16
click at [524, 285] on input "Yes" at bounding box center [529, 282] width 11 height 11
click at [506, 341] on textarea at bounding box center [971, 354] width 1070 height 61
click at [747, 488] on div "Employment Income Non Employment Income Expected Change in Income Gross Yearly …" at bounding box center [971, 541] width 1152 height 768
click at [600, 171] on link "Non Employment Income" at bounding box center [602, 176] width 149 height 39
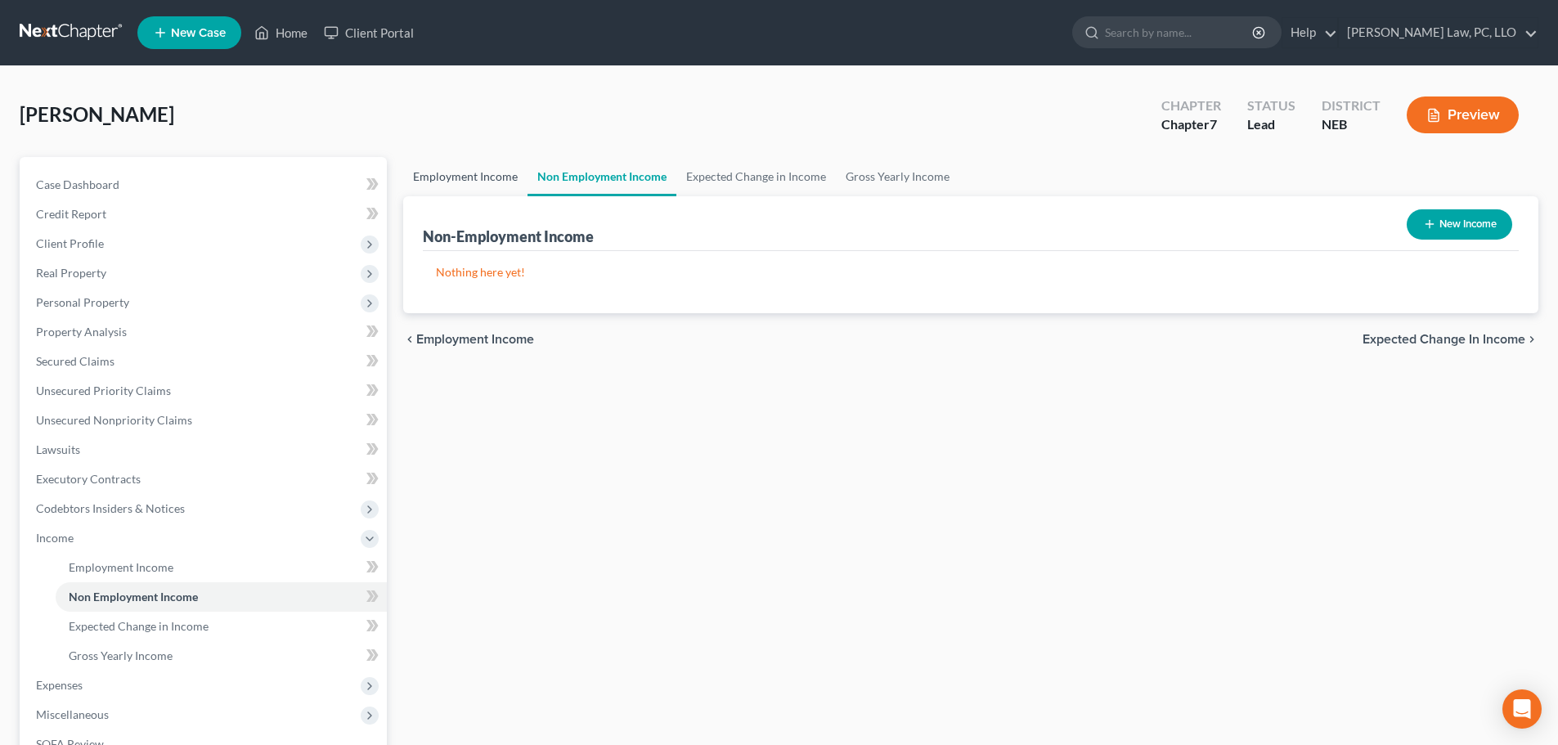
click at [479, 185] on link "Employment Income" at bounding box center [465, 176] width 124 height 39
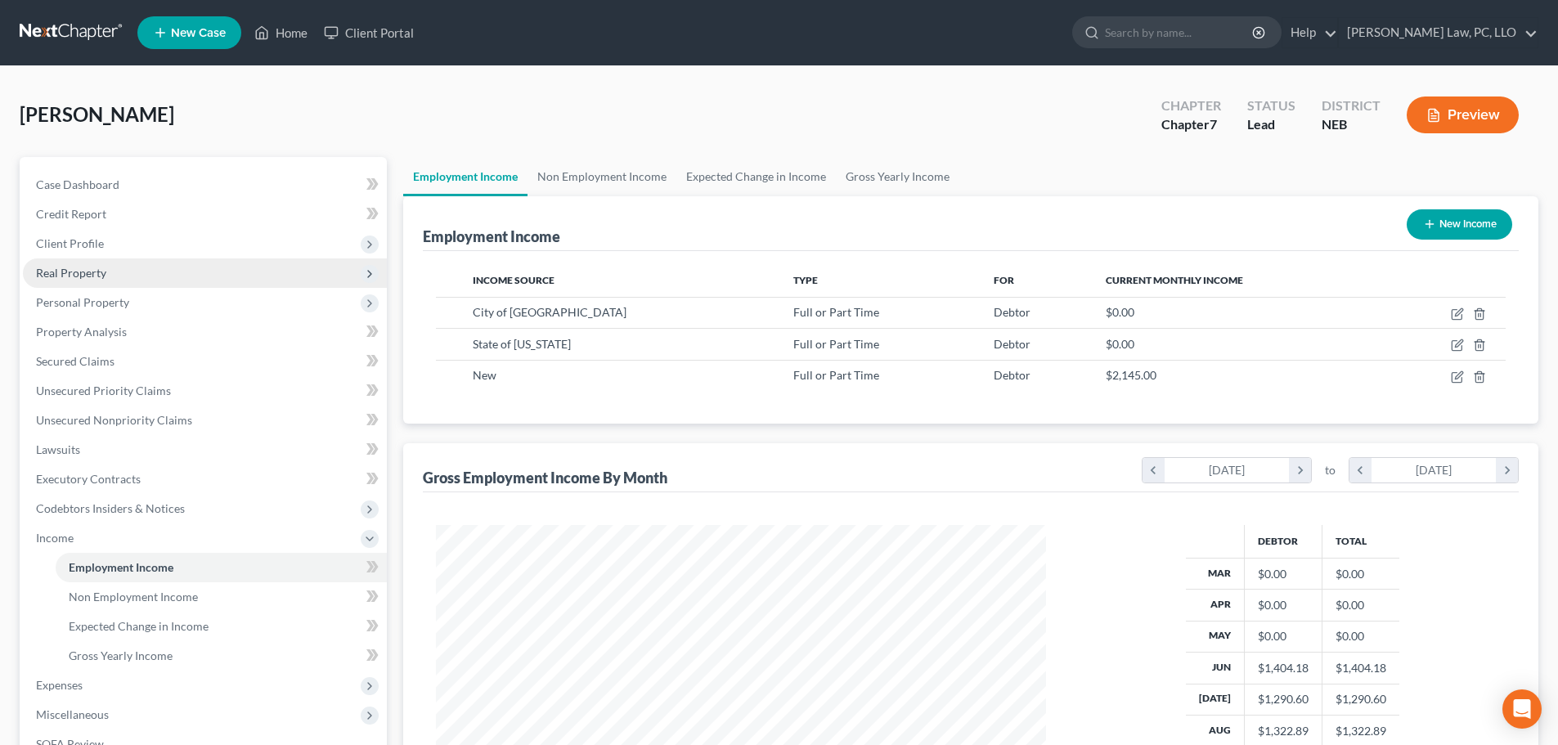
scroll to position [305, 643]
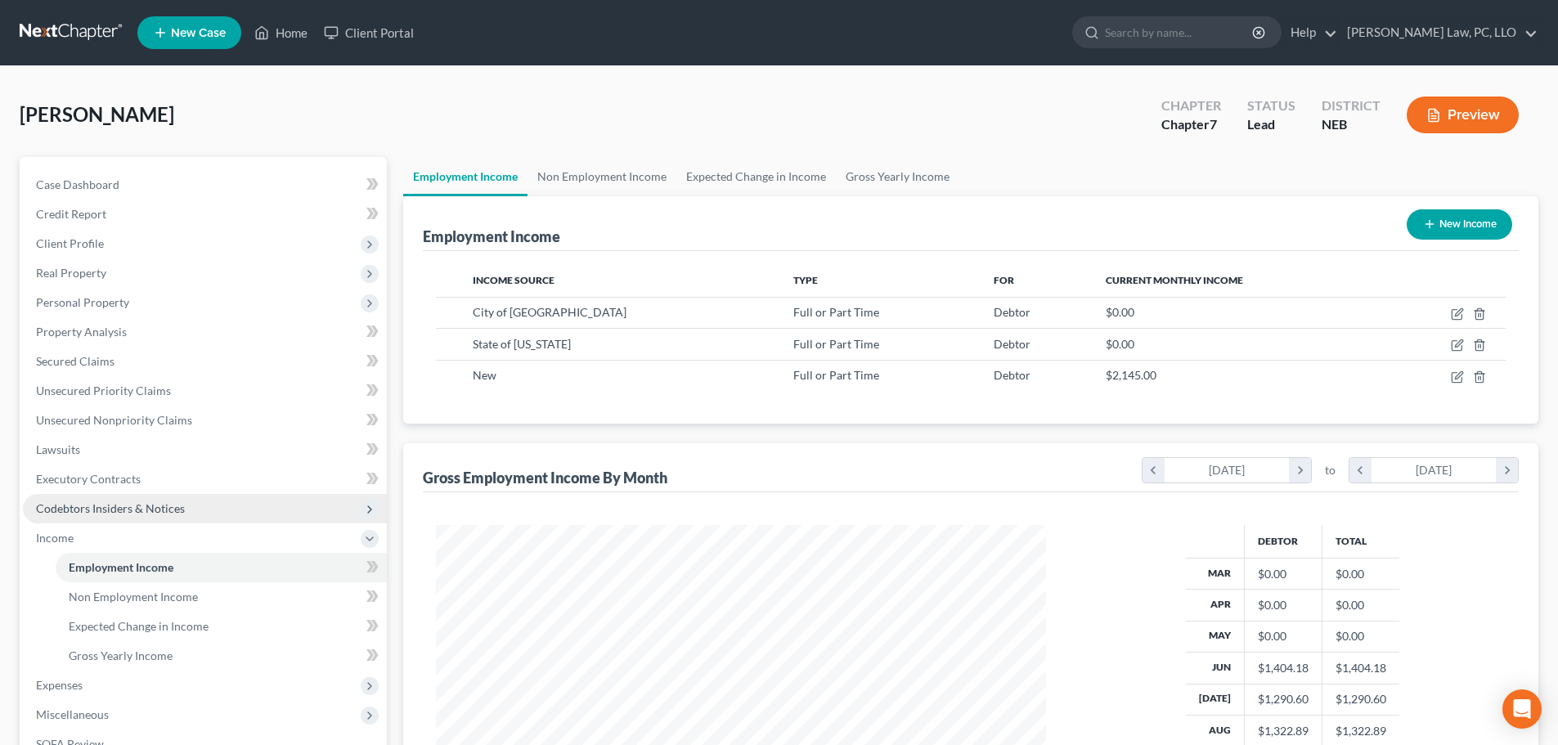
click at [129, 515] on span "Codebtors Insiders & Notices" at bounding box center [205, 508] width 364 height 29
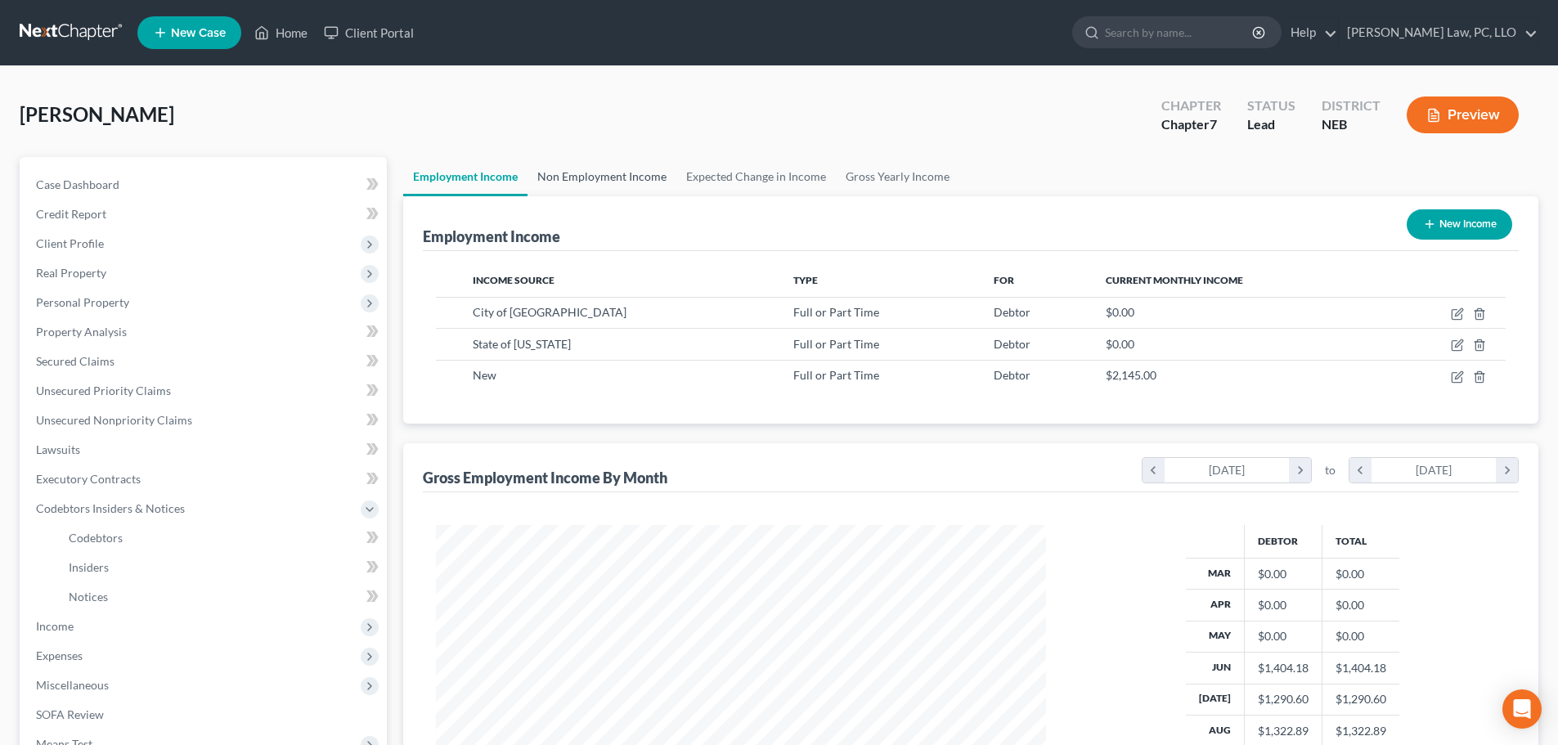
click at [650, 192] on link "Non Employment Income" at bounding box center [602, 176] width 149 height 39
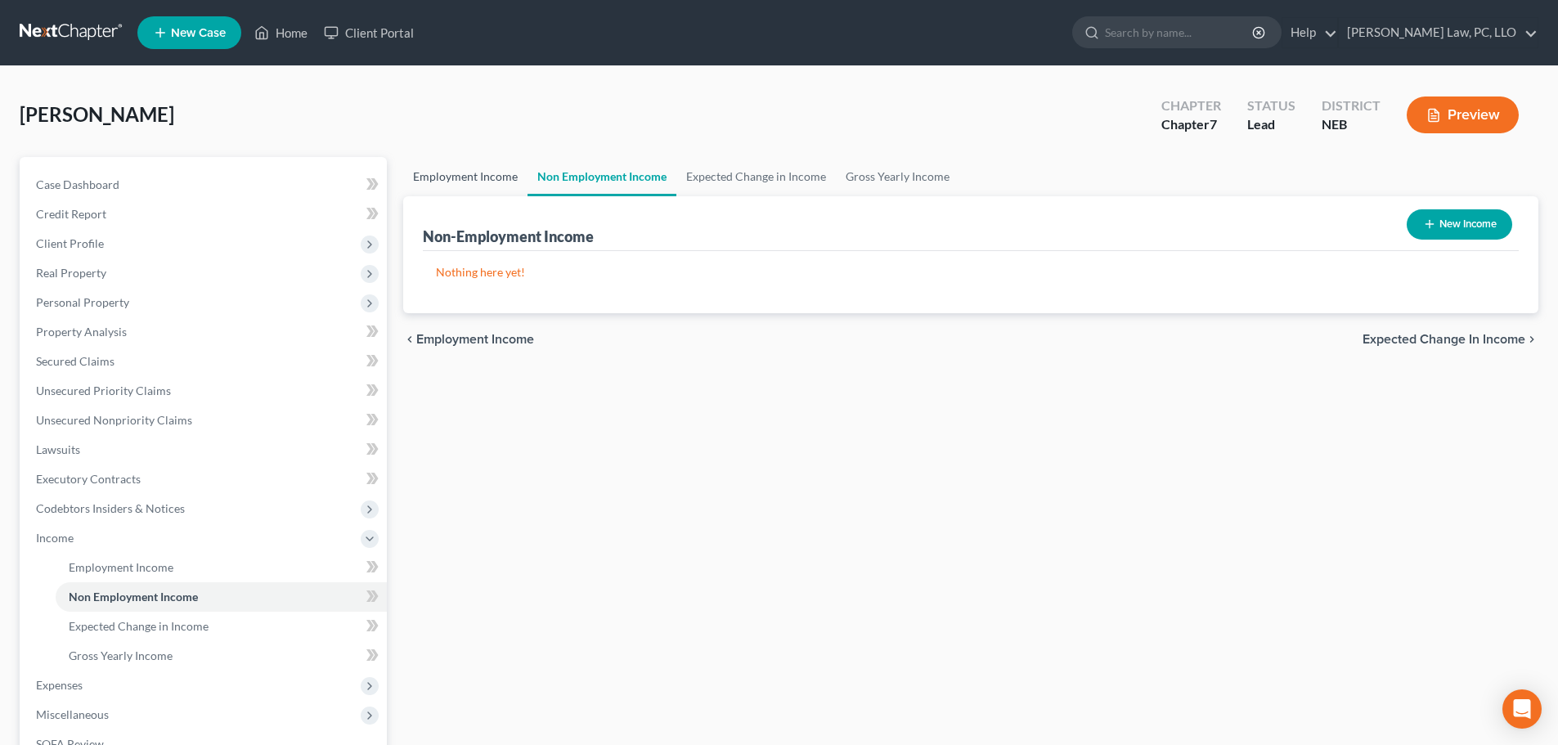
click at [488, 192] on link "Employment Income" at bounding box center [465, 176] width 124 height 39
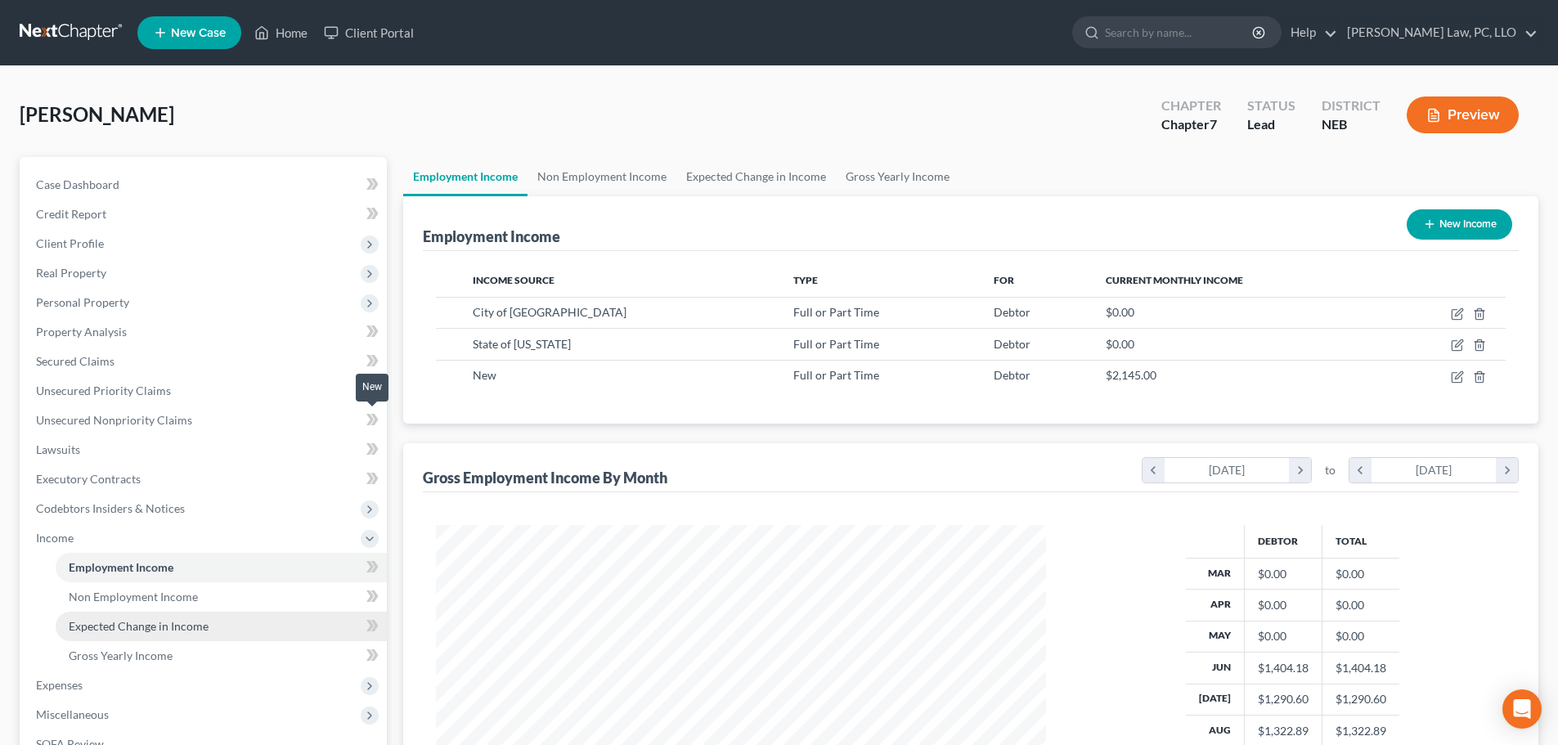
scroll to position [305, 643]
click at [279, 36] on link "Home" at bounding box center [281, 32] width 70 height 29
